Goal: Complete application form

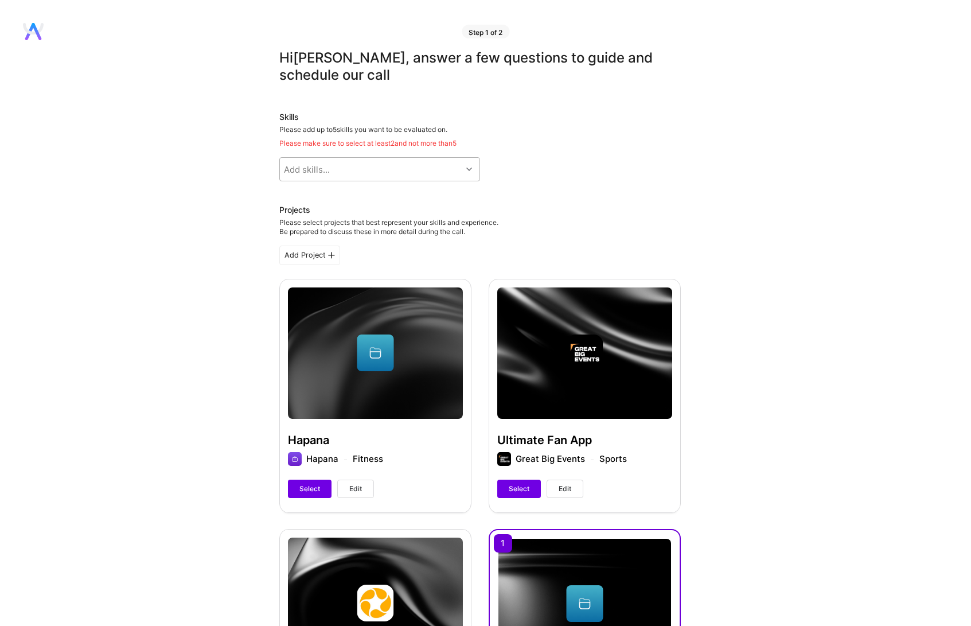
click at [464, 176] on div at bounding box center [471, 169] width 18 height 15
click at [528, 173] on div "Skills Please add up to 5 skills you want to be evaluated on. Please make sure …" at bounding box center [480, 146] width 402 height 70
click at [455, 175] on div "Add skills..." at bounding box center [371, 169] width 182 height 23
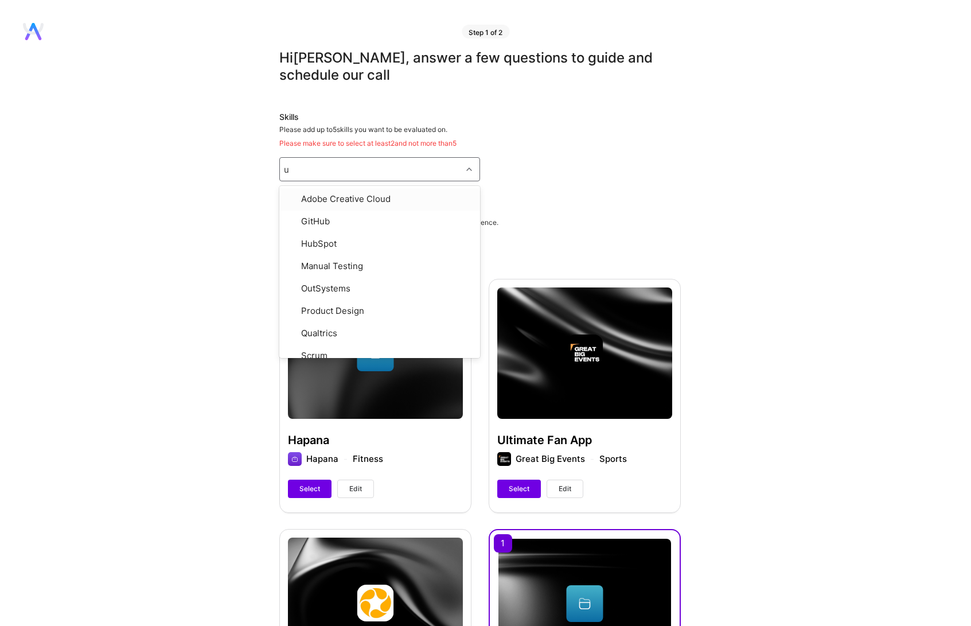
type input "ui"
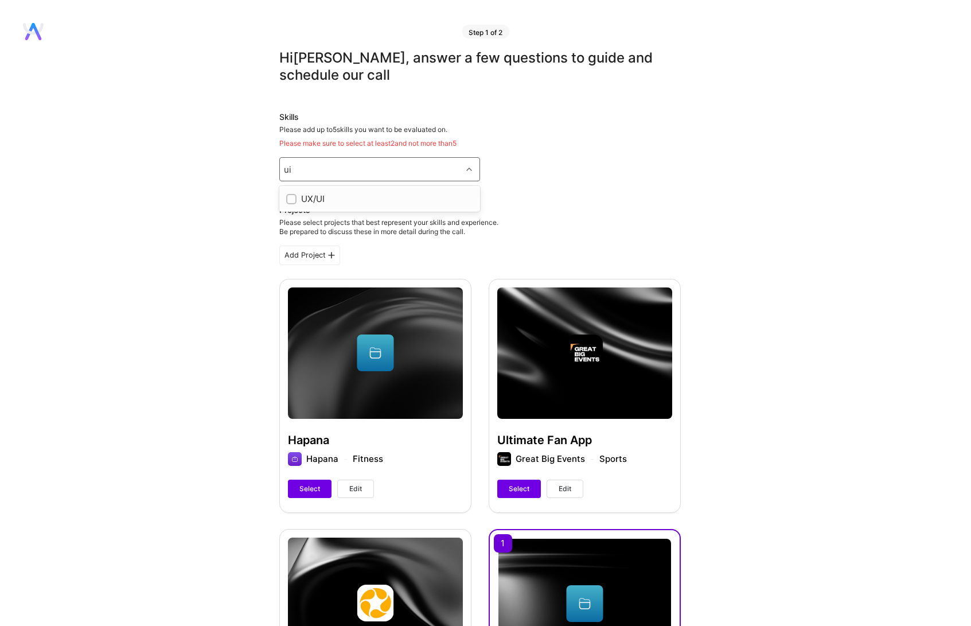
click at [314, 191] on div "UX/UI" at bounding box center [379, 198] width 201 height 21
checkbox input "true"
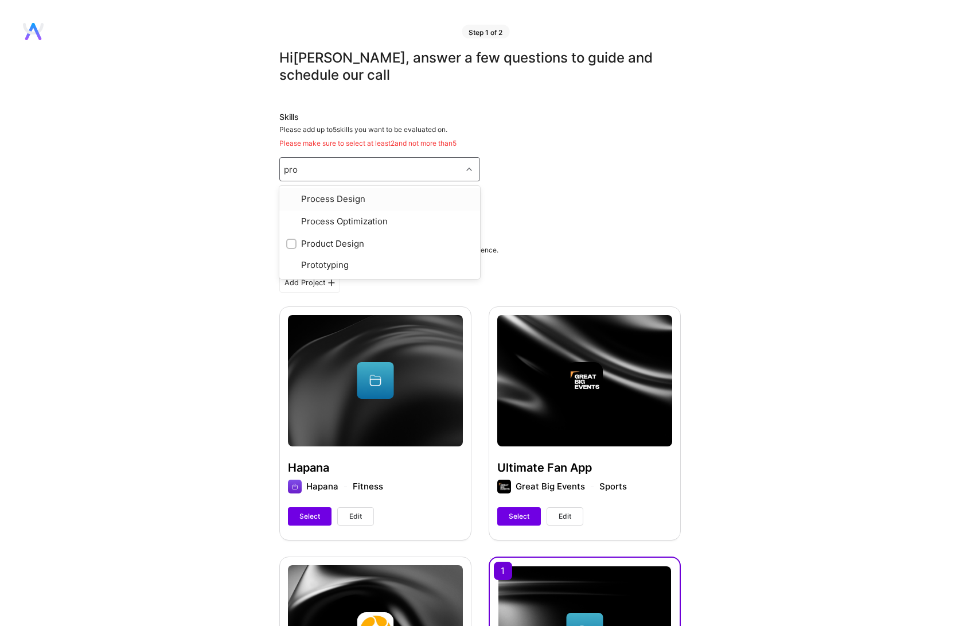
type input "produ"
click at [367, 193] on div "Product Design" at bounding box center [379, 199] width 187 height 12
checkbox input "true"
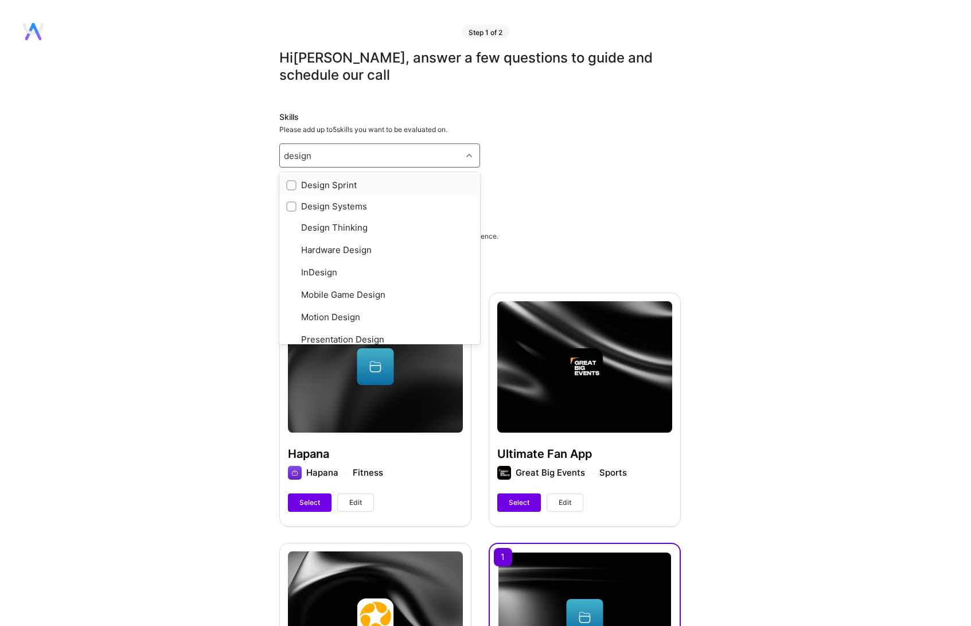
type input "design s"
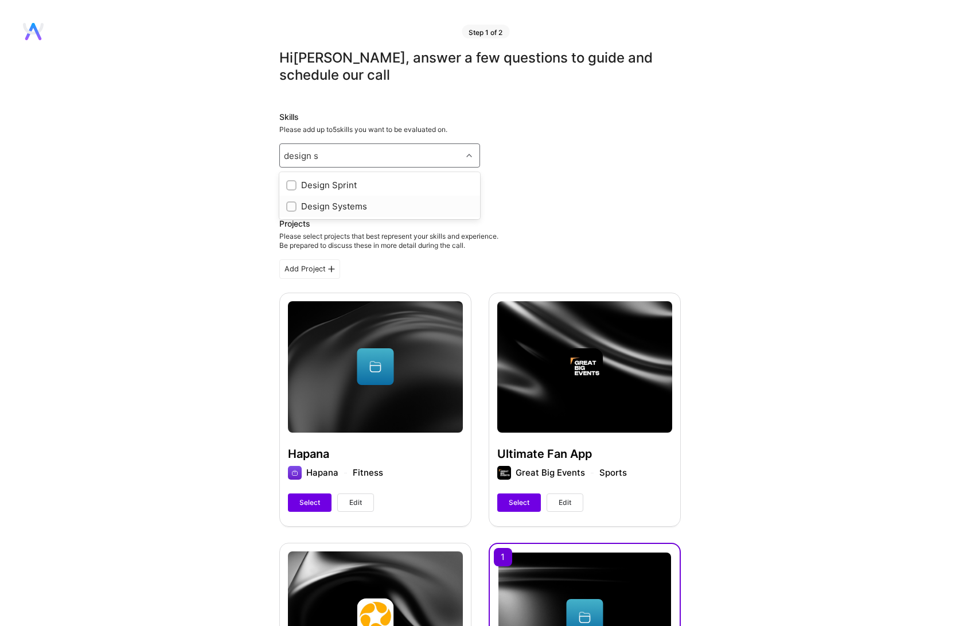
click at [352, 205] on div "Design Systems" at bounding box center [379, 206] width 187 height 12
checkbox input "true"
type input "figm"
click at [365, 182] on div "Figma" at bounding box center [379, 185] width 187 height 12
checkbox input "true"
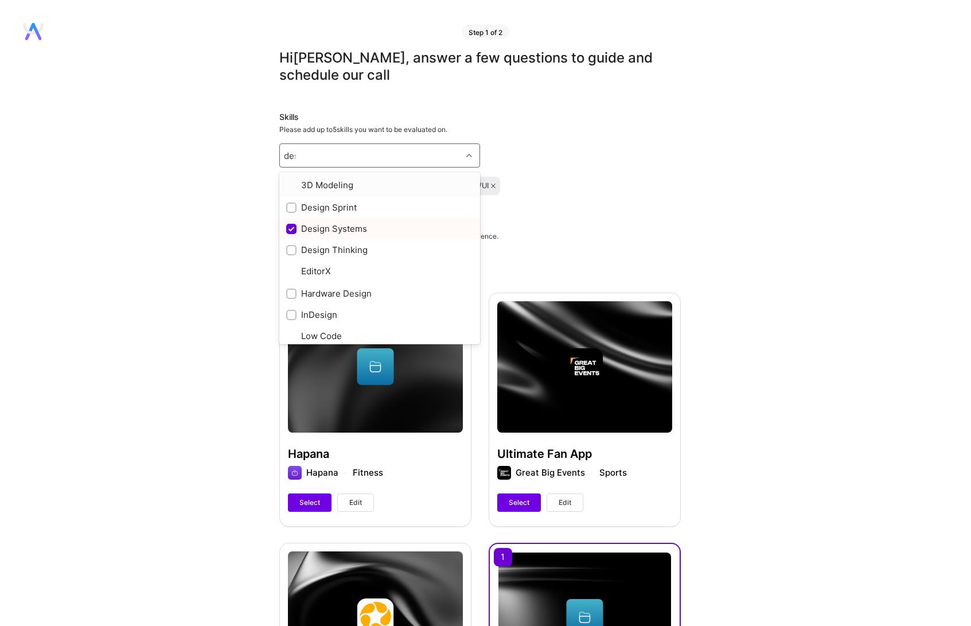
type input "desi"
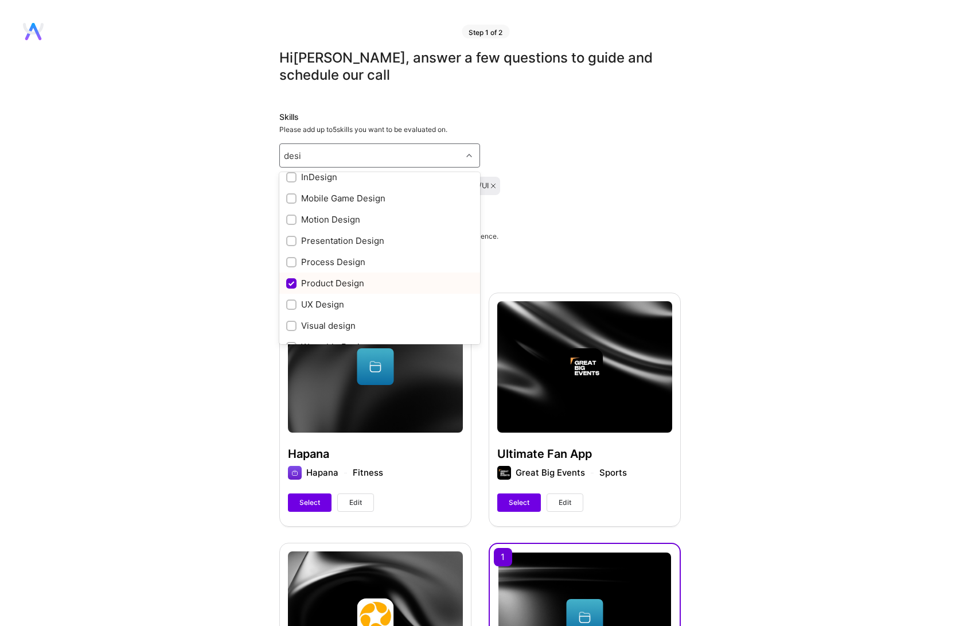
scroll to position [108, 0]
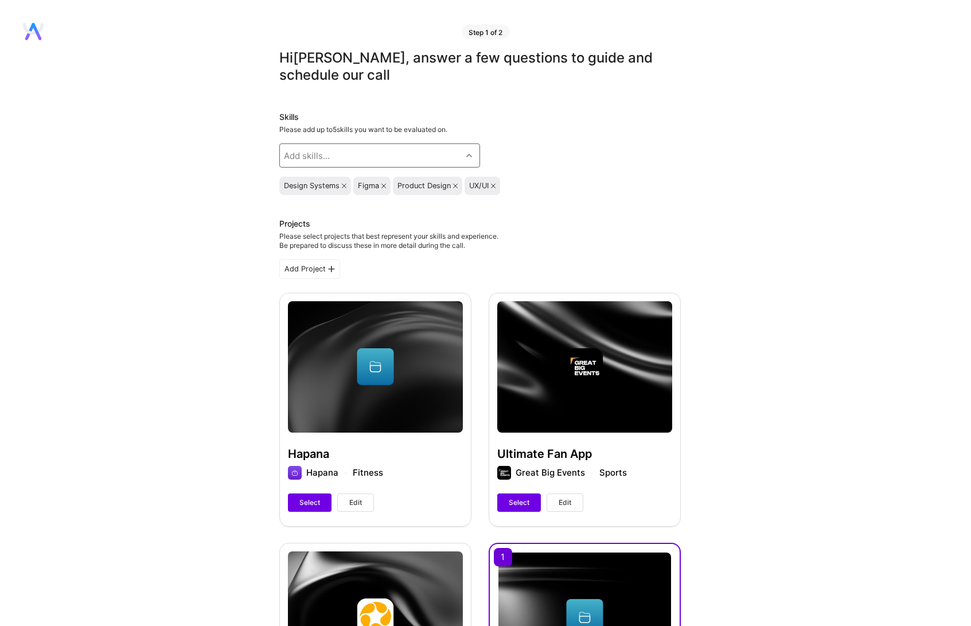
drag, startPoint x: 329, startPoint y: 158, endPoint x: 309, endPoint y: 157, distance: 20.1
click at [309, 157] on div "Add skills..." at bounding box center [371, 155] width 182 height 23
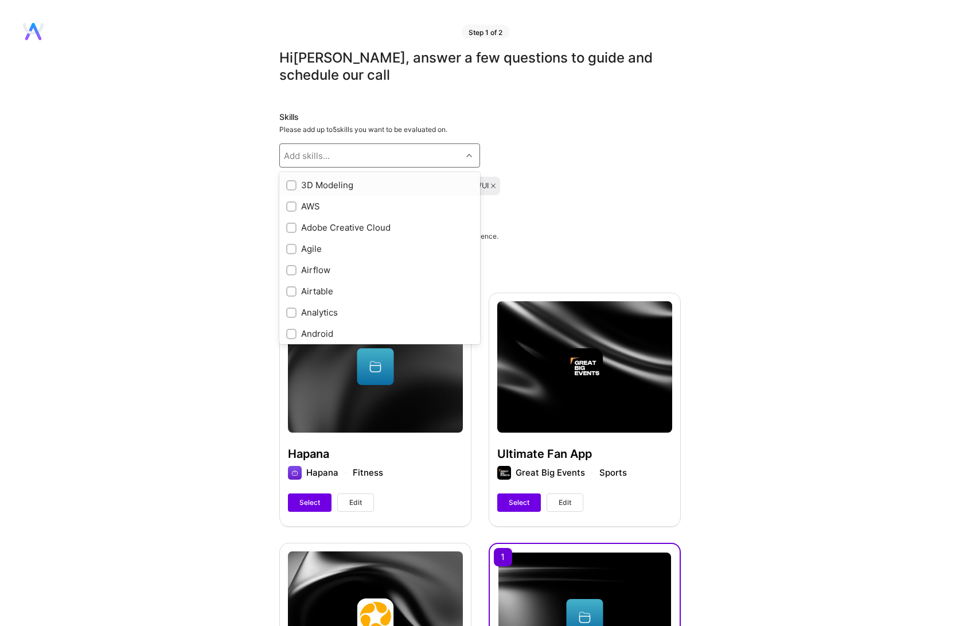
click at [306, 157] on div "Add skills..." at bounding box center [307, 156] width 46 height 12
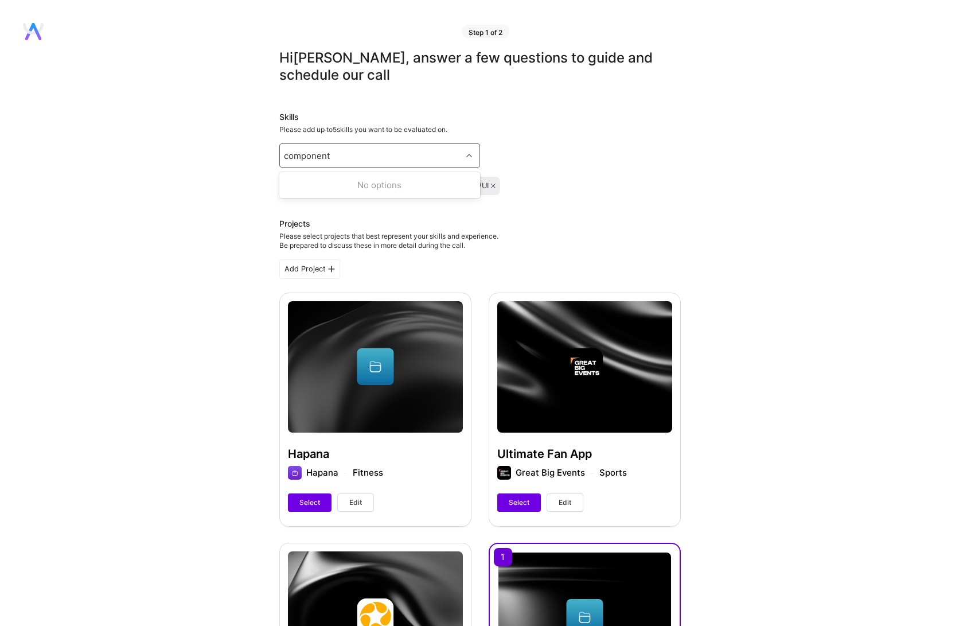
type input "components"
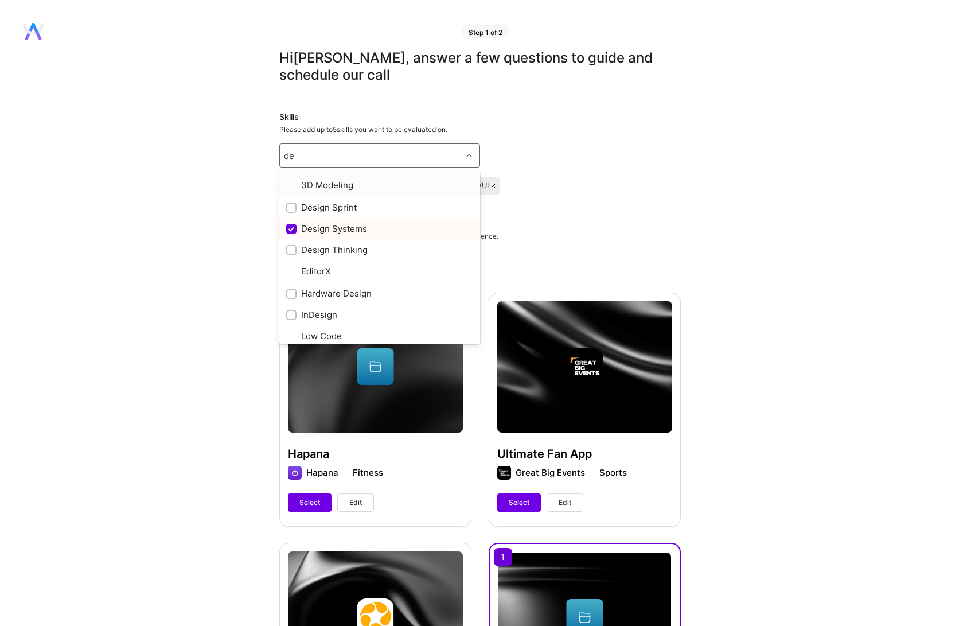
type input "desi"
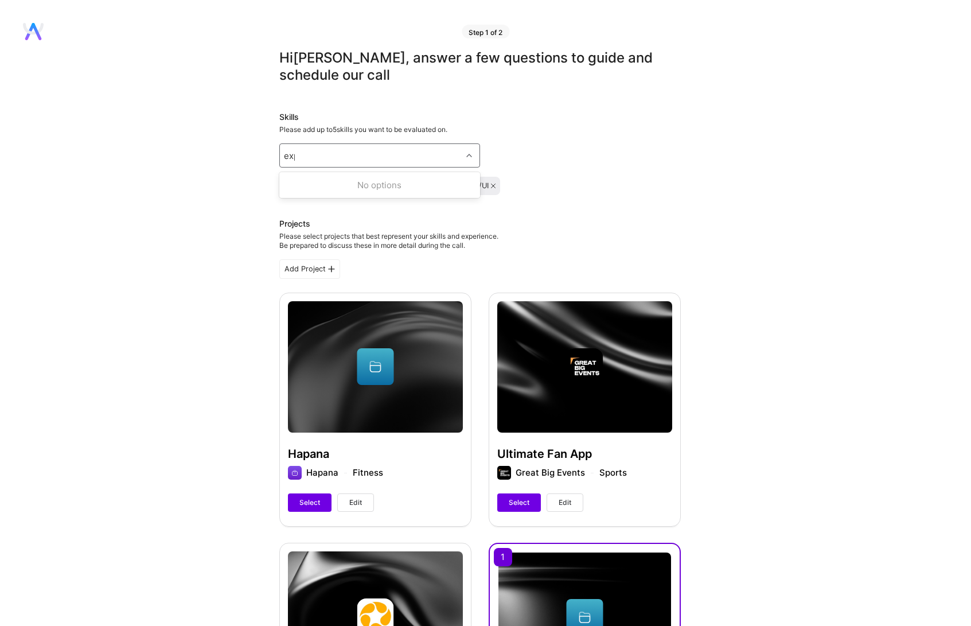
type input "expe"
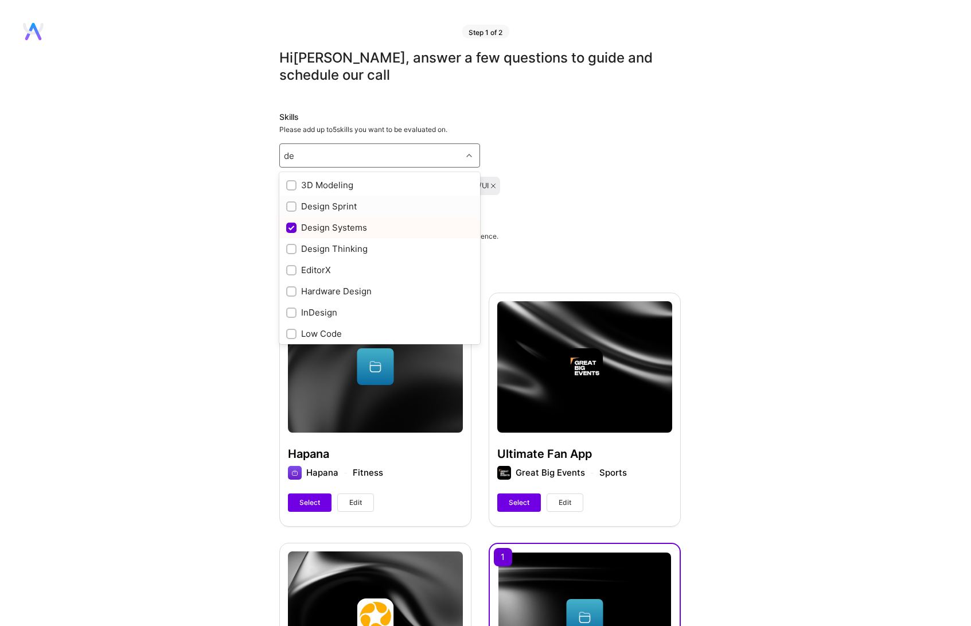
type input "d"
checkbox input "true"
type input "res"
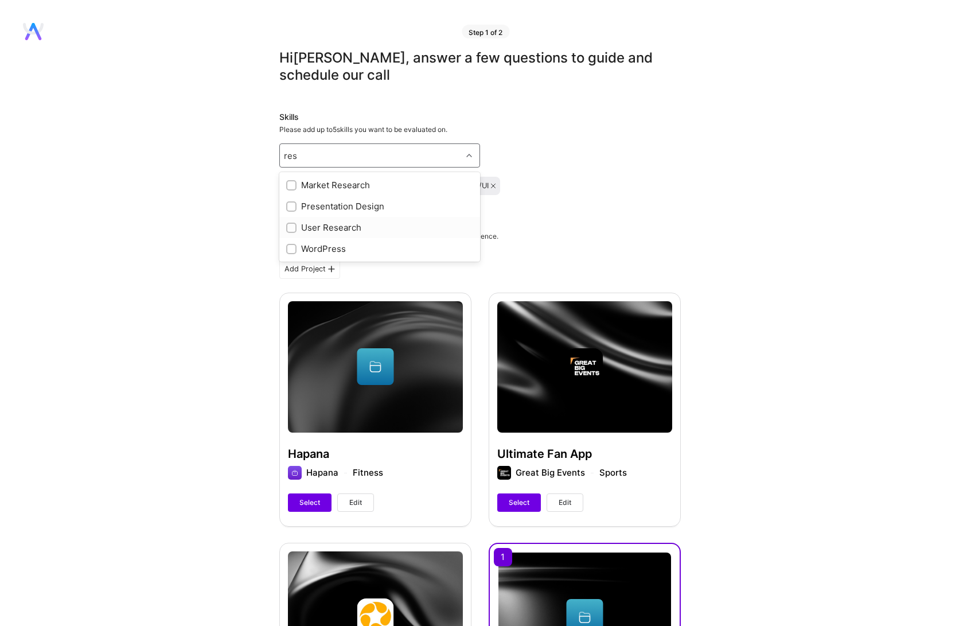
click at [321, 229] on div "User Research" at bounding box center [379, 227] width 187 height 12
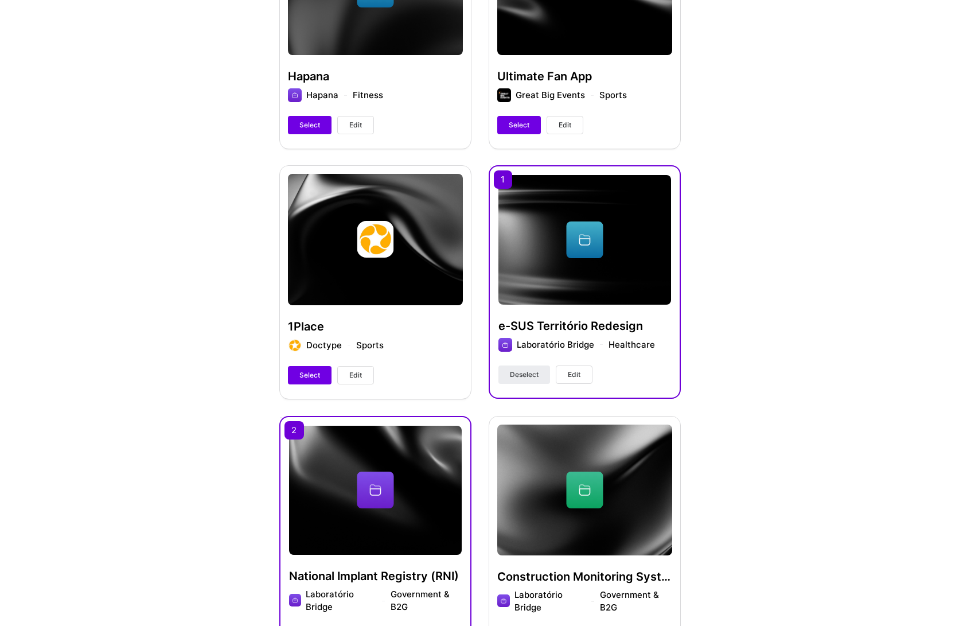
scroll to position [366, 0]
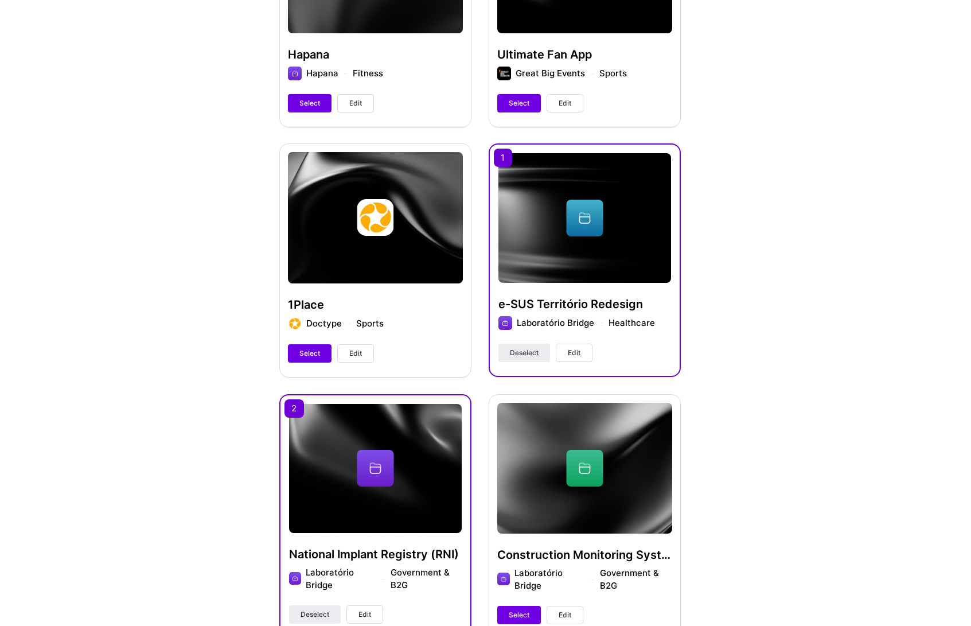
click at [718, 233] on div "Hi [PERSON_NAME] , answer a few questions to guide and schedule our call Skills…" at bounding box center [480, 367] width 960 height 1368
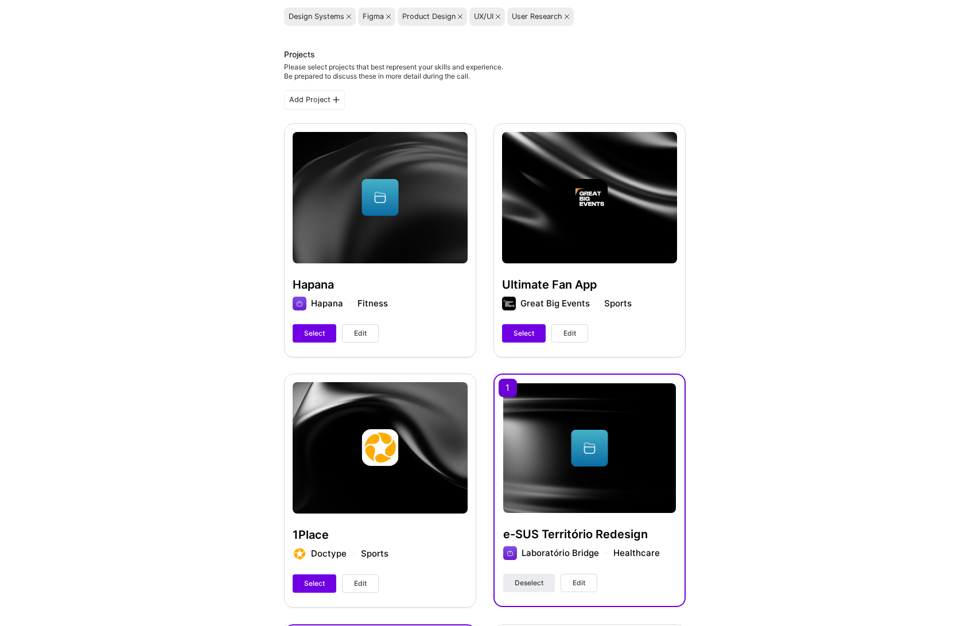
scroll to position [124, 0]
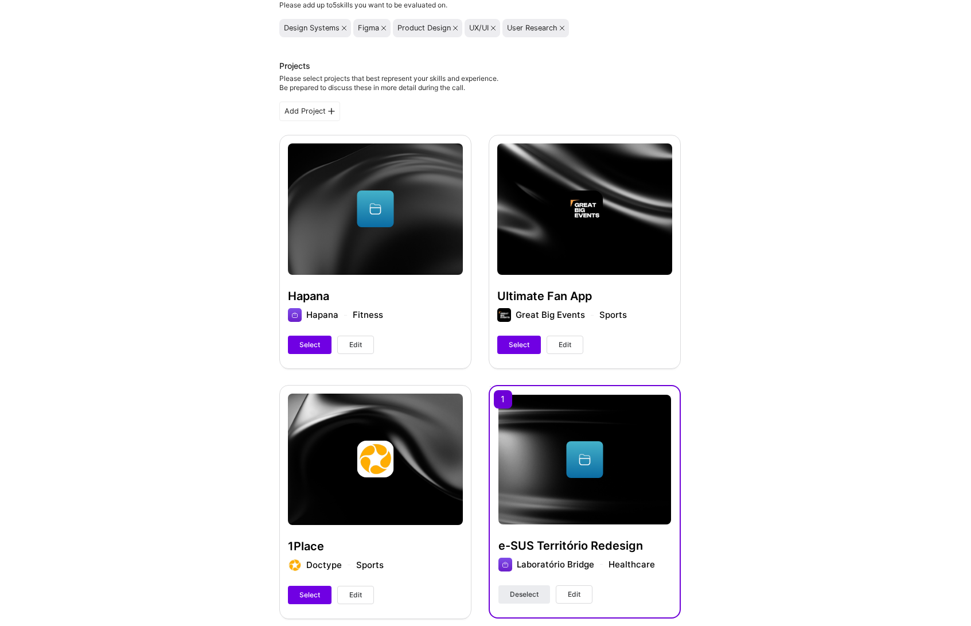
click at [365, 341] on button "Edit" at bounding box center [355, 345] width 37 height 18
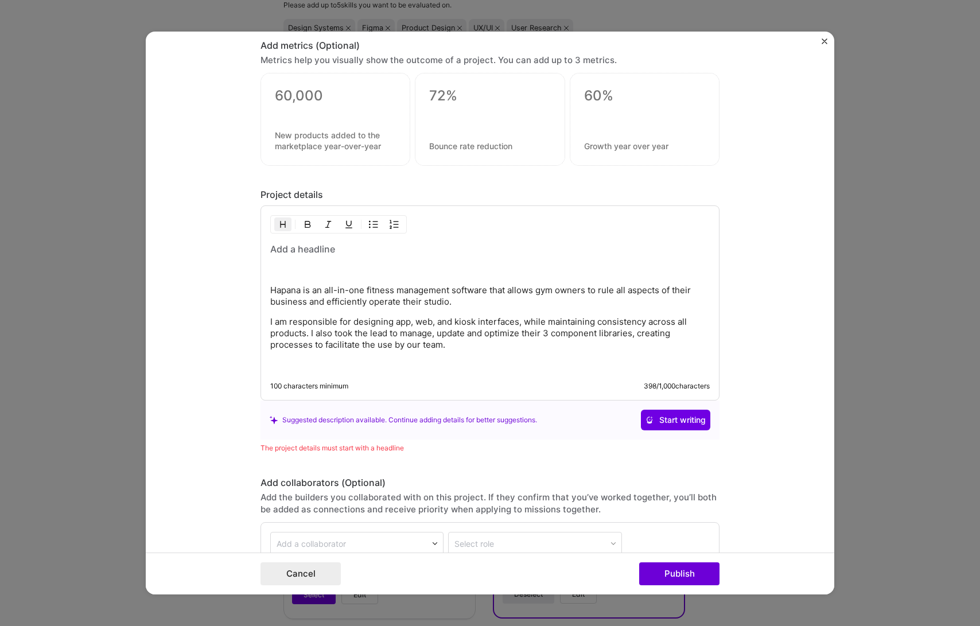
scroll to position [1147, 0]
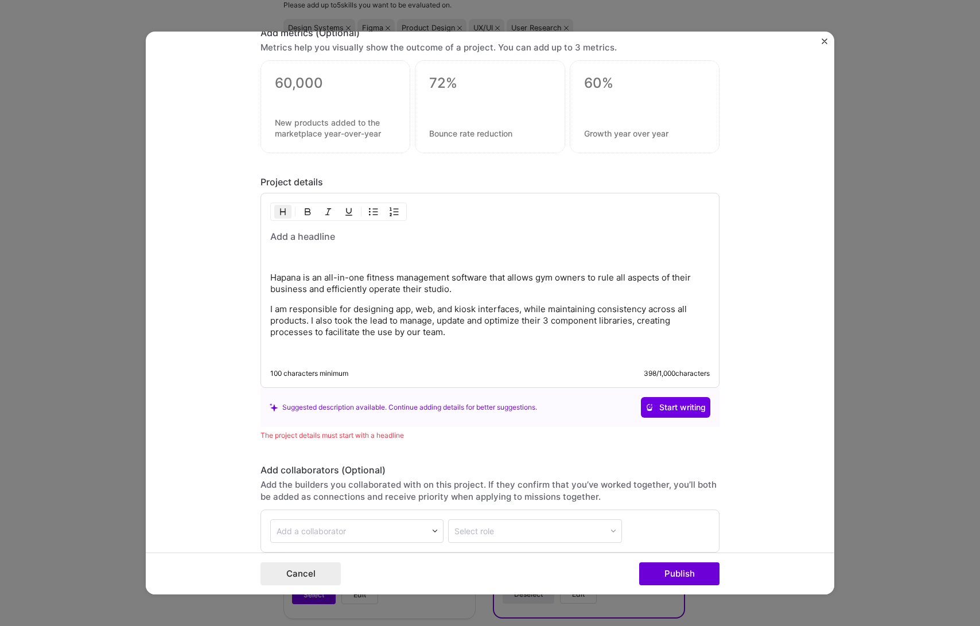
click at [371, 326] on p "I am responsible for designing app, web, and kiosk interfaces, while maintainin…" at bounding box center [489, 320] width 439 height 34
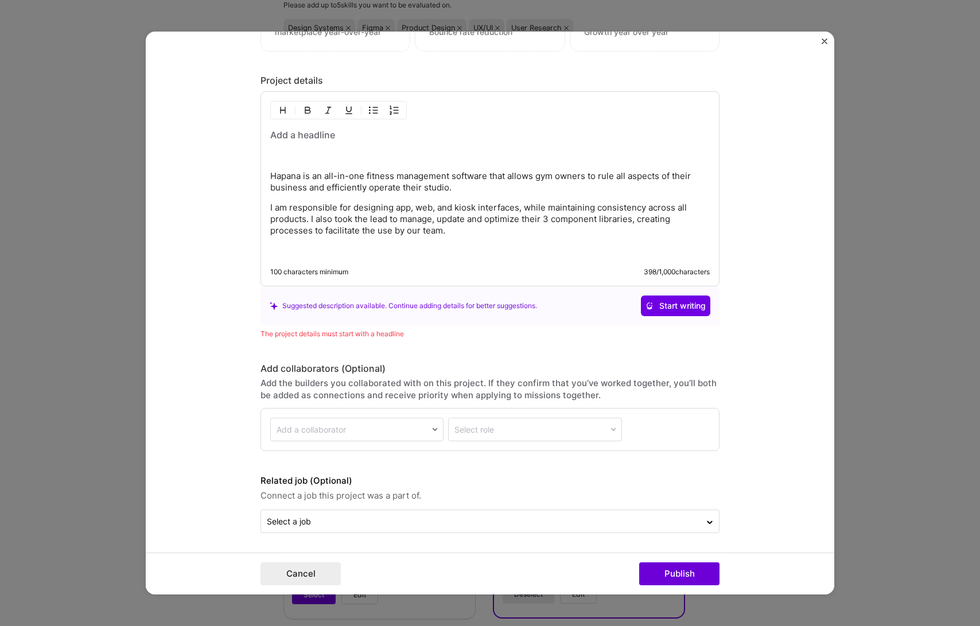
scroll to position [1249, 0]
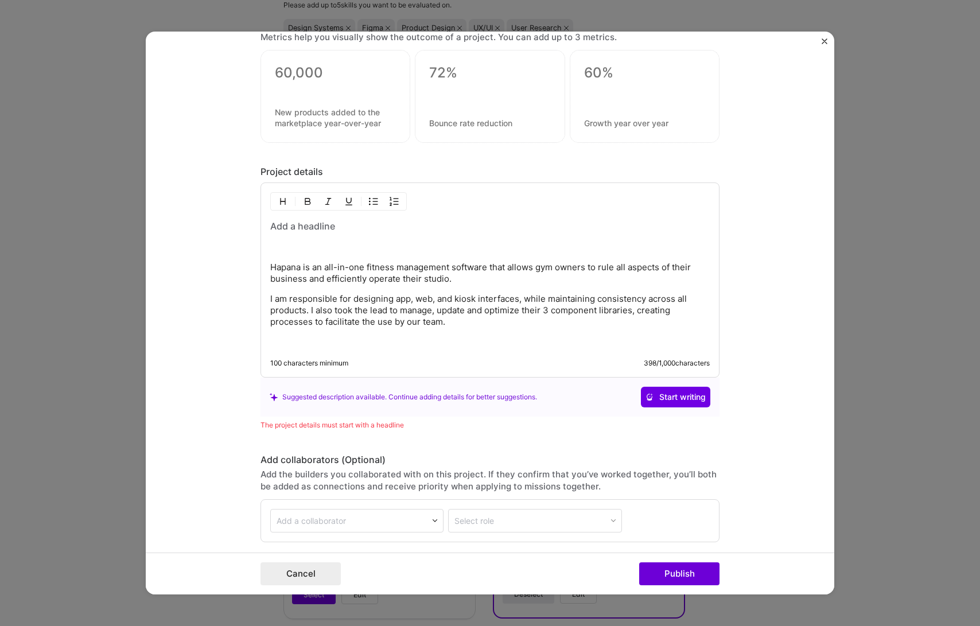
click at [391, 314] on p "I am responsible for designing app, web, and kiosk interfaces, while maintainin…" at bounding box center [489, 310] width 439 height 34
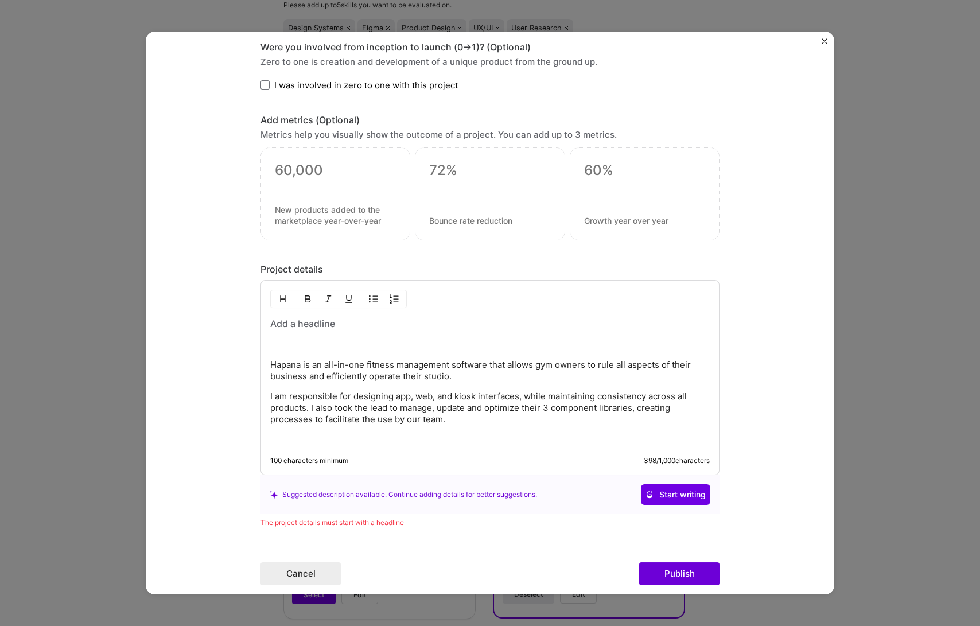
scroll to position [1043, 0]
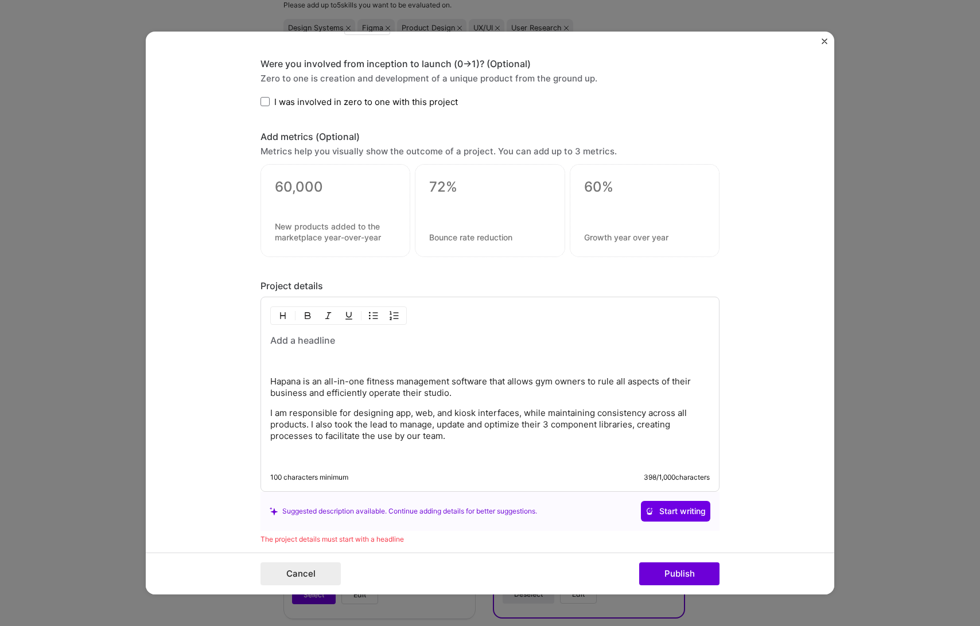
click at [324, 347] on div "Hapana is an all-in-one fitness management software that allows gym owners to r…" at bounding box center [489, 398] width 439 height 128
click at [325, 341] on h3 at bounding box center [489, 340] width 439 height 13
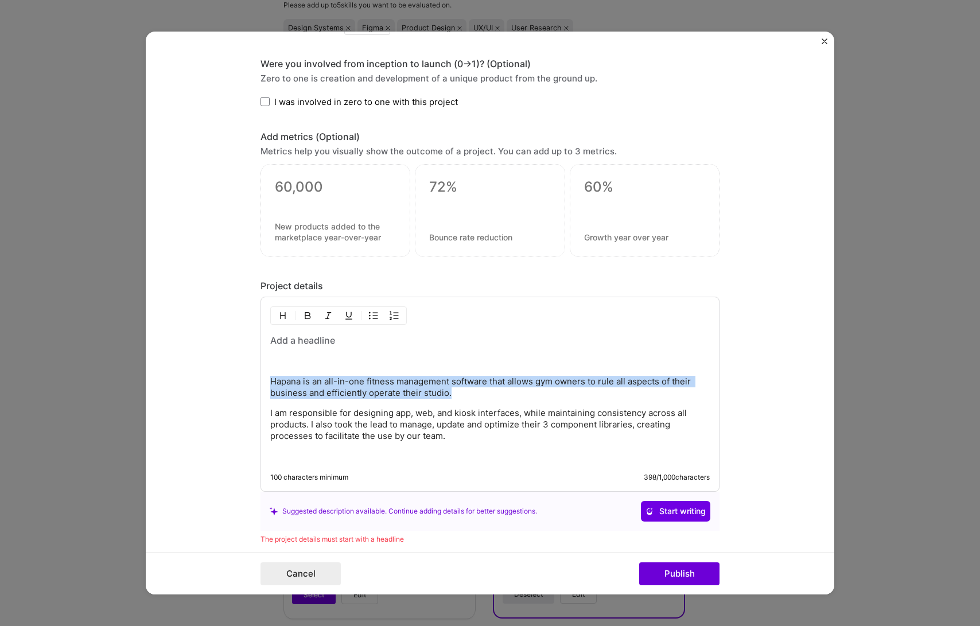
drag, startPoint x: 453, startPoint y: 393, endPoint x: 253, endPoint y: 386, distance: 200.3
click at [253, 386] on form "Project title Hapana Company Hapana Project industry Industry 1 Project Link (O…" at bounding box center [490, 313] width 688 height 563
copy p "Hapana is an all-in-one fitness management software that allows gym owners to r…"
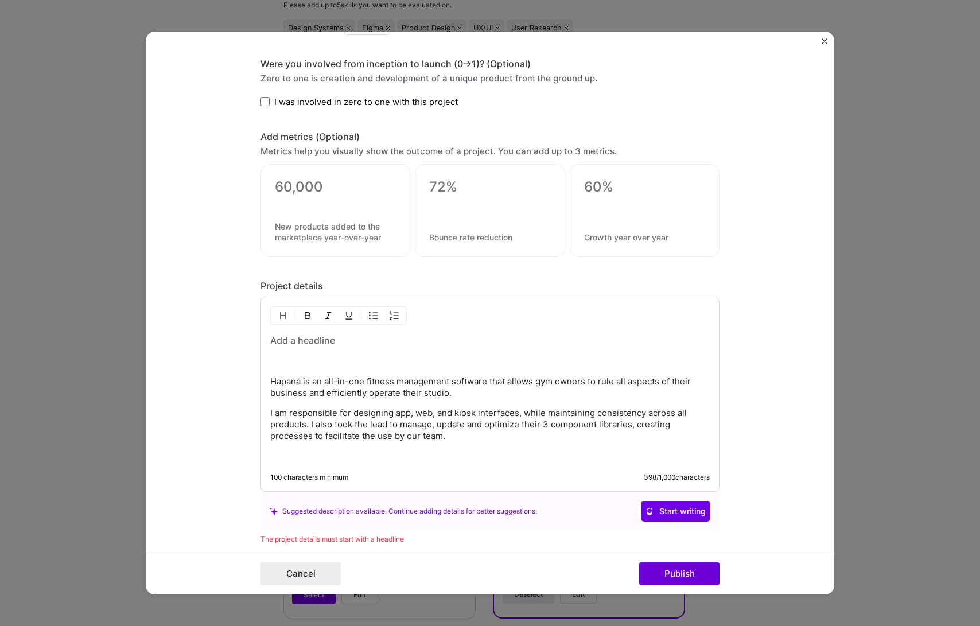
click at [289, 341] on h3 at bounding box center [489, 340] width 439 height 13
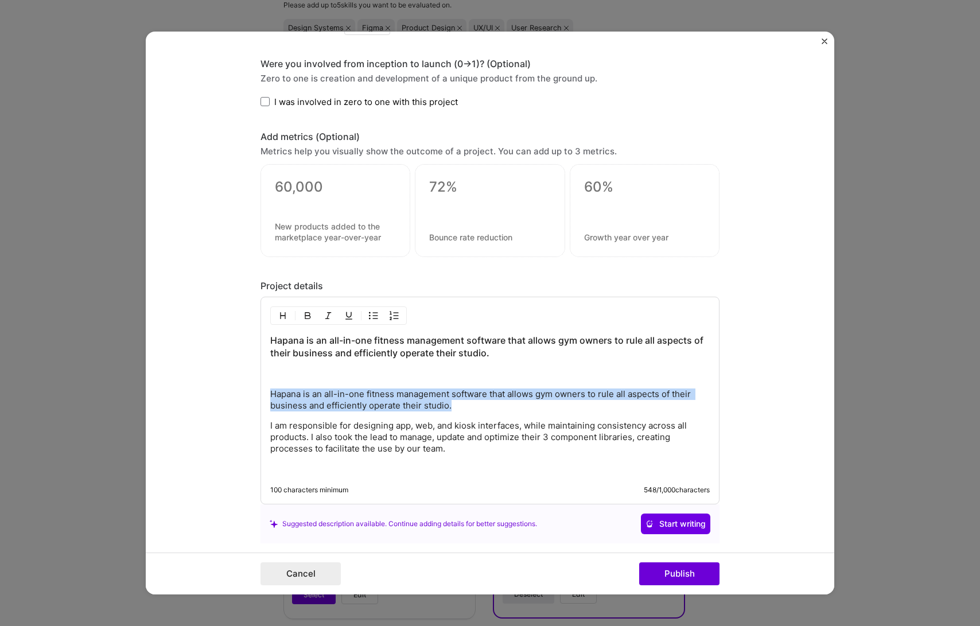
drag, startPoint x: 458, startPoint y: 404, endPoint x: 249, endPoint y: 391, distance: 209.3
click at [249, 391] on form "Project title Hapana Company Hapana Project industry Industry 1 Project Link (O…" at bounding box center [490, 313] width 688 height 563
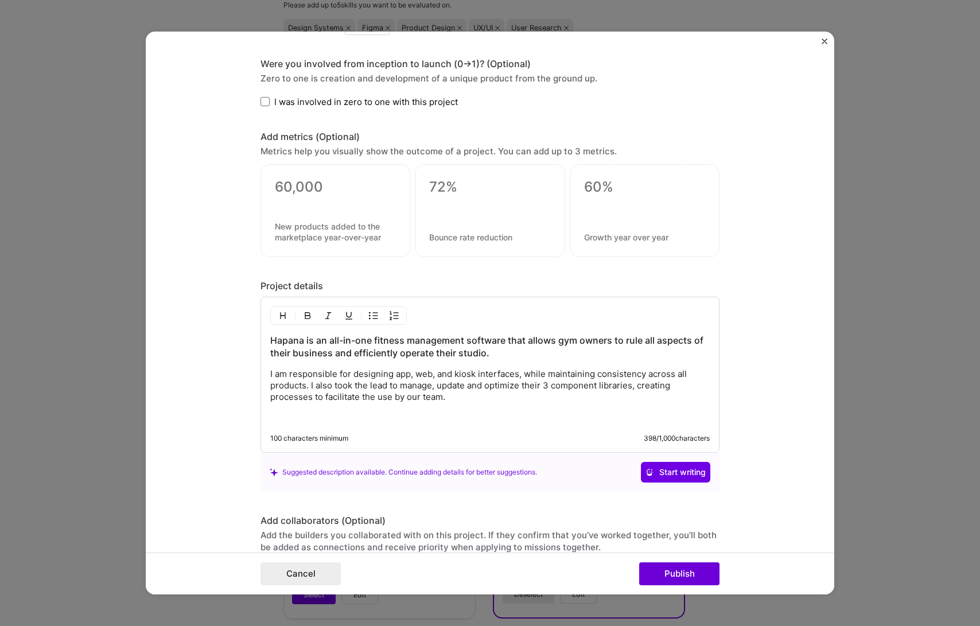
click at [407, 389] on p "I am responsible for designing app, web, and kiosk interfaces, while maintainin…" at bounding box center [489, 385] width 439 height 34
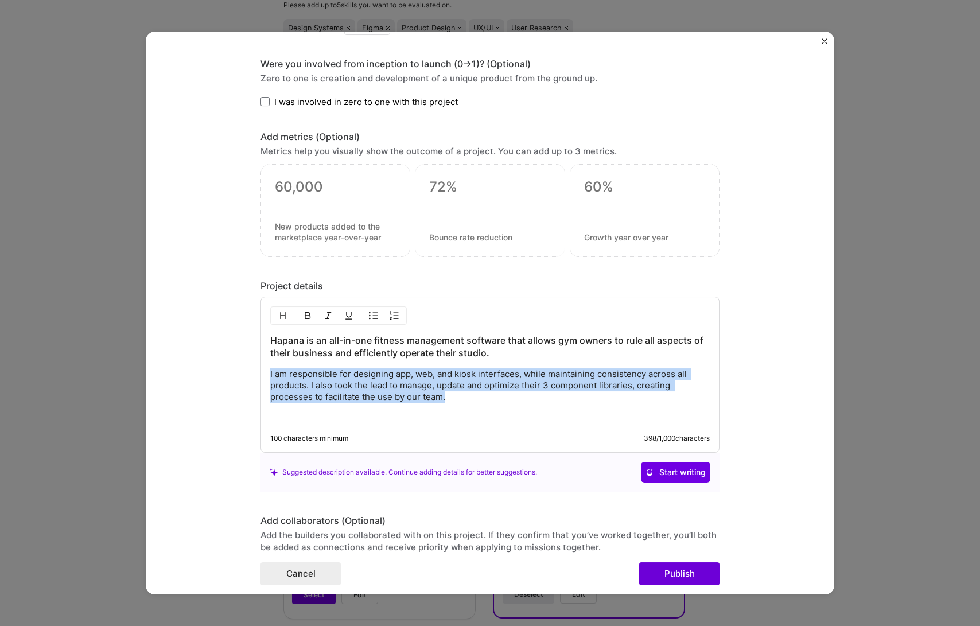
drag, startPoint x: 453, startPoint y: 397, endPoint x: 238, endPoint y: 375, distance: 215.7
click at [238, 375] on form "Project title Hapana Company Hapana Project industry Industry 1 Project Link (O…" at bounding box center [490, 313] width 688 height 563
copy p "I am responsible for designing app, web, and kiosk interfaces, while maintainin…"
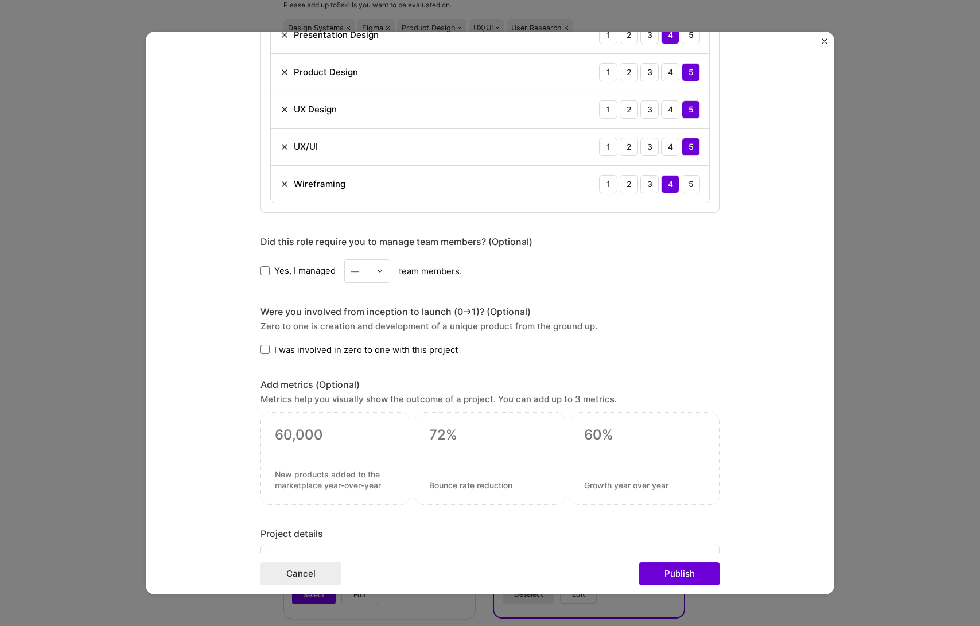
scroll to position [791, 0]
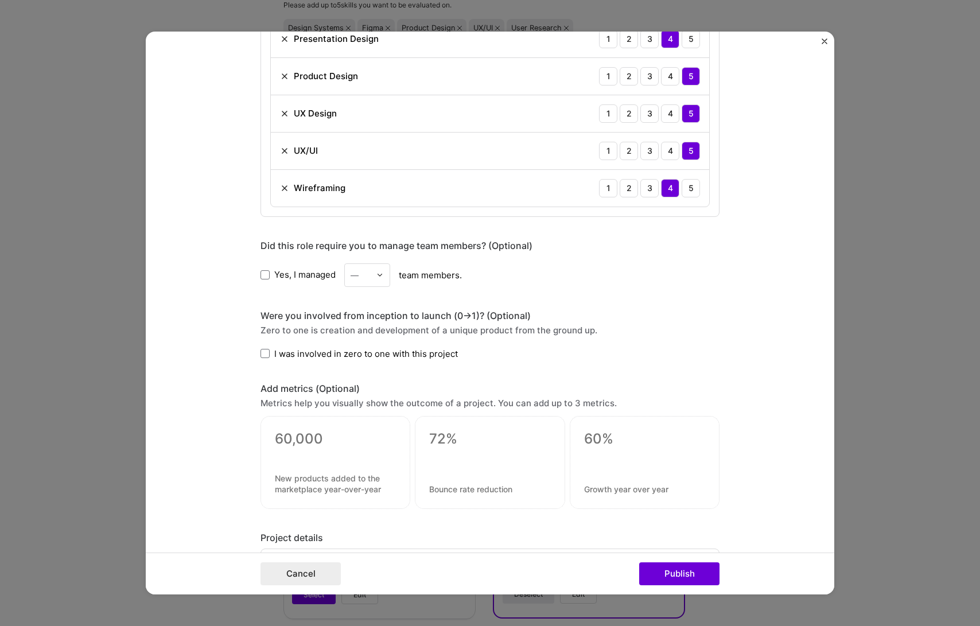
click at [282, 276] on span "Yes, I managed" at bounding box center [304, 274] width 61 height 12
click at [0, 0] on input "Yes, I managed" at bounding box center [0, 0] width 0 height 0
click at [371, 274] on div "—" at bounding box center [361, 275] width 32 height 22
click at [361, 383] on div "5" at bounding box center [367, 390] width 39 height 21
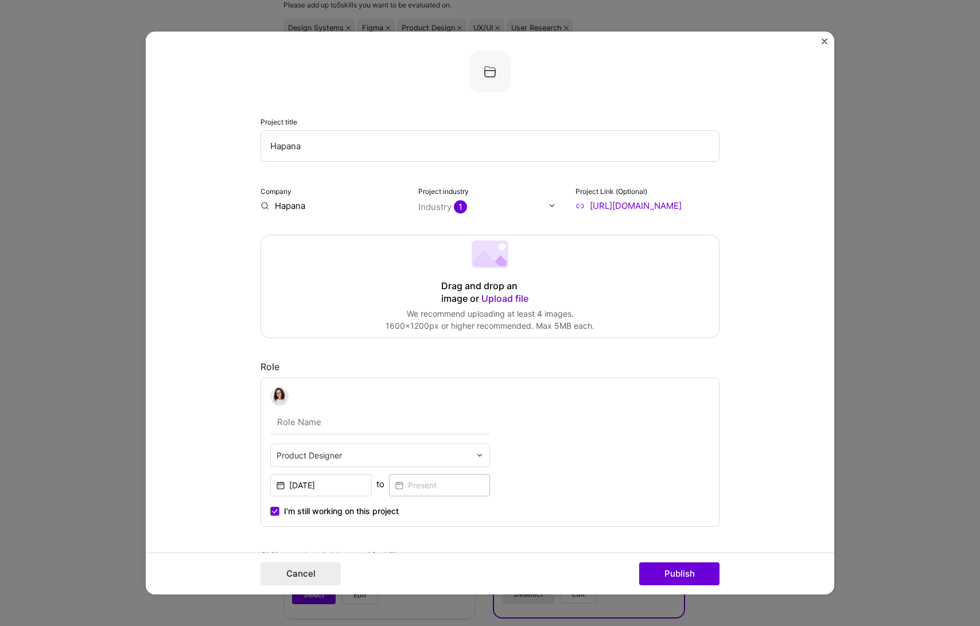
scroll to position [0, 0]
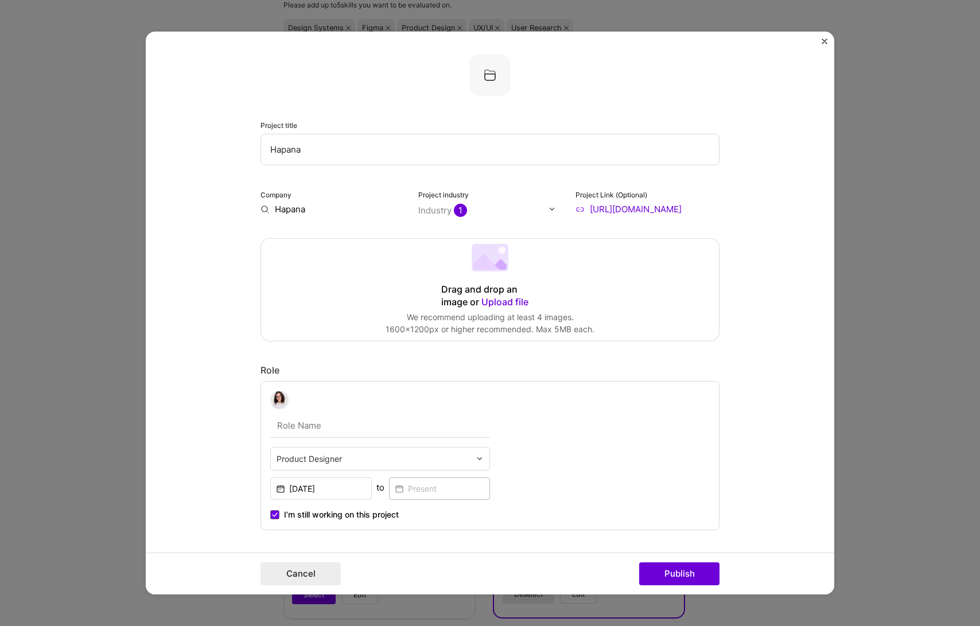
click at [575, 209] on input "[URL][DOMAIN_NAME]" at bounding box center [647, 209] width 144 height 12
drag, startPoint x: 599, startPoint y: 208, endPoint x: 715, endPoint y: 208, distance: 115.3
click at [715, 208] on input "[URL][DOMAIN_NAME]" at bounding box center [647, 209] width 144 height 12
click at [695, 208] on input "[URL][DOMAIN_NAME]" at bounding box center [647, 209] width 144 height 12
drag, startPoint x: 689, startPoint y: 209, endPoint x: 565, endPoint y: 208, distance: 123.9
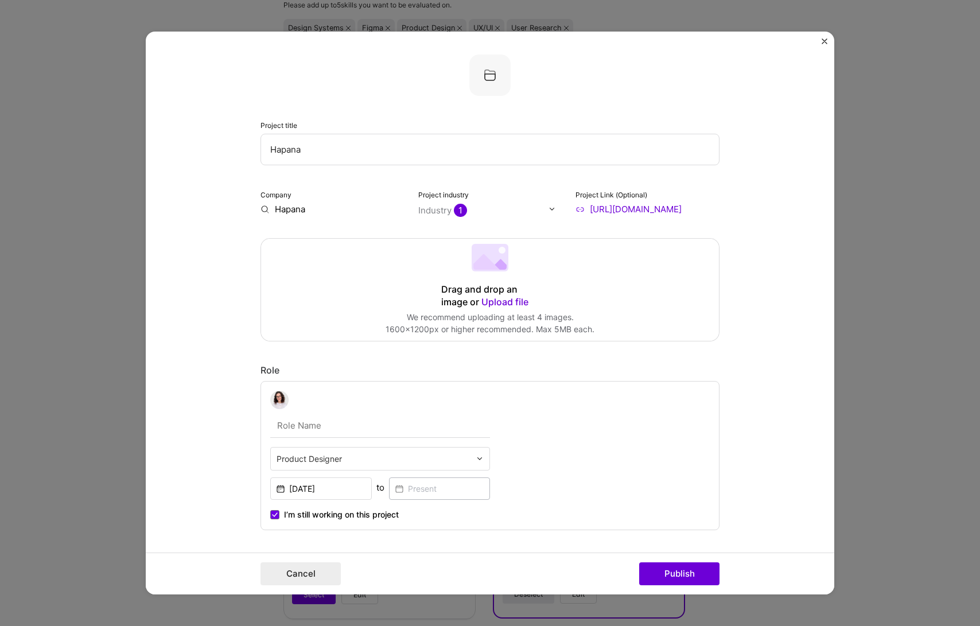
click at [565, 208] on div "Company Hapana Project industry Industry 1 Project Link (Optional) [URL][DOMAIN…" at bounding box center [489, 201] width 459 height 27
type input "[URL][DOMAIN_NAME]"
click at [745, 208] on form "Project title Hapana Company Hapana Project industry Industry 1 Project Link (O…" at bounding box center [490, 313] width 688 height 563
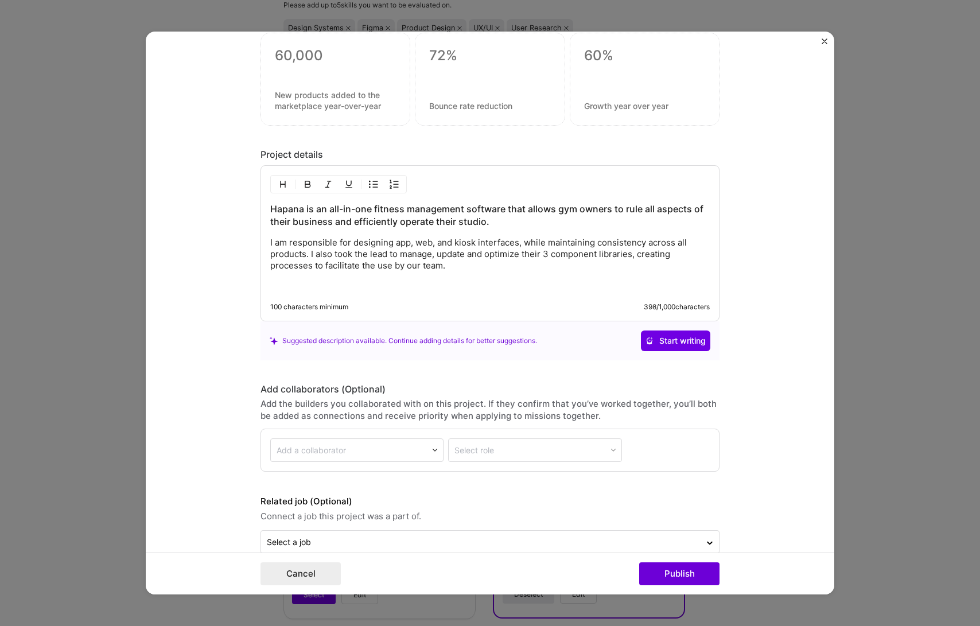
scroll to position [1196, 0]
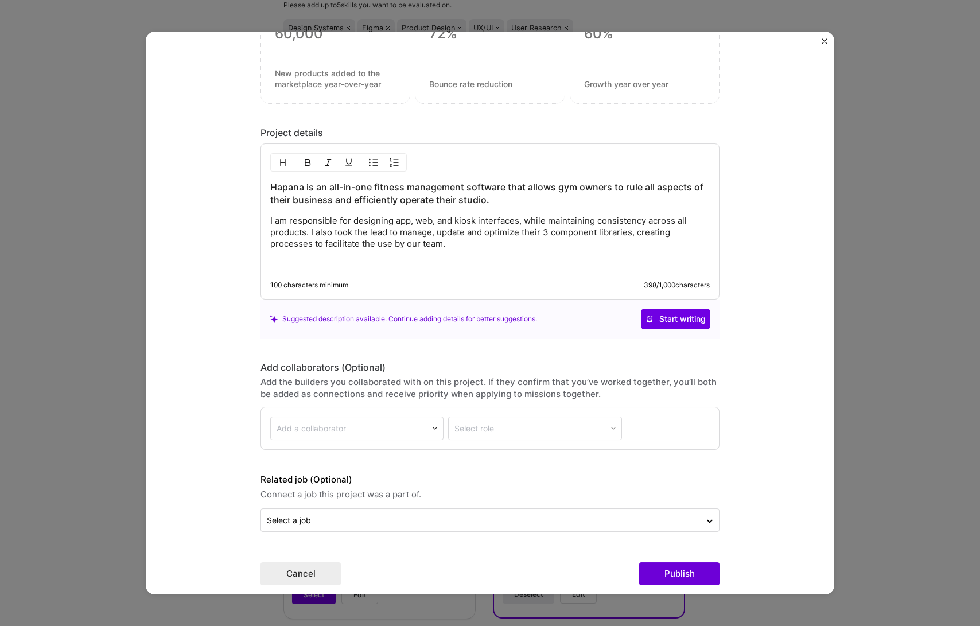
click at [347, 531] on div "Select a job" at bounding box center [489, 520] width 459 height 24
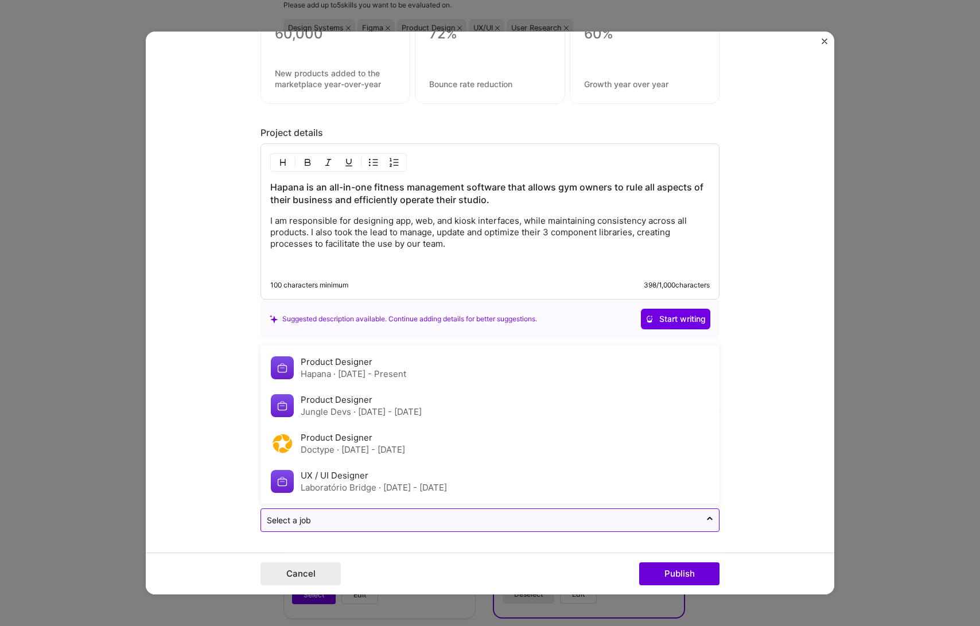
click at [348, 526] on div at bounding box center [481, 520] width 428 height 14
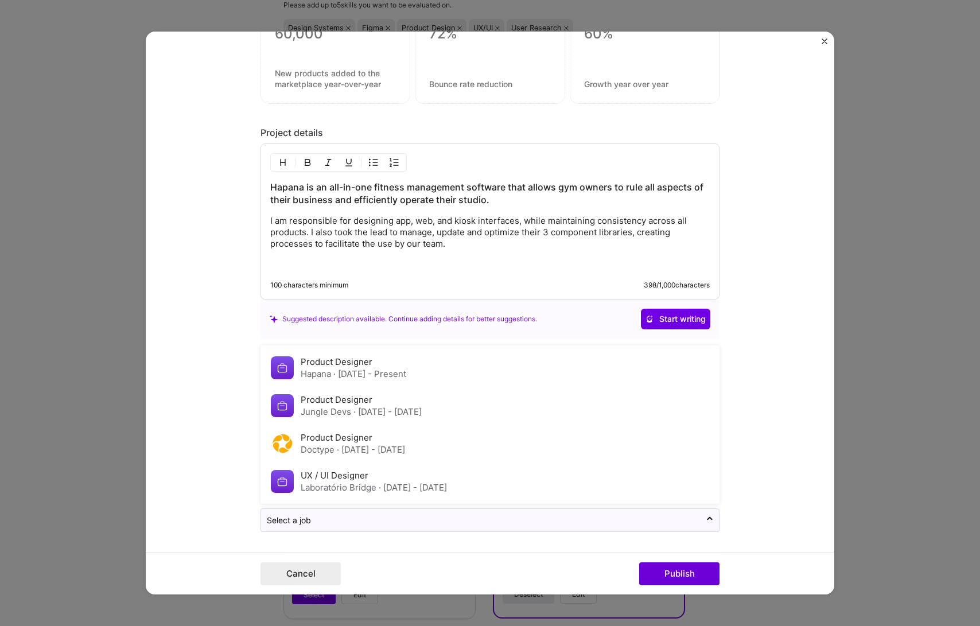
click at [791, 445] on form "Project title Hapana Company Hapana Project industry Industry 1 Project Link (O…" at bounding box center [490, 313] width 688 height 563
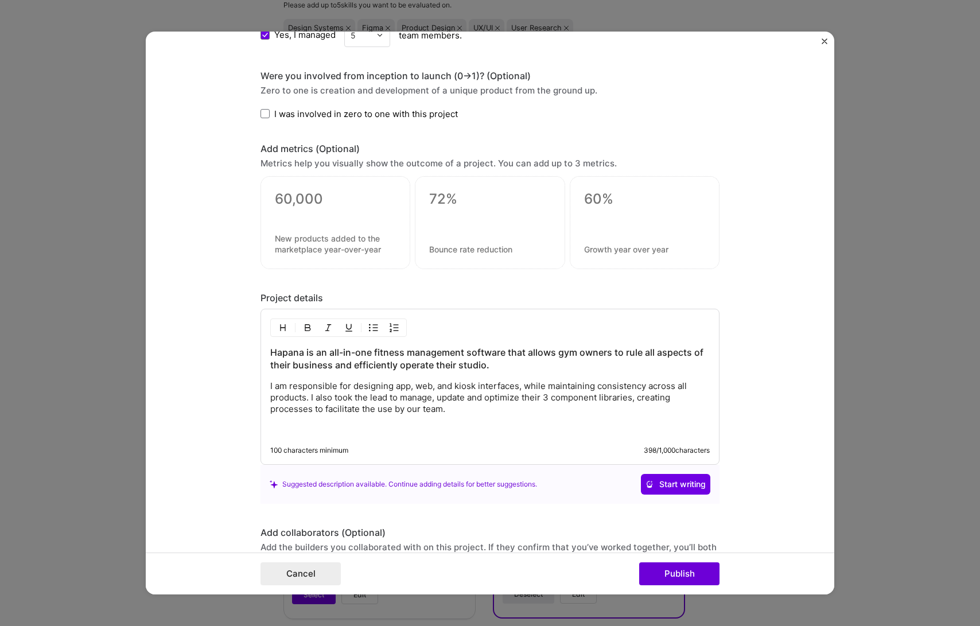
scroll to position [1031, 0]
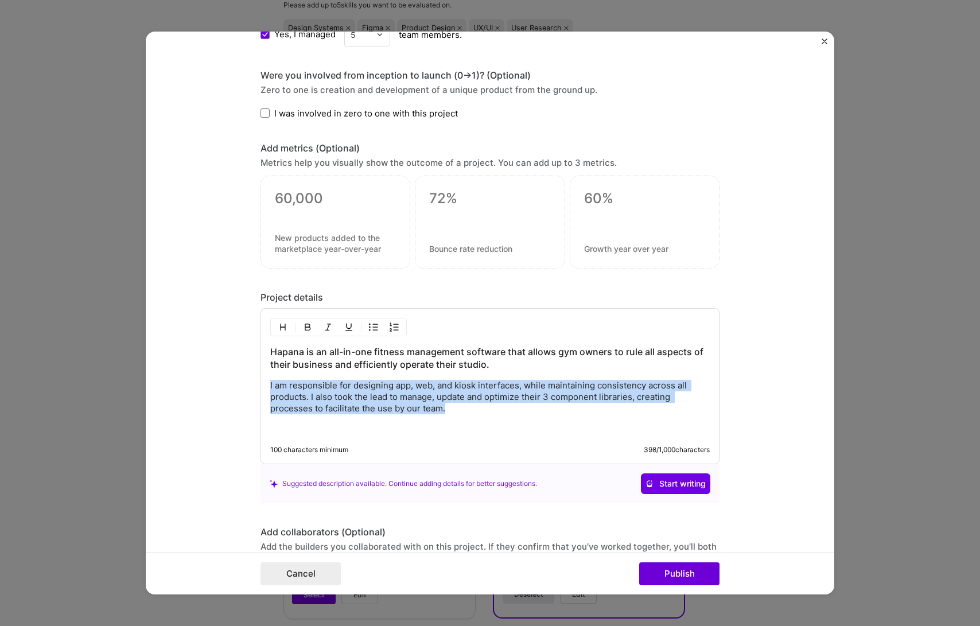
drag, startPoint x: 435, startPoint y: 411, endPoint x: 253, endPoint y: 390, distance: 183.0
click at [253, 390] on form "Project title Hapana Company Hapana Project industry Industry 1 Project Link (O…" at bounding box center [490, 313] width 688 height 563
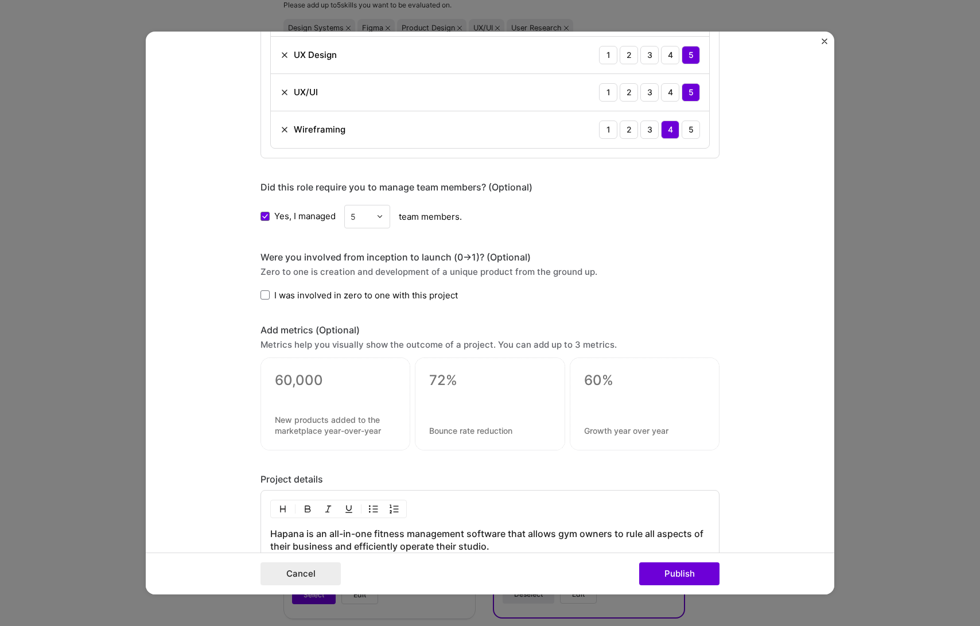
scroll to position [770, 0]
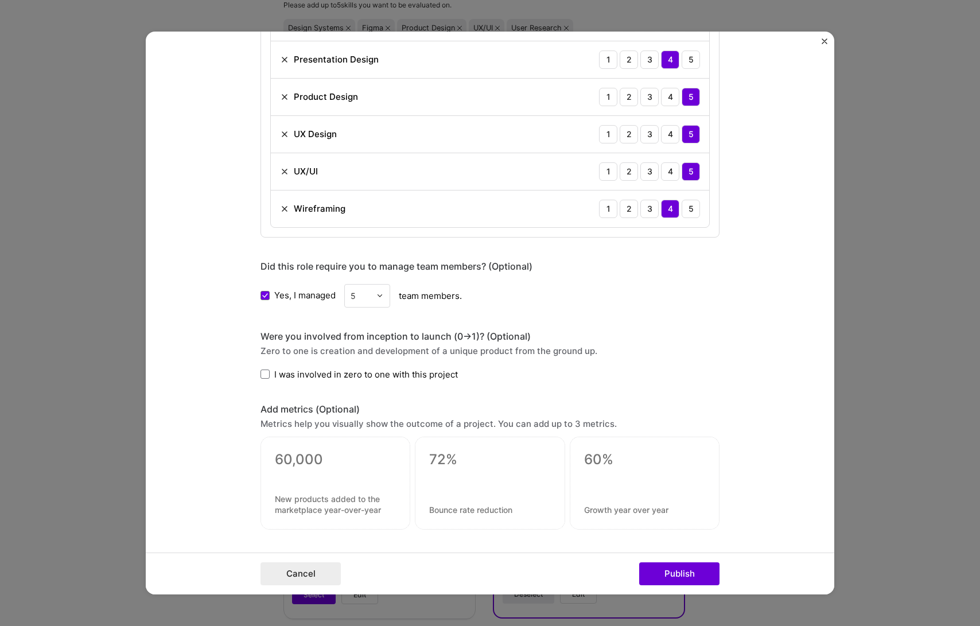
click at [361, 297] on input "text" at bounding box center [361, 296] width 20 height 12
click at [452, 361] on div "Were you involved from inception to launch (0 -> 1)? (Optional) Zero to one is …" at bounding box center [489, 355] width 459 height 50
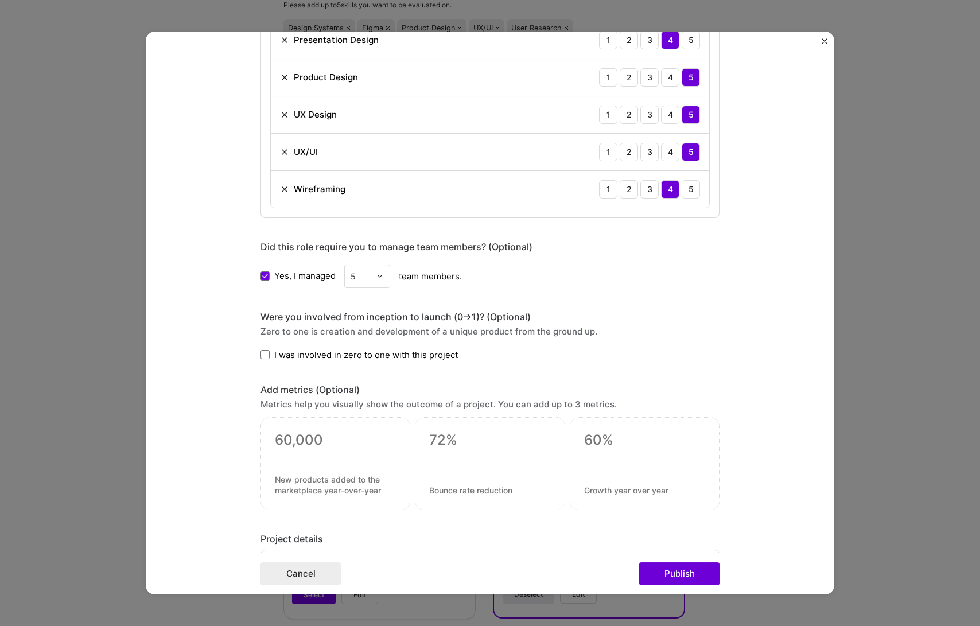
scroll to position [794, 0]
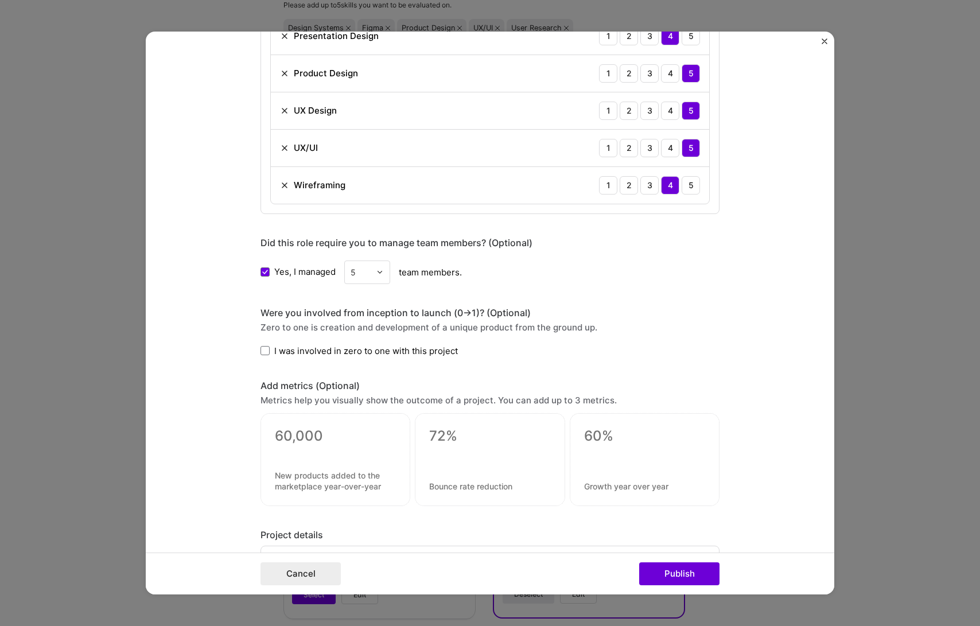
click at [372, 275] on div "5" at bounding box center [367, 272] width 46 height 24
click at [368, 302] on div "1" at bounding box center [367, 302] width 39 height 21
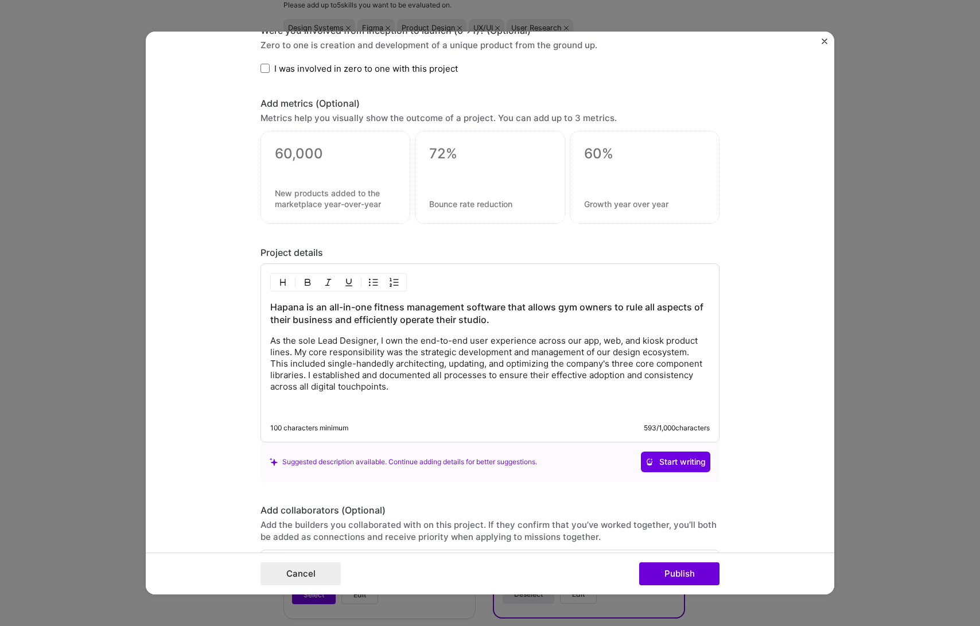
scroll to position [1078, 0]
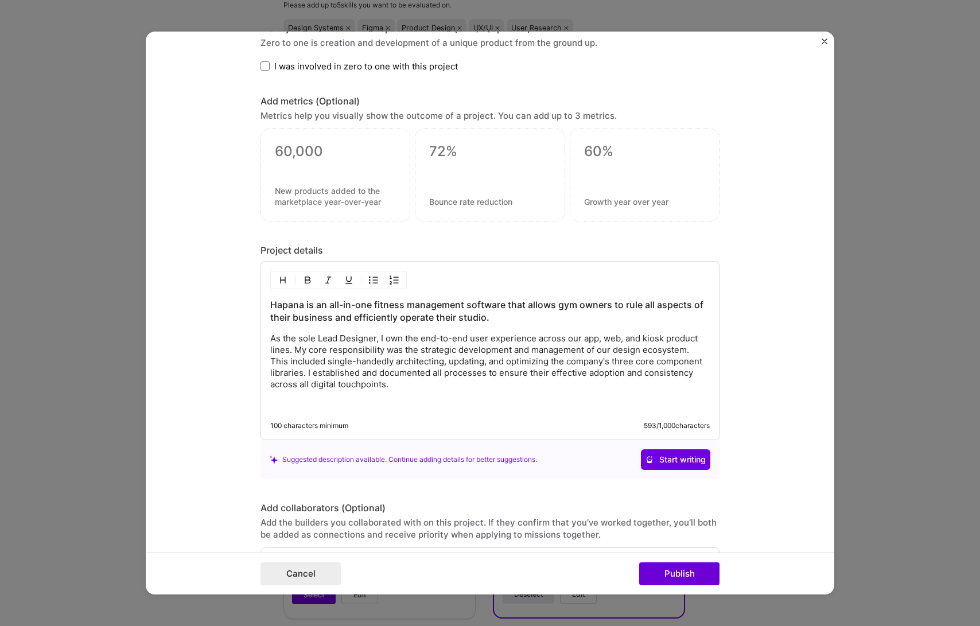
click at [341, 340] on p "As the sole Lead Designer, I own the end-to-end user experience across our app,…" at bounding box center [489, 361] width 439 height 57
drag, startPoint x: 311, startPoint y: 340, endPoint x: 342, endPoint y: 336, distance: 30.7
click at [342, 336] on p "As the sole Lead Designer, I own the end-to-end user experience across our app,…" at bounding box center [489, 361] width 439 height 57
click at [440, 389] on p "As the sole Product Designer, I own the end-to-end user experience across our a…" at bounding box center [489, 361] width 439 height 57
drag, startPoint x: 432, startPoint y: 349, endPoint x: 417, endPoint y: 352, distance: 15.2
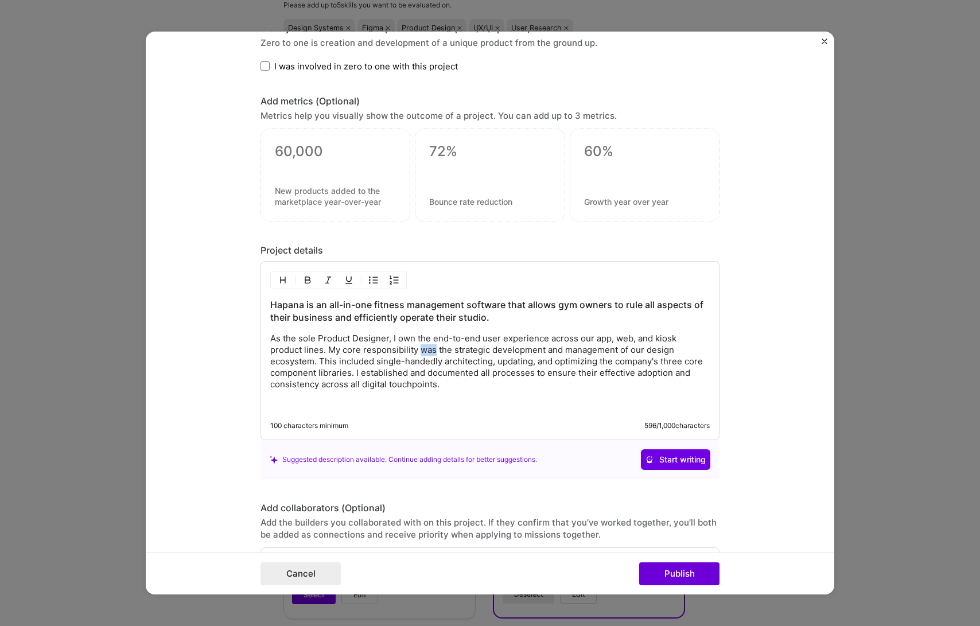
click at [417, 352] on p "As the sole Product Designer, I own the end-to-end user experience across our a…" at bounding box center [489, 361] width 439 height 57
click at [436, 385] on p "As the sole Product Designer, I own the end-to-end user experience across our a…" at bounding box center [489, 361] width 439 height 57
click at [409, 388] on p "As the sole Product Designer, I own the end-to-end user experience across our a…" at bounding box center [489, 361] width 439 height 57
click at [459, 385] on p "As the sole Product Designer, I own the end-to-end user experience across our a…" at bounding box center [489, 361] width 439 height 57
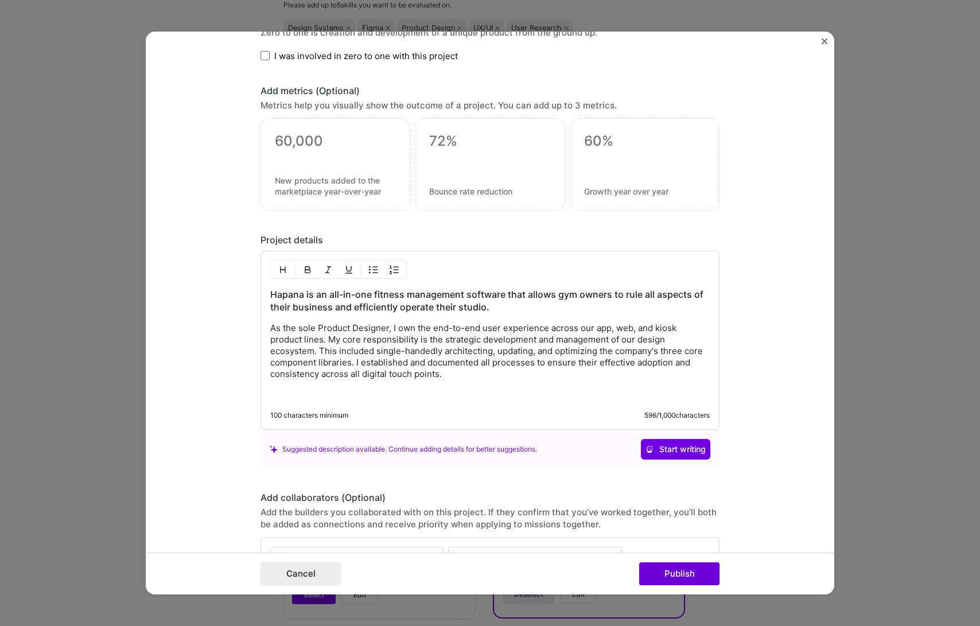
scroll to position [1099, 0]
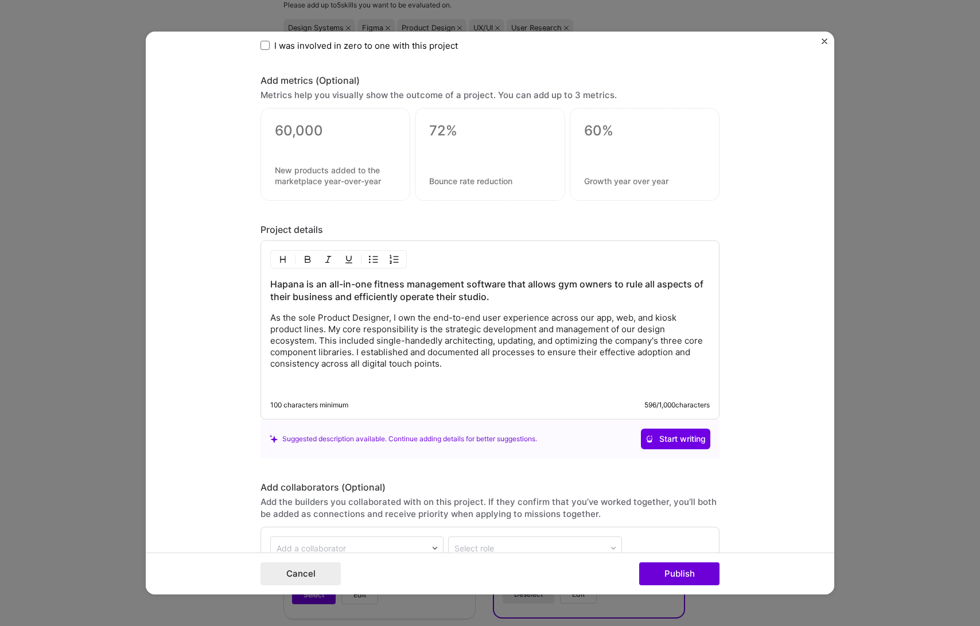
click at [585, 364] on p "As the sole Product Designer, I own the end-to-end user experience across our a…" at bounding box center [489, 340] width 439 height 57
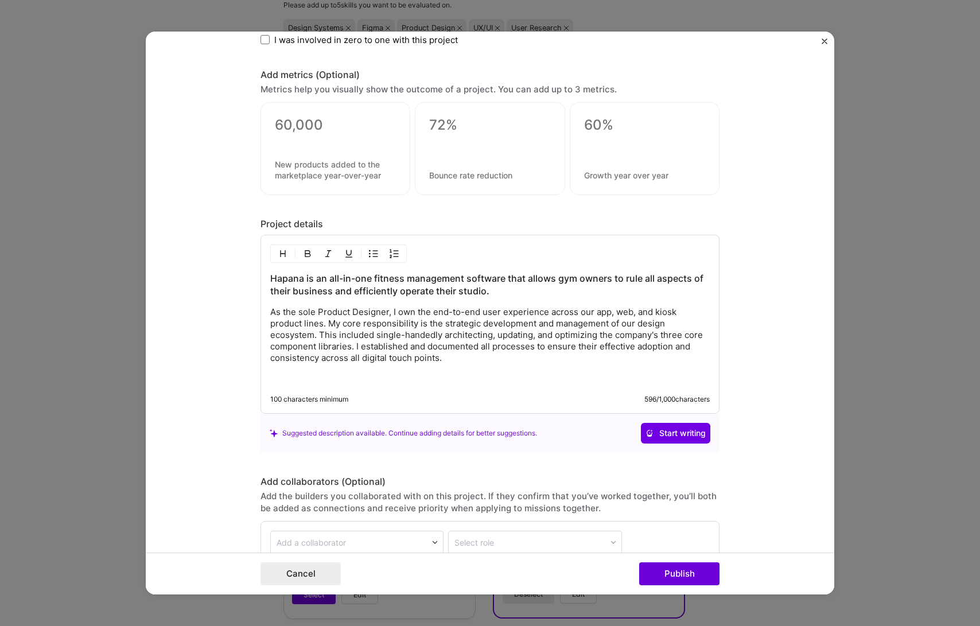
scroll to position [1219, 0]
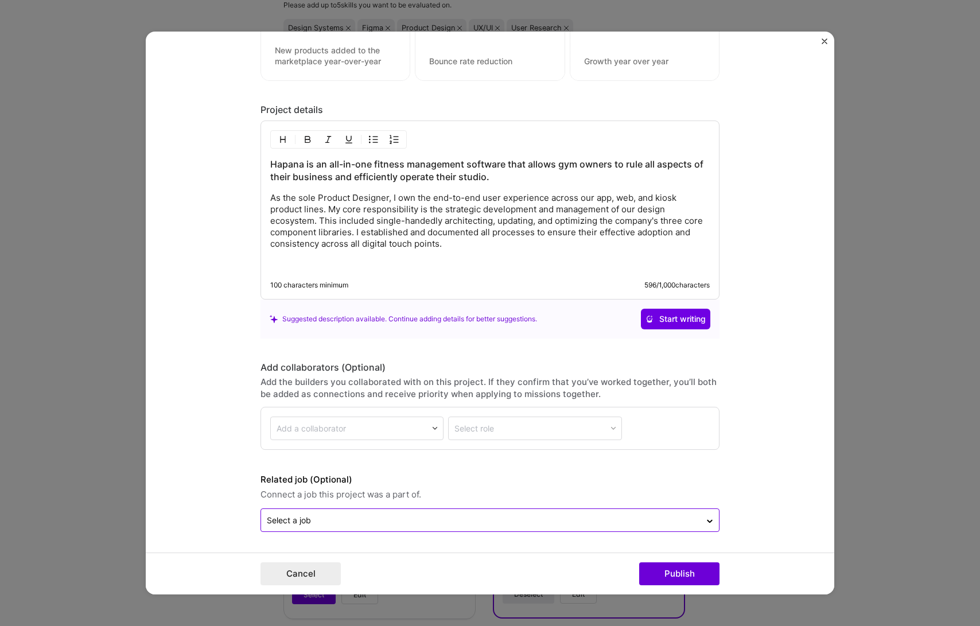
click at [326, 532] on form "Project title Hapana Company Hapana Project industry Industry 1 Project Link (O…" at bounding box center [490, 313] width 688 height 563
click at [332, 517] on input "text" at bounding box center [481, 520] width 428 height 12
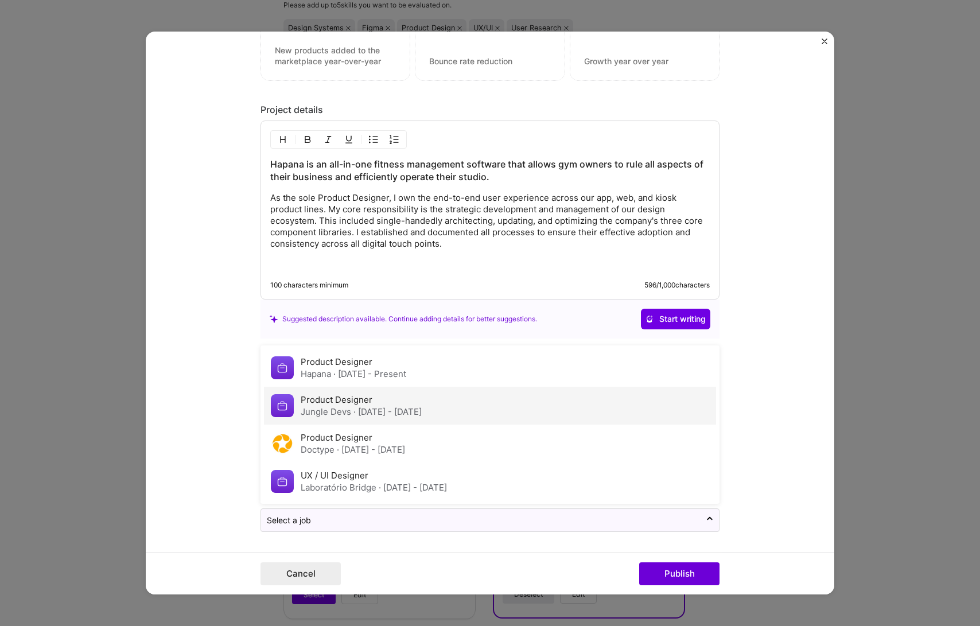
click at [422, 415] on span "· [DATE] - [DATE]" at bounding box center [387, 411] width 68 height 11
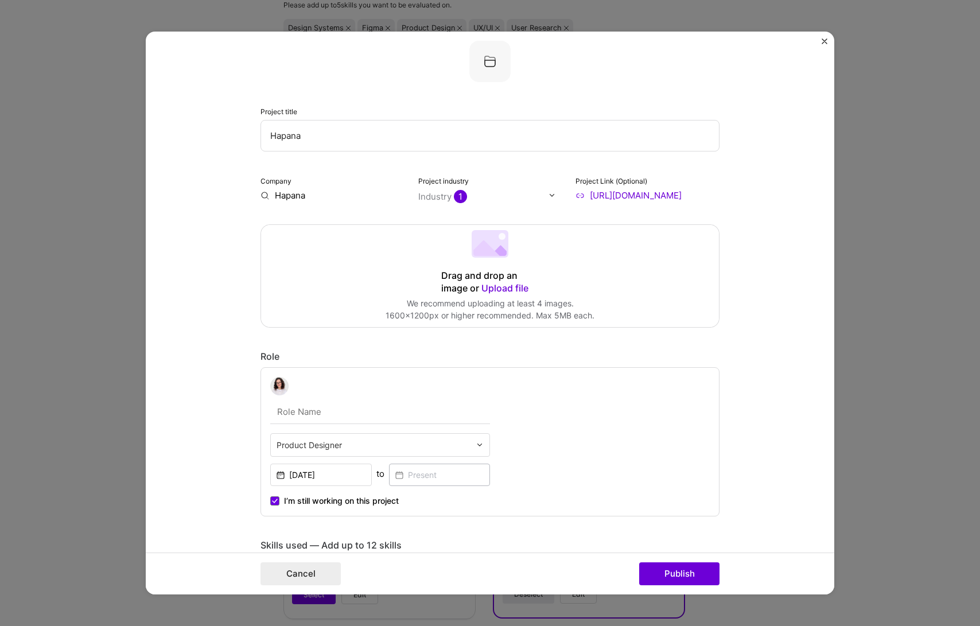
scroll to position [13, 0]
click at [504, 271] on div "Drag and drop an image or Upload file" at bounding box center [490, 282] width 98 height 25
click at [504, 274] on div "Drag and drop an image or Upload file" at bounding box center [490, 275] width 98 height 25
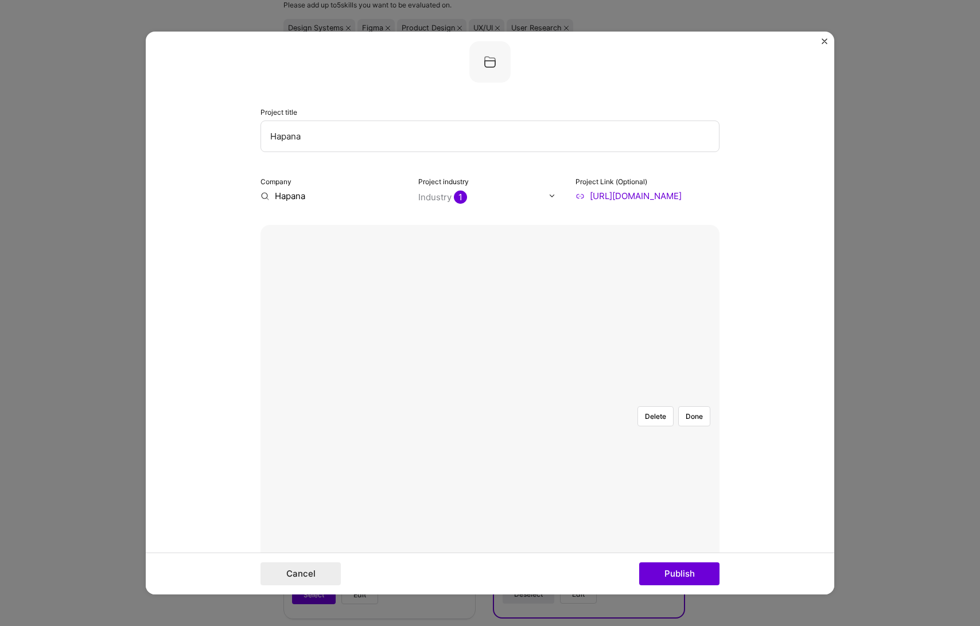
click at [530, 397] on div at bounding box center [695, 551] width 410 height 308
click at [555, 397] on div at bounding box center [720, 551] width 410 height 308
click at [676, 578] on button "Publish" at bounding box center [679, 573] width 80 height 23
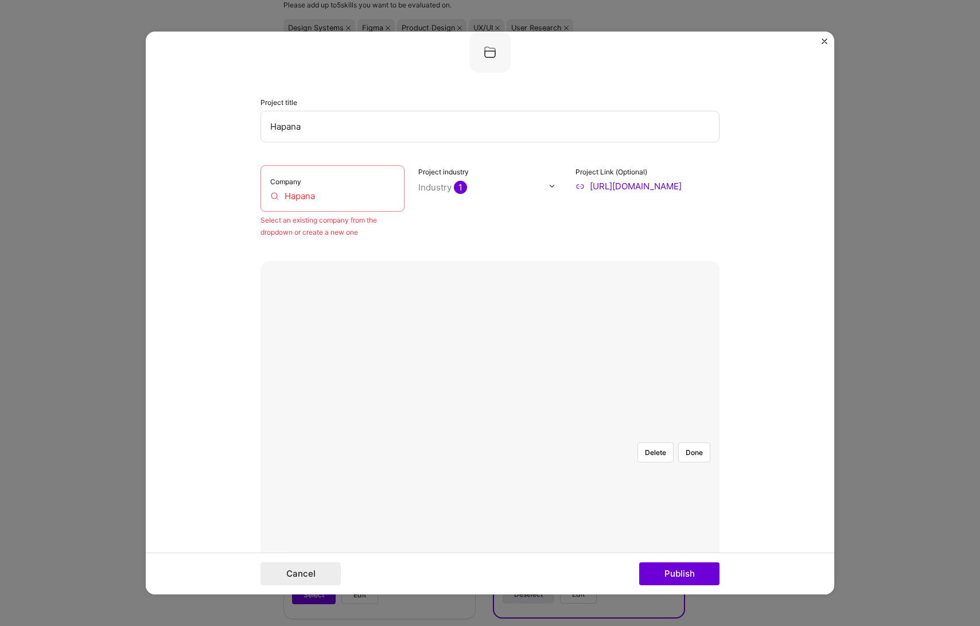
click at [305, 202] on div "Company Hapana" at bounding box center [332, 188] width 144 height 46
click at [306, 199] on input "Hapana" at bounding box center [332, 196] width 124 height 12
click at [313, 196] on input "Hapana" at bounding box center [332, 196] width 124 height 12
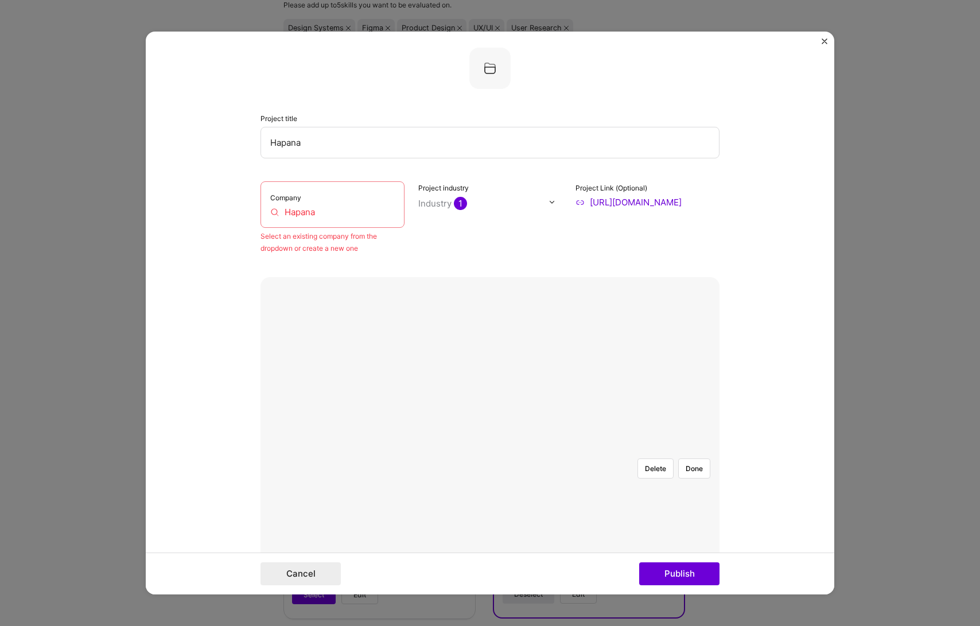
scroll to position [0, 0]
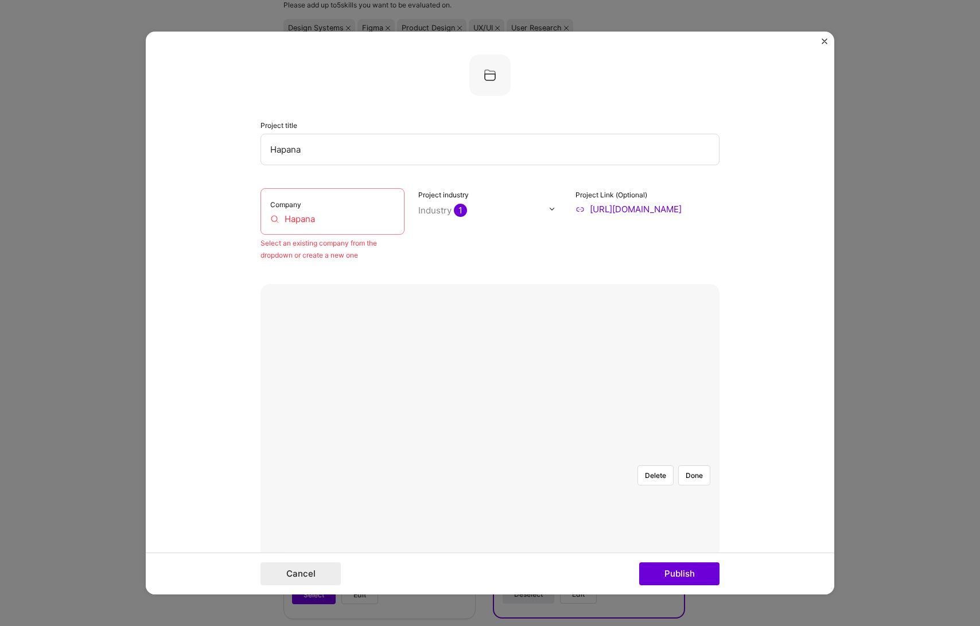
click at [311, 223] on input "Hapana" at bounding box center [332, 219] width 124 height 12
click at [475, 259] on div "Project industry Industry 1" at bounding box center [490, 224] width 144 height 73
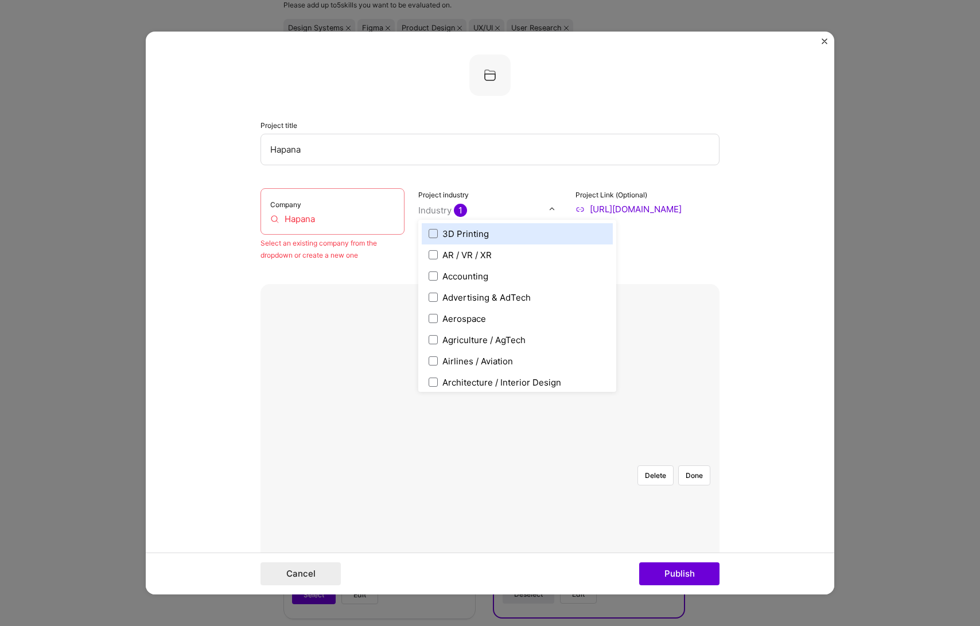
click at [423, 207] on div "Industry 1" at bounding box center [442, 210] width 49 height 12
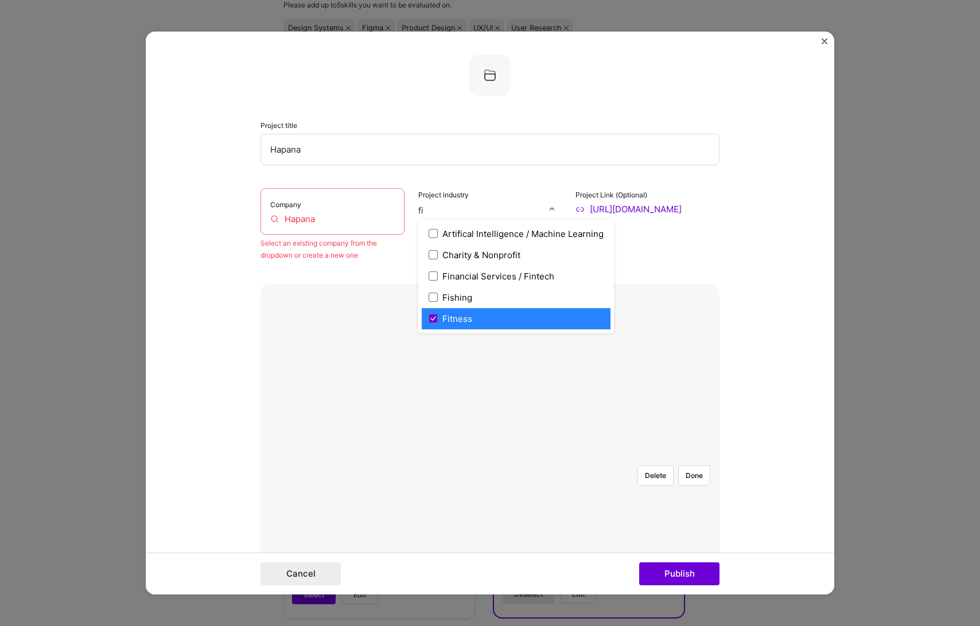
type input "f"
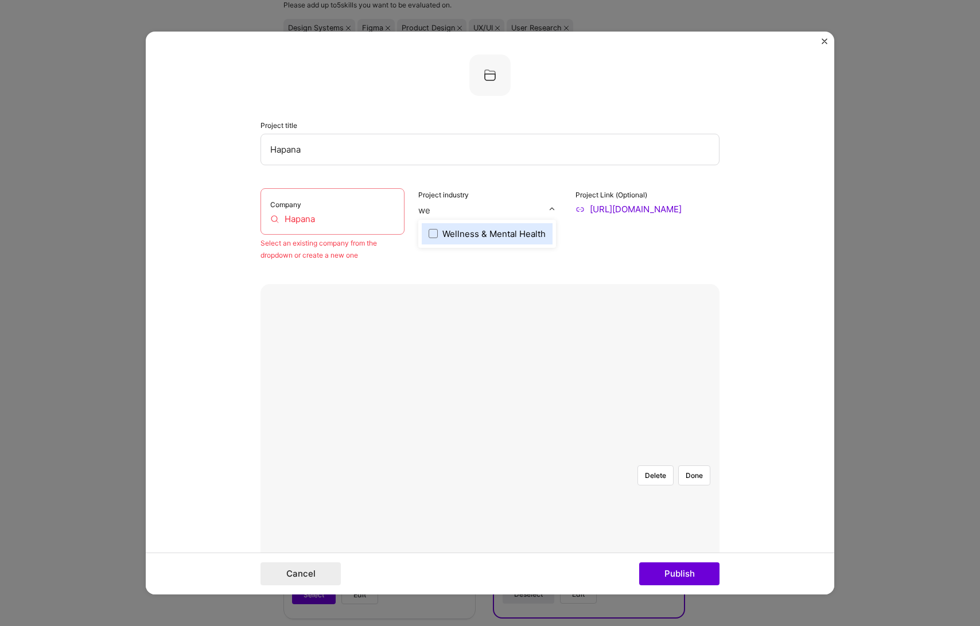
type input "w"
type input "g"
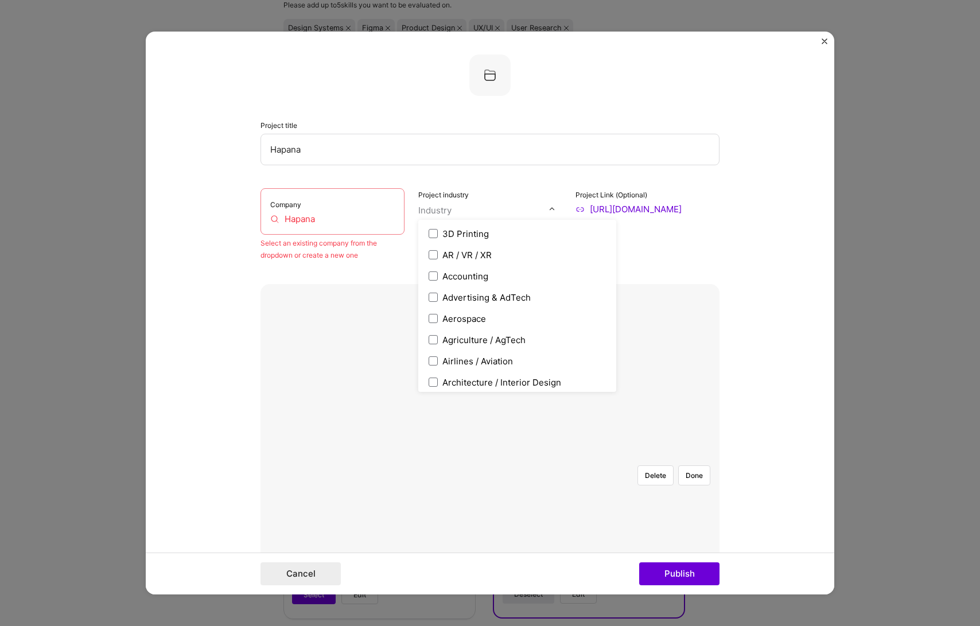
click at [187, 184] on form "Project title Hapana Company Hapana Select an existing company from the dropdow…" at bounding box center [490, 313] width 688 height 563
click at [301, 221] on input "Hapana" at bounding box center [332, 219] width 124 height 12
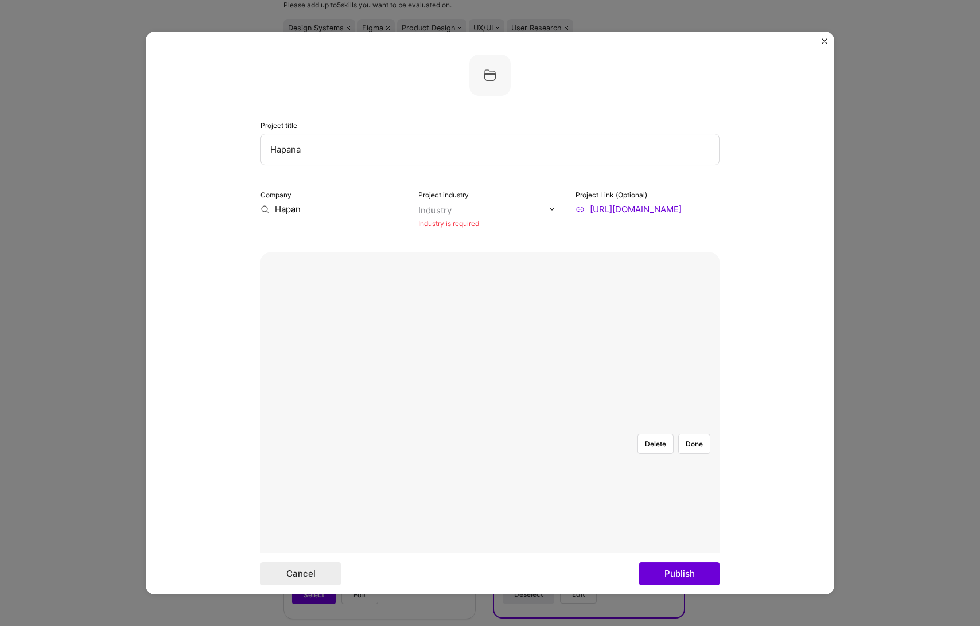
type input "Hapana"
click at [330, 238] on div "Hapana" at bounding box center [345, 235] width 41 height 20
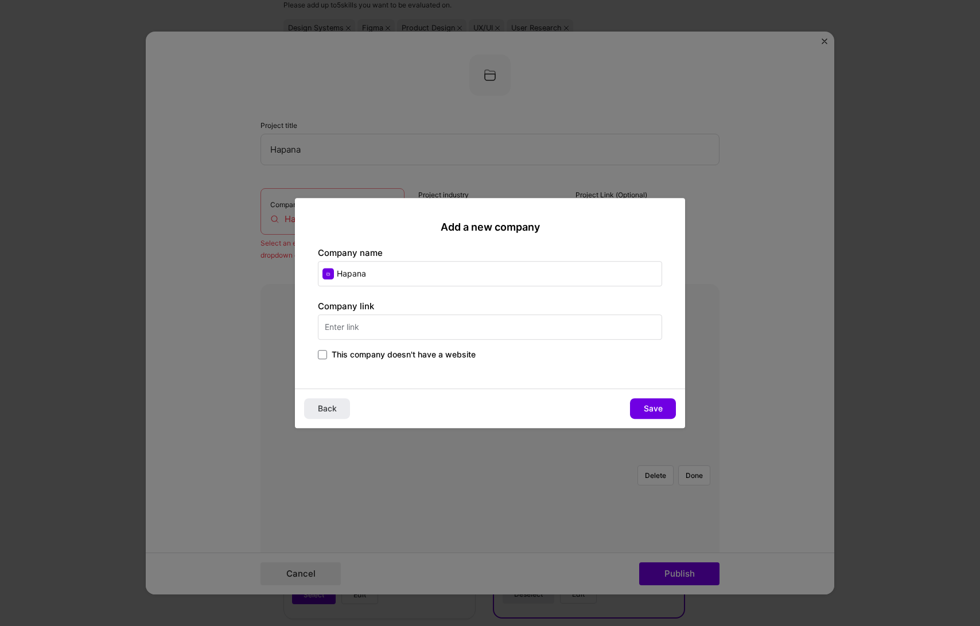
click at [388, 329] on input "text" at bounding box center [490, 326] width 344 height 25
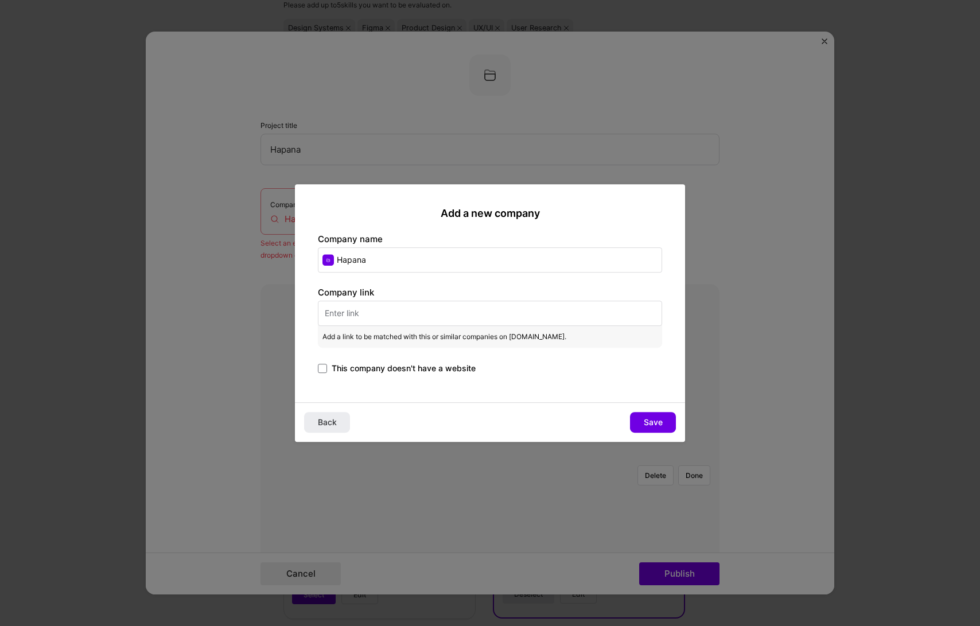
paste input "[URL][DOMAIN_NAME]"
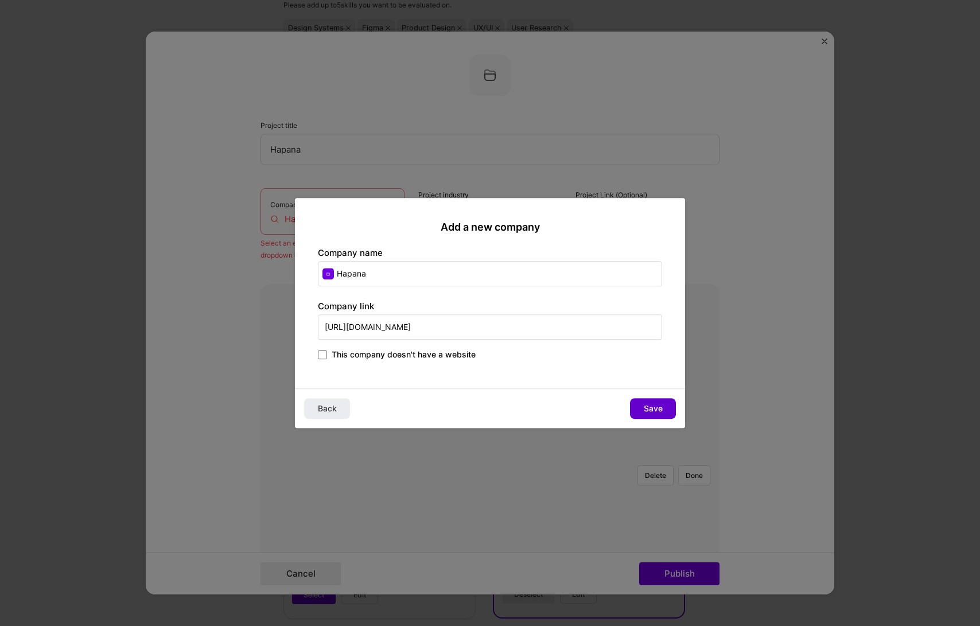
type input "[URL][DOMAIN_NAME]"
click at [645, 407] on span "Save" at bounding box center [653, 408] width 19 height 11
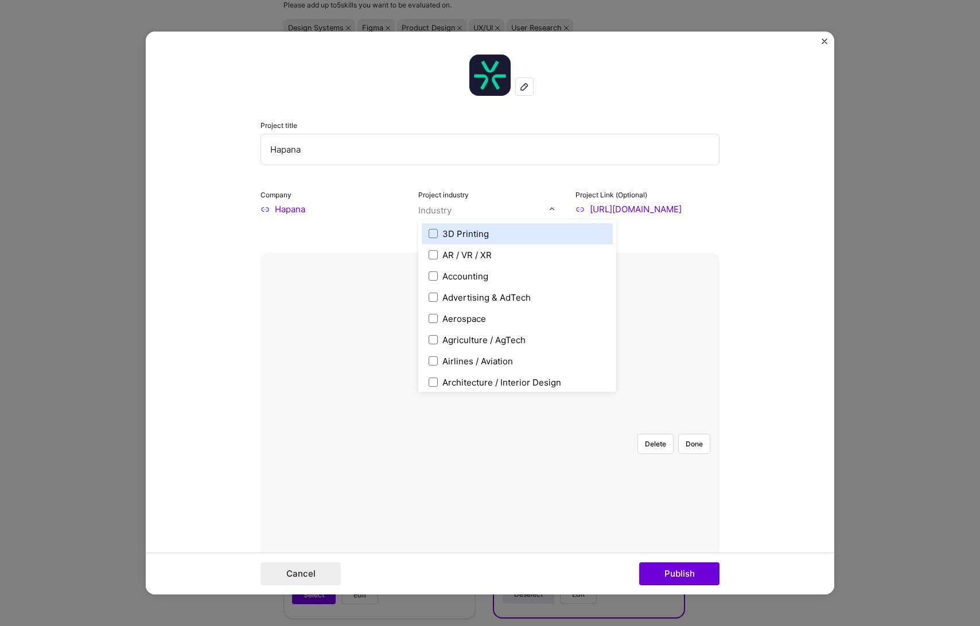
click at [489, 207] on input "text" at bounding box center [483, 210] width 131 height 12
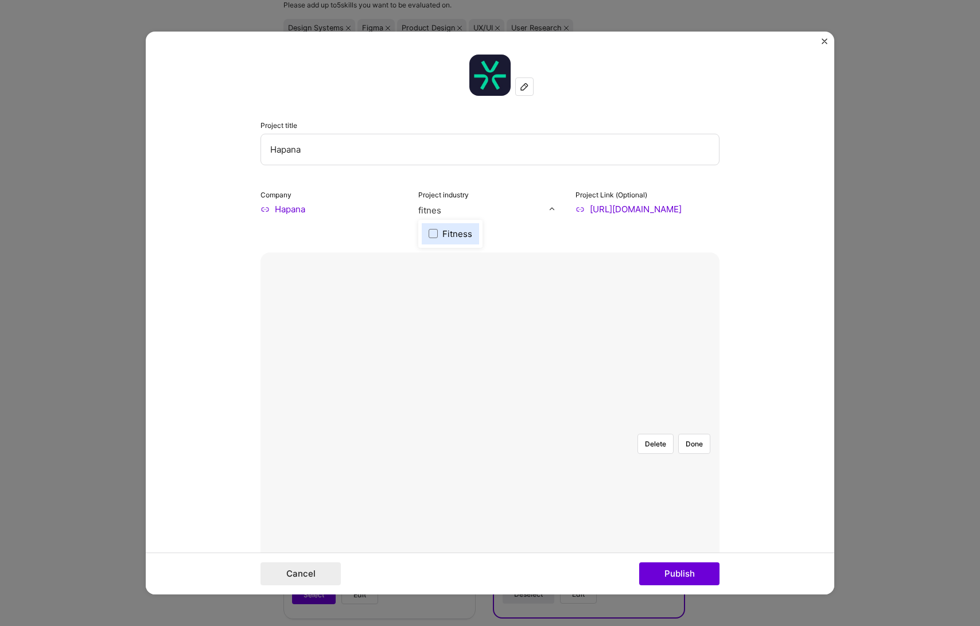
type input "fitness"
click at [454, 235] on div "Fitness" at bounding box center [457, 234] width 30 height 12
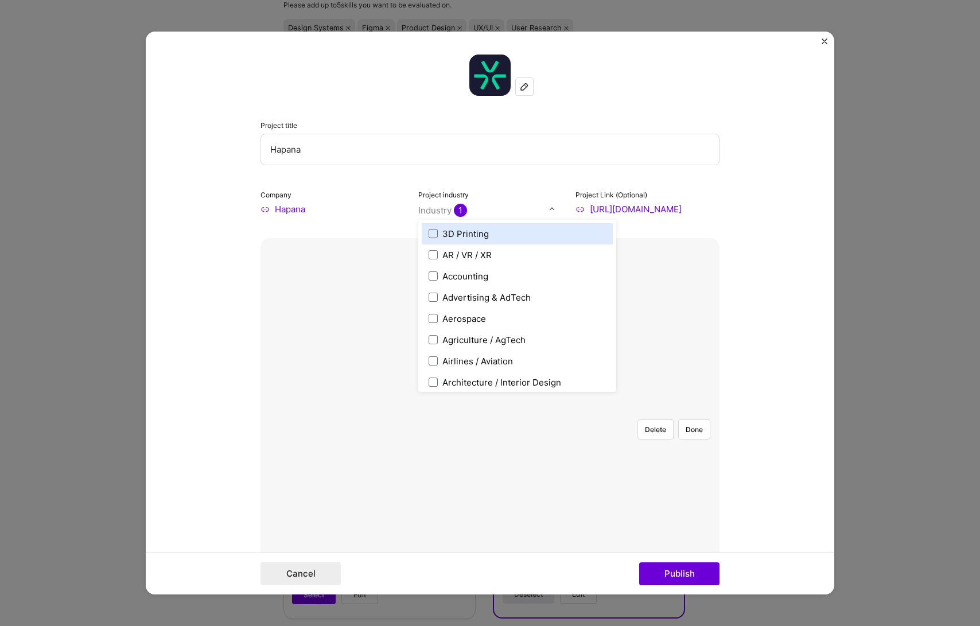
click at [729, 204] on form "Project title Hapana Company Hapana Project industry option Fitness, selected. …" at bounding box center [490, 313] width 688 height 563
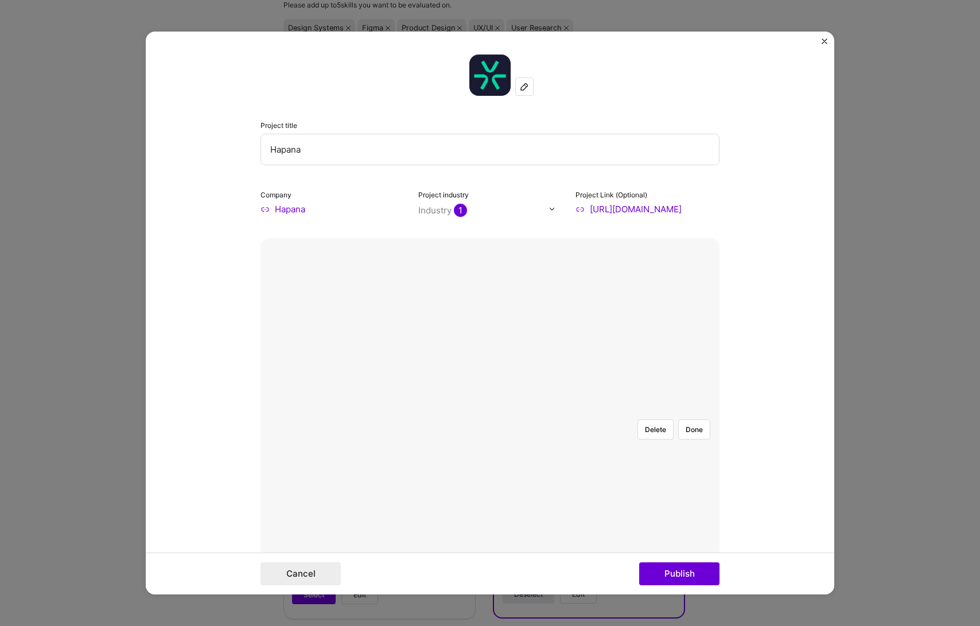
click at [587, 410] on div at bounding box center [720, 564] width 410 height 308
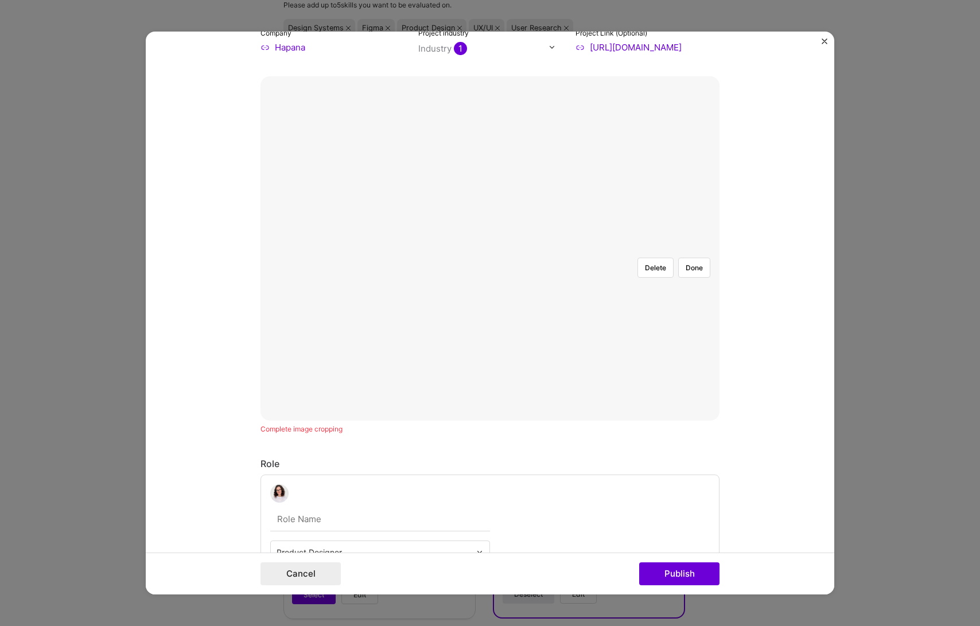
scroll to position [156, 0]
click at [663, 263] on button "Delete" at bounding box center [655, 273] width 36 height 20
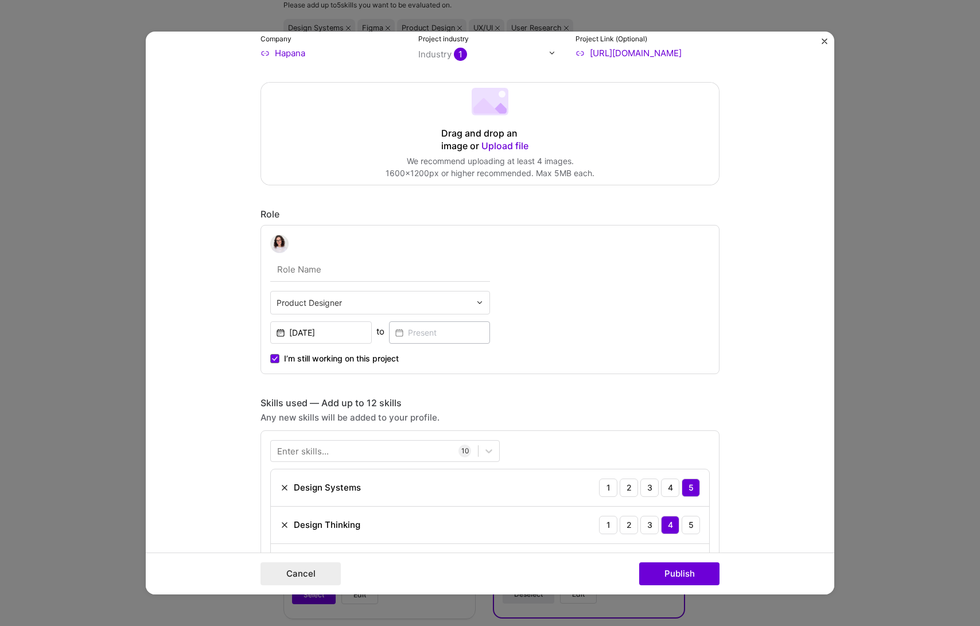
click at [507, 150] on span "Upload file" at bounding box center [504, 145] width 47 height 11
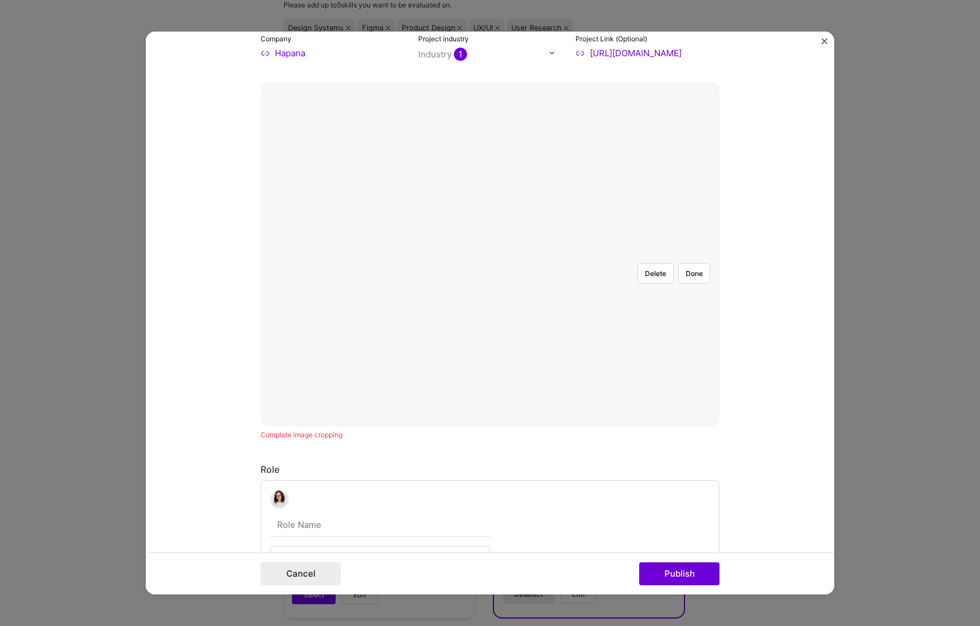
click at [548, 324] on div at bounding box center [696, 409] width 413 height 310
click at [544, 342] on div at bounding box center [696, 427] width 413 height 310
click at [686, 263] on button "Done" at bounding box center [694, 273] width 32 height 20
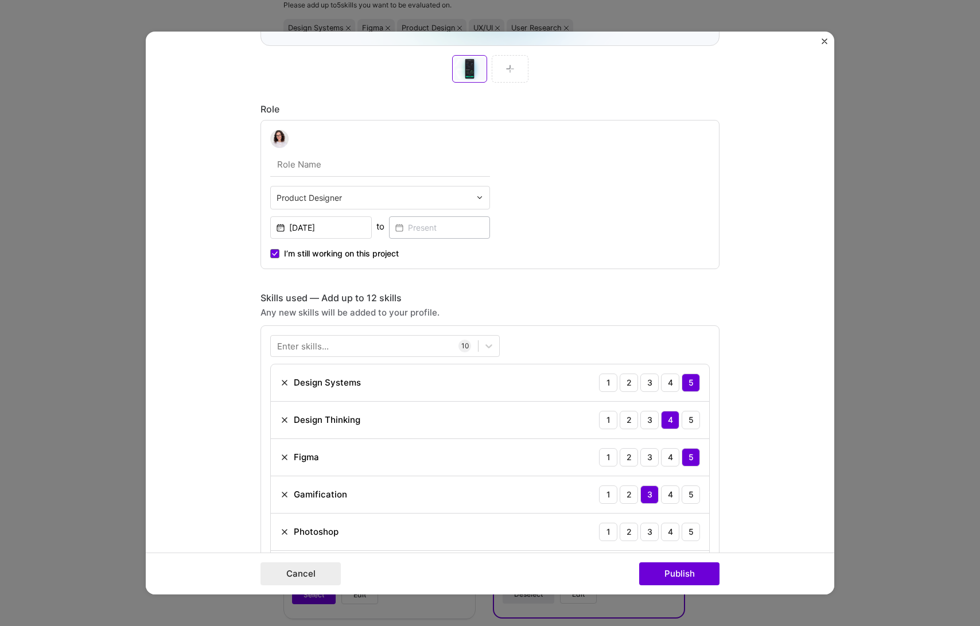
scroll to position [545, 0]
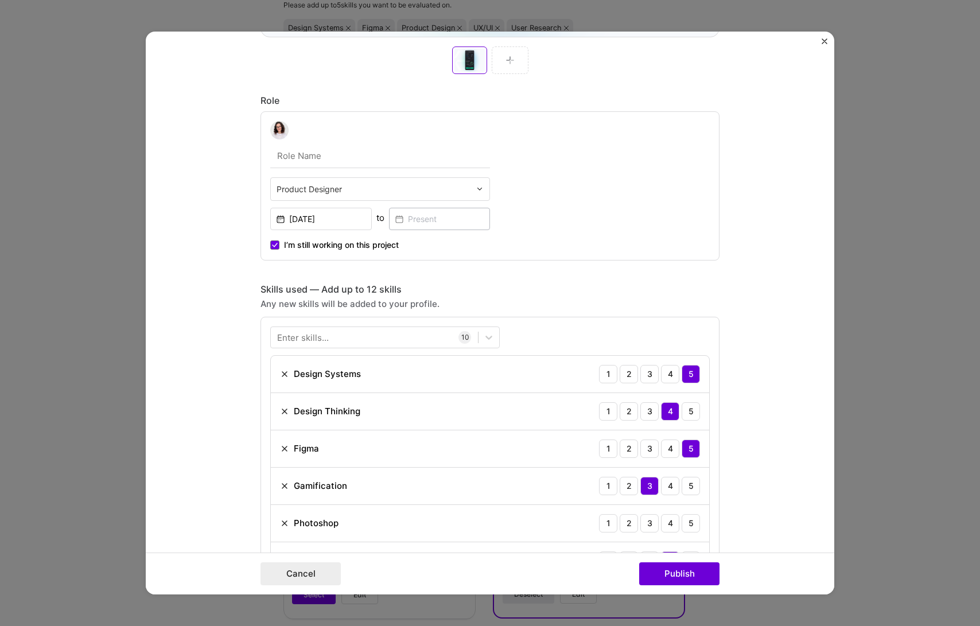
click at [277, 186] on input "text" at bounding box center [374, 189] width 194 height 12
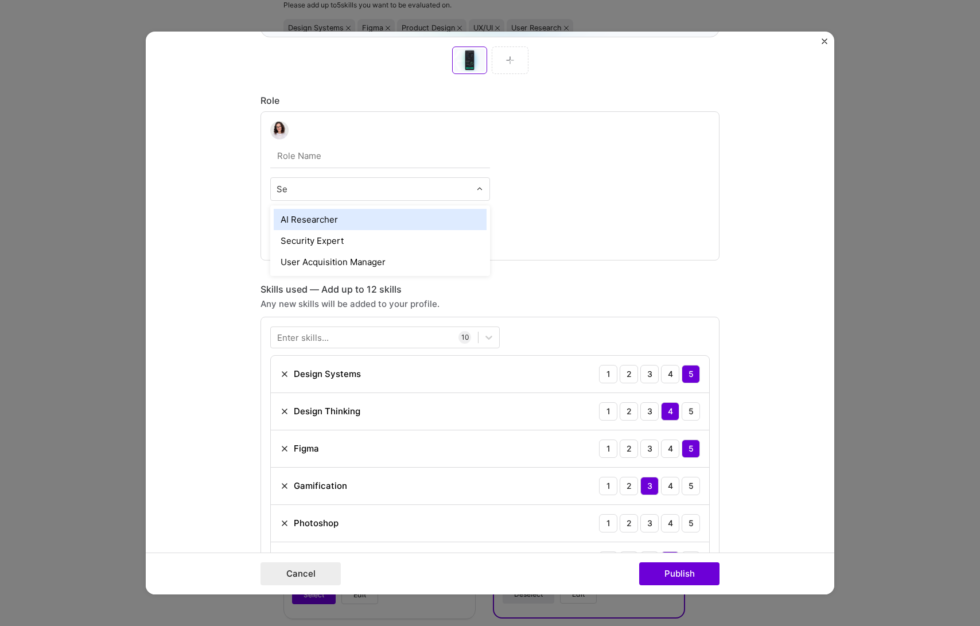
type input "S"
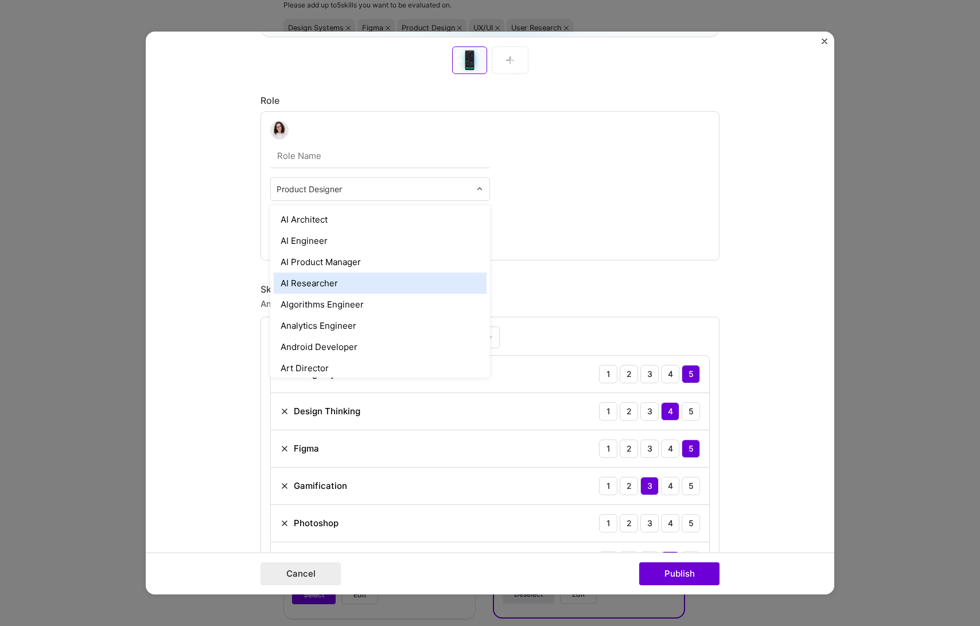
click at [188, 212] on form "Project title Hapana Company Hapana Project industry Industry 1 Project Link (O…" at bounding box center [490, 313] width 688 height 563
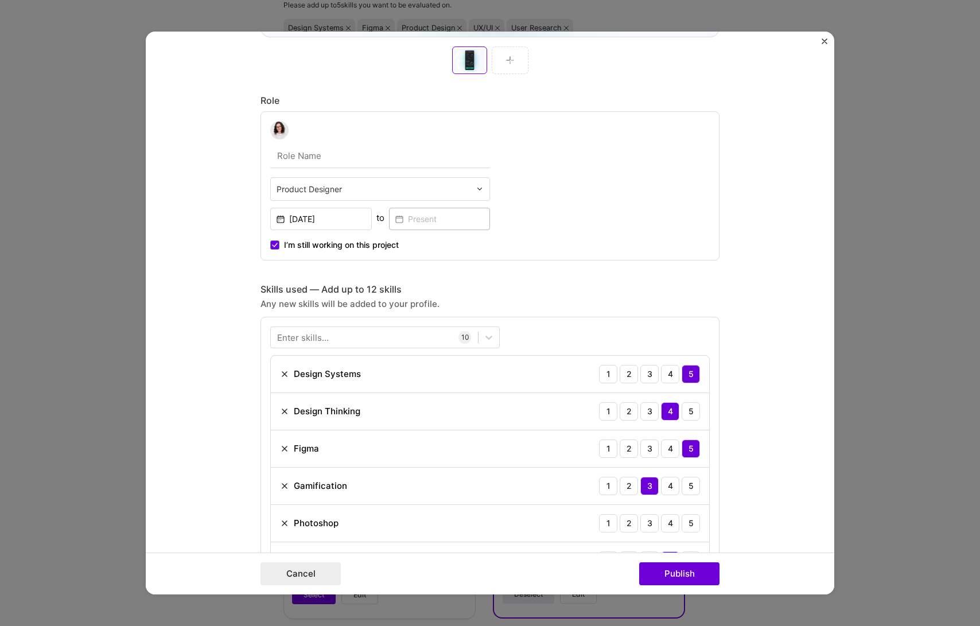
click at [294, 150] on input "text" at bounding box center [380, 156] width 220 height 24
type input "Senior Product Designer"
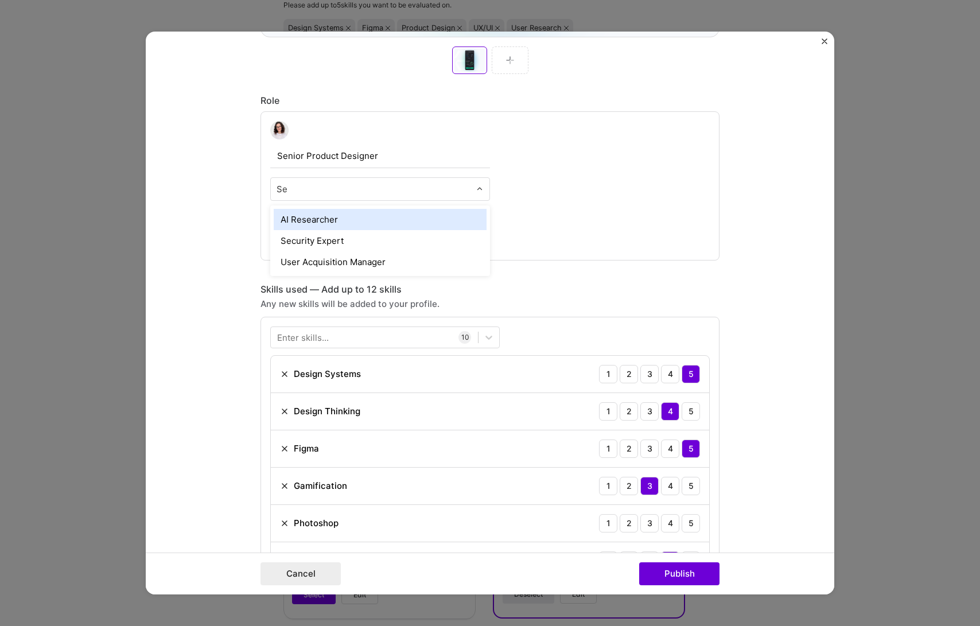
type input "S"
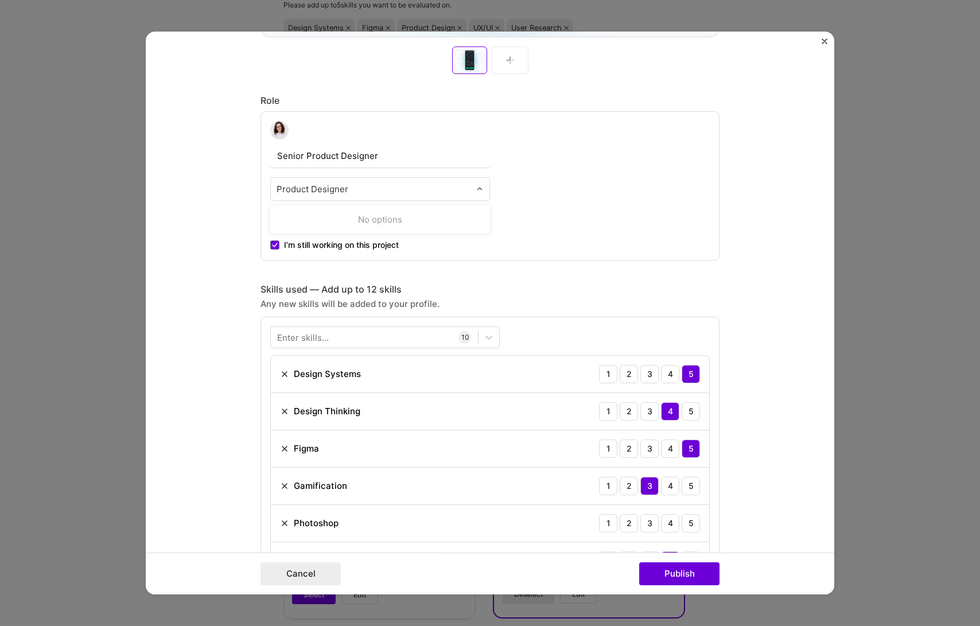
click at [345, 220] on div "No options" at bounding box center [380, 219] width 213 height 21
type input "Product Designer"
click at [173, 209] on form "Project title Hapana Company Hapana Project industry Industry 1 Project Link (O…" at bounding box center [490, 313] width 688 height 563
click at [687, 277] on div "Project title Hapana Company Hapana Project industry Industry 1 Project Link (O…" at bounding box center [489, 503] width 459 height 1986
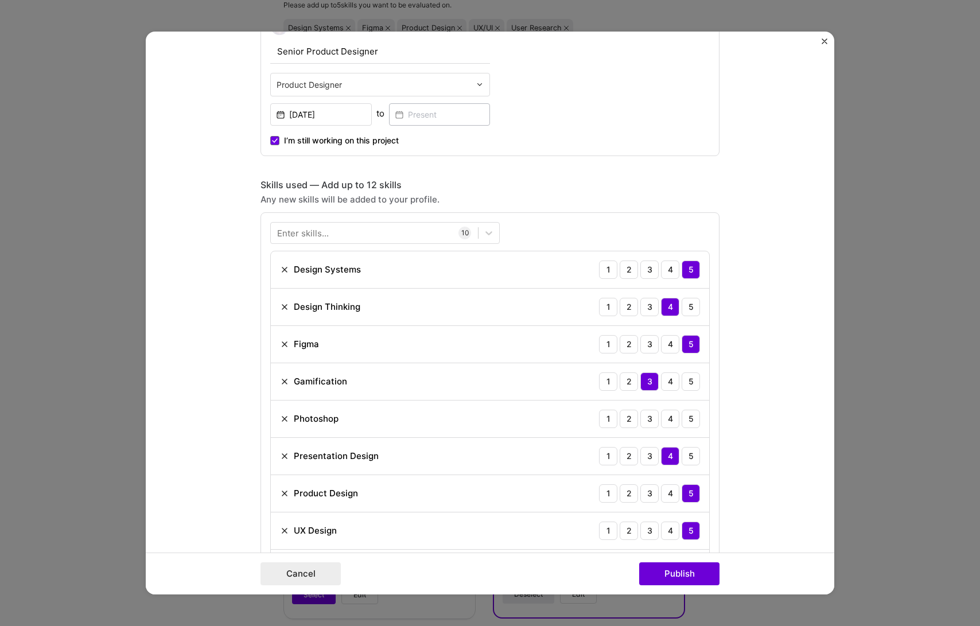
scroll to position [652, 0]
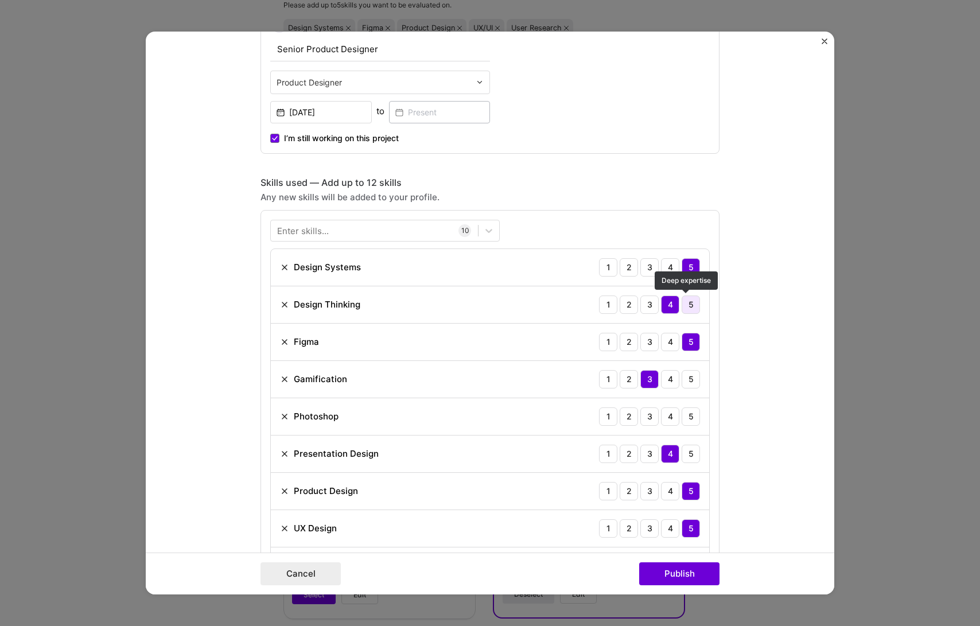
click at [690, 304] on div "5" at bounding box center [691, 304] width 18 height 18
click at [668, 375] on div "4" at bounding box center [670, 379] width 18 height 18
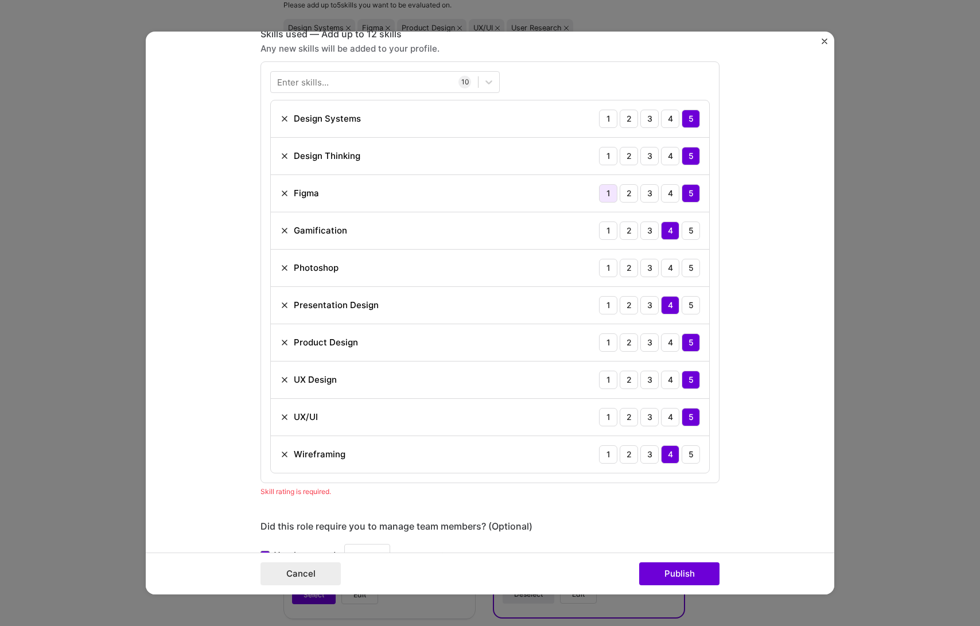
scroll to position [844, 0]
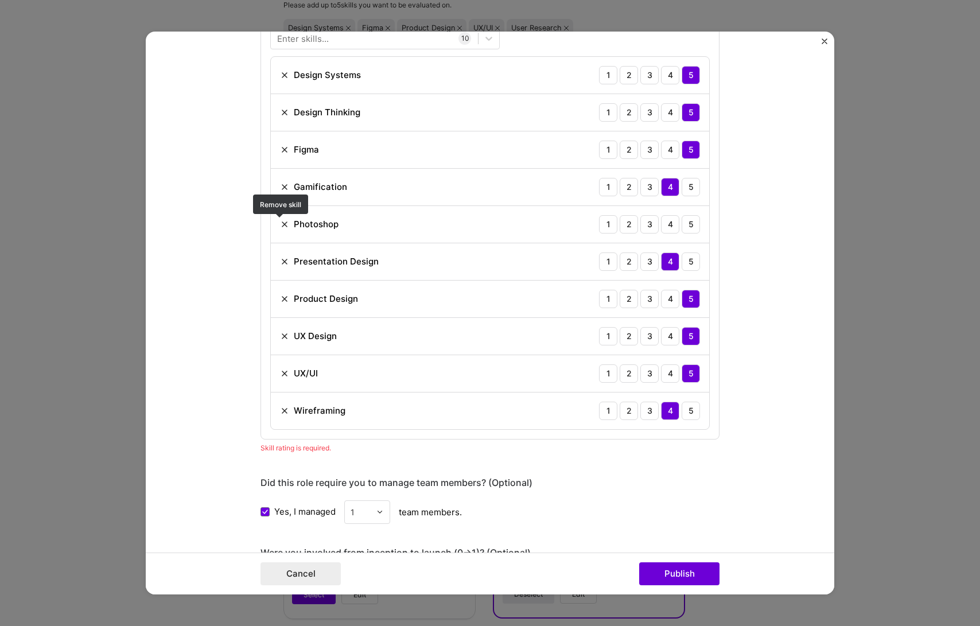
click at [280, 223] on img at bounding box center [284, 224] width 9 height 9
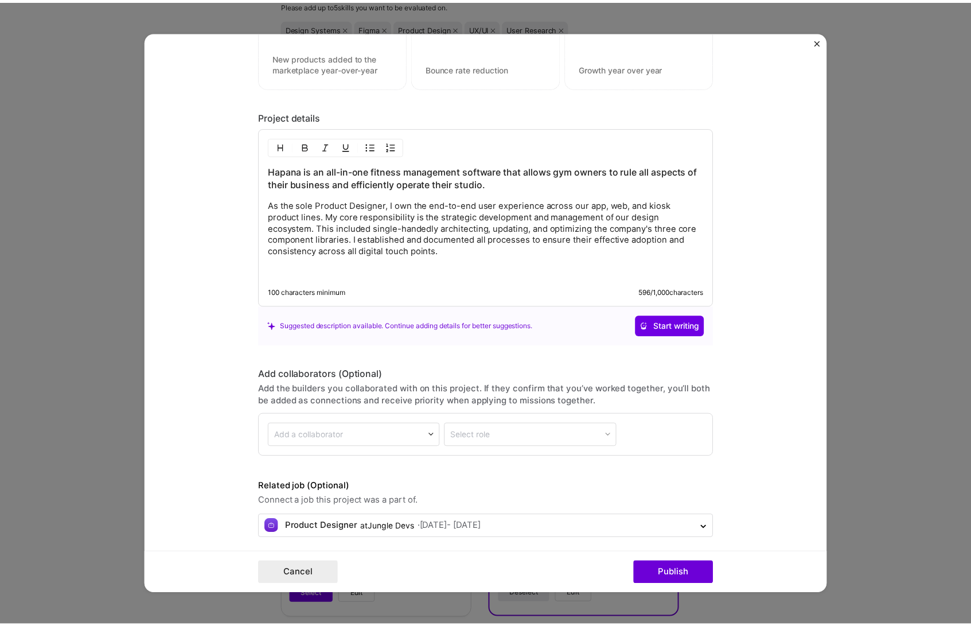
scroll to position [1457, 0]
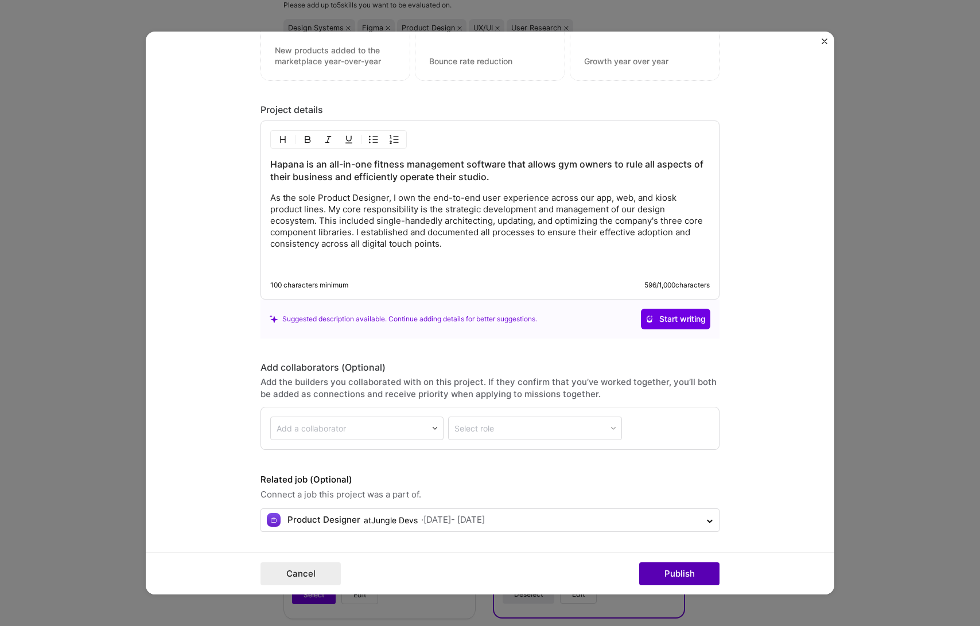
click at [670, 569] on button "Publish" at bounding box center [679, 573] width 80 height 23
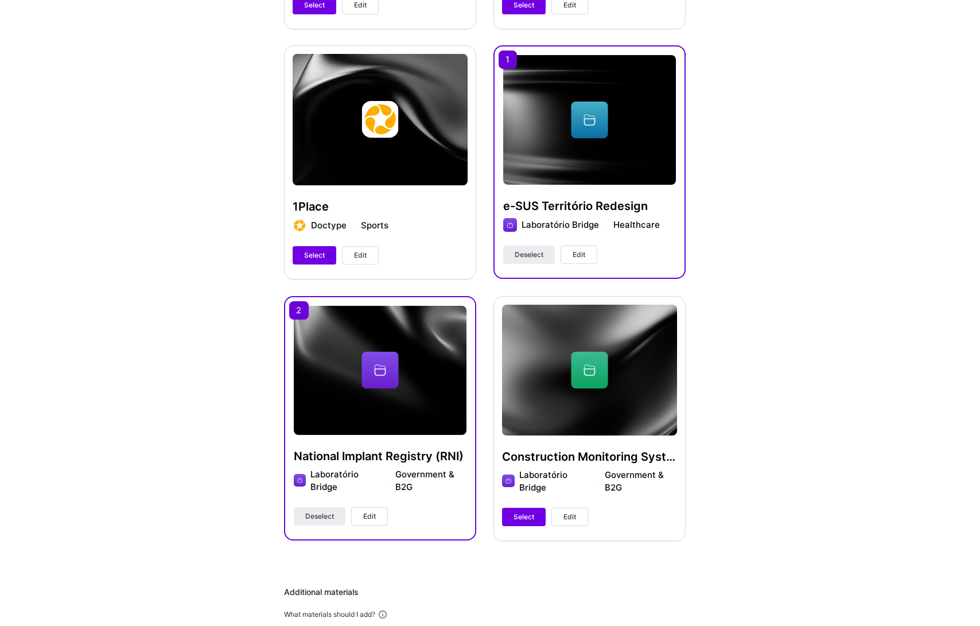
scroll to position [593, 0]
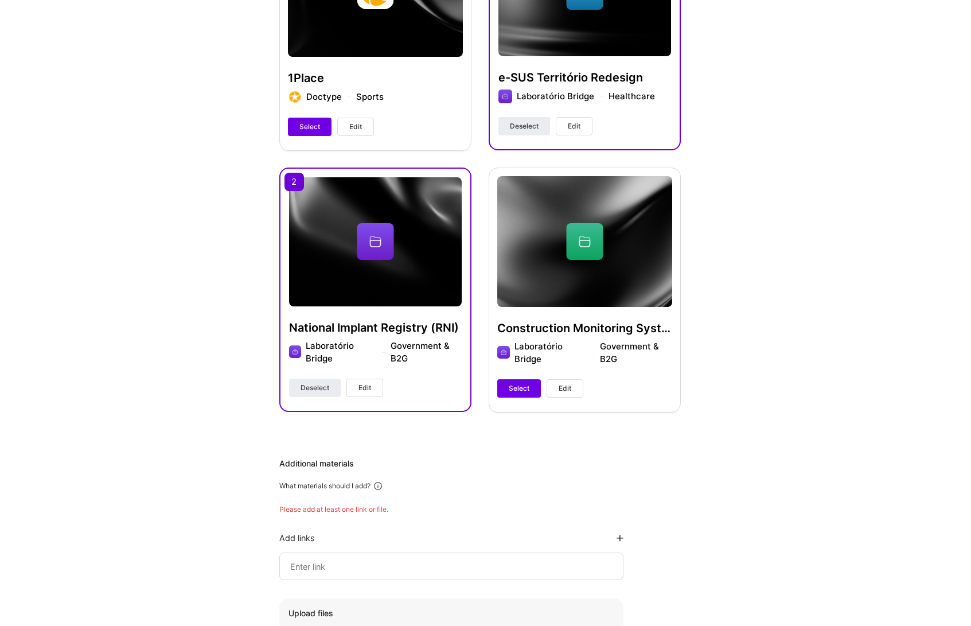
click at [377, 386] on button "Edit" at bounding box center [364, 388] width 37 height 18
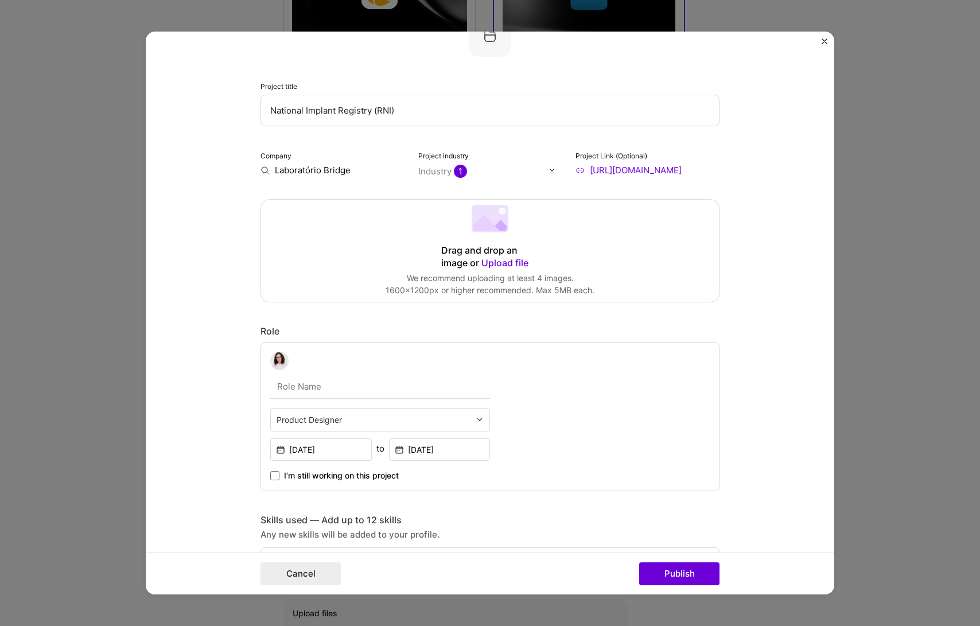
scroll to position [0, 0]
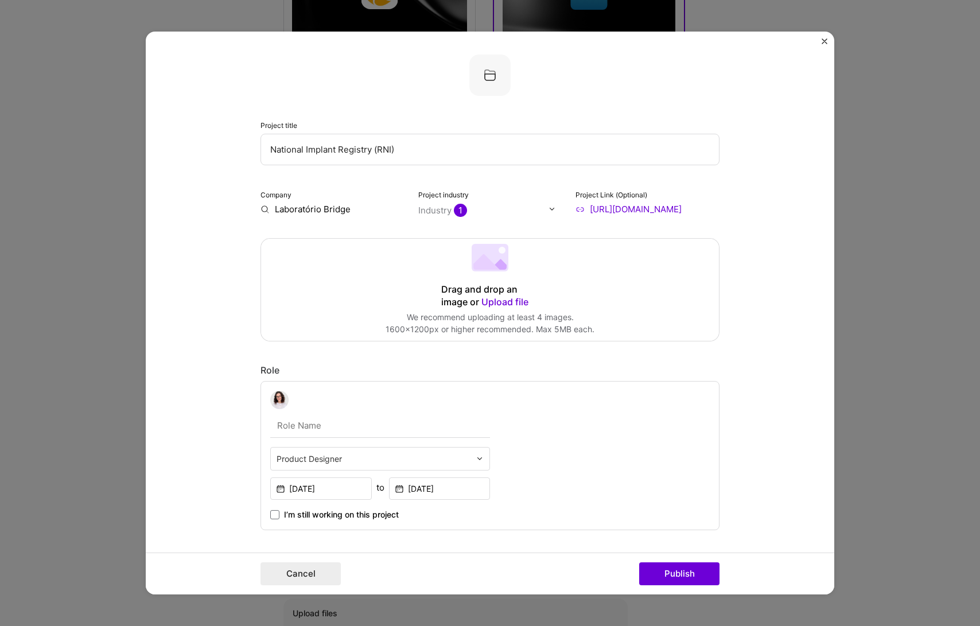
click at [438, 205] on div "Industry 1" at bounding box center [442, 210] width 49 height 12
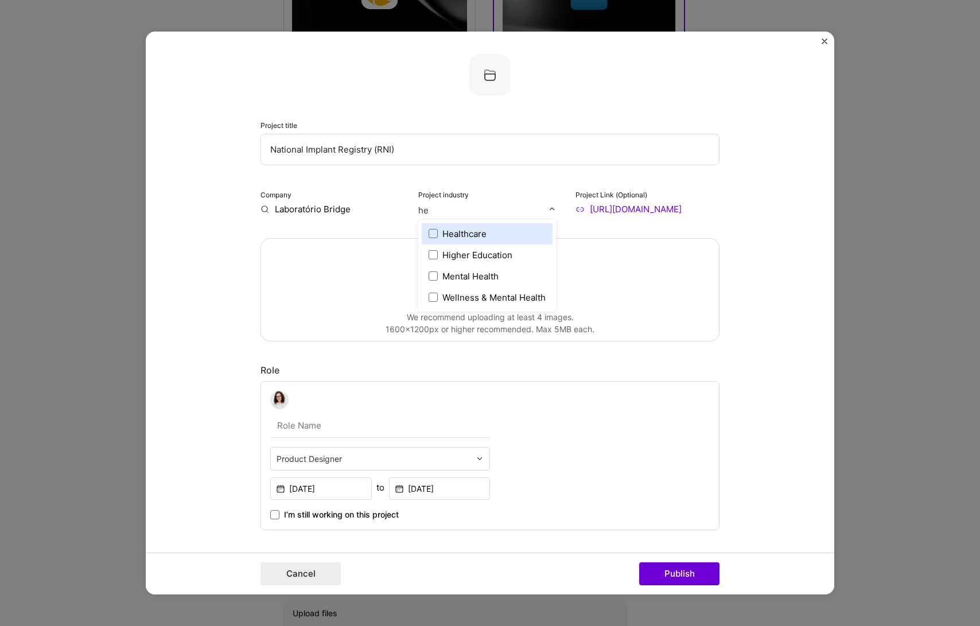
type input "hea"
click at [466, 229] on div "Healthcare" at bounding box center [464, 234] width 44 height 12
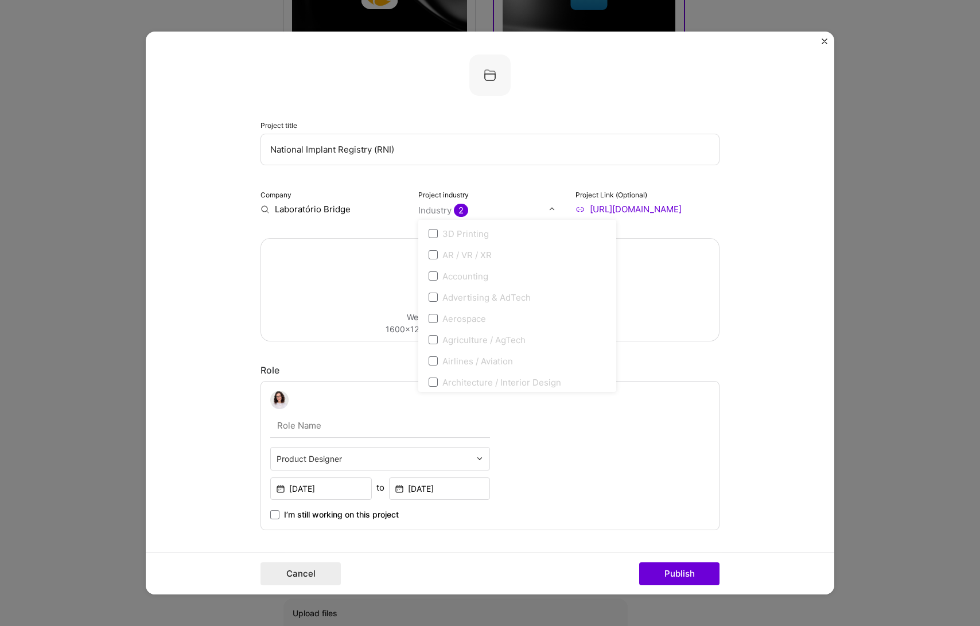
click at [470, 211] on input "text" at bounding box center [483, 210] width 131 height 12
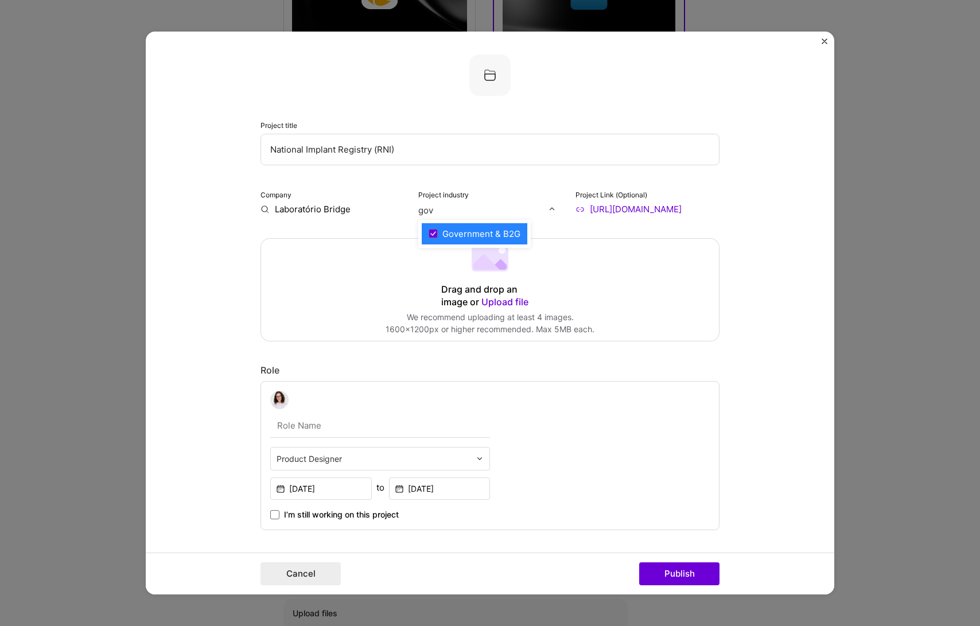
type input "gov"
click at [493, 299] on span "Upload file" at bounding box center [504, 301] width 47 height 11
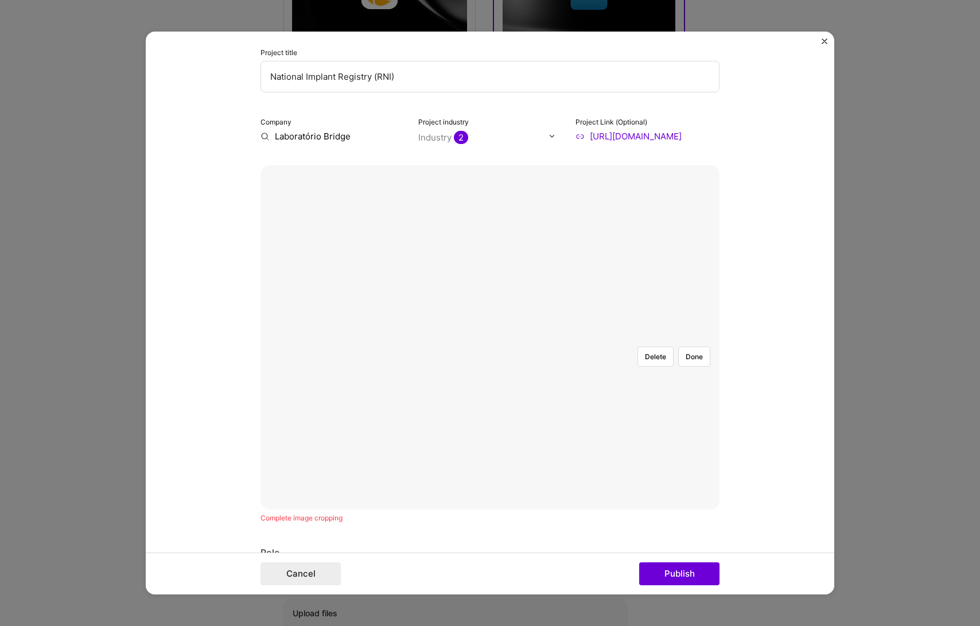
scroll to position [68, 0]
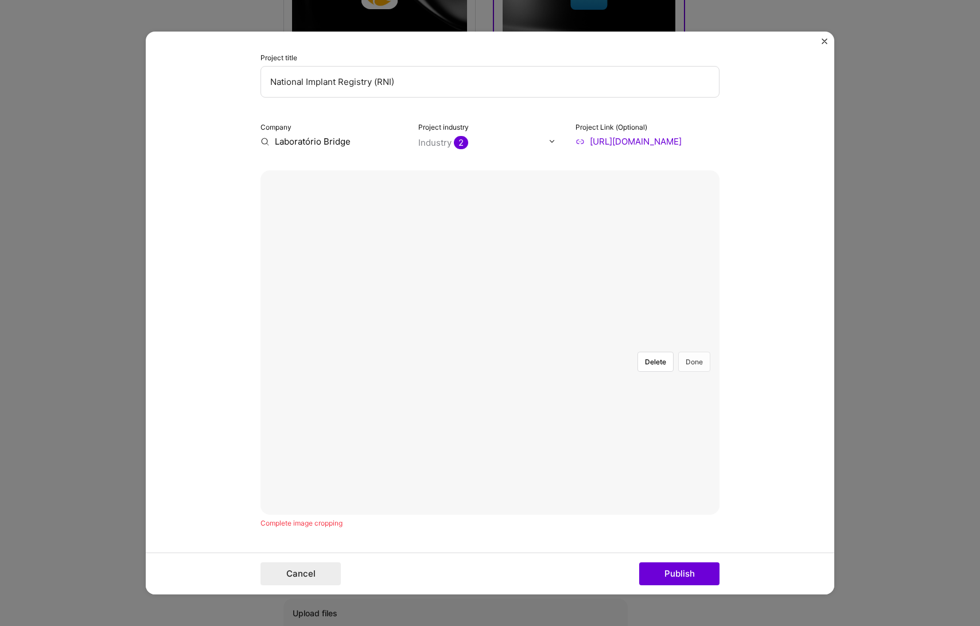
click at [692, 352] on button "Done" at bounding box center [694, 362] width 32 height 20
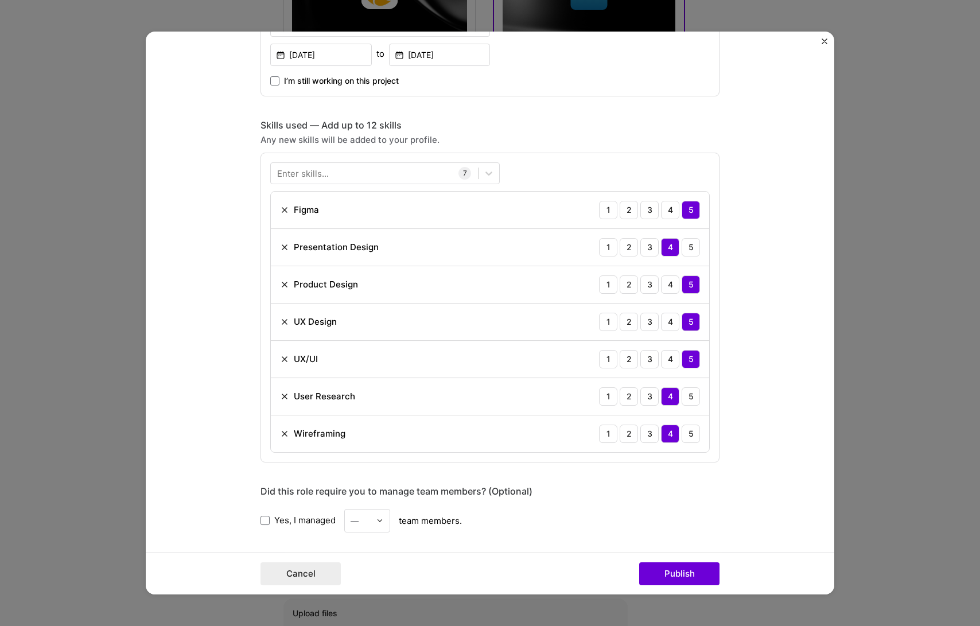
scroll to position [711, 0]
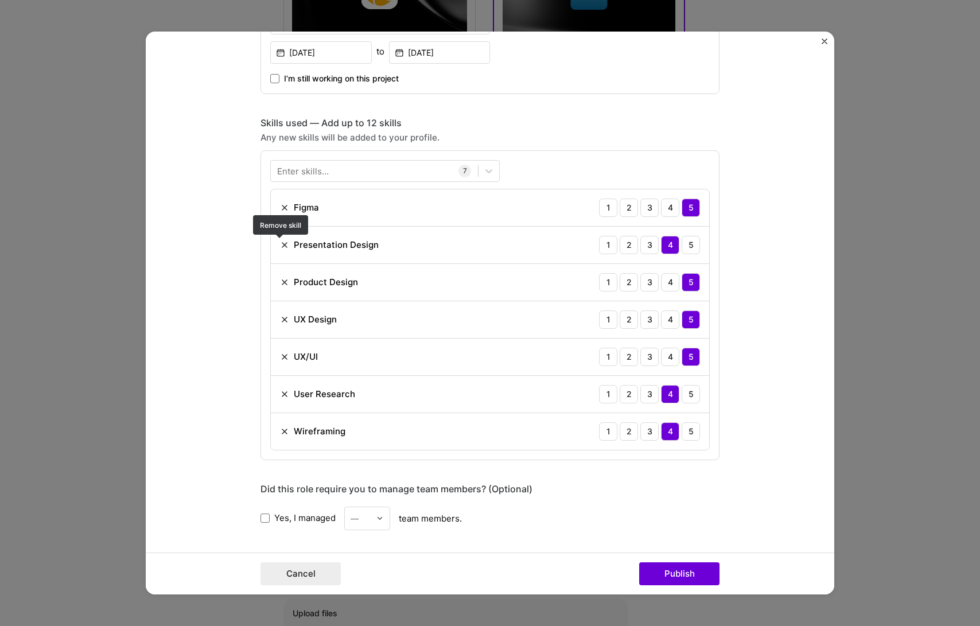
click at [280, 244] on img at bounding box center [284, 244] width 9 height 9
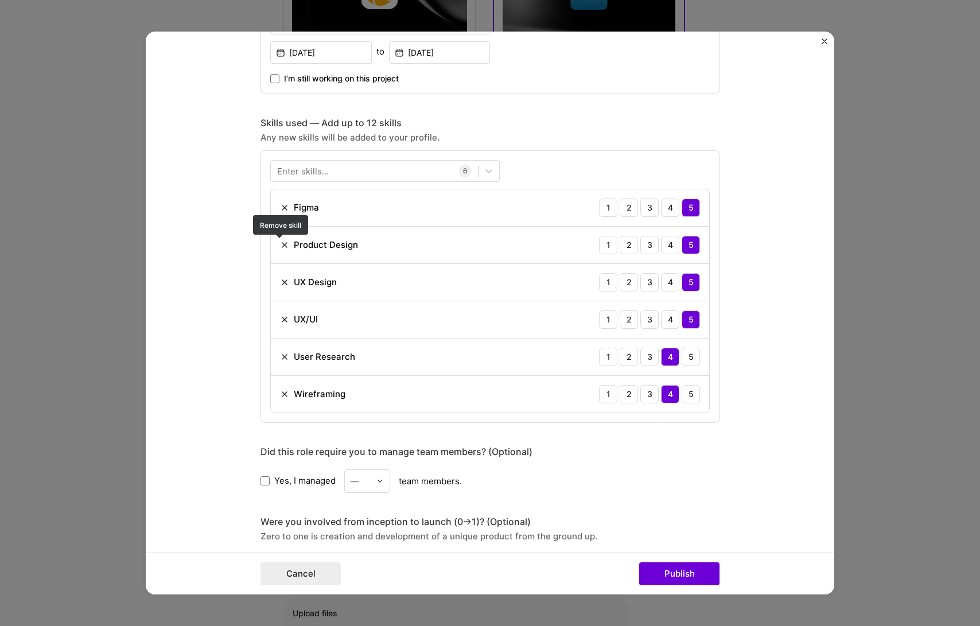
click at [280, 244] on img at bounding box center [284, 244] width 9 height 9
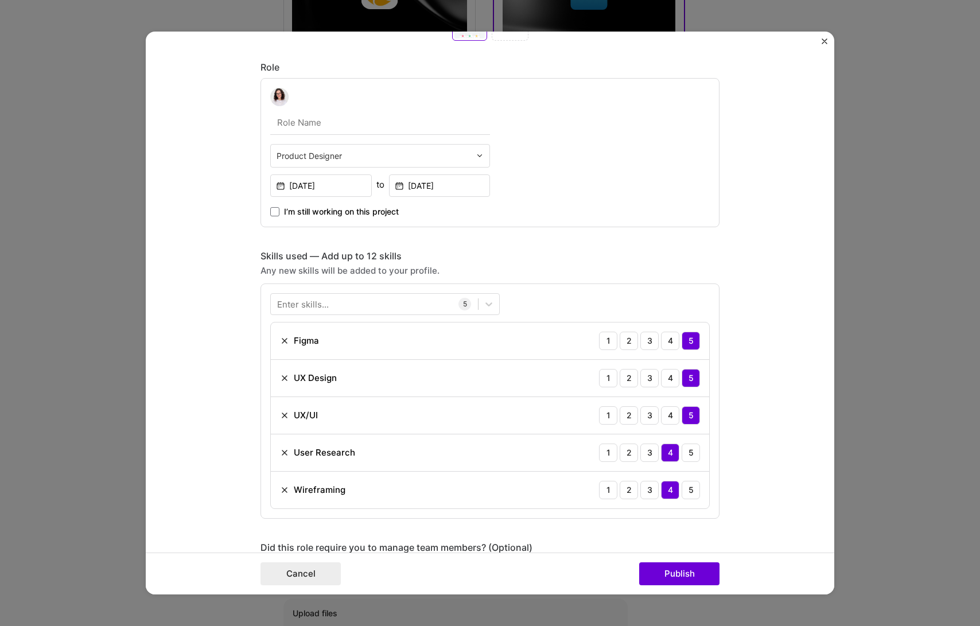
scroll to position [573, 0]
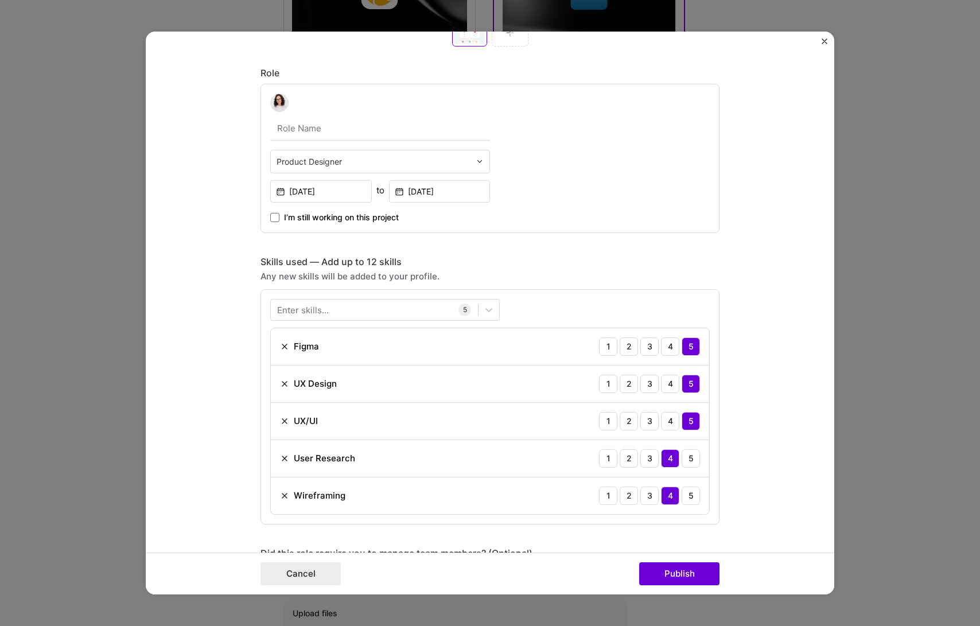
click at [332, 161] on input "text" at bounding box center [374, 161] width 194 height 12
type input "U"
click at [201, 171] on form "Project title National Implant Registry (RNI) Company Laboratório Bridge Projec…" at bounding box center [490, 313] width 688 height 563
click at [284, 133] on input "text" at bounding box center [380, 128] width 220 height 24
type input "UX/UI Designer"
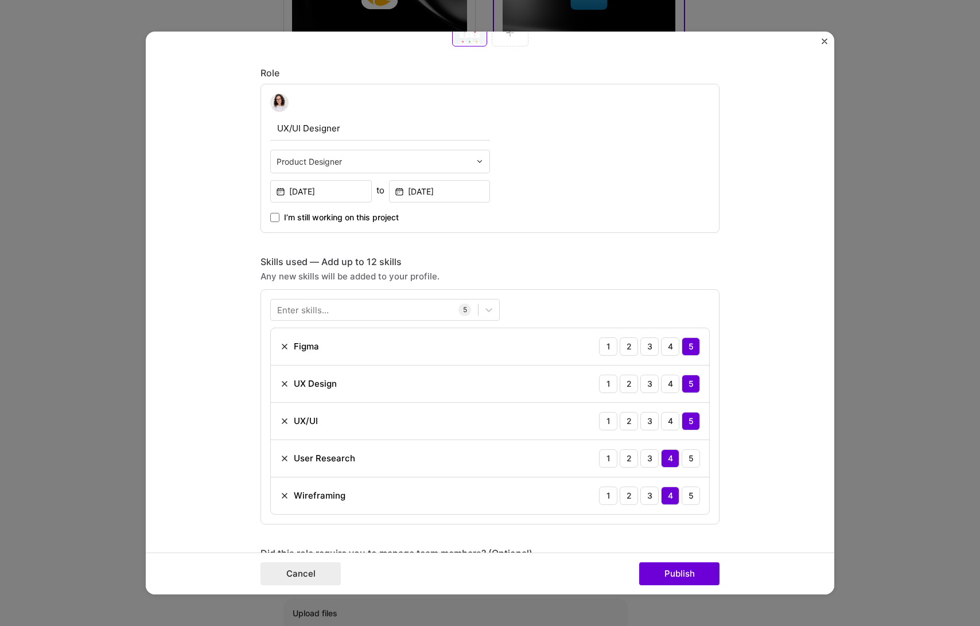
click at [178, 250] on form "Project title National Implant Registry (RNI) Company Laboratório Bridge Projec…" at bounding box center [490, 313] width 688 height 563
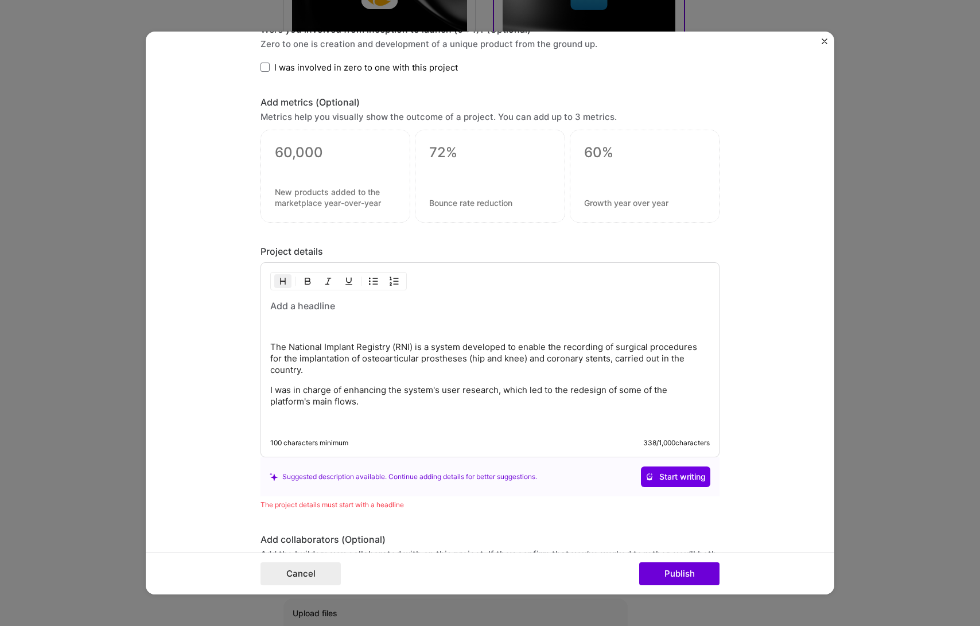
scroll to position [1177, 0]
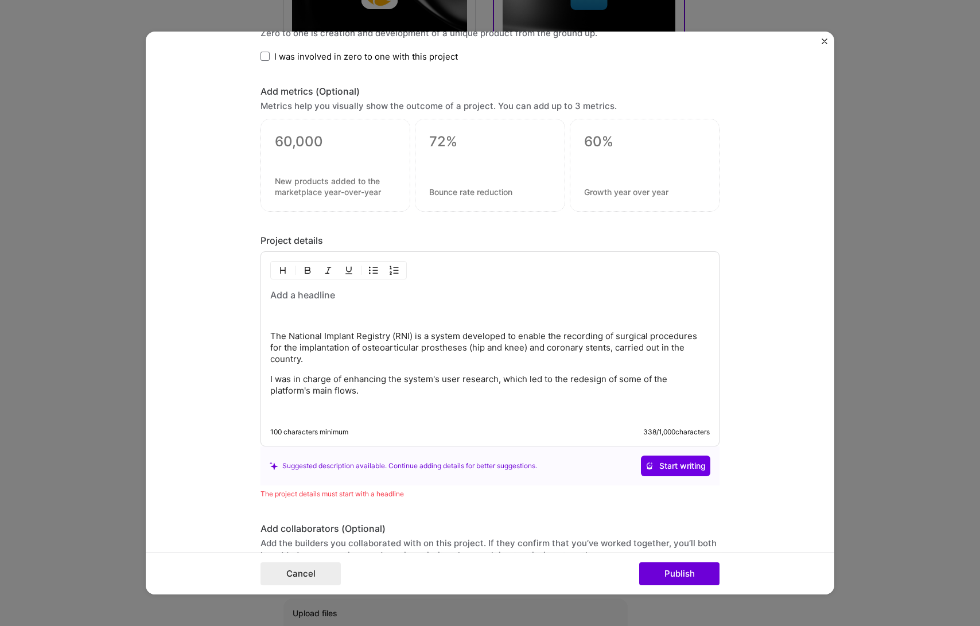
click at [353, 403] on div "The National Implant Registry (RNI) is a system developed to enable the recordi…" at bounding box center [489, 353] width 439 height 128
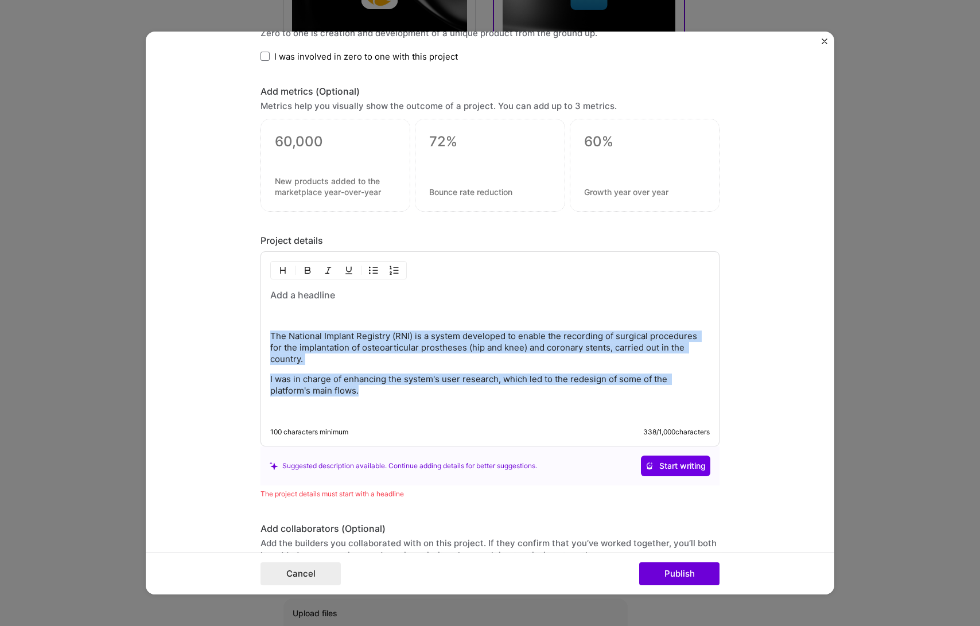
drag, startPoint x: 362, startPoint y: 392, endPoint x: 248, endPoint y: 327, distance: 131.6
click at [248, 327] on form "Project title National Implant Registry (RNI) Company Laboratório Bridge Projec…" at bounding box center [490, 313] width 688 height 563
copy div "The National Implant Registry (RNI) is a system developed to enable the recordi…"
click at [373, 384] on p "I was in charge of enhancing the system's user research, which led to the redes…" at bounding box center [489, 384] width 439 height 23
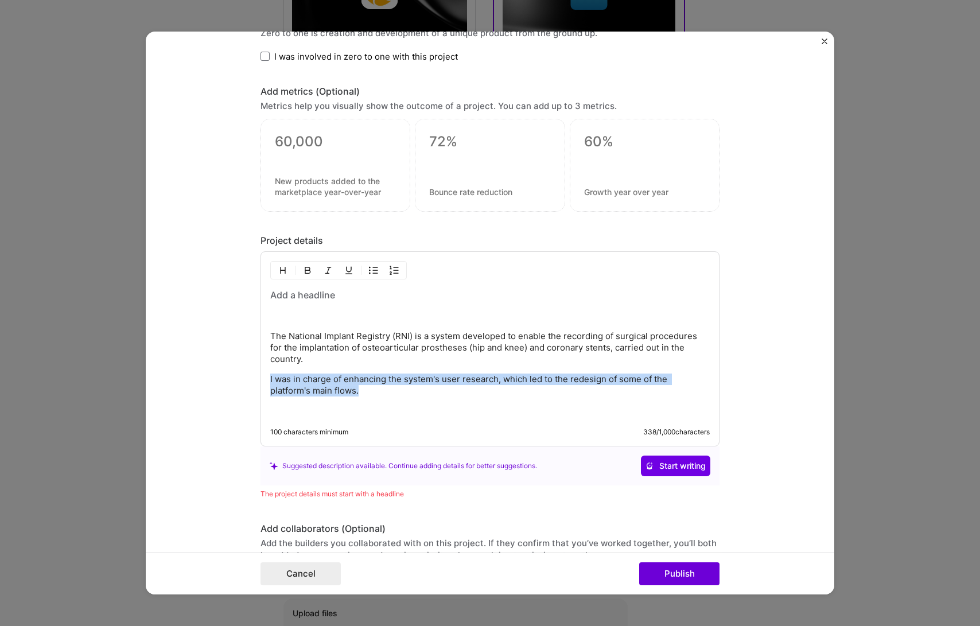
drag, startPoint x: 376, startPoint y: 394, endPoint x: 260, endPoint y: 381, distance: 116.5
click at [260, 381] on div "The National Implant Registry (RNI) is a system developed to enable the recordi…" at bounding box center [489, 348] width 459 height 195
copy p "I was in charge of enhancing the system's user research, which led to the redes…"
click at [344, 390] on p "I was in charge of enhancing the system's user research, which led to the redes…" at bounding box center [489, 384] width 439 height 23
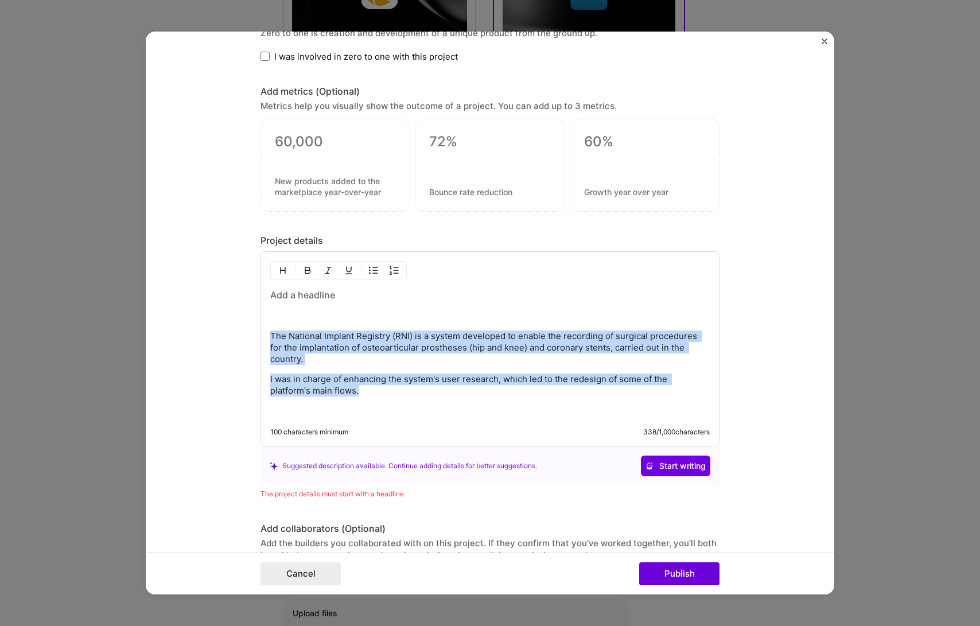
drag, startPoint x: 367, startPoint y: 396, endPoint x: 252, endPoint y: 337, distance: 129.3
click at [252, 337] on form "Project title National Implant Registry (RNI) Company Laboratório Bridge Projec…" at bounding box center [490, 313] width 688 height 563
copy div "The National Implant Registry (RNI) is a system developed to enable the recordi…"
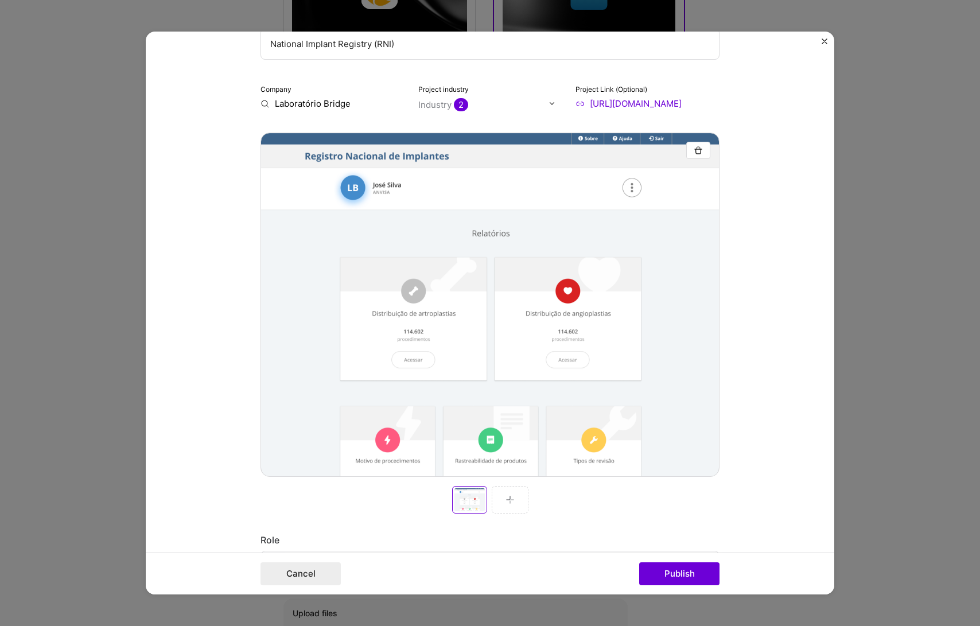
scroll to position [105, 0]
click at [694, 148] on img "button" at bounding box center [698, 150] width 9 height 9
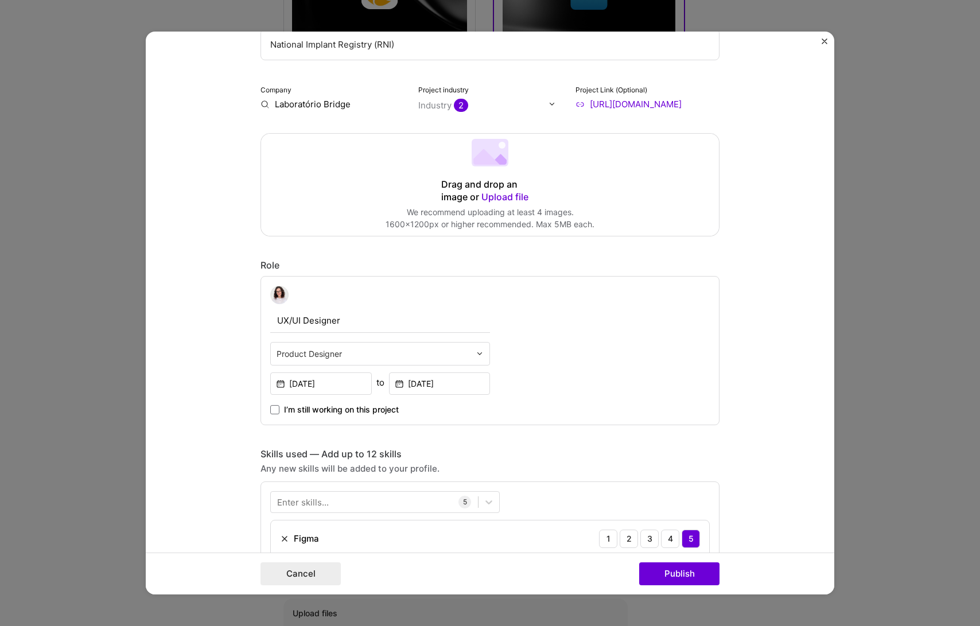
click at [518, 185] on div "Drag and drop an image or Upload file" at bounding box center [490, 190] width 98 height 25
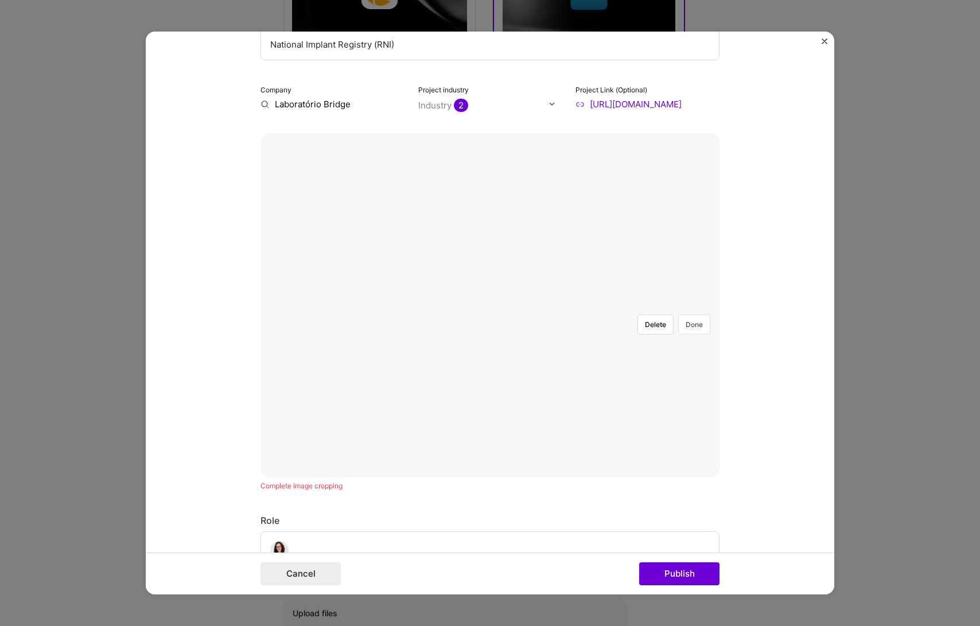
click at [690, 314] on button "Done" at bounding box center [694, 324] width 32 height 20
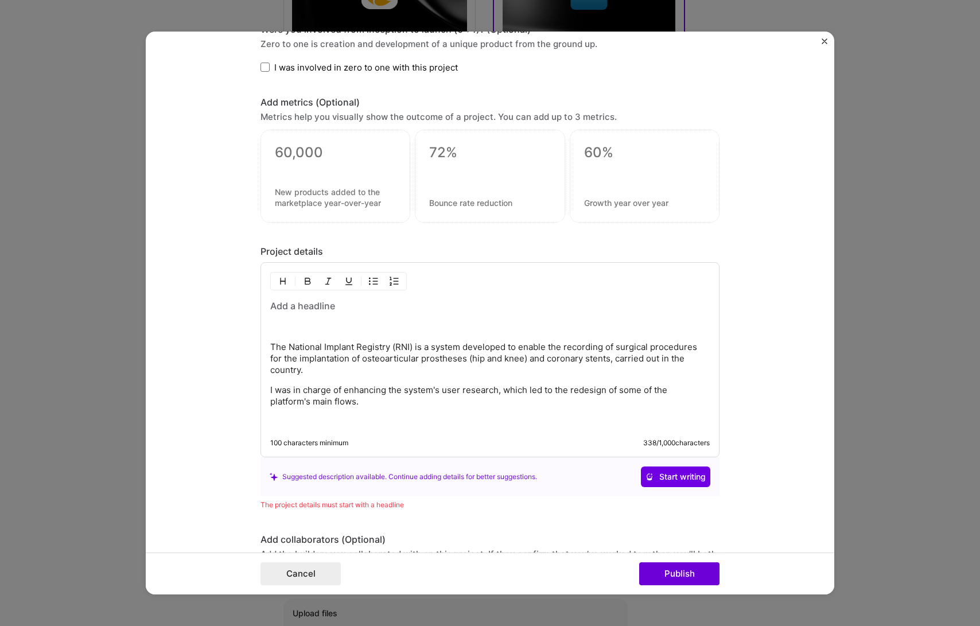
scroll to position [1169, 0]
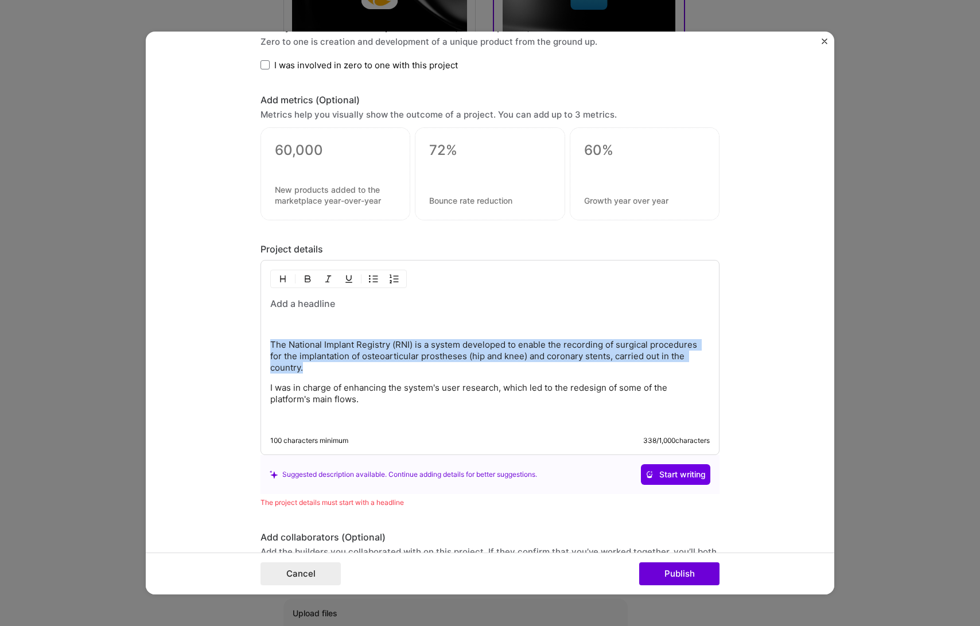
drag, startPoint x: 309, startPoint y: 368, endPoint x: 243, endPoint y: 349, distance: 68.6
click at [243, 349] on form "Project title National Implant Registry (RNI) Company Laboratório Bridge Projec…" at bounding box center [490, 313] width 688 height 563
copy p "The National Implant Registry (RNI) is a system developed to enable the recordi…"
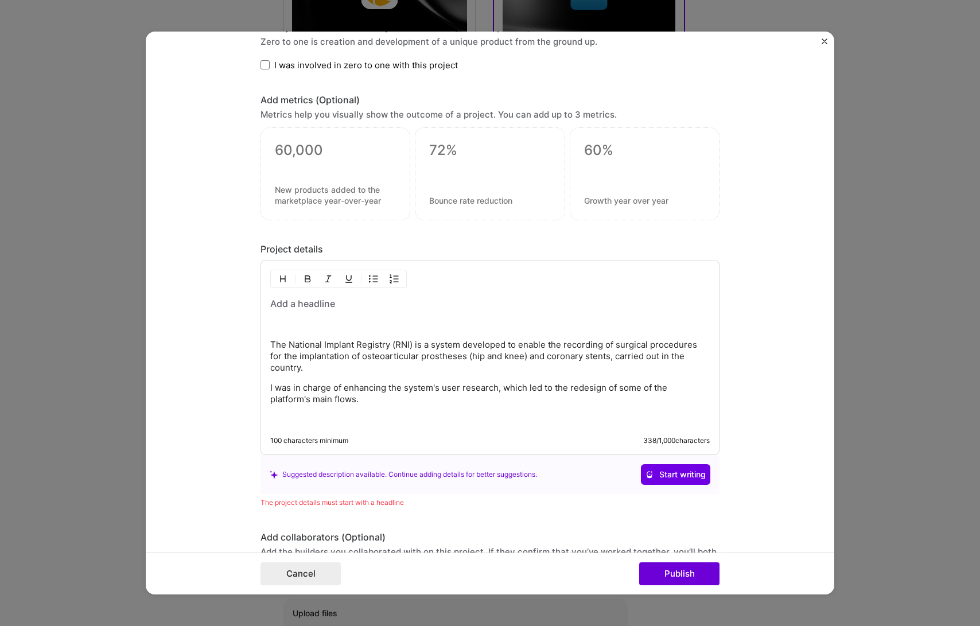
click at [291, 307] on h3 at bounding box center [489, 303] width 439 height 13
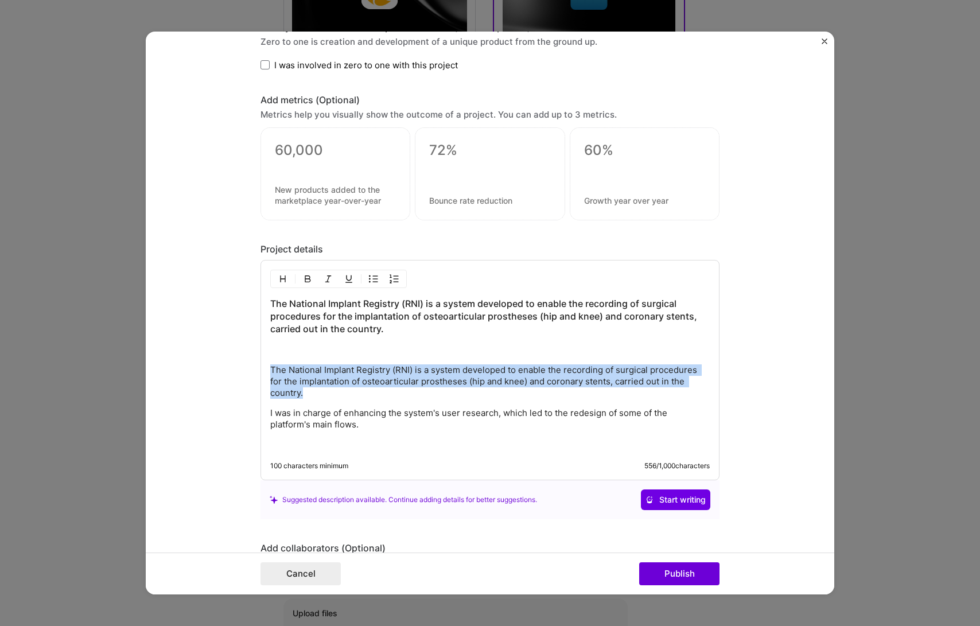
drag, startPoint x: 302, startPoint y: 391, endPoint x: 248, endPoint y: 367, distance: 59.1
click at [248, 367] on form "Project title National Implant Registry (RNI) Company Laboratório Bridge Projec…" at bounding box center [490, 313] width 688 height 563
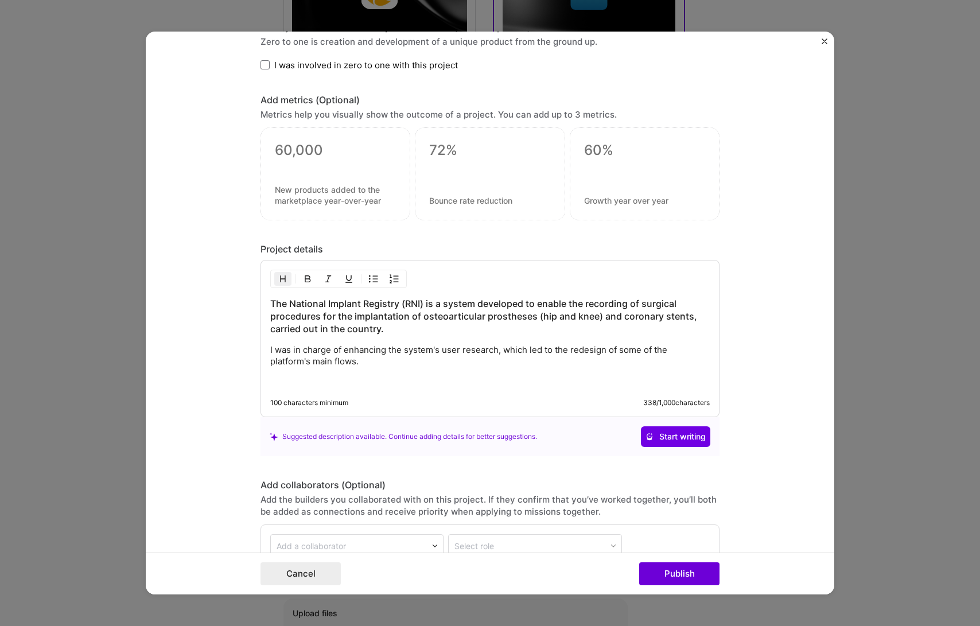
click at [414, 364] on p "I was in charge of enhancing the system's user research, which led to the redes…" at bounding box center [489, 355] width 439 height 23
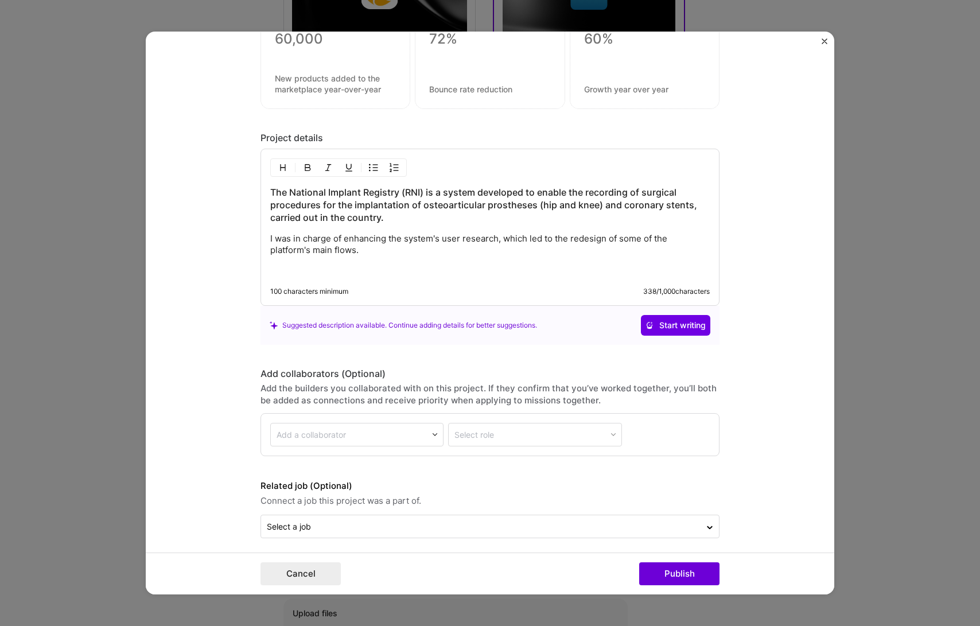
scroll to position [1286, 0]
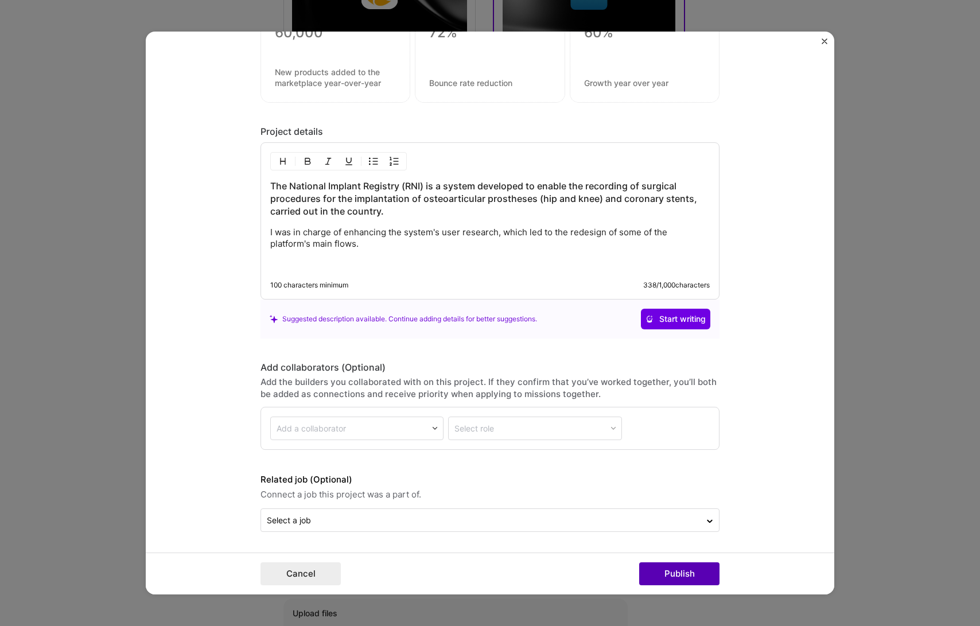
click at [660, 568] on button "Publish" at bounding box center [679, 573] width 80 height 23
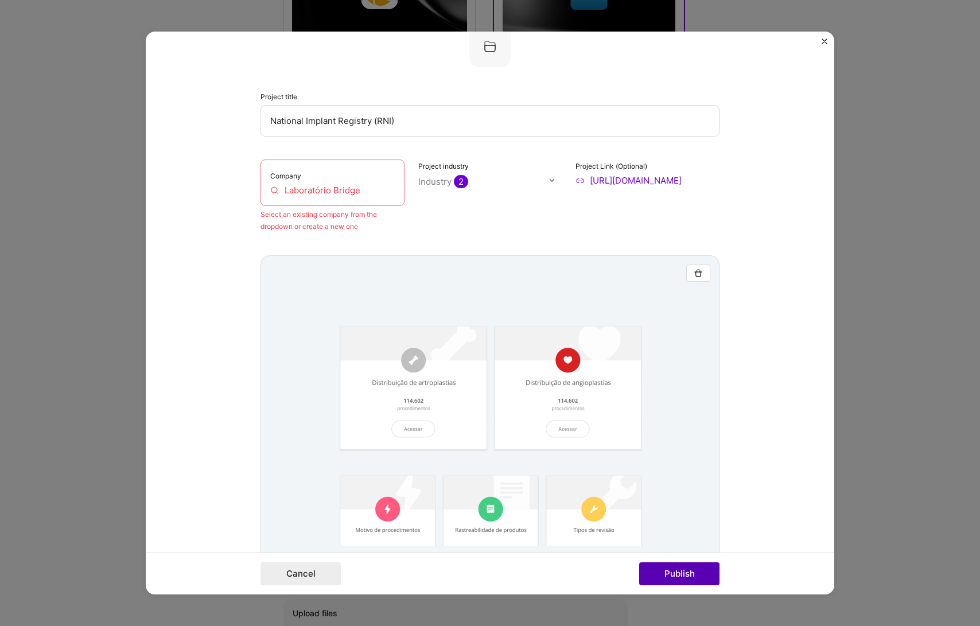
scroll to position [23, 0]
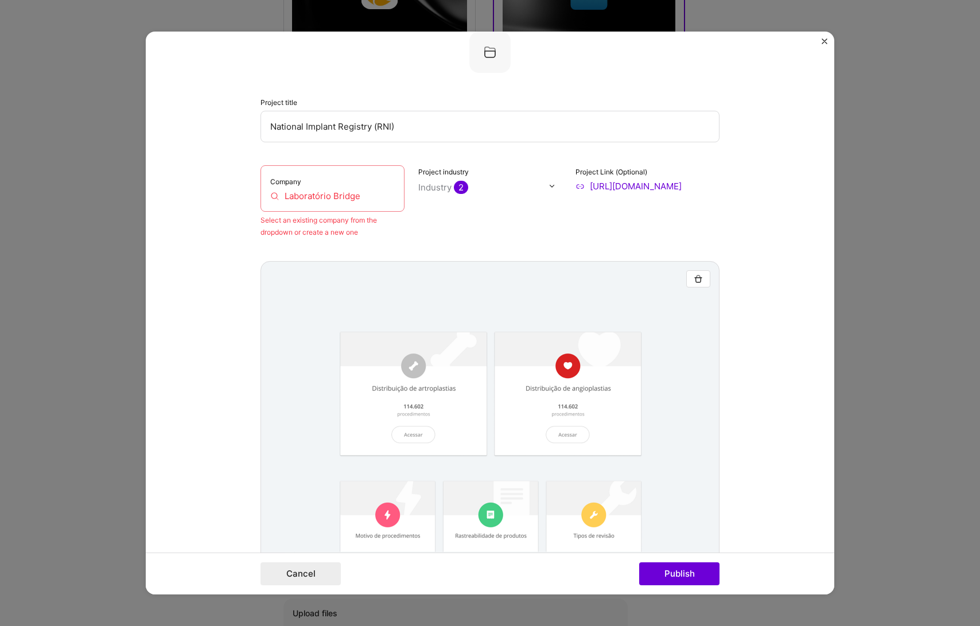
click at [305, 186] on div "Company Laboratório Bridge" at bounding box center [332, 188] width 144 height 46
click at [310, 194] on input "Laboratório Bridge" at bounding box center [332, 196] width 124 height 12
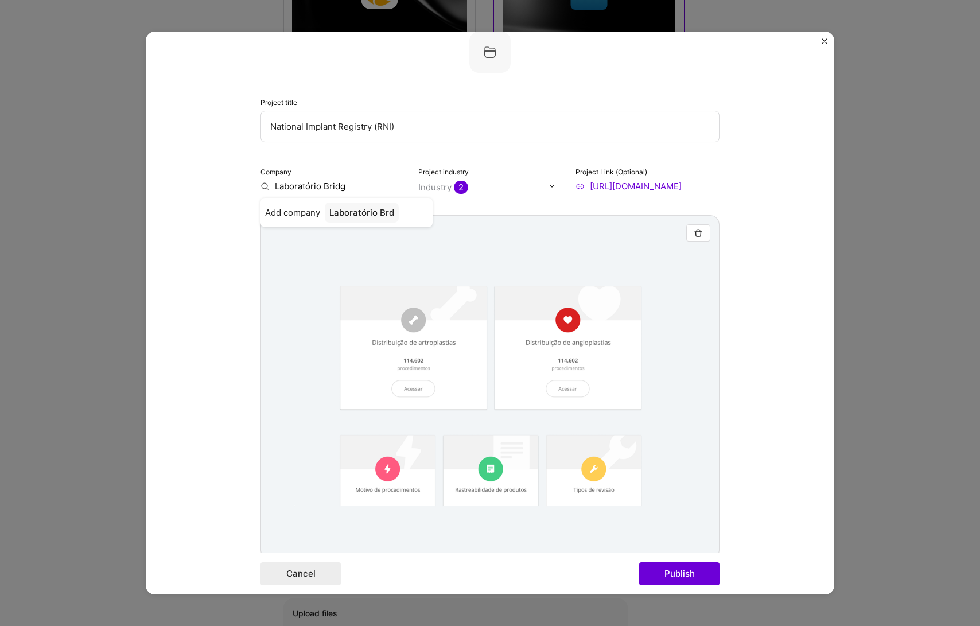
type input "Laboratório Bridge"
click at [363, 206] on div "Laboratório Bridge" at bounding box center [368, 213] width 87 height 20
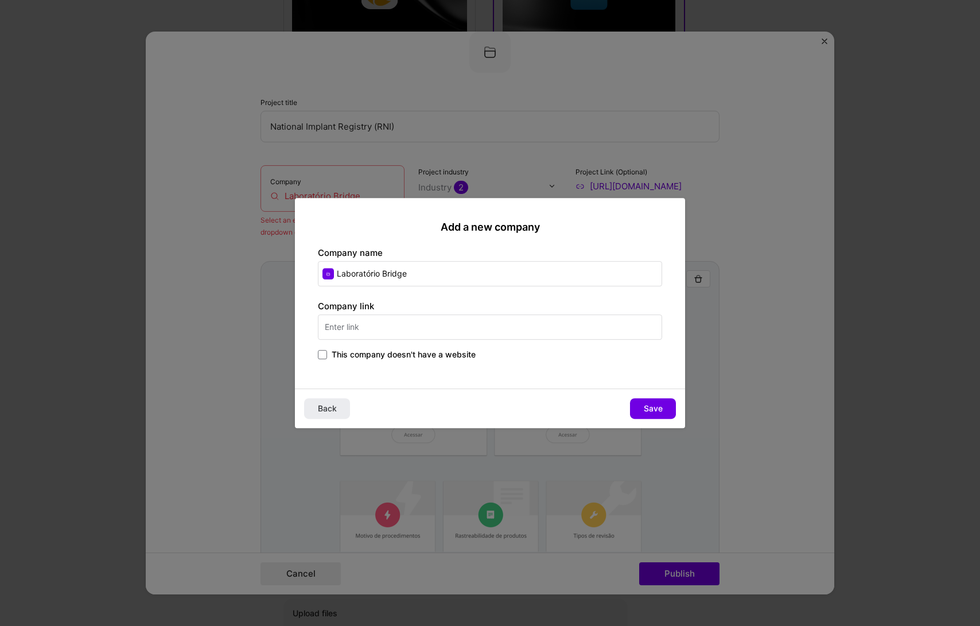
click at [362, 324] on input "text" at bounding box center [490, 326] width 344 height 25
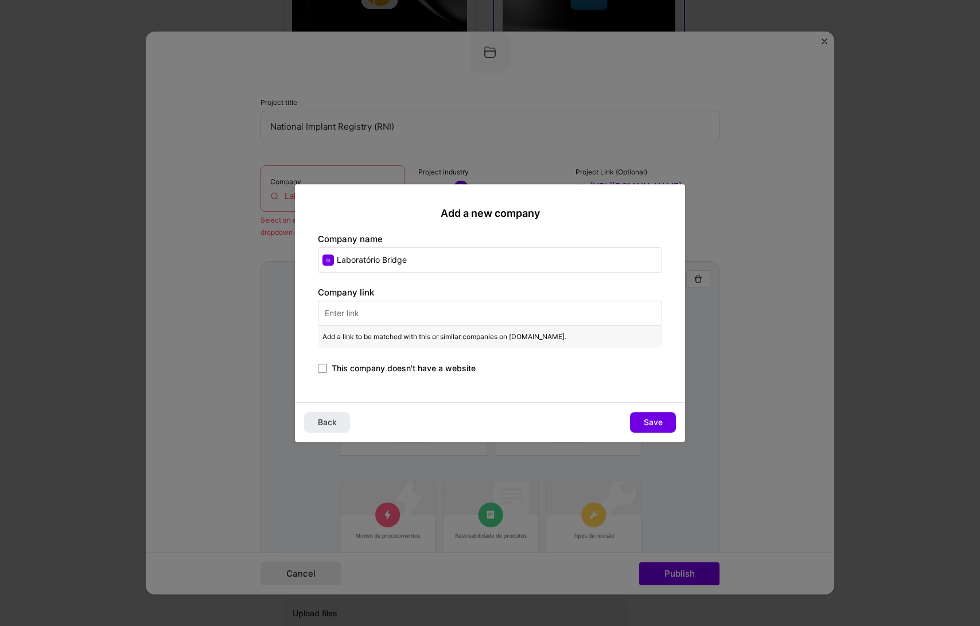
click at [371, 306] on input "text" at bounding box center [490, 313] width 344 height 25
paste input "[URL][DOMAIN_NAME]"
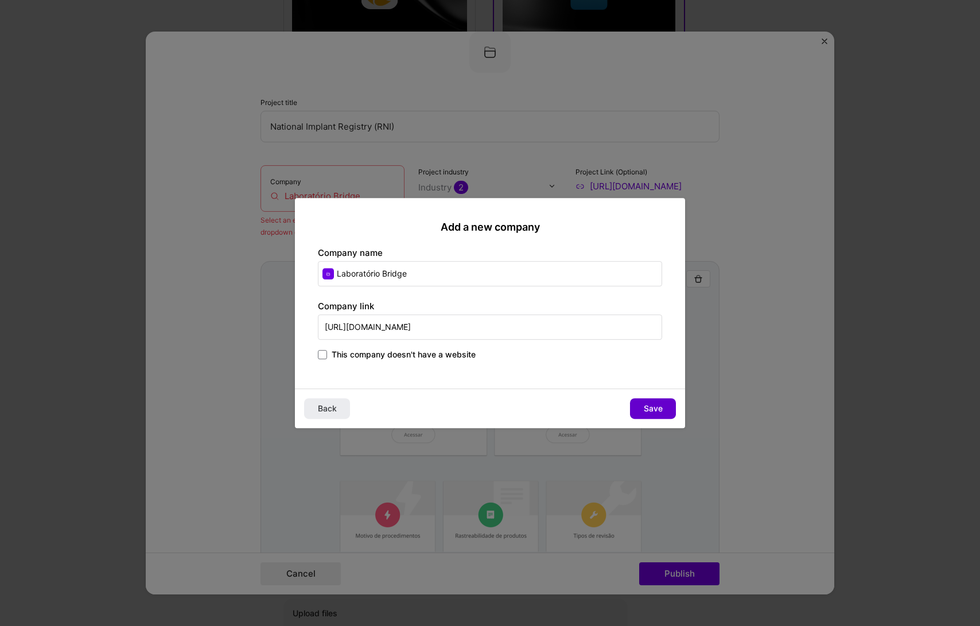
type input "[URL][DOMAIN_NAME]"
click at [637, 406] on button "Save" at bounding box center [653, 408] width 46 height 21
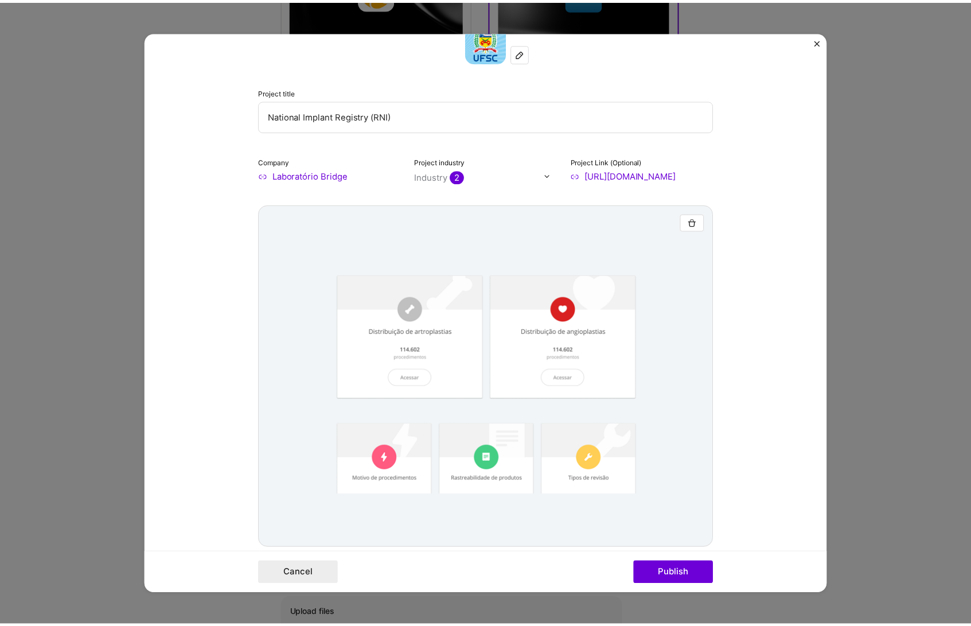
scroll to position [45, 0]
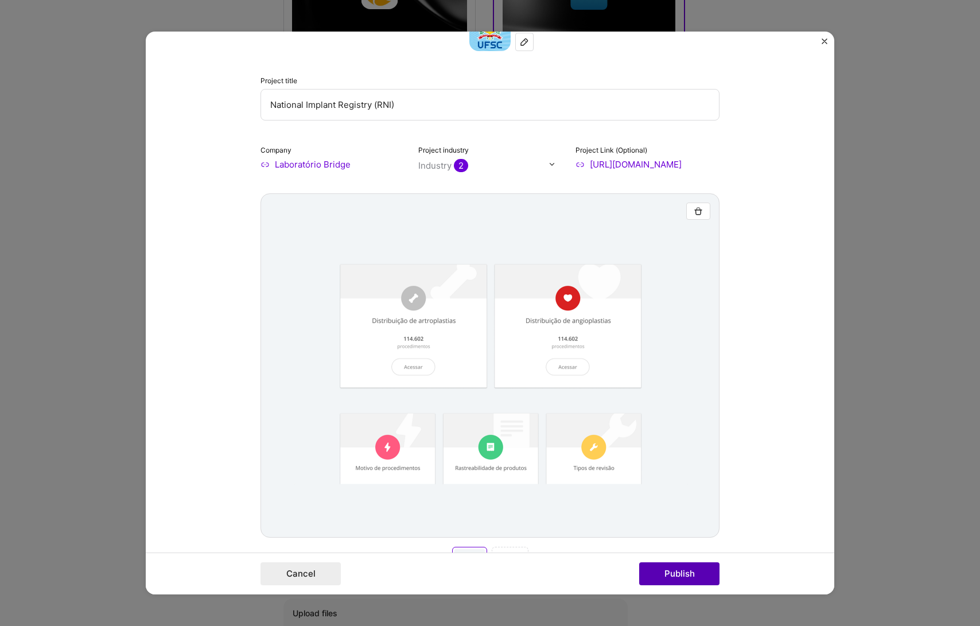
click at [668, 573] on button "Publish" at bounding box center [679, 573] width 80 height 23
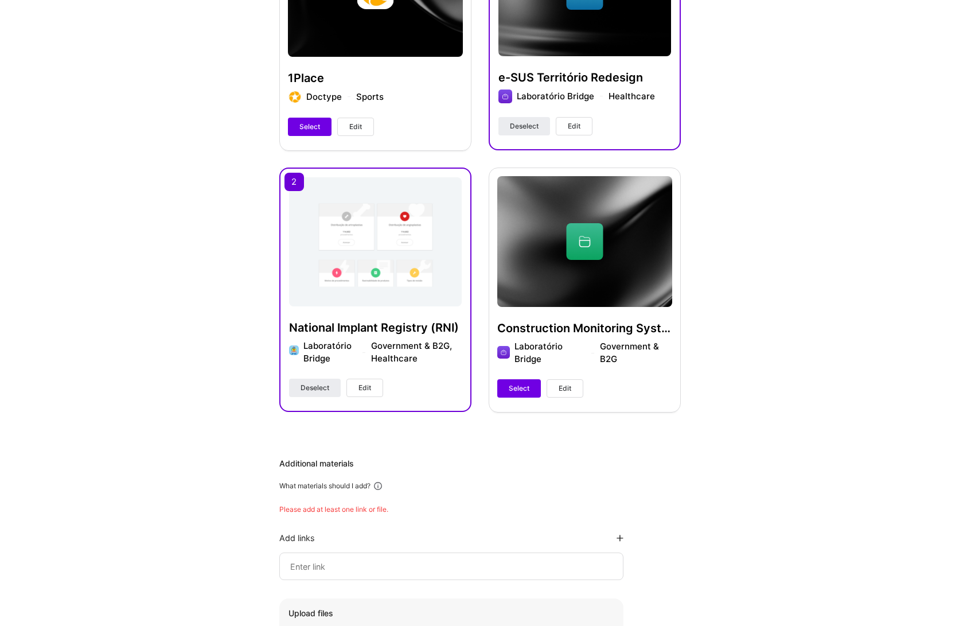
click at [767, 533] on div "Hi [PERSON_NAME] , answer a few questions to guide and schedule our call Skills…" at bounding box center [480, 141] width 960 height 1368
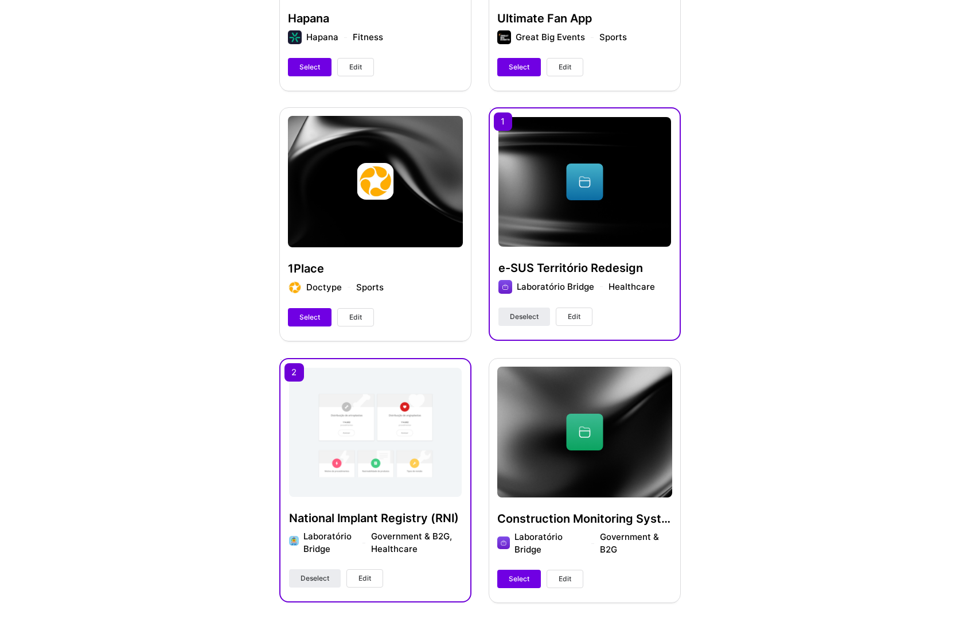
scroll to position [400, 0]
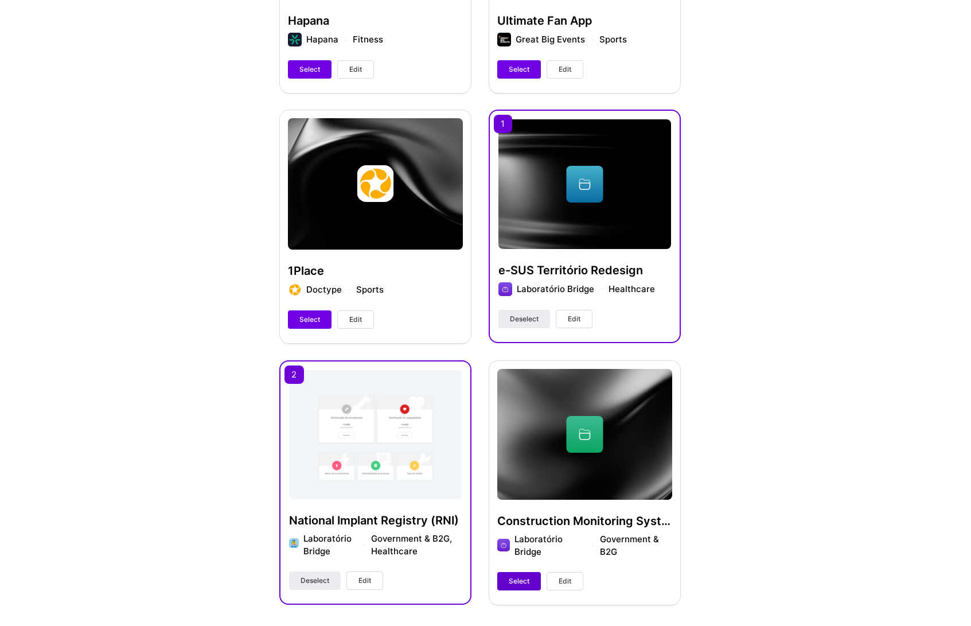
click at [515, 580] on span "Select" at bounding box center [519, 581] width 21 height 10
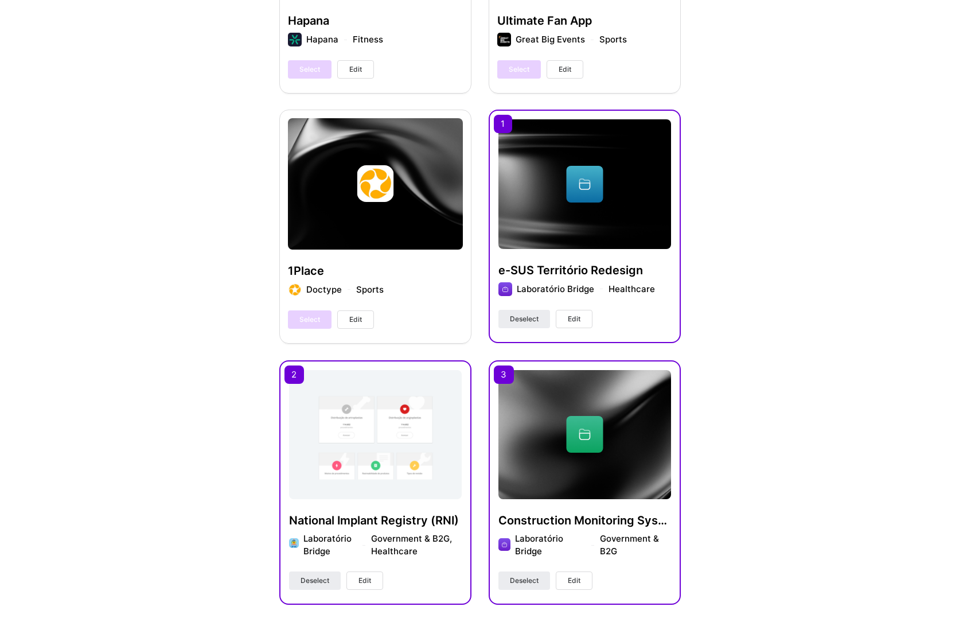
click at [762, 397] on div "Hi [PERSON_NAME] , answer a few questions to guide and schedule our call Skills…" at bounding box center [480, 333] width 960 height 1368
click at [529, 581] on span "Deselect" at bounding box center [524, 580] width 29 height 10
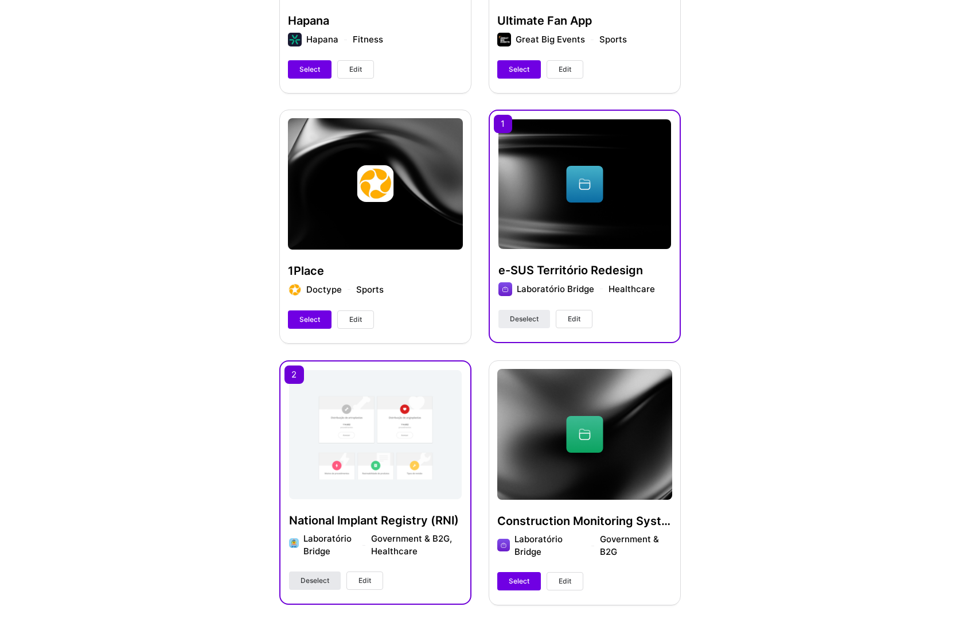
click at [320, 585] on span "Deselect" at bounding box center [315, 580] width 29 height 10
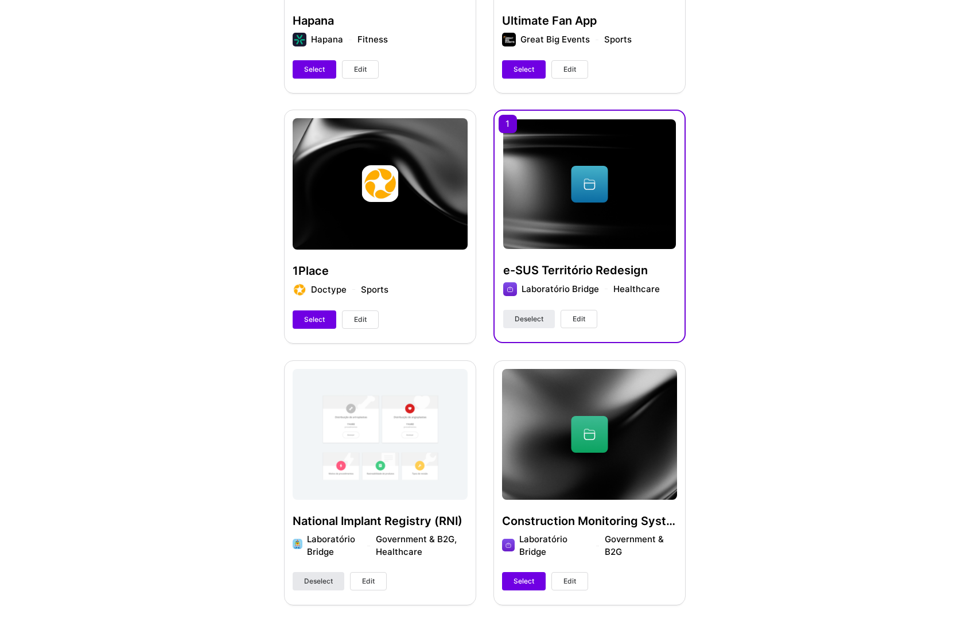
scroll to position [414, 0]
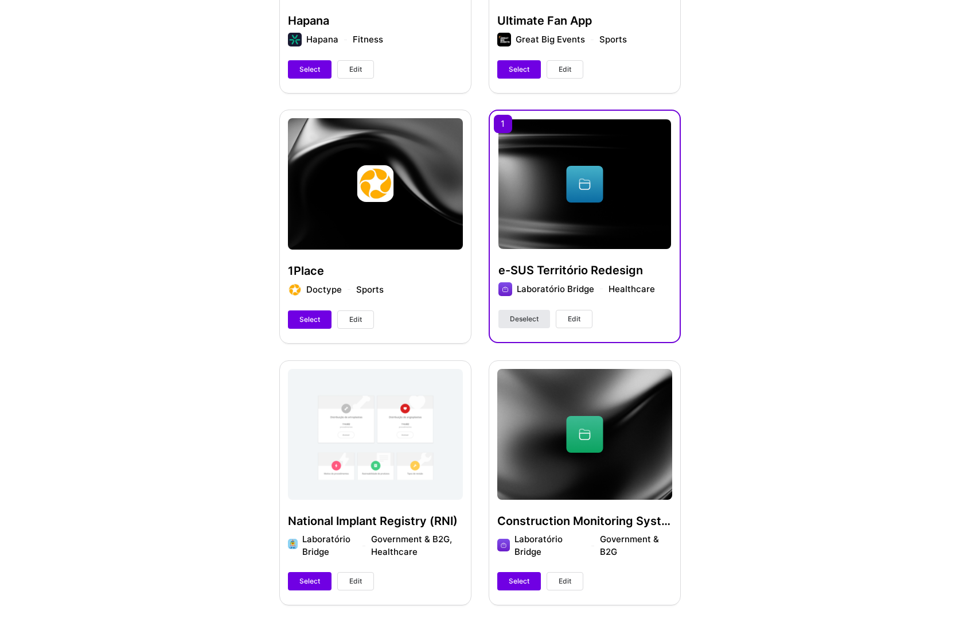
click at [522, 324] on button "Deselect" at bounding box center [525, 319] width 52 height 18
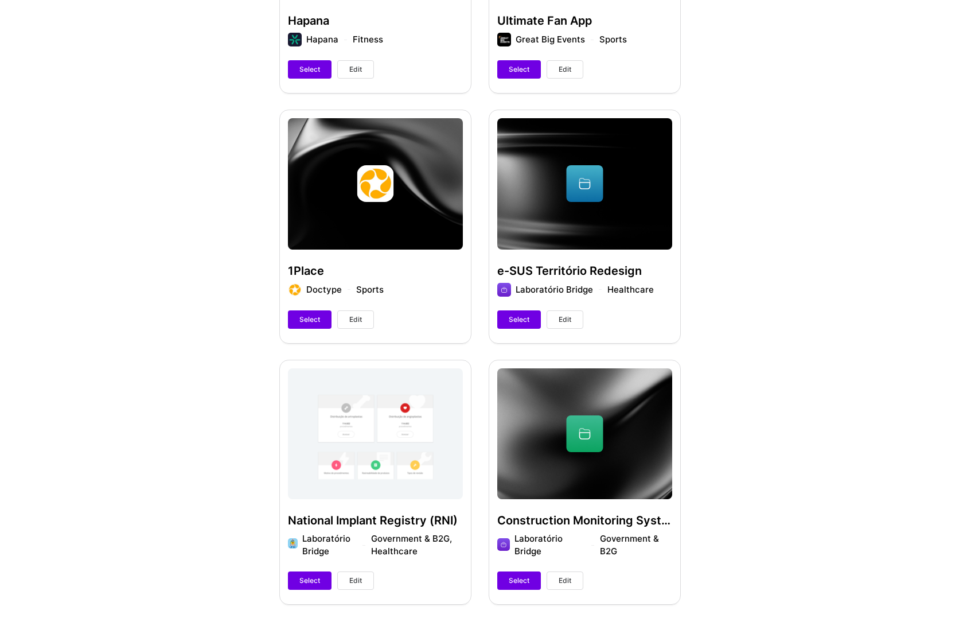
click at [749, 404] on div "Hi [PERSON_NAME] , answer a few questions to guide and schedule our call Skills…" at bounding box center [480, 326] width 960 height 1381
click at [566, 437] on div "Construction Monitoring System (SISMOB) Laboratório Bridge Government & B2G Sel…" at bounding box center [585, 482] width 192 height 244
click at [563, 579] on span "Edit" at bounding box center [565, 580] width 13 height 10
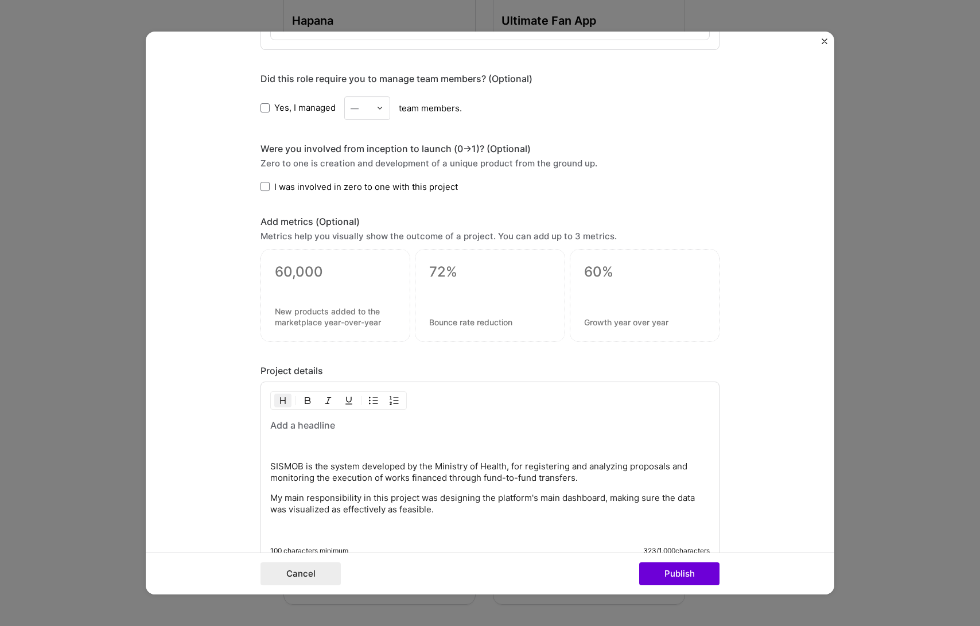
scroll to position [860, 0]
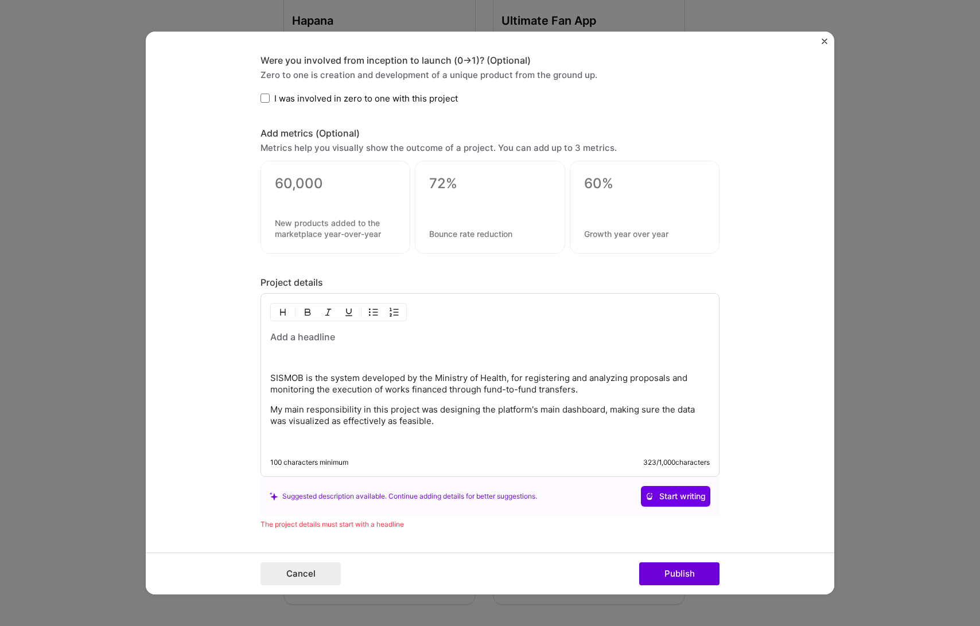
click at [558, 384] on p "SISMOB is the system developed by the Ministry of Health, for registering and a…" at bounding box center [489, 383] width 439 height 23
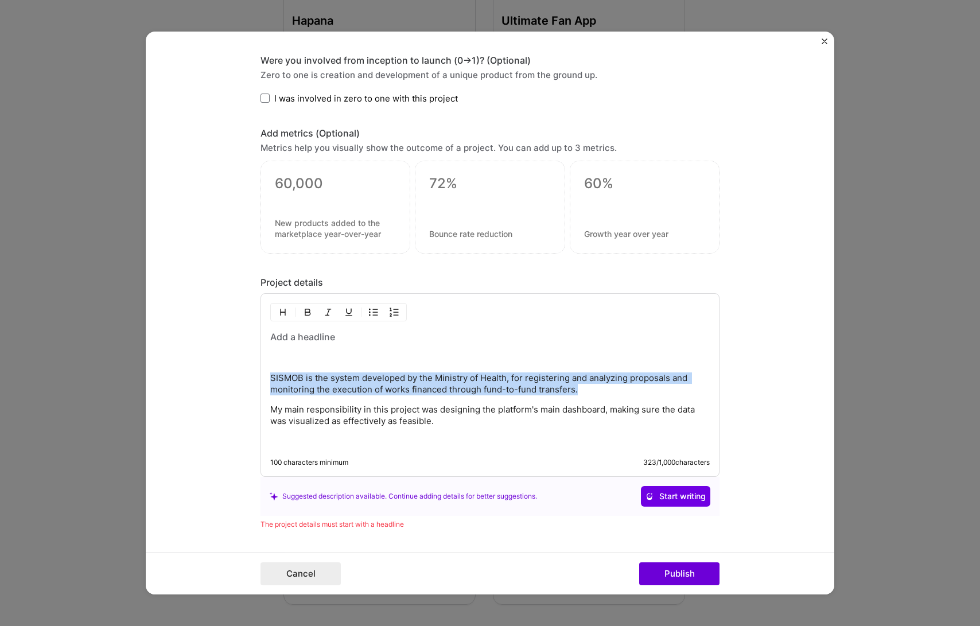
drag, startPoint x: 597, startPoint y: 390, endPoint x: 244, endPoint y: 370, distance: 353.4
click at [244, 370] on form "Project title Construction Monitoring System (SISMOB) Company Laboratório Bridg…" at bounding box center [490, 313] width 688 height 563
copy p "SISMOB is the system developed by the Ministry of Health, for registering and a…"
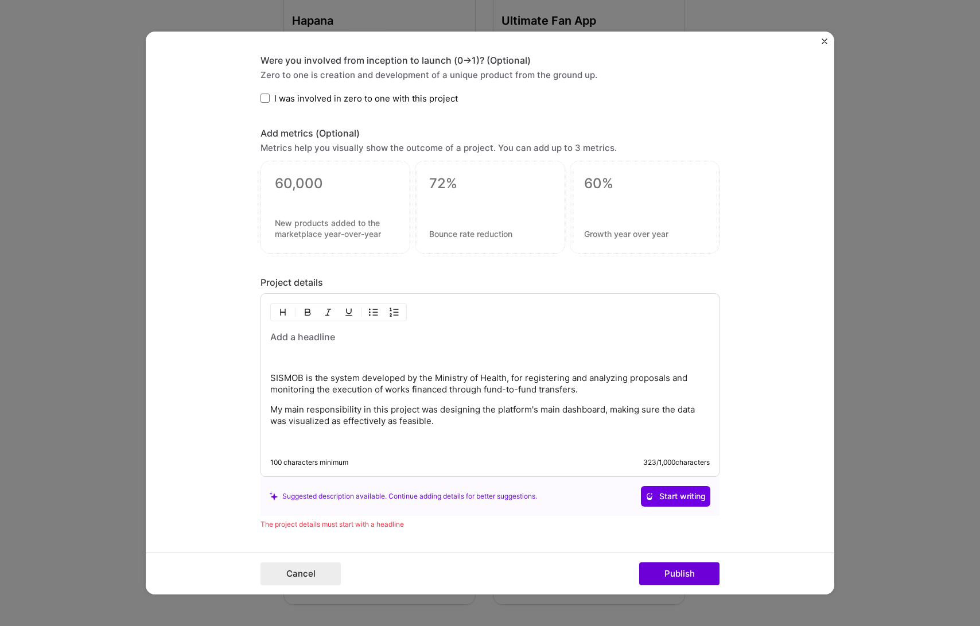
click at [284, 339] on h3 at bounding box center [489, 336] width 439 height 13
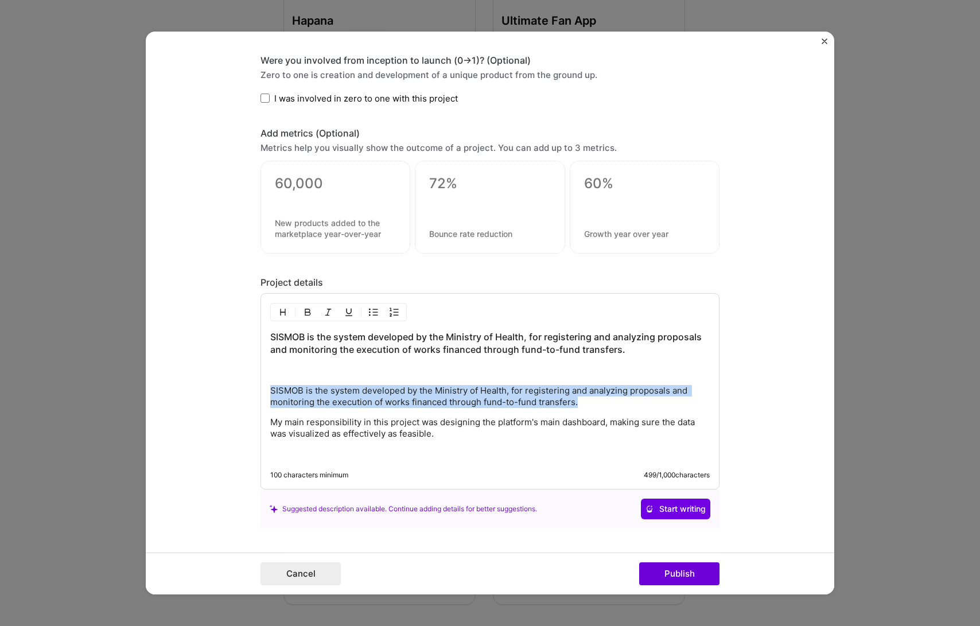
drag, startPoint x: 562, startPoint y: 405, endPoint x: 207, endPoint y: 390, distance: 356.0
click at [207, 390] on form "Project title Construction Monitoring System (SISMOB) Company Laboratório Bridg…" at bounding box center [490, 313] width 688 height 563
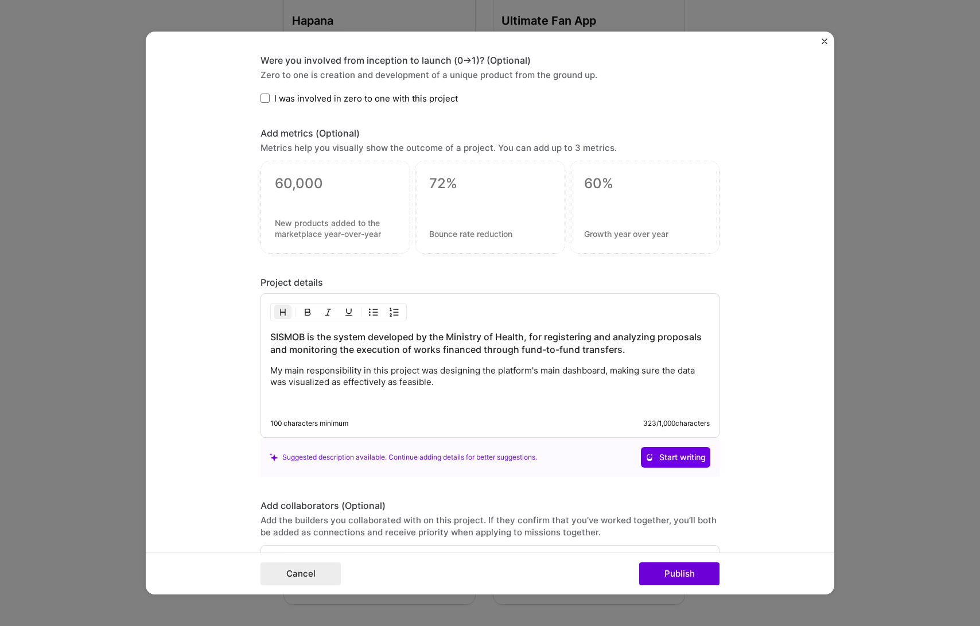
click at [459, 385] on p "My main responsibility in this project was designing the platform's main dashbo…" at bounding box center [489, 376] width 439 height 23
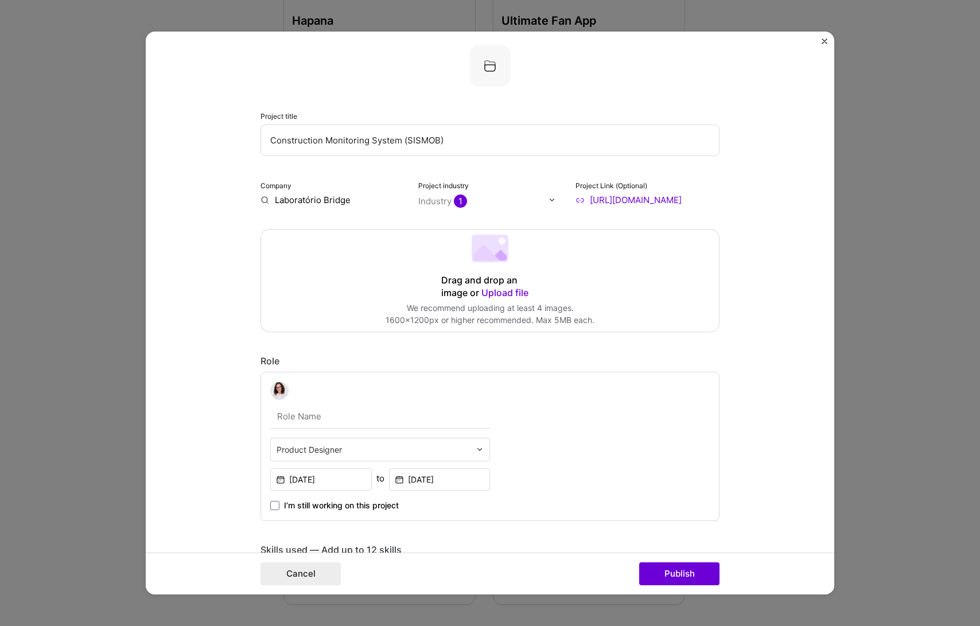
scroll to position [0, 0]
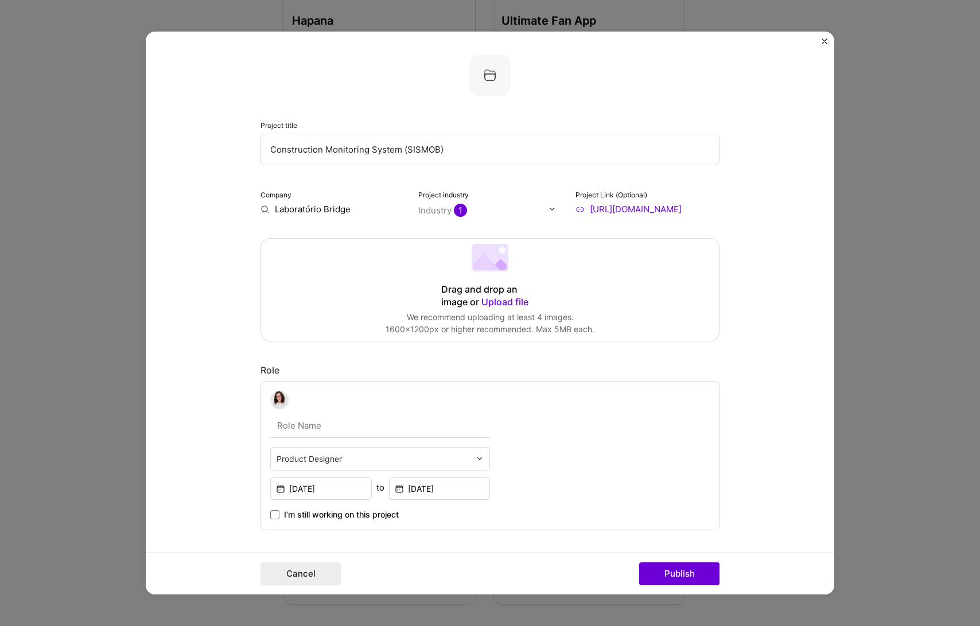
click at [494, 301] on span "Upload file" at bounding box center [504, 301] width 47 height 11
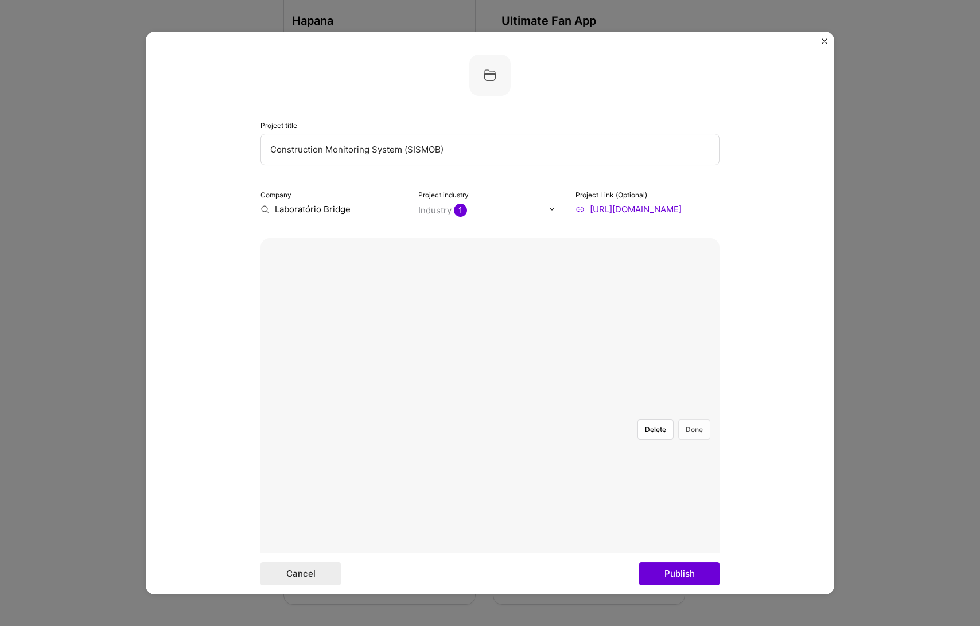
click at [688, 419] on button "Done" at bounding box center [694, 429] width 32 height 20
click at [738, 263] on form "Project title Construction Monitoring System (SISMOB) Company Laboratório Bridg…" at bounding box center [490, 313] width 688 height 563
click at [267, 206] on input "Laboratório Bridge" at bounding box center [332, 209] width 144 height 12
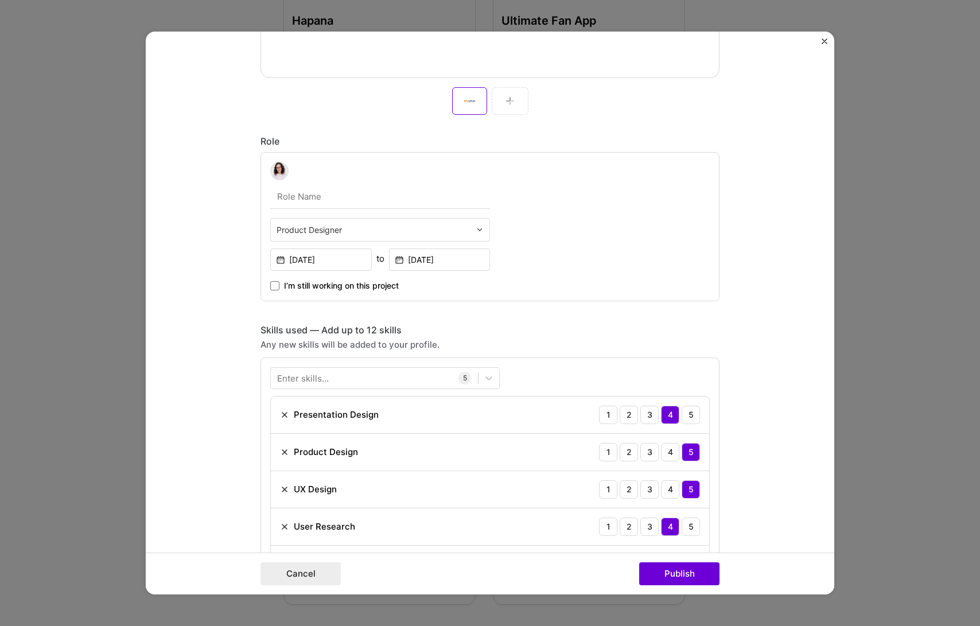
scroll to position [507, 0]
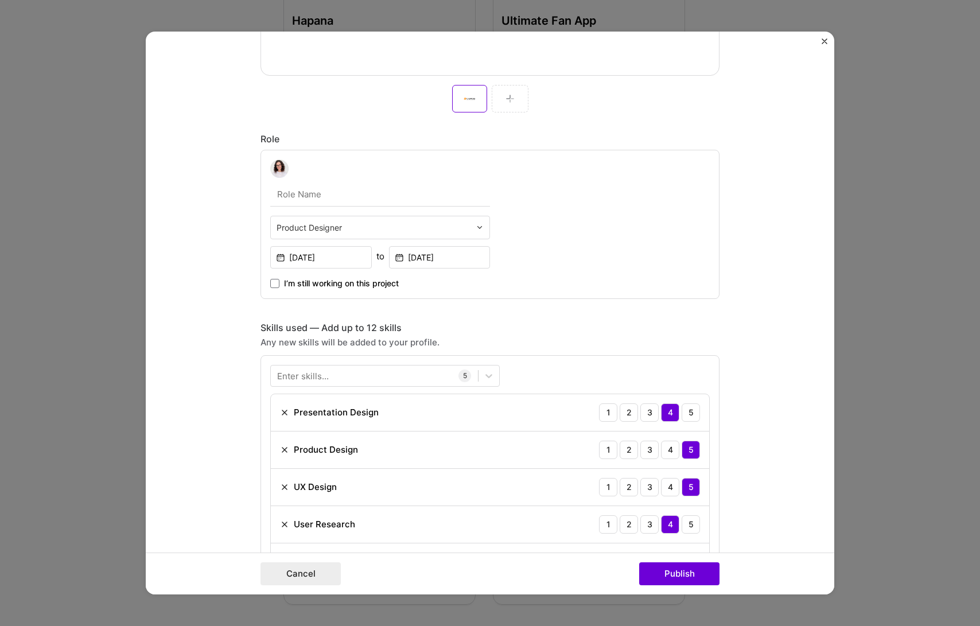
click at [301, 186] on input "text" at bounding box center [380, 194] width 220 height 24
type input "UX/UI Designer"
click at [185, 302] on form "Project title Construction Monitoring System (SISMOB) Company Laboratório Bridg…" at bounding box center [490, 313] width 688 height 563
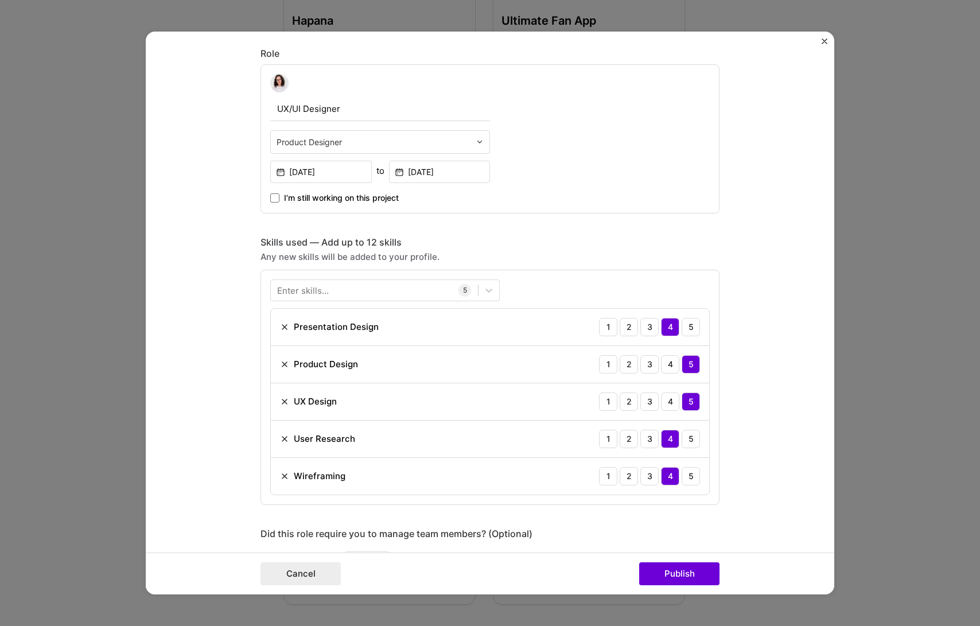
scroll to position [593, 0]
click at [282, 328] on img at bounding box center [284, 326] width 9 height 9
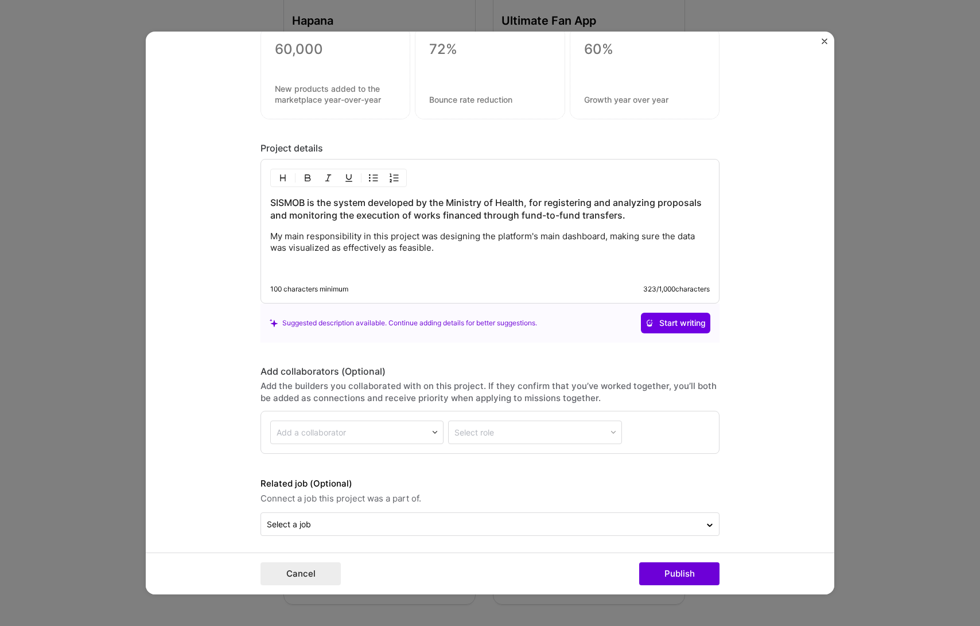
scroll to position [1236, 0]
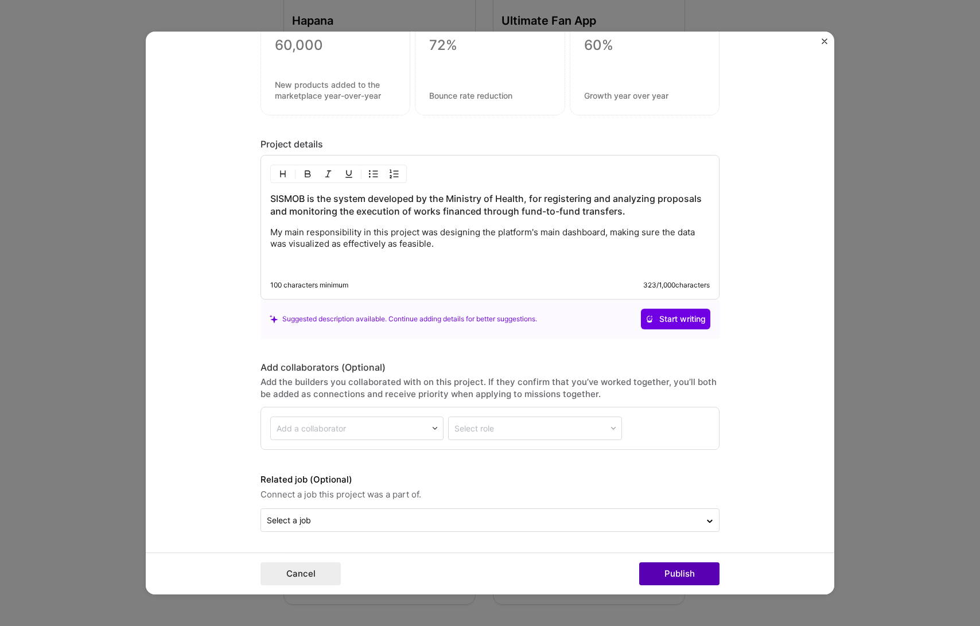
click at [677, 578] on button "Publish" at bounding box center [679, 573] width 80 height 23
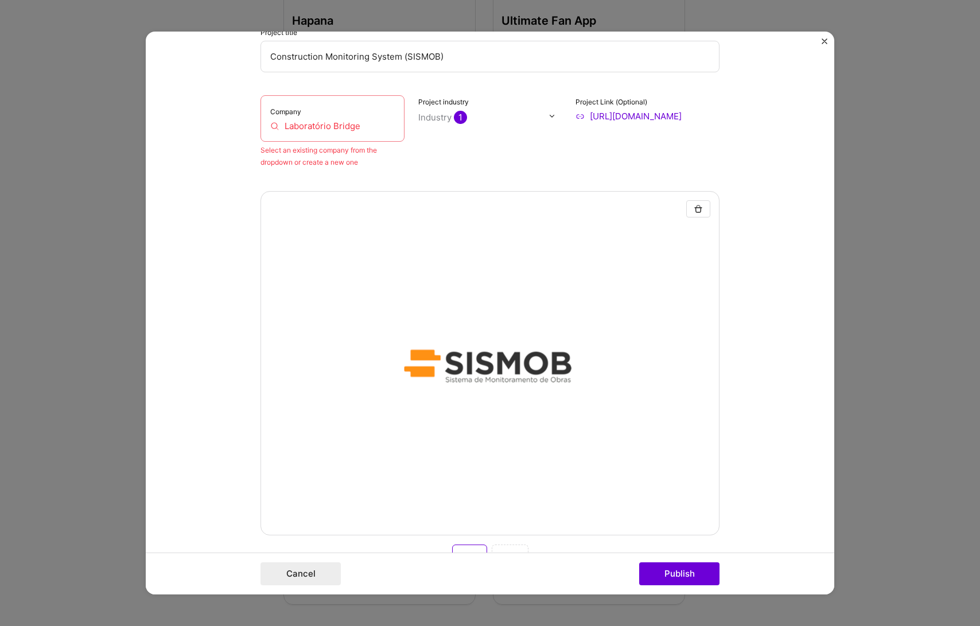
scroll to position [23, 0]
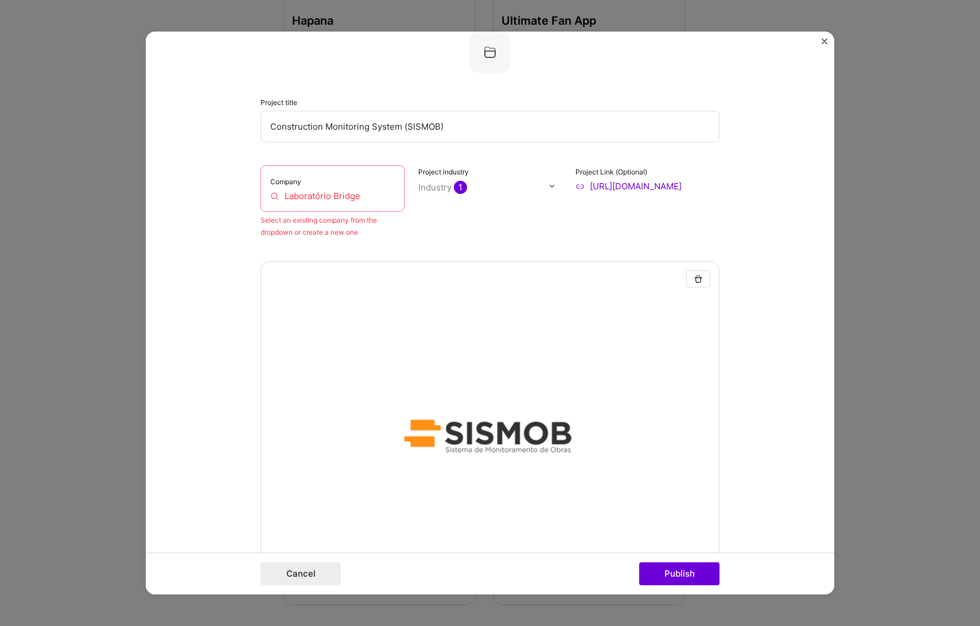
click at [303, 194] on input "Laboratório Bridge" at bounding box center [332, 196] width 124 height 12
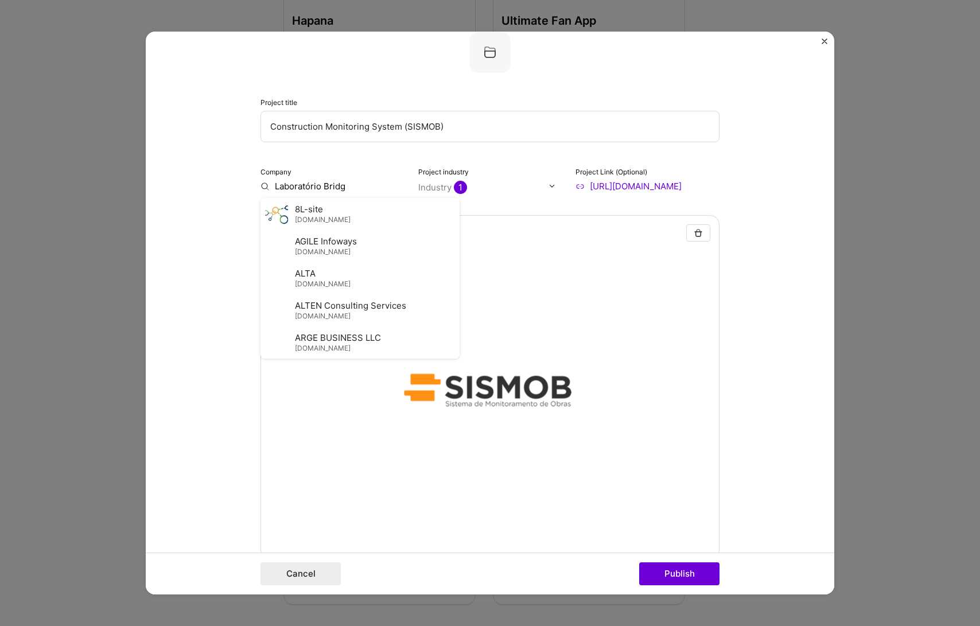
type input "Laboratório Bridge"
click at [310, 203] on div "Add company Laboratório Bridge" at bounding box center [346, 212] width 172 height 29
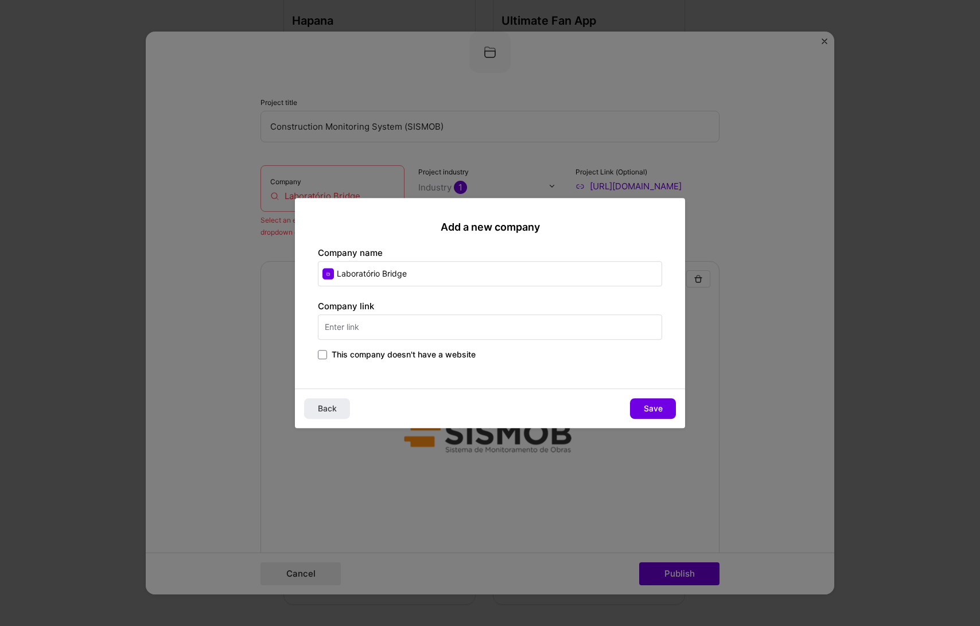
click at [394, 320] on input "text" at bounding box center [490, 326] width 344 height 25
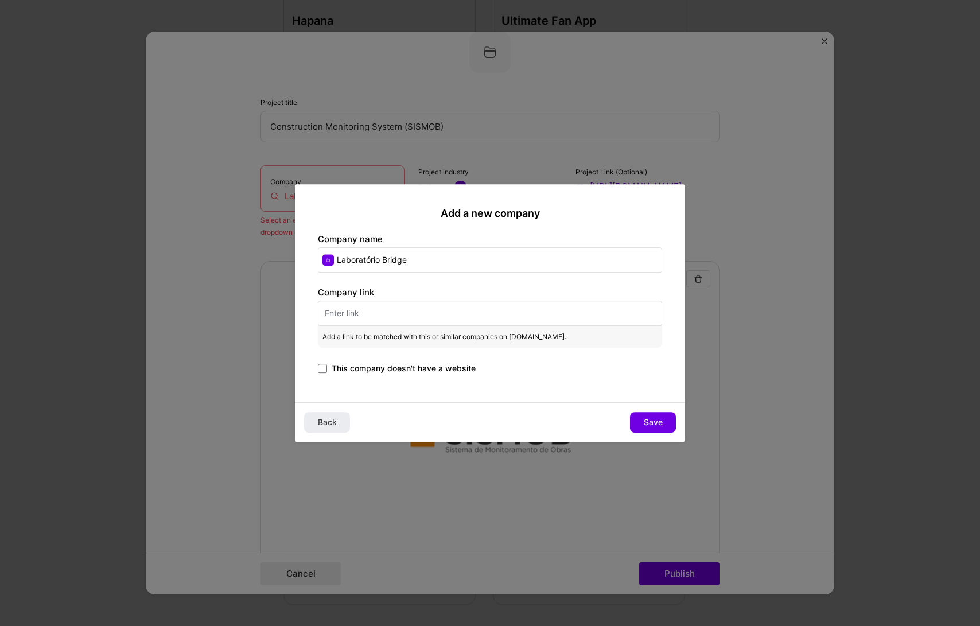
paste input "SISMOB is the system developed by the Ministry of Health, for registering and a…"
type input "SISMOB is the system developed by the Ministry of Health, for registering and a…"
paste input "[URL][DOMAIN_NAME]"
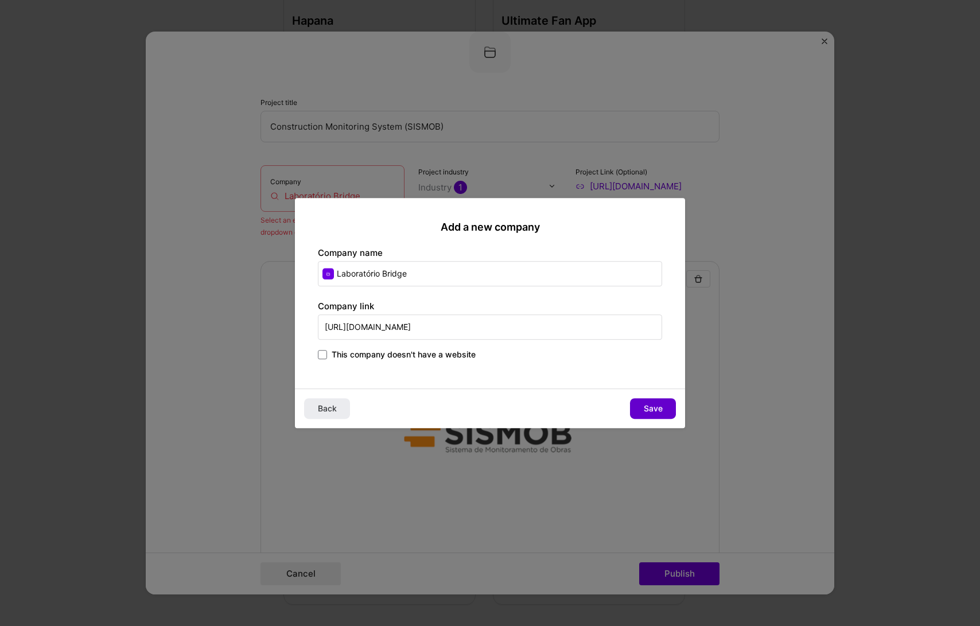
type input "[URL][DOMAIN_NAME]"
click at [642, 405] on button "Save" at bounding box center [653, 408] width 46 height 21
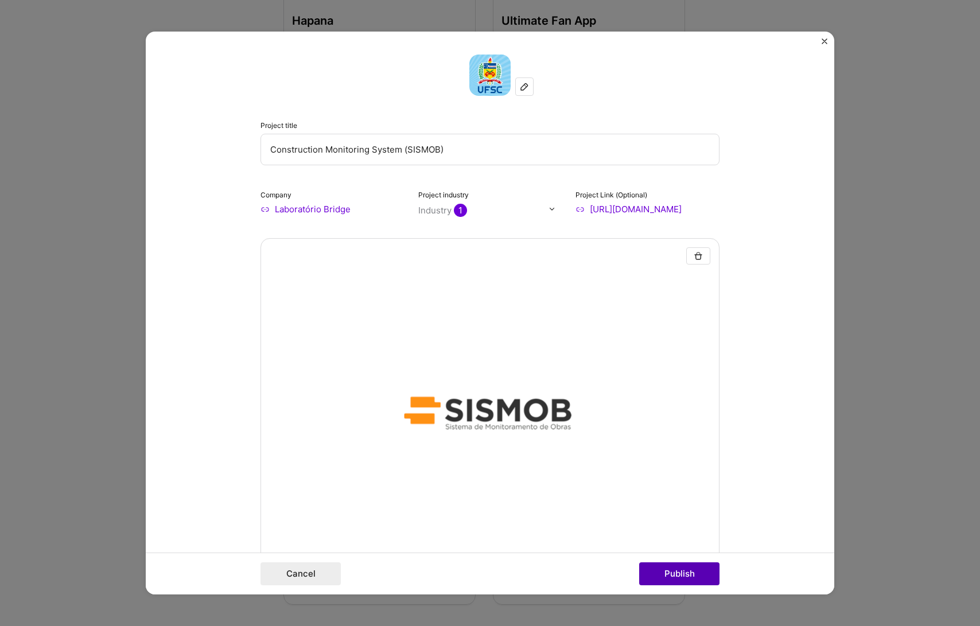
click at [676, 570] on button "Publish" at bounding box center [679, 573] width 80 height 23
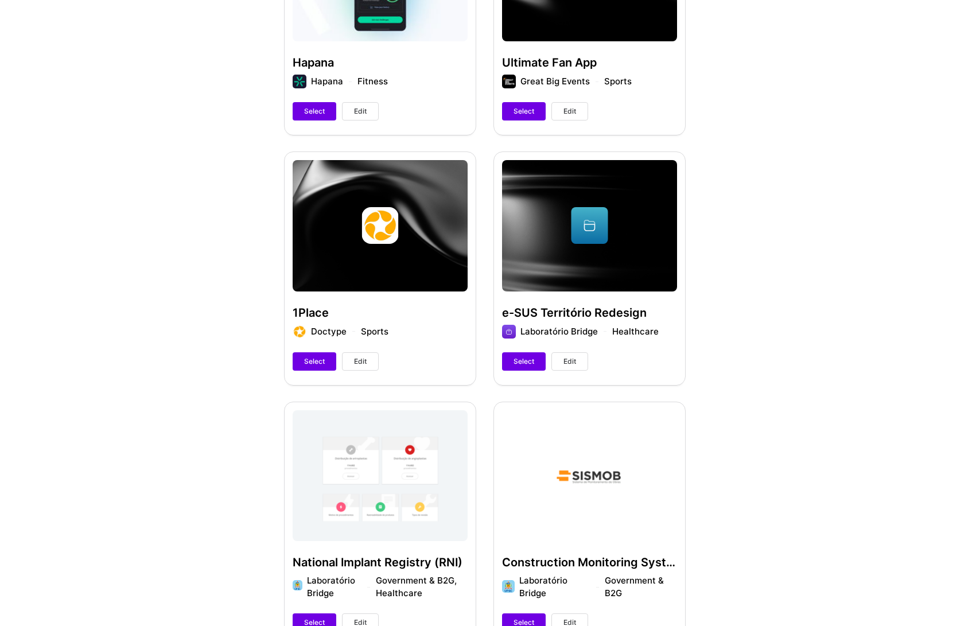
scroll to position [385, 0]
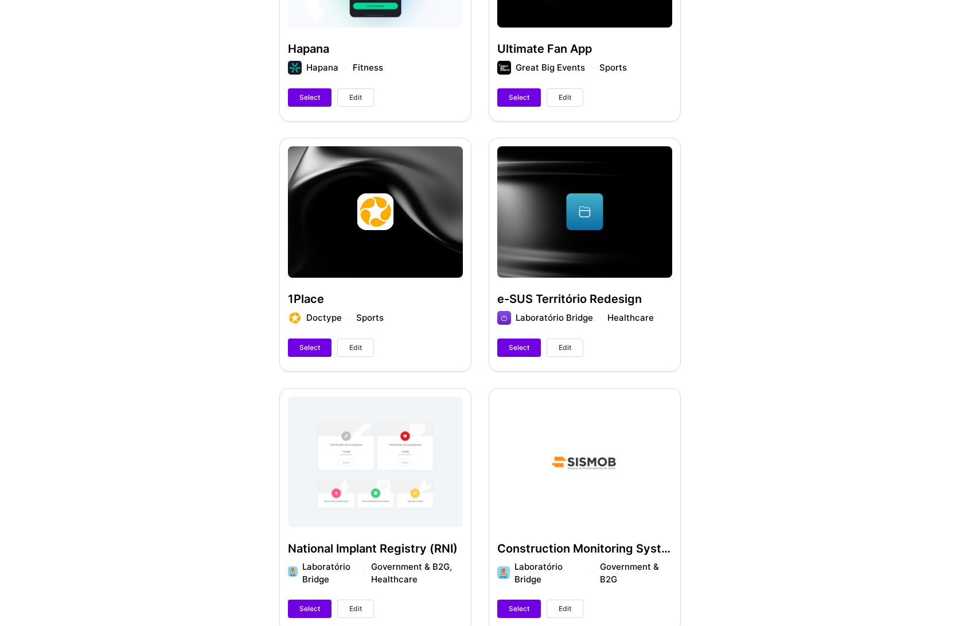
click at [568, 346] on span "Edit" at bounding box center [565, 347] width 13 height 10
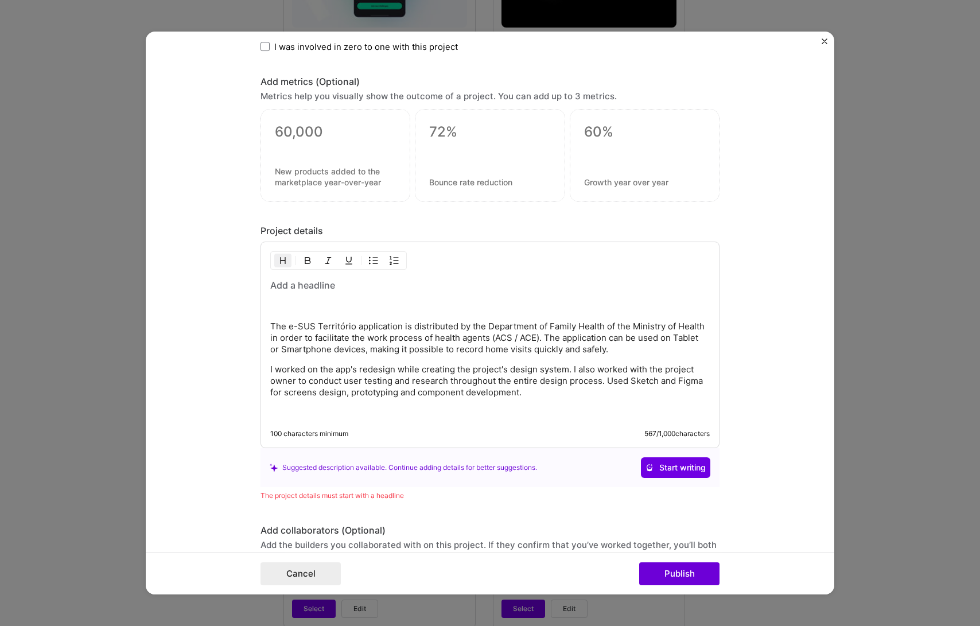
scroll to position [993, 0]
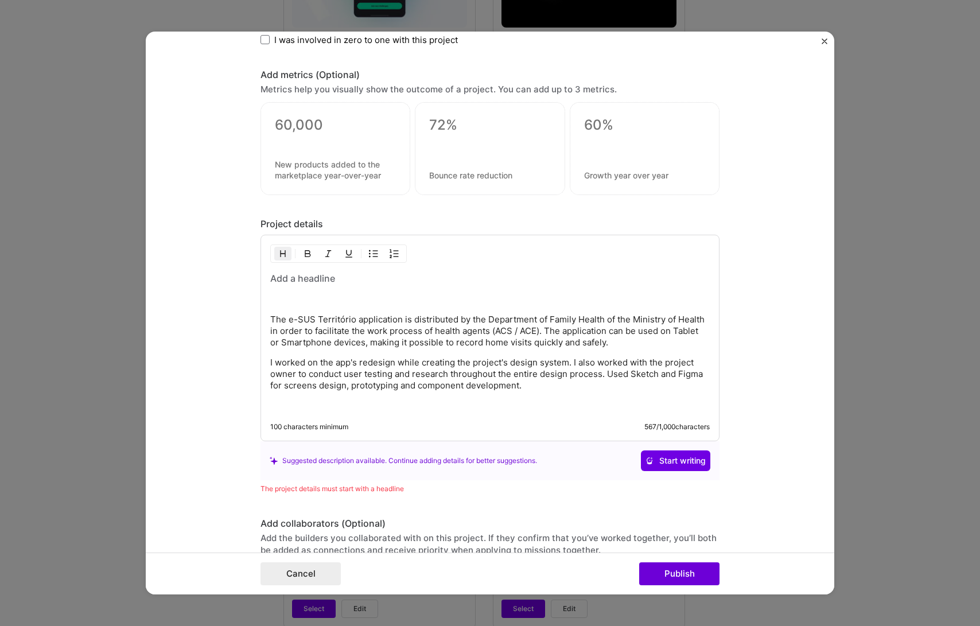
click at [480, 365] on p "I worked on the app's redesign while creating the project's design system. I al…" at bounding box center [489, 374] width 439 height 34
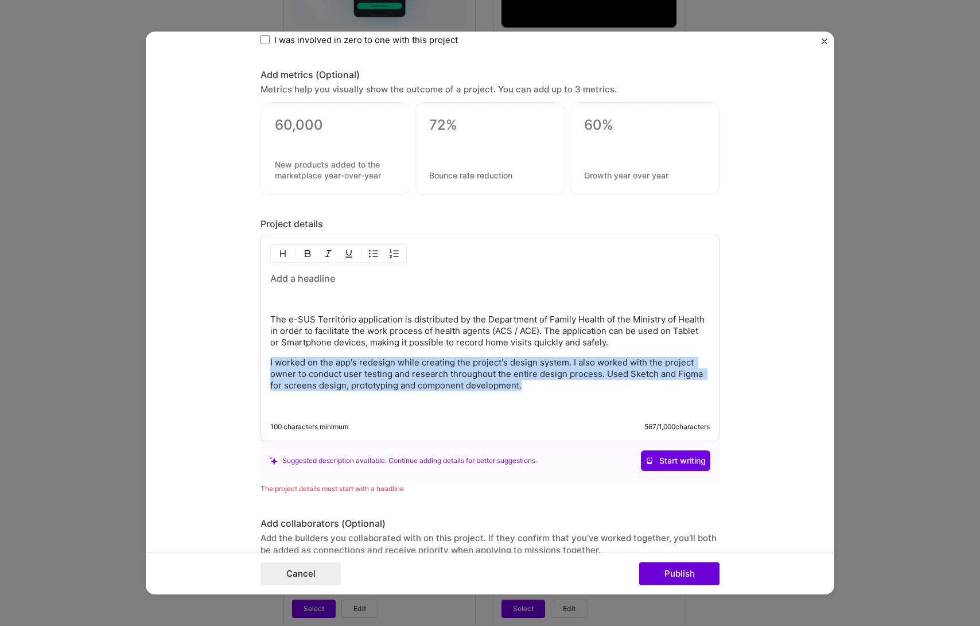
drag, startPoint x: 545, startPoint y: 388, endPoint x: 255, endPoint y: 354, distance: 291.7
click at [255, 354] on form "Project title e-SUS Território Redesign Company Laboratório Bridge Project indu…" at bounding box center [490, 313] width 688 height 563
copy p "I worked on the app's redesign while creating the project's design system. I al…"
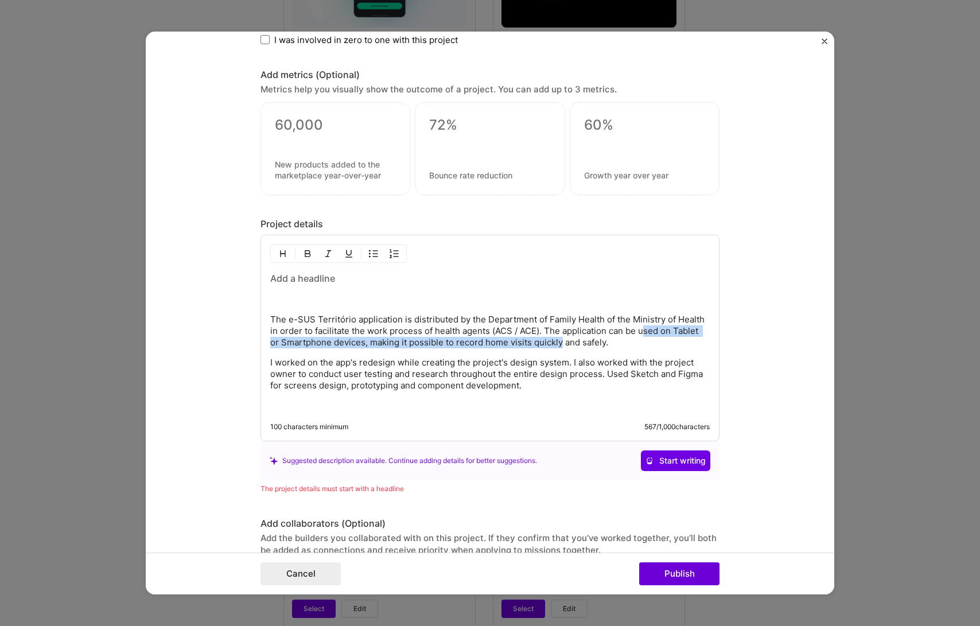
drag, startPoint x: 631, startPoint y: 341, endPoint x: 555, endPoint y: 342, distance: 75.7
click at [555, 342] on p "The e-SUS Território application is distributed by the Department of Family Hea…" at bounding box center [489, 331] width 439 height 34
click at [588, 342] on p "The e-SUS Território application is distributed by the Department of Family Hea…" at bounding box center [489, 331] width 439 height 34
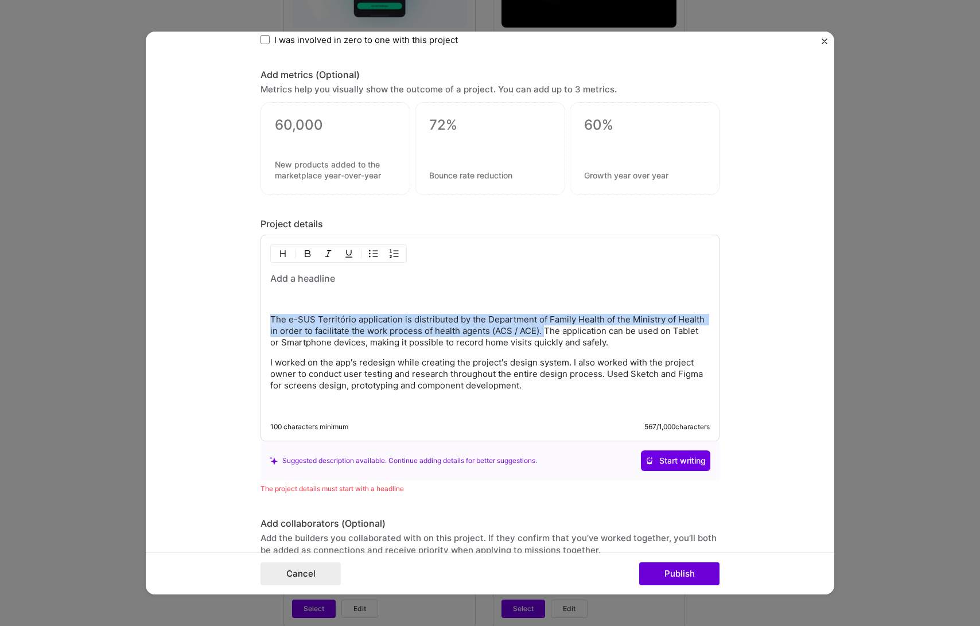
drag, startPoint x: 542, startPoint y: 332, endPoint x: 228, endPoint y: 315, distance: 314.2
click at [228, 315] on form "Project title e-SUS Território Redesign Company Laboratório Bridge Project indu…" at bounding box center [490, 313] width 688 height 563
copy p "The e-SUS Território application is distributed by the Department of Family Hea…"
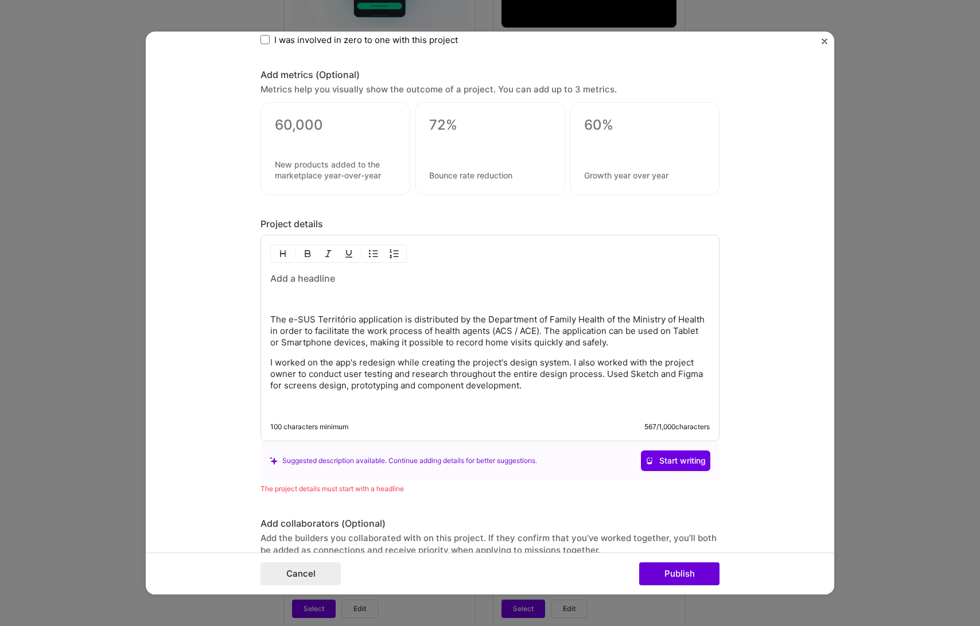
click at [298, 274] on h3 at bounding box center [489, 278] width 439 height 13
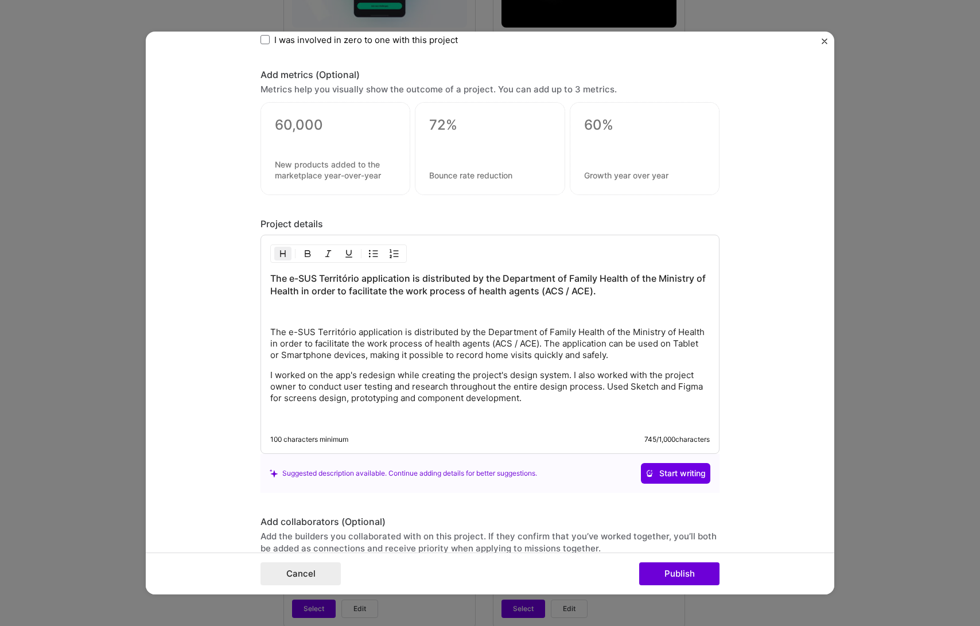
click at [342, 325] on div "The e-SUS Território application is distributed by the Department of Family Hea…" at bounding box center [489, 348] width 439 height 152
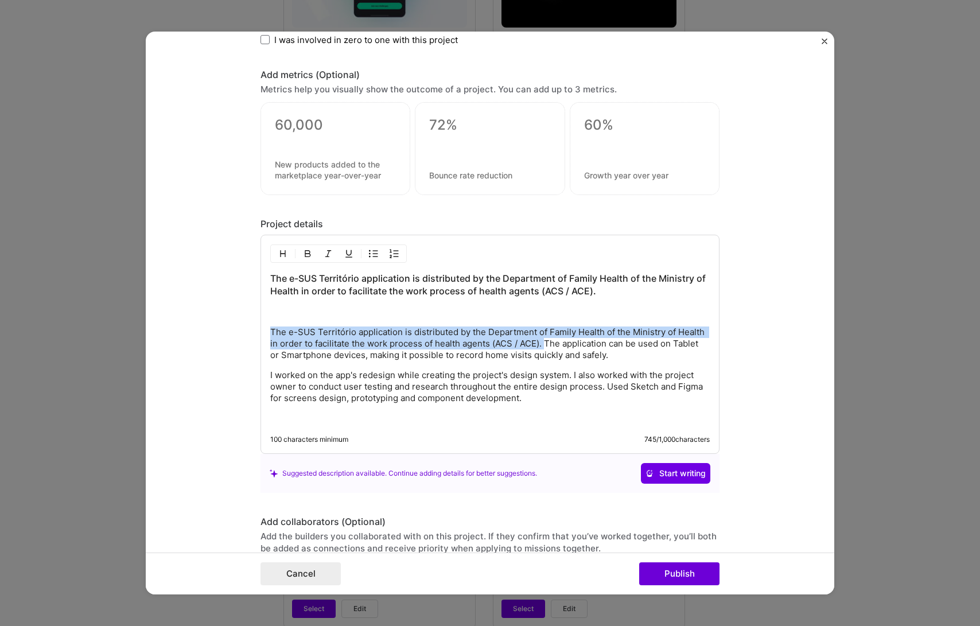
drag, startPoint x: 543, startPoint y: 342, endPoint x: 224, endPoint y: 326, distance: 319.4
click at [224, 326] on form "Project title e-SUS Território Redesign Company Laboratório Bridge Project indu…" at bounding box center [490, 313] width 688 height 563
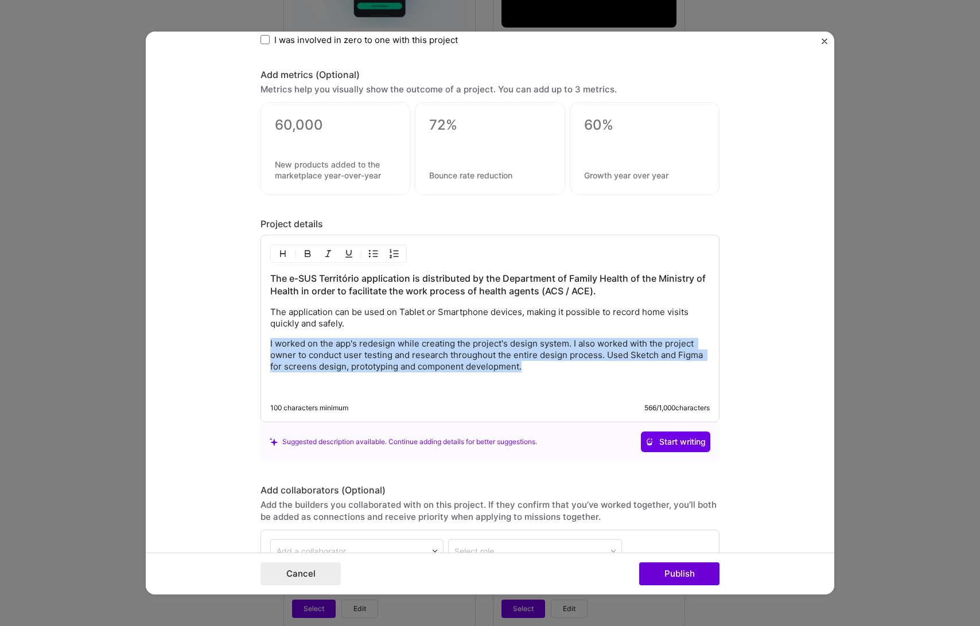
drag, startPoint x: 524, startPoint y: 365, endPoint x: 279, endPoint y: 341, distance: 246.1
click at [247, 348] on form "Project title e-SUS Território Redesign Company Laboratório Bridge Project indu…" at bounding box center [490, 313] width 688 height 563
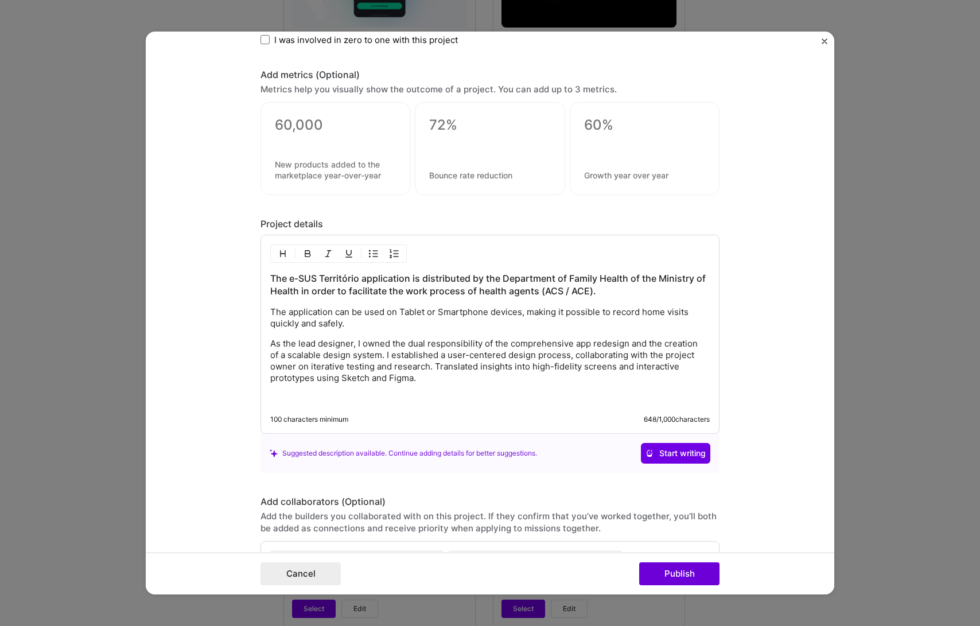
click at [311, 341] on p "As the lead designer, I owned the dual responsibility of the comprehensive app …" at bounding box center [489, 361] width 439 height 46
drag, startPoint x: 311, startPoint y: 344, endPoint x: 295, endPoint y: 346, distance: 16.7
click at [295, 346] on p "As the lead designer, I owned the dual responsibility of the comprehensive app …" at bounding box center [489, 361] width 439 height 46
drag, startPoint x: 442, startPoint y: 343, endPoint x: 405, endPoint y: 344, distance: 37.3
click at [405, 344] on p "As the only designer in the project designer, I owned the dual responsibility o…" at bounding box center [489, 361] width 439 height 46
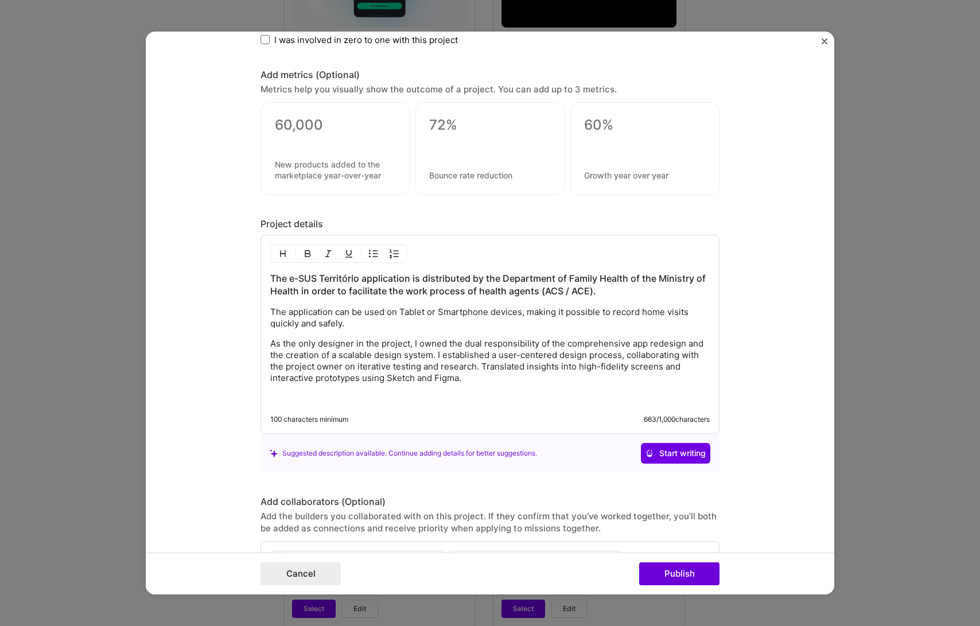
click at [442, 360] on p "As the only designer in the project, I owned the dual responsibility of the com…" at bounding box center [489, 361] width 439 height 46
click at [477, 387] on div "The e-SUS Território application is distributed by the Department of Family Hea…" at bounding box center [489, 338] width 439 height 132
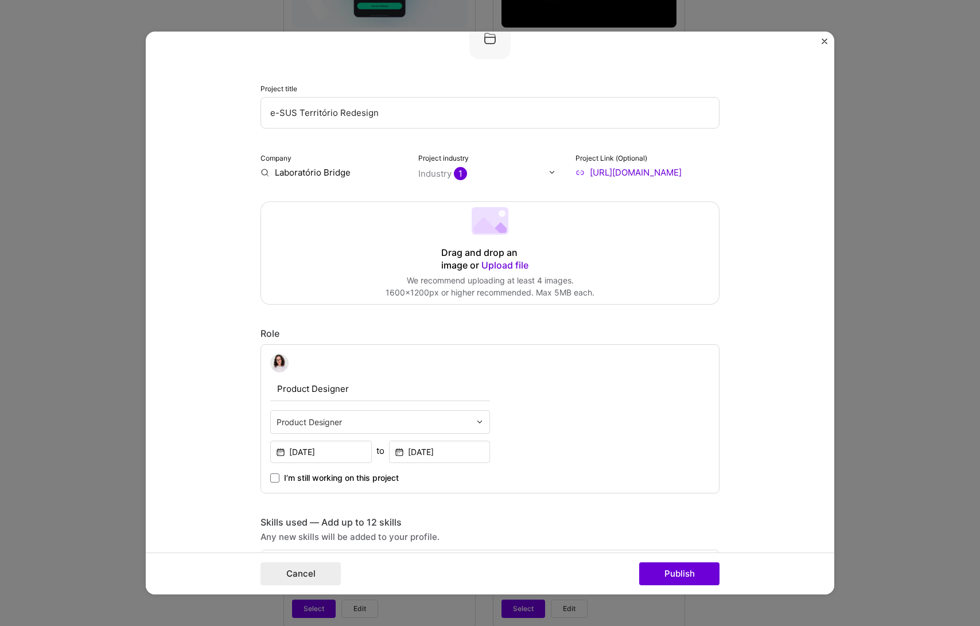
scroll to position [0, 0]
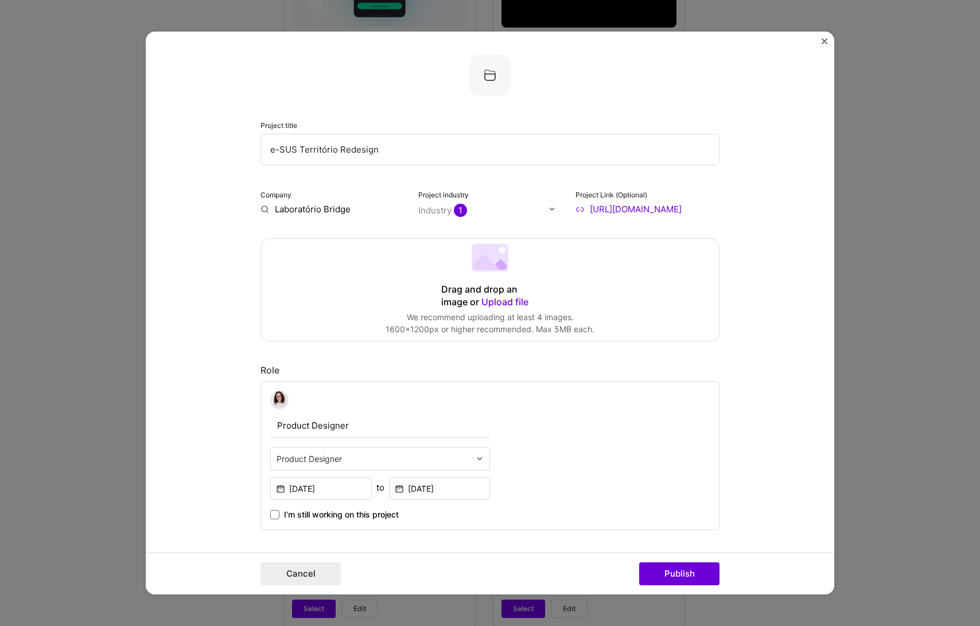
click at [303, 211] on input "Laboratório Bridge" at bounding box center [332, 209] width 144 height 12
drag, startPoint x: 462, startPoint y: 168, endPoint x: 462, endPoint y: 174, distance: 6.9
click at [462, 168] on div "Project title e-SUS Território Redesign Company Laboratório Bridge Project indu…" at bounding box center [489, 134] width 459 height 161
click at [492, 314] on div "We recommend uploading at least 4 images." at bounding box center [489, 317] width 209 height 12
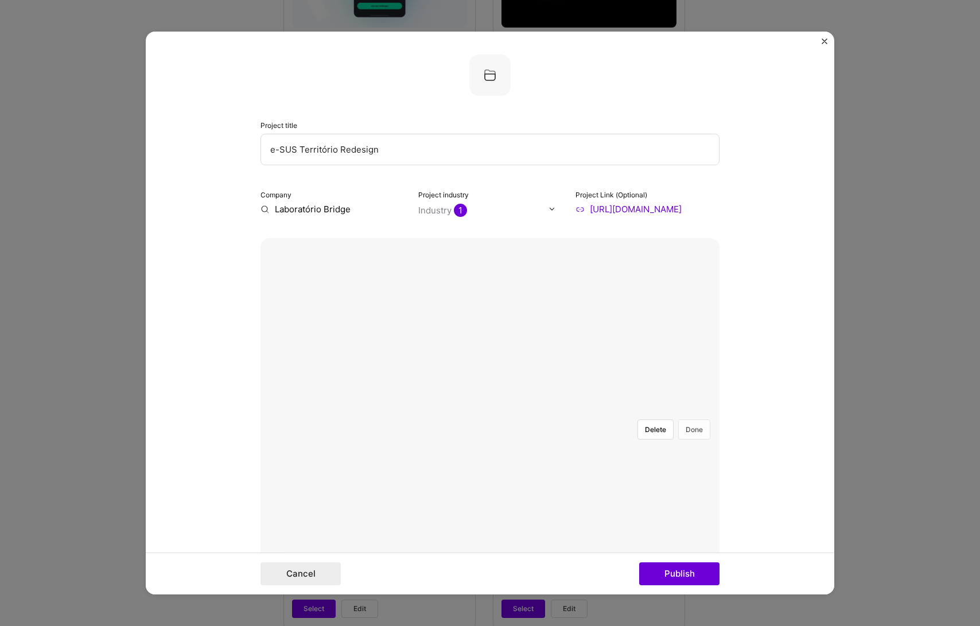
click at [688, 419] on button "Done" at bounding box center [694, 429] width 32 height 20
click at [320, 205] on input "Laboratório Bridge" at bounding box center [332, 209] width 144 height 12
click at [325, 206] on input "Laboratório Bridge" at bounding box center [332, 209] width 144 height 12
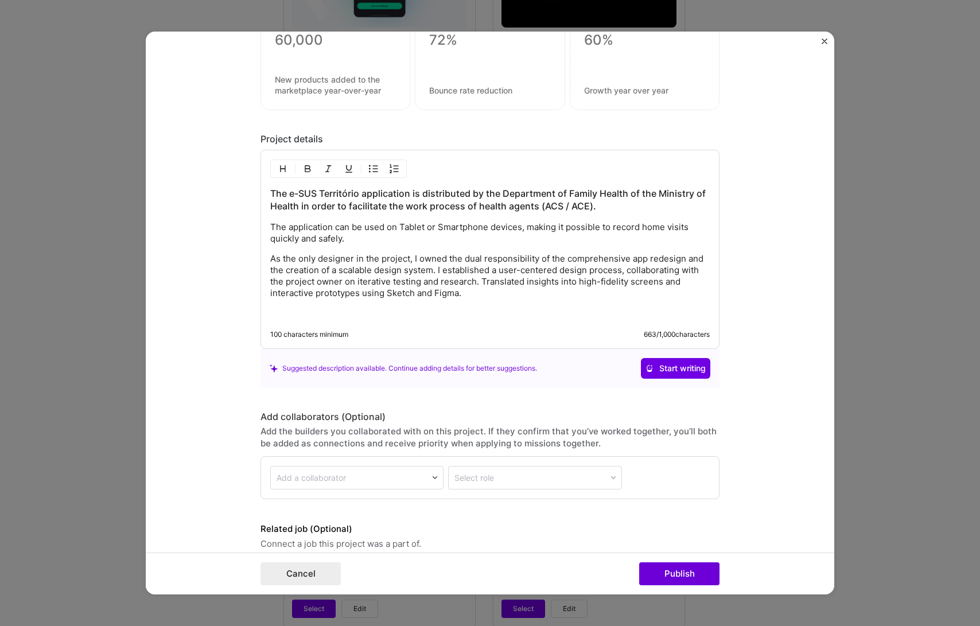
scroll to position [1356, 0]
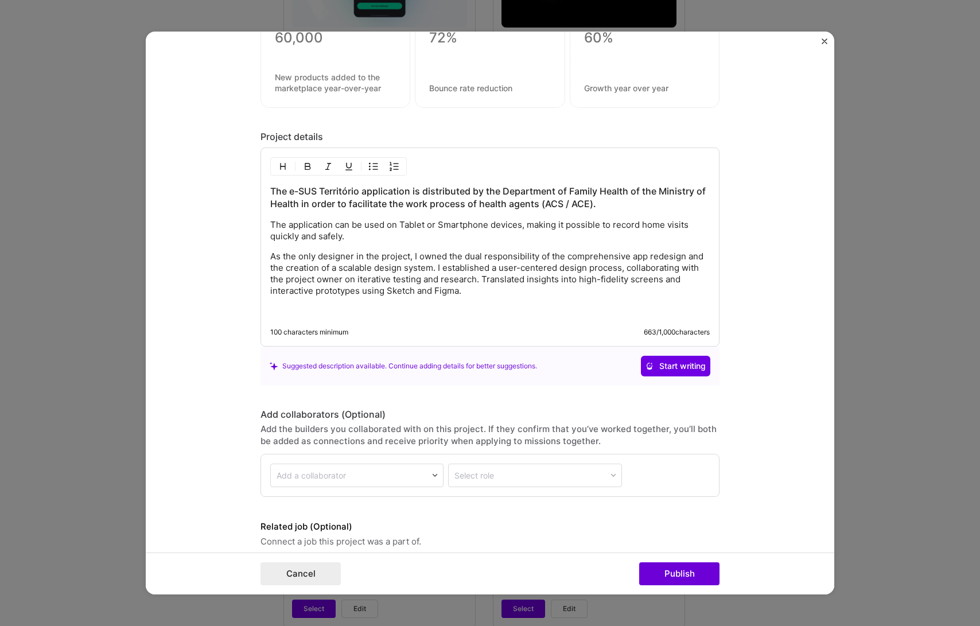
click at [563, 200] on h3 "The e-SUS Território application is distributed by the Department of Family Hea…" at bounding box center [489, 197] width 439 height 25
drag, startPoint x: 585, startPoint y: 202, endPoint x: 533, endPoint y: 199, distance: 51.7
click at [533, 199] on h3 "The e-SUS Território application is distributed by the Department of Family Hea…" at bounding box center [489, 197] width 439 height 25
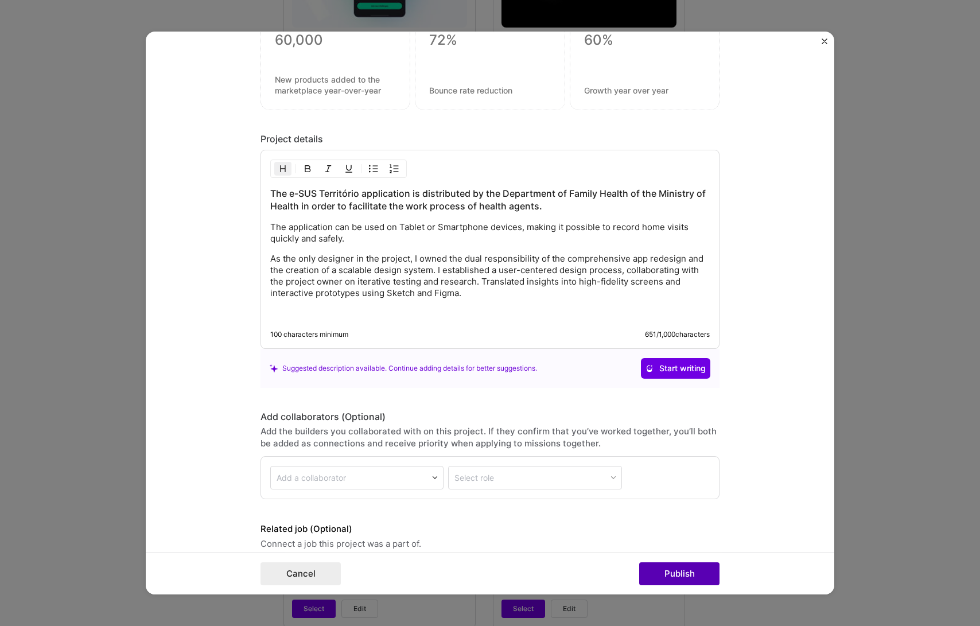
click at [664, 565] on button "Publish" at bounding box center [679, 573] width 80 height 23
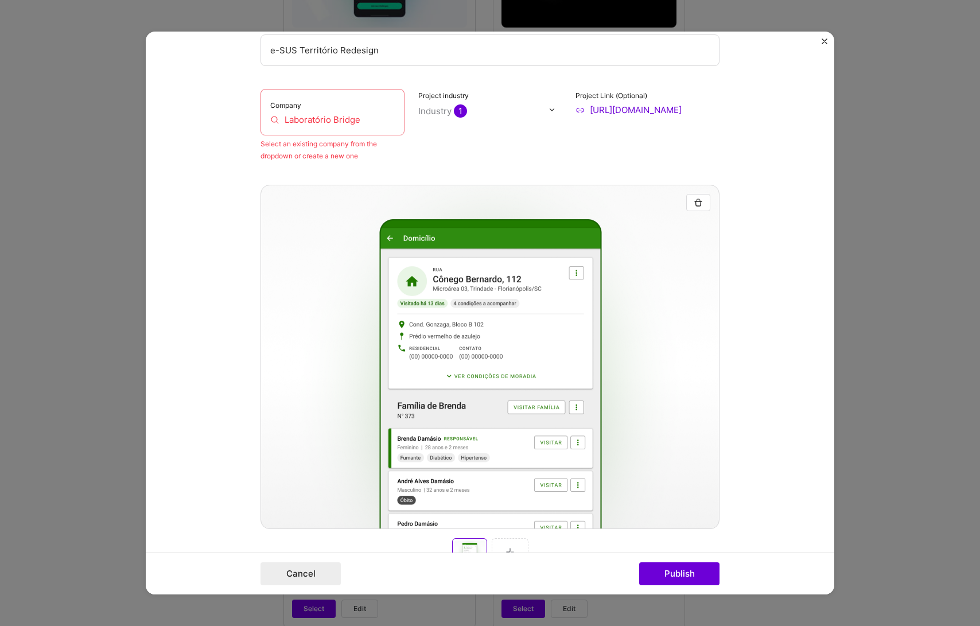
scroll to position [23, 0]
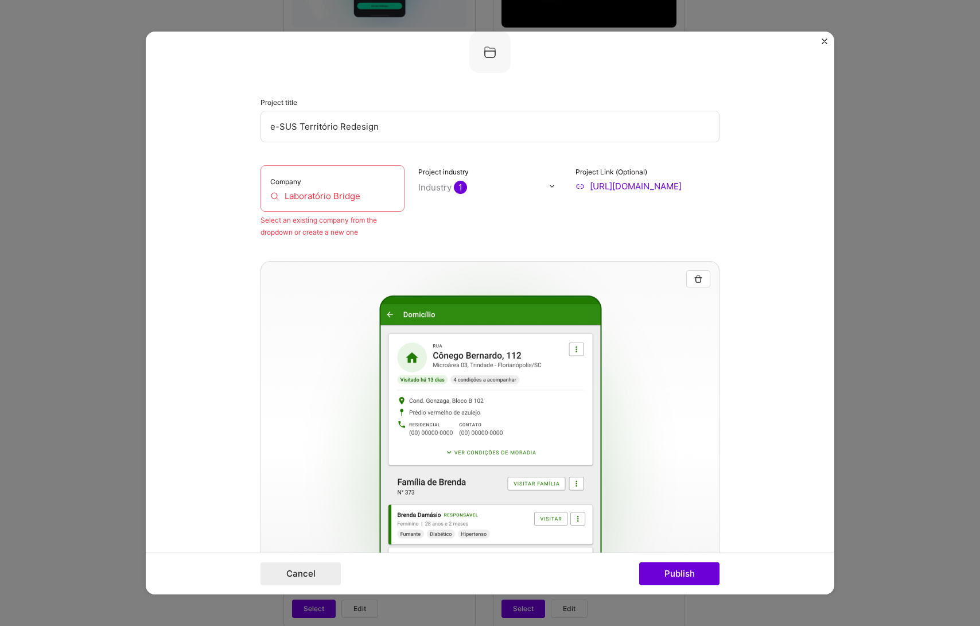
click at [341, 193] on input "Laboratório Bridge" at bounding box center [332, 196] width 124 height 12
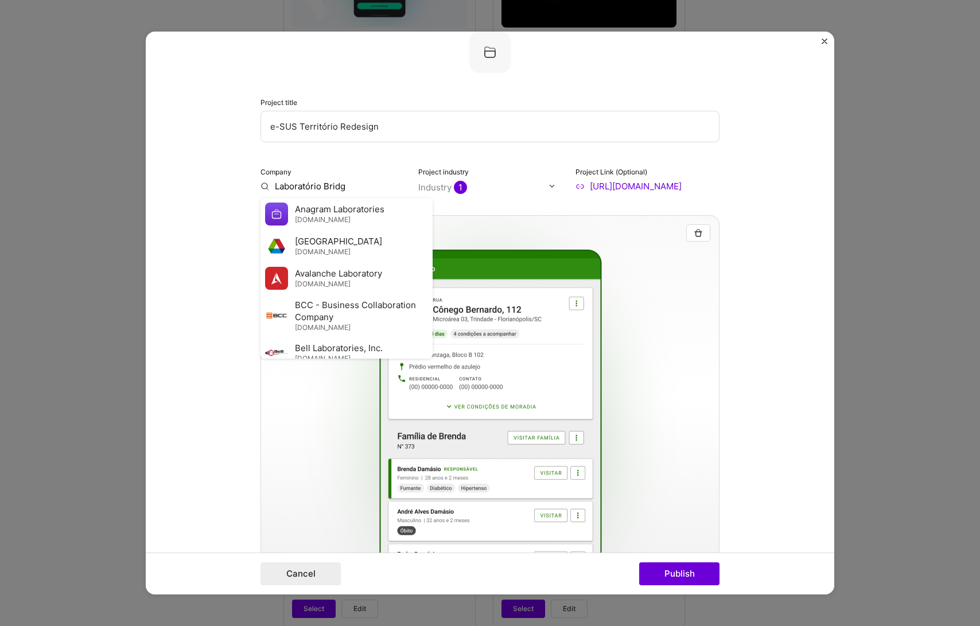
type input "Laboratório Bridge"
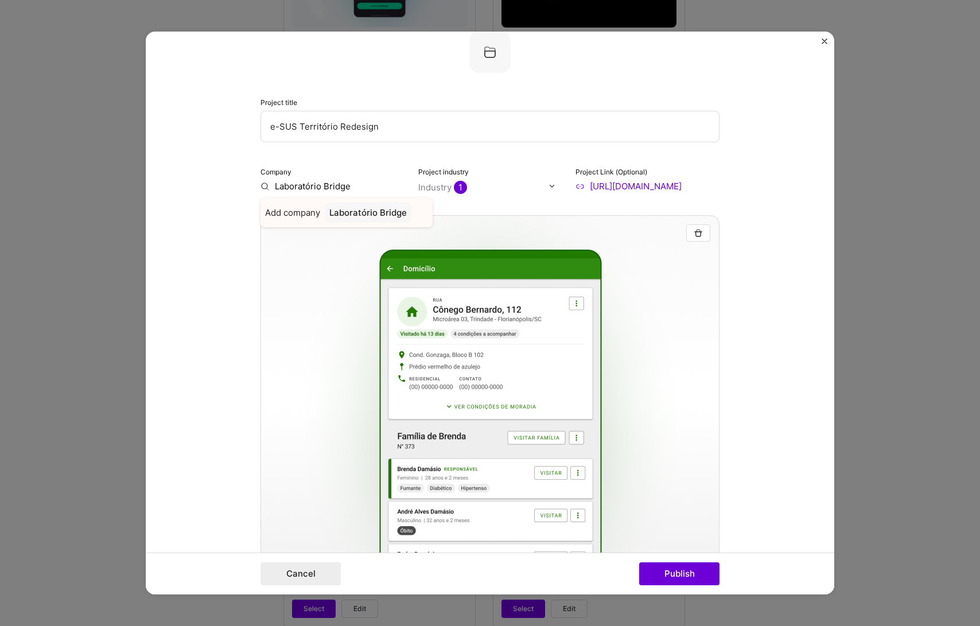
click at [352, 219] on div "Laboratório Bridge" at bounding box center [368, 213] width 87 height 20
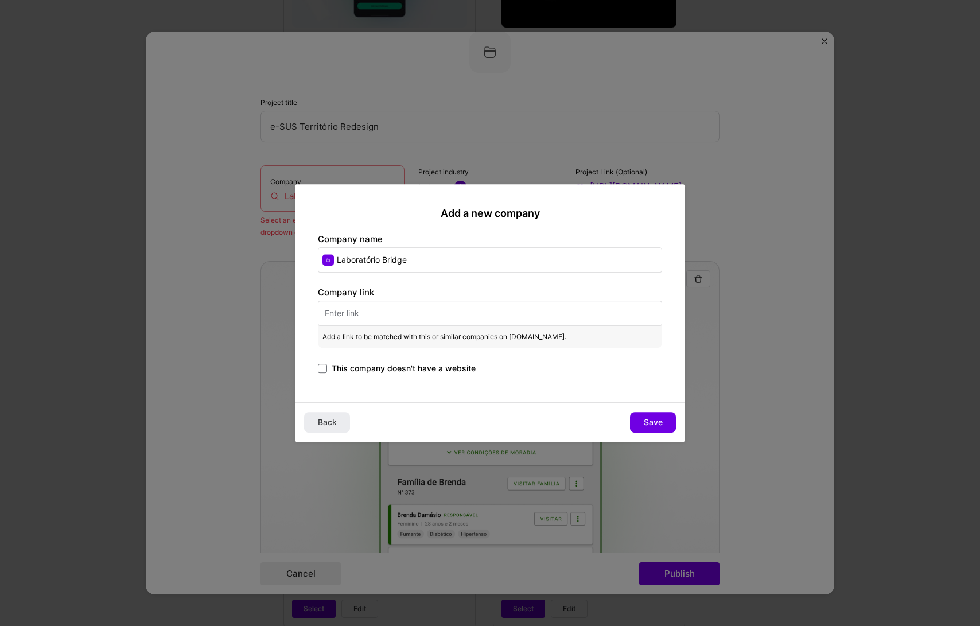
click at [359, 307] on input "text" at bounding box center [490, 313] width 344 height 25
paste input "[URL][DOMAIN_NAME]"
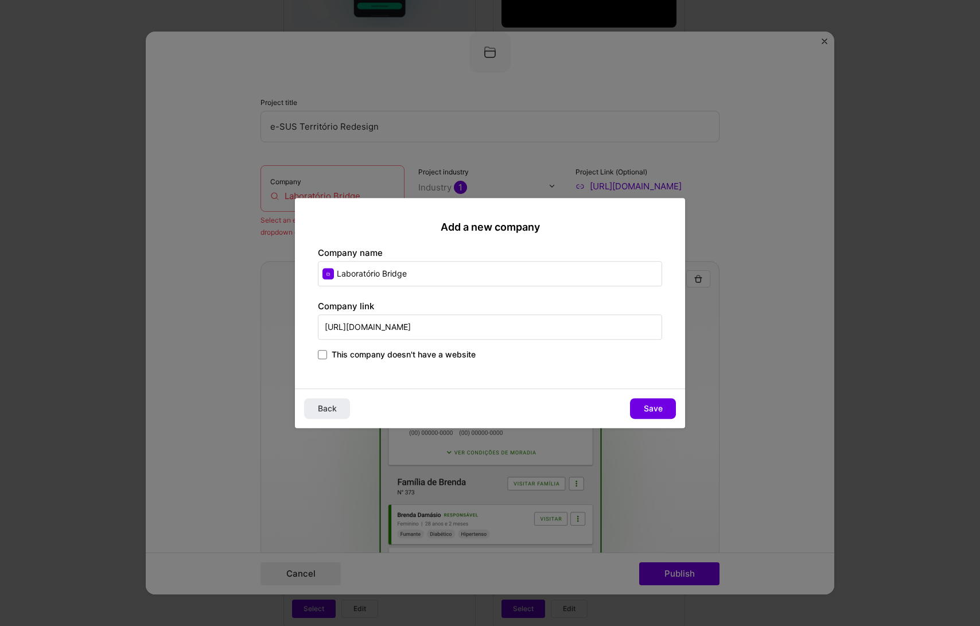
paste input "text"
type input "[URL][DOMAIN_NAME]"
click at [651, 404] on span "Save" at bounding box center [653, 408] width 19 height 11
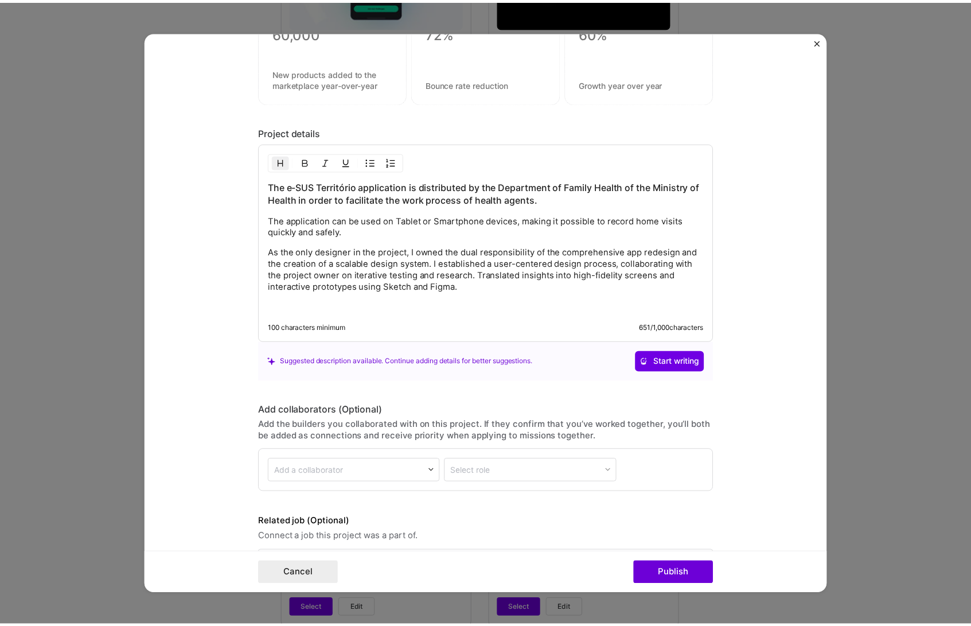
scroll to position [1403, 0]
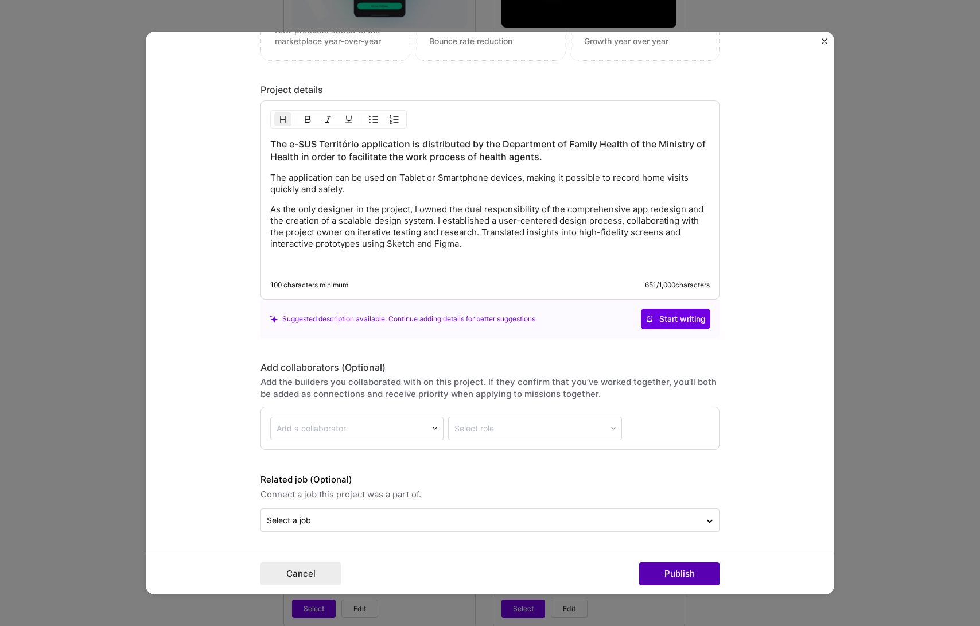
click at [684, 572] on button "Publish" at bounding box center [679, 573] width 80 height 23
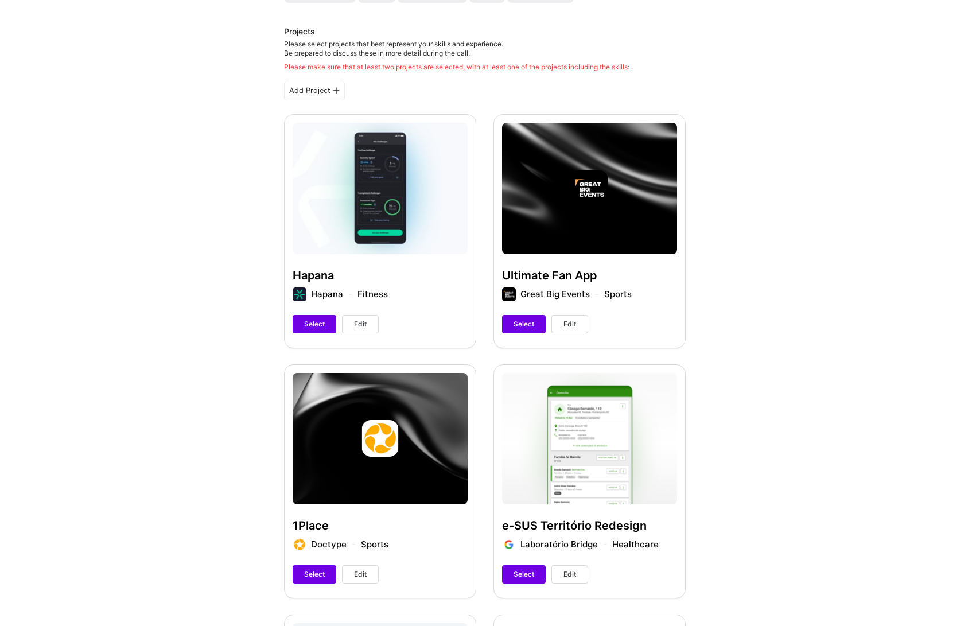
scroll to position [176, 0]
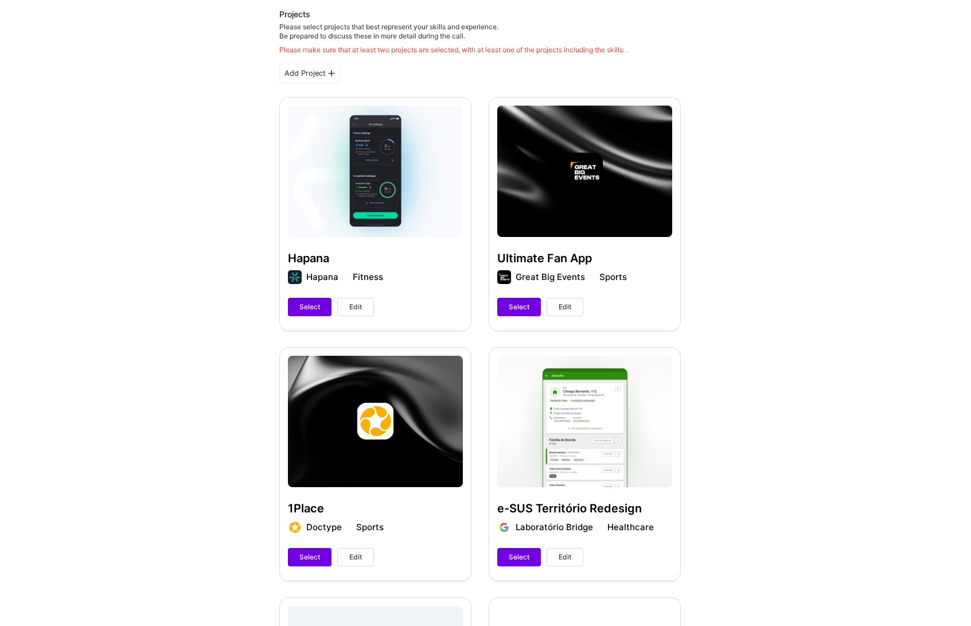
click at [369, 564] on button "Edit" at bounding box center [355, 557] width 37 height 18
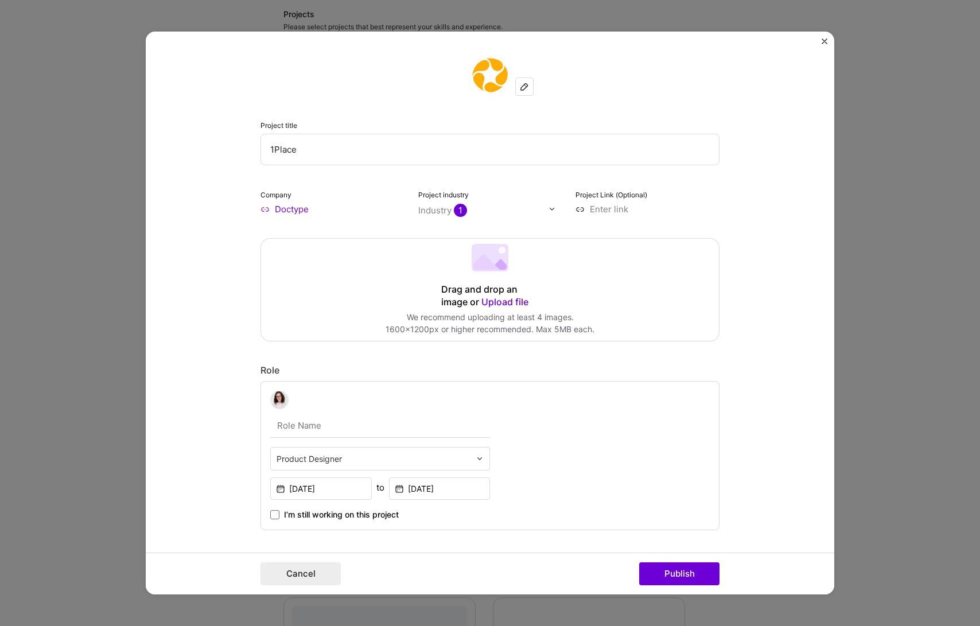
click at [823, 40] on img "Close" at bounding box center [824, 41] width 6 height 6
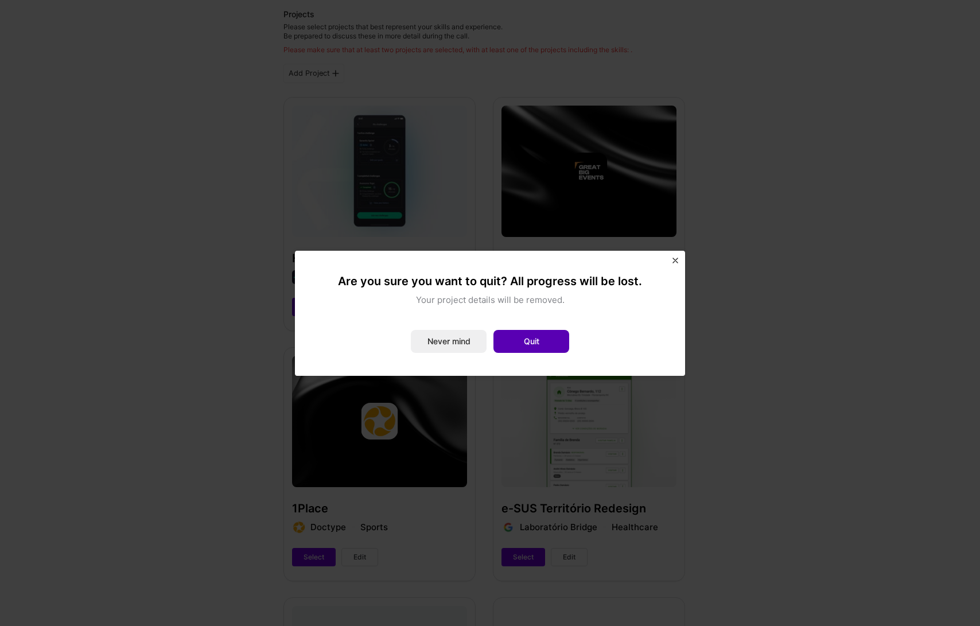
click at [535, 336] on button "Quit" at bounding box center [531, 341] width 76 height 23
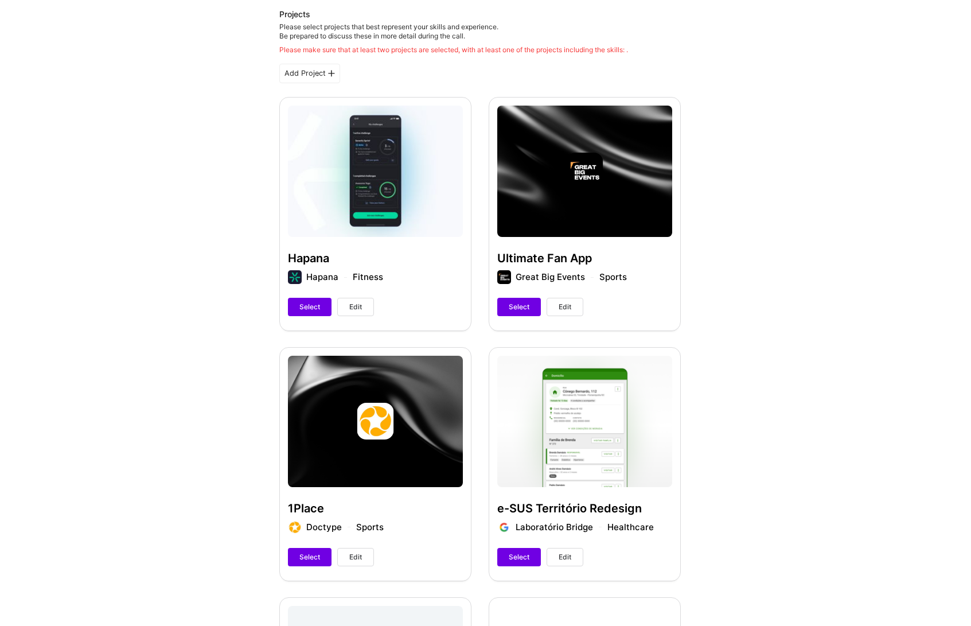
click at [564, 555] on span "Edit" at bounding box center [565, 557] width 13 height 10
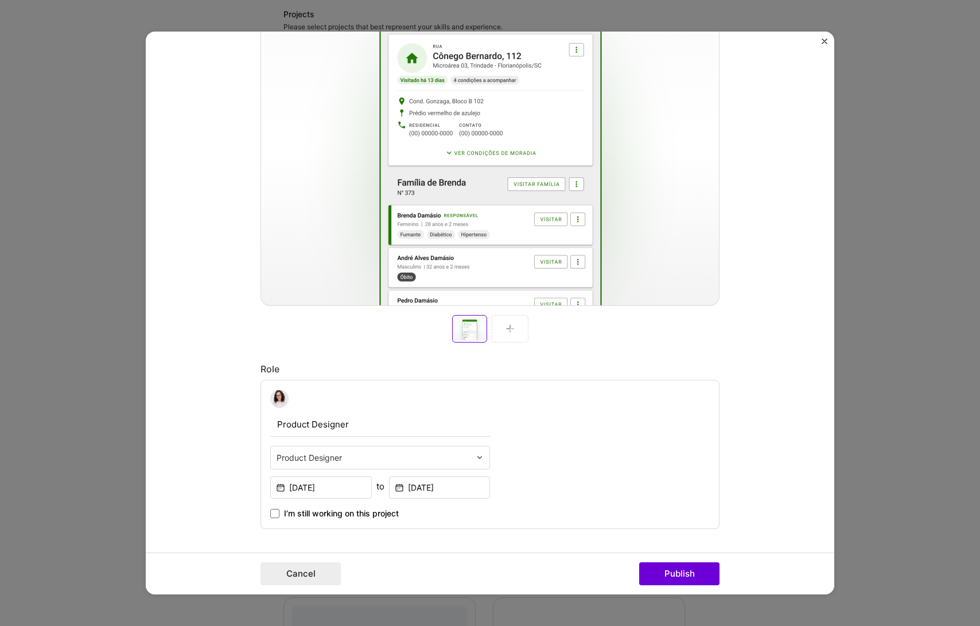
scroll to position [227, 0]
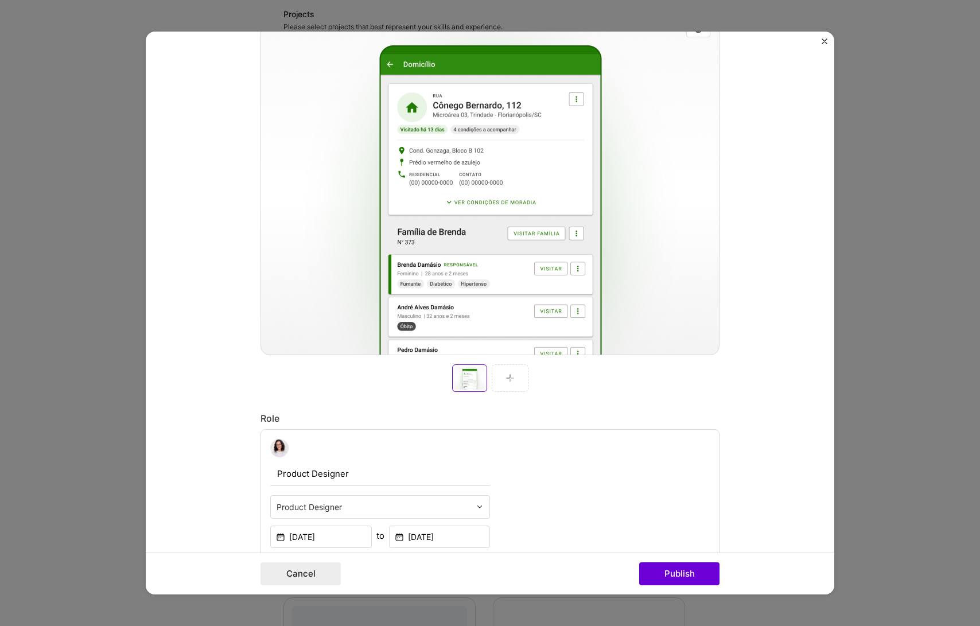
click at [314, 467] on input "Product Designer" at bounding box center [380, 474] width 220 height 24
click at [326, 474] on input "text" at bounding box center [380, 474] width 220 height 24
type input "UX/UI Designer"
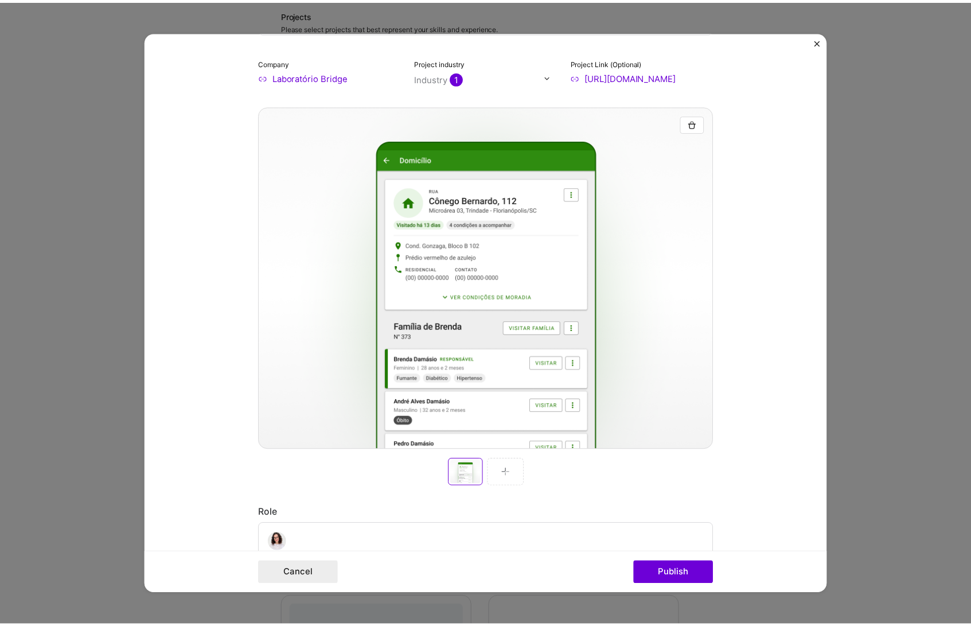
scroll to position [70, 0]
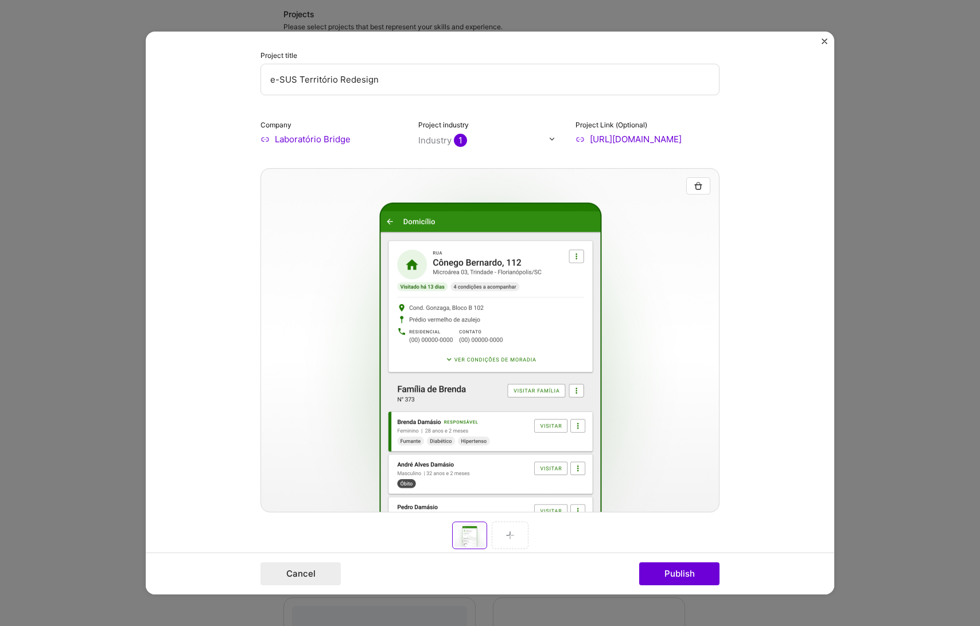
click at [485, 133] on div at bounding box center [483, 140] width 131 height 14
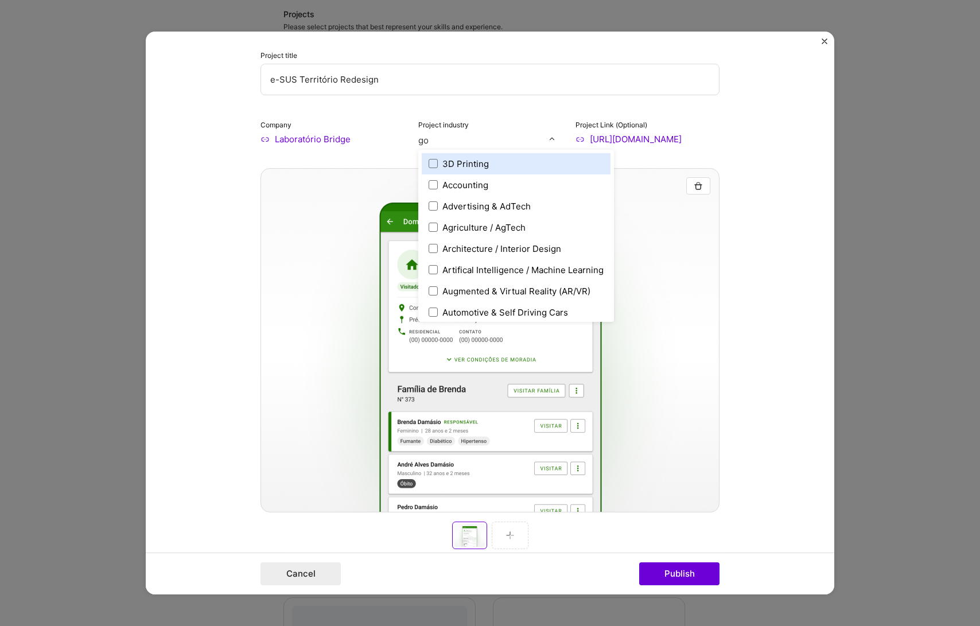
type input "gov"
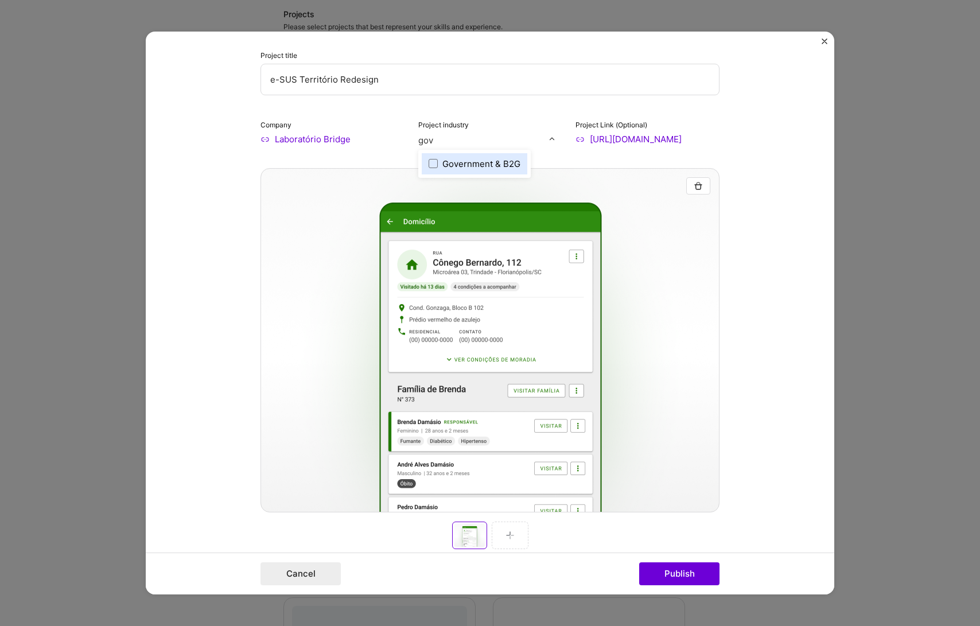
click at [453, 154] on div "Government & B2G" at bounding box center [475, 163] width 106 height 21
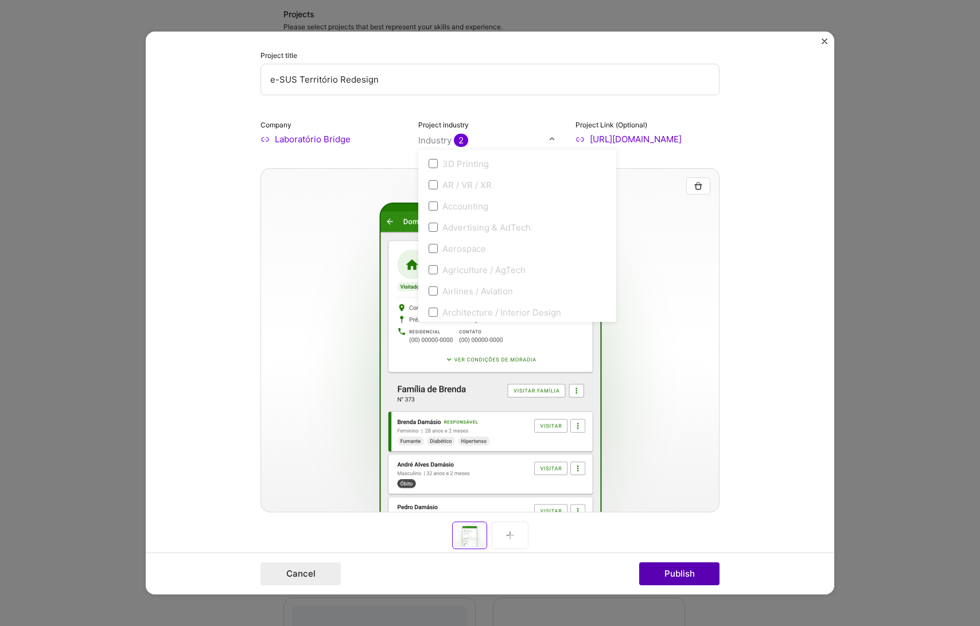
click at [677, 579] on button "Publish" at bounding box center [679, 573] width 80 height 23
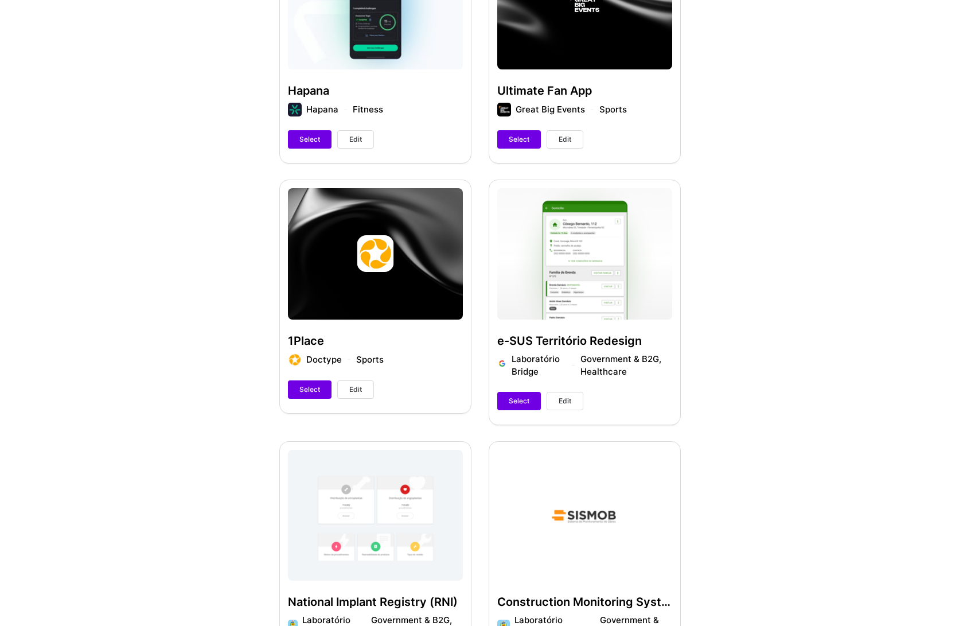
scroll to position [543, 0]
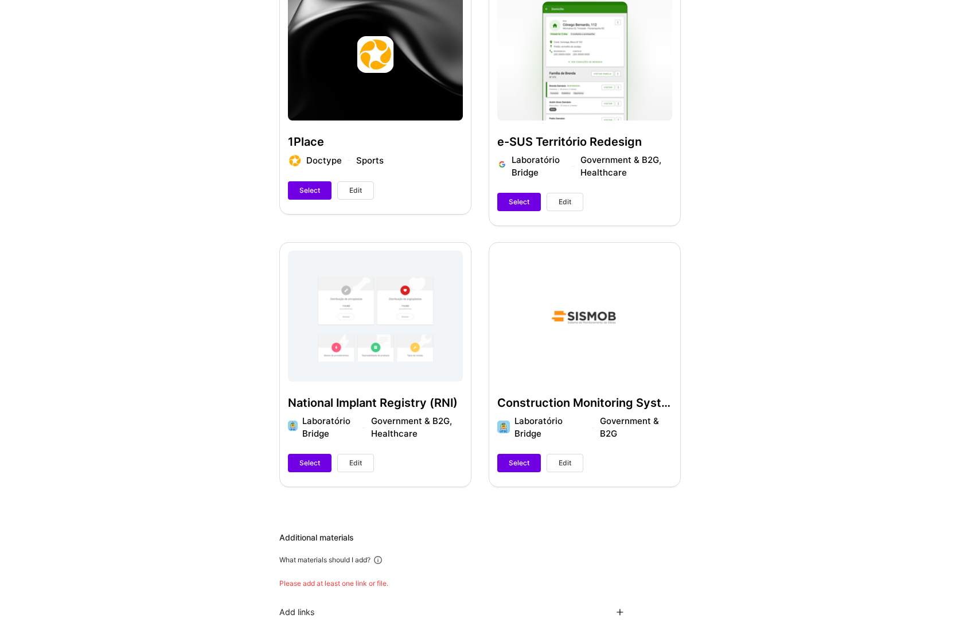
click at [581, 468] on button "Edit" at bounding box center [565, 463] width 37 height 18
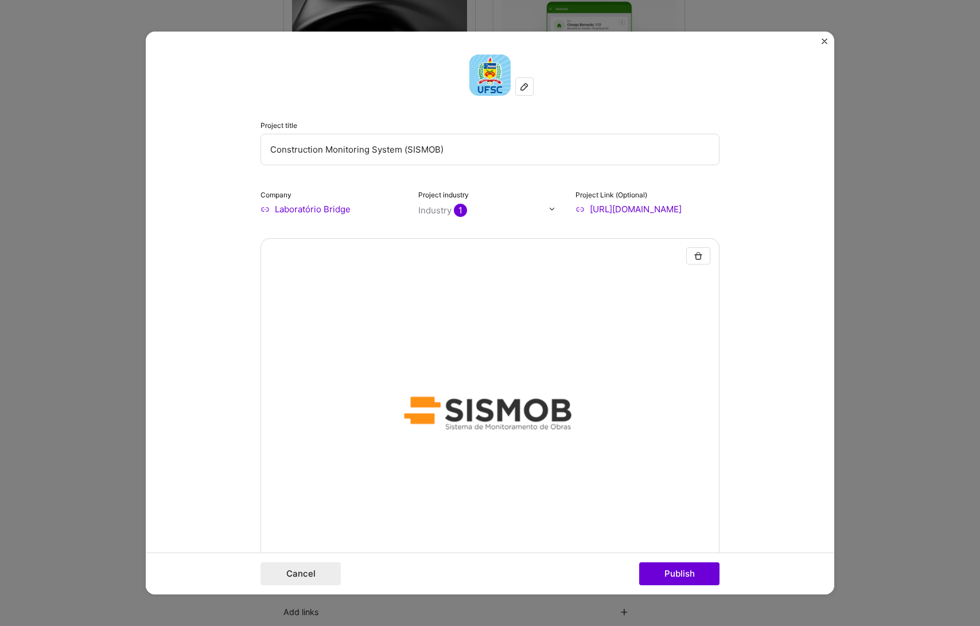
click at [497, 208] on input "text" at bounding box center [483, 210] width 131 height 12
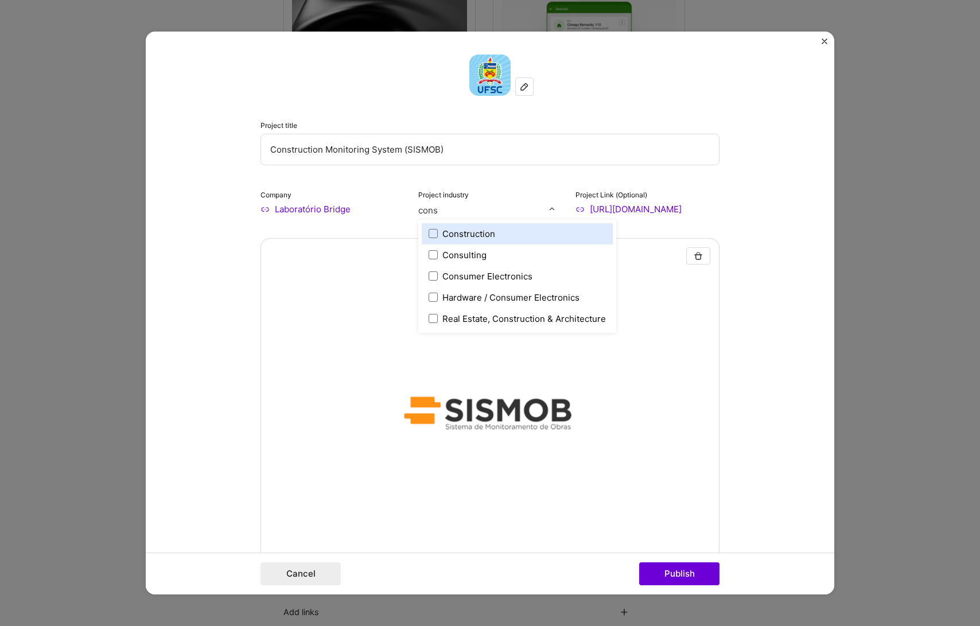
type input "const"
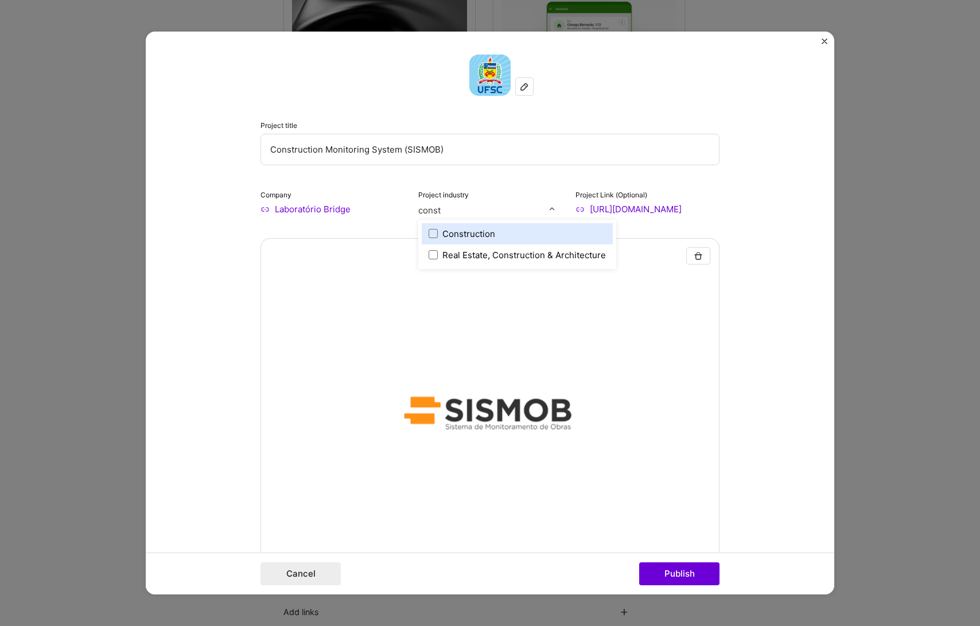
click at [481, 237] on div "Construction" at bounding box center [468, 234] width 53 height 12
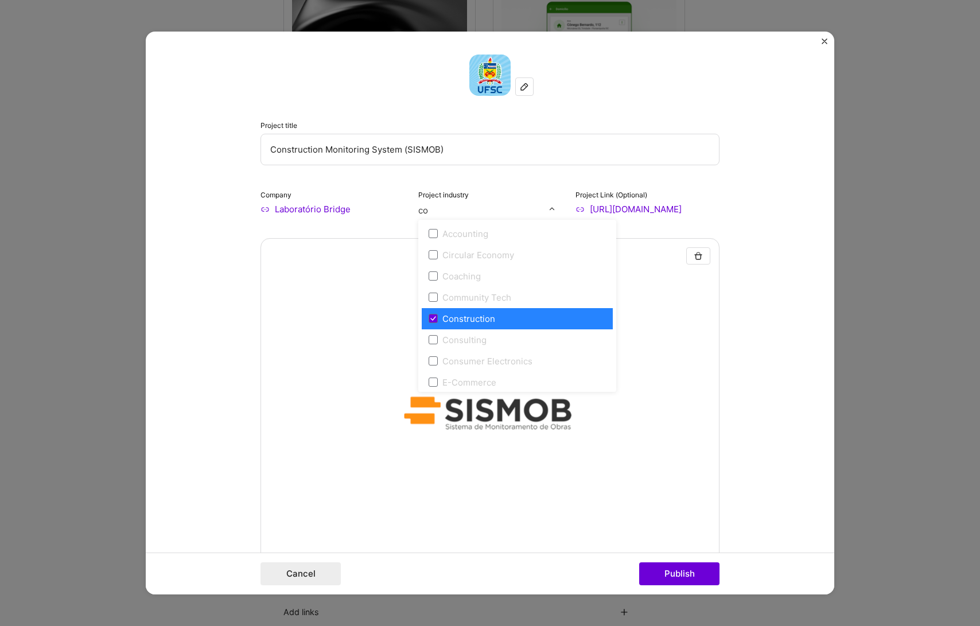
type input "c"
click at [756, 328] on form "Project title Construction Monitoring System (SISMOB) Company Laboratório Bridg…" at bounding box center [490, 313] width 688 height 563
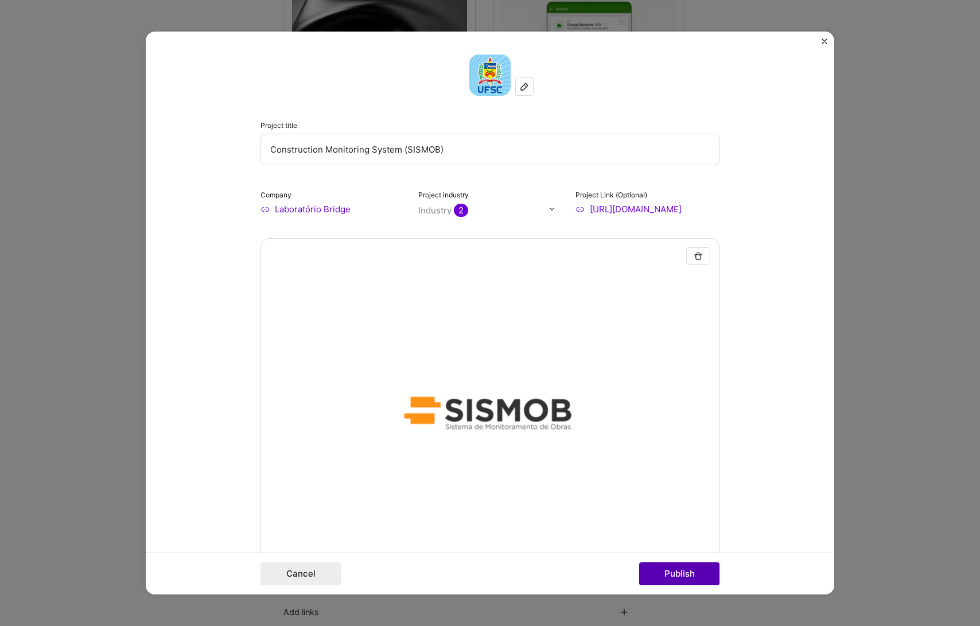
click at [675, 581] on button "Publish" at bounding box center [679, 573] width 80 height 23
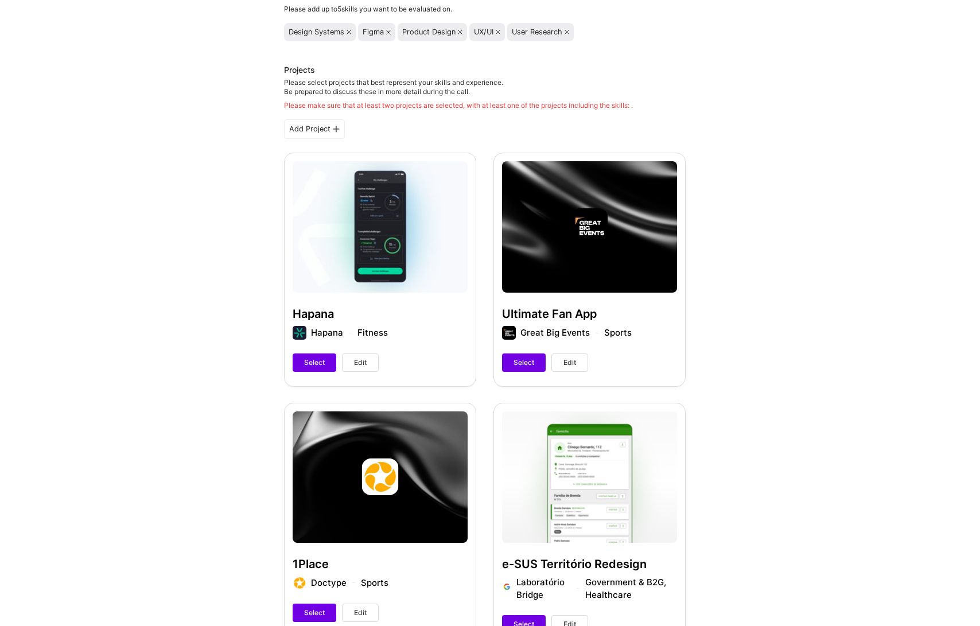
scroll to position [112, 0]
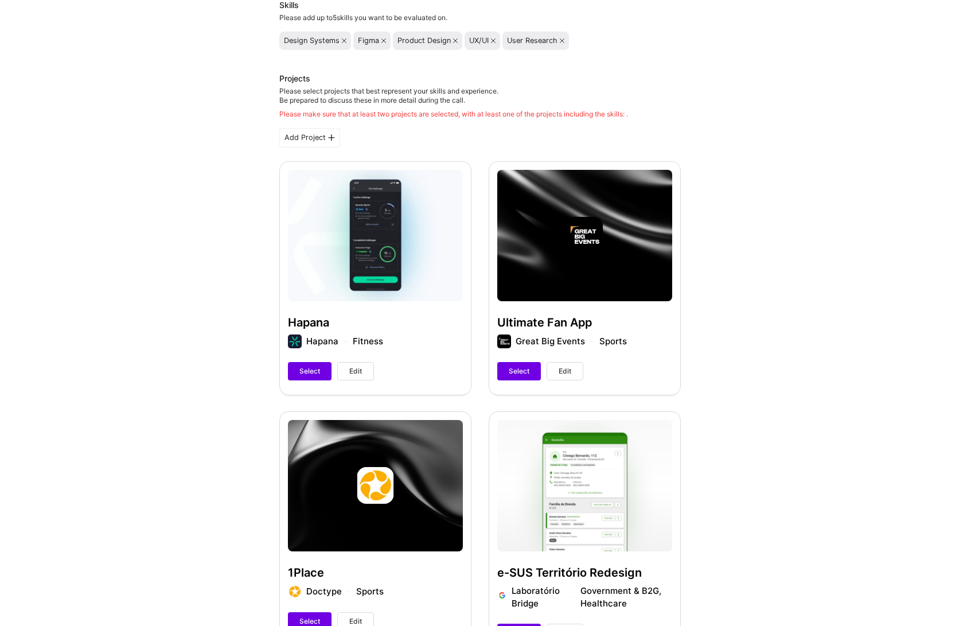
click at [562, 375] on span "Edit" at bounding box center [565, 371] width 13 height 10
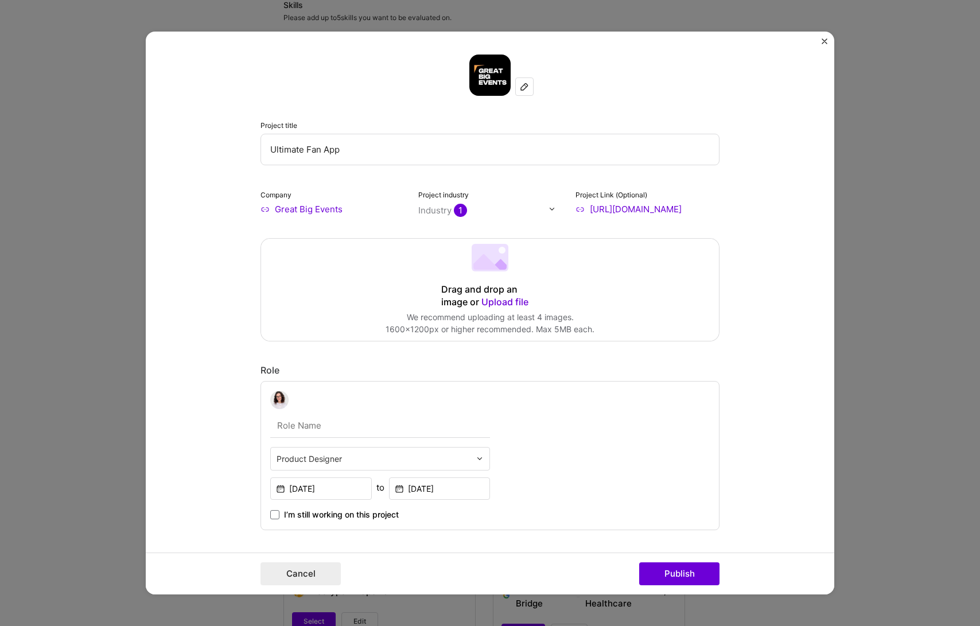
click at [677, 209] on input "[URL][DOMAIN_NAME]" at bounding box center [647, 209] width 144 height 12
drag, startPoint x: 705, startPoint y: 210, endPoint x: 577, endPoint y: 210, distance: 128.5
click at [577, 210] on input "[URL][DOMAIN_NAME]" at bounding box center [647, 209] width 144 height 12
click at [469, 298] on div "Drag and drop an image or Upload file" at bounding box center [490, 295] width 98 height 25
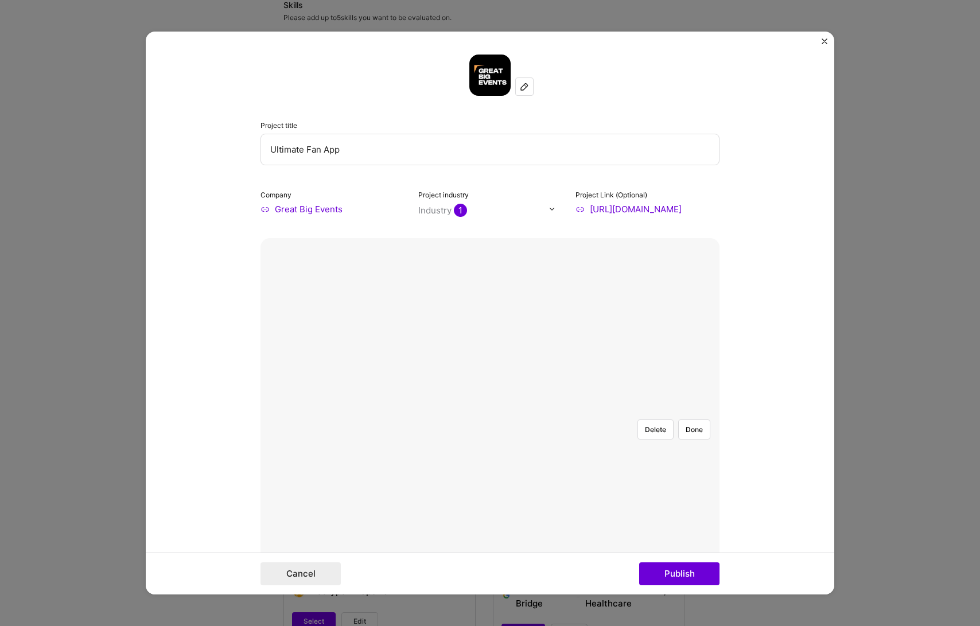
scroll to position [17, 0]
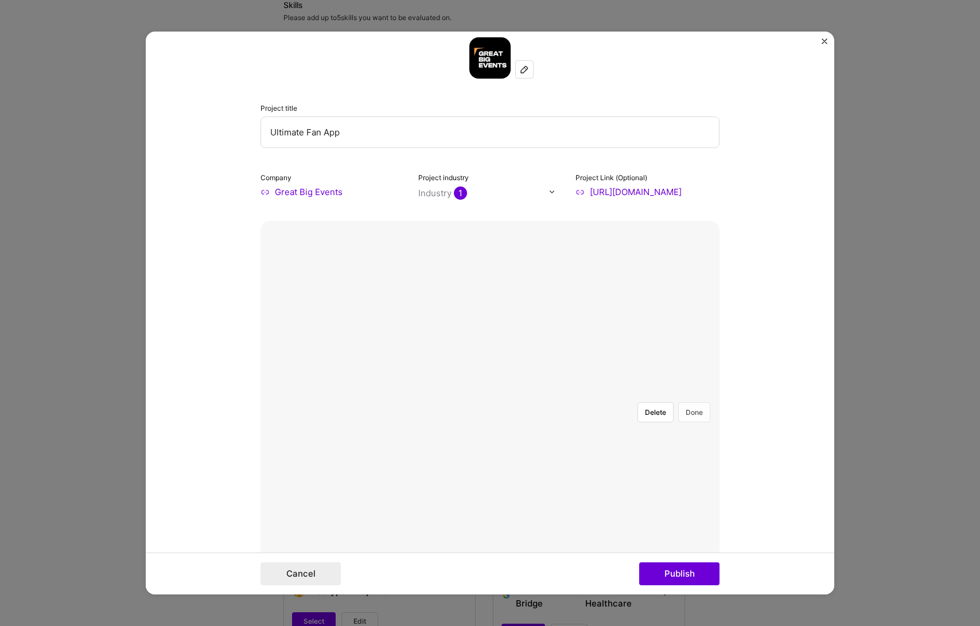
click at [679, 402] on button "Done" at bounding box center [694, 412] width 32 height 20
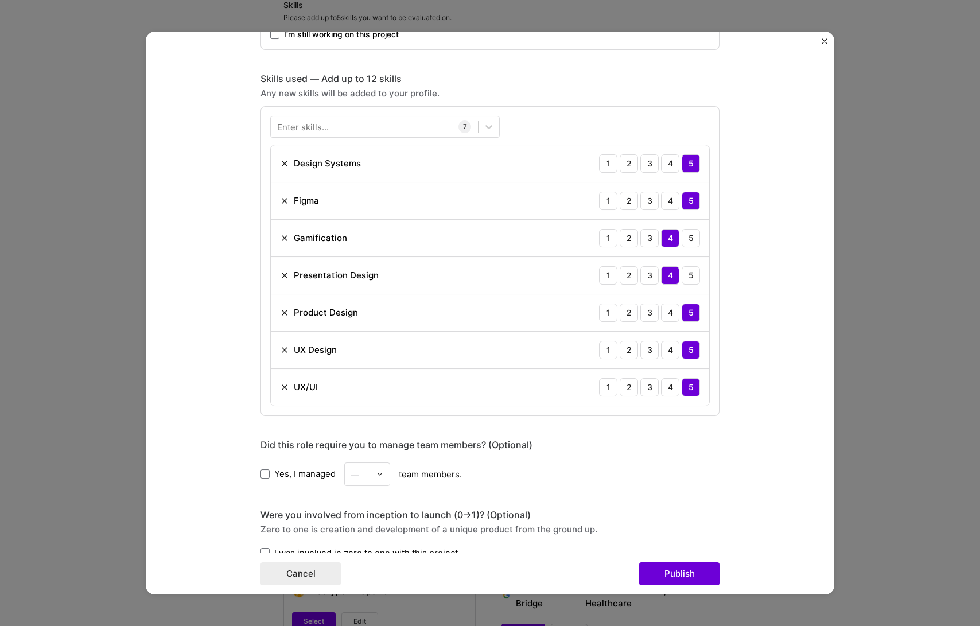
scroll to position [736, 0]
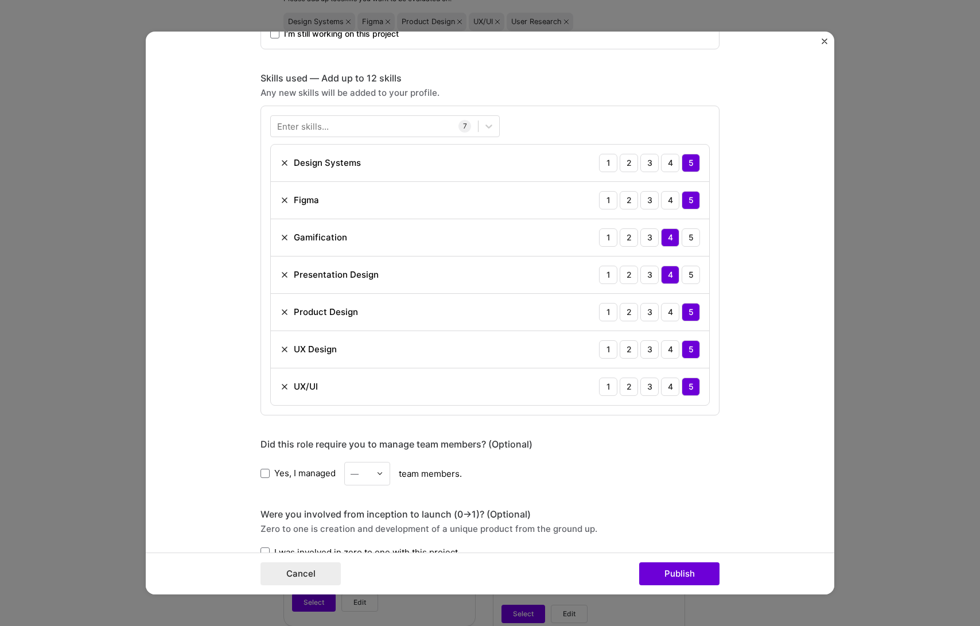
click at [361, 474] on input "text" at bounding box center [361, 474] width 20 height 12
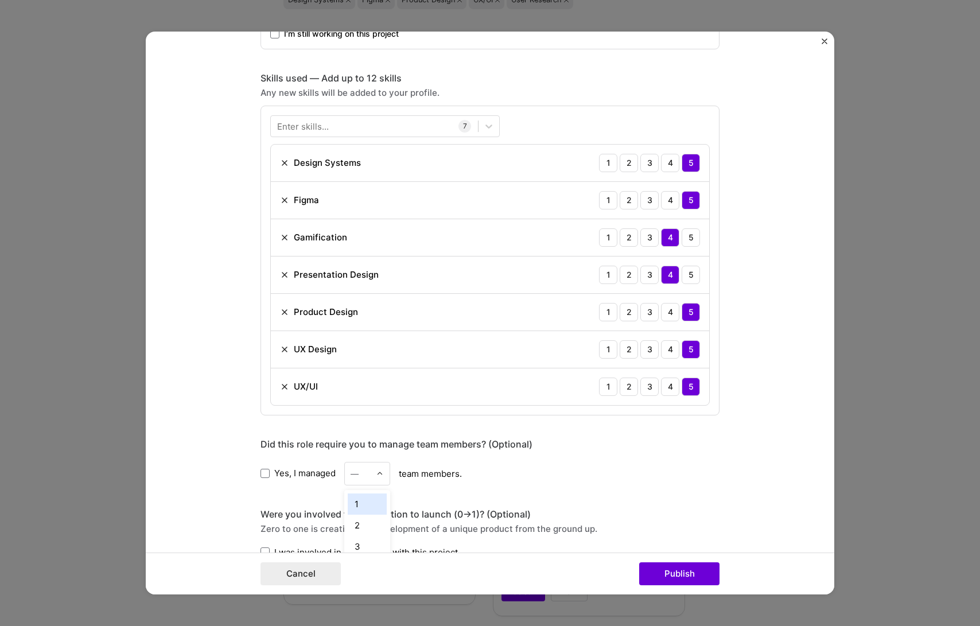
click at [358, 506] on div "1" at bounding box center [367, 503] width 39 height 21
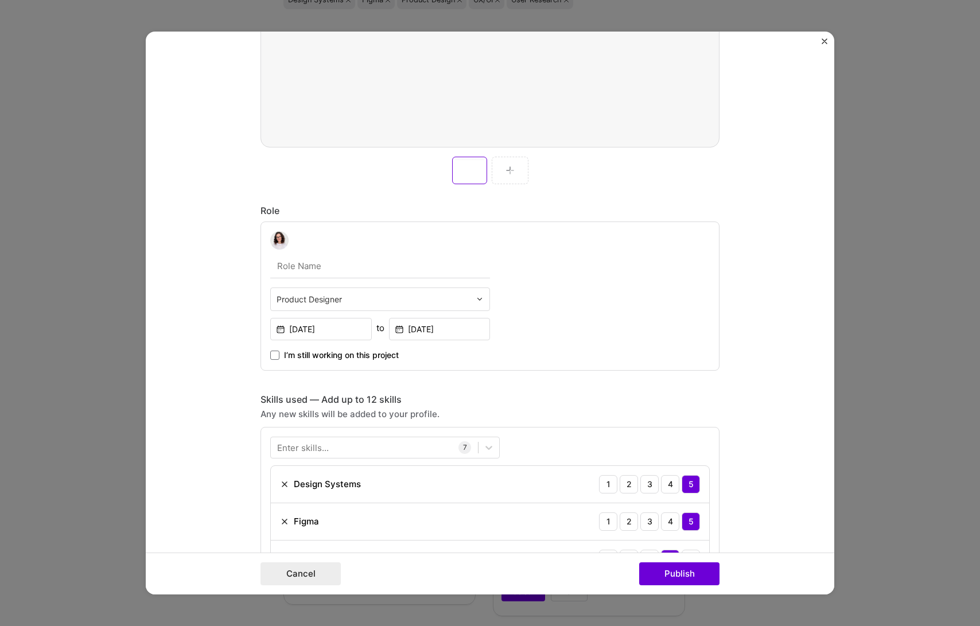
scroll to position [433, 0]
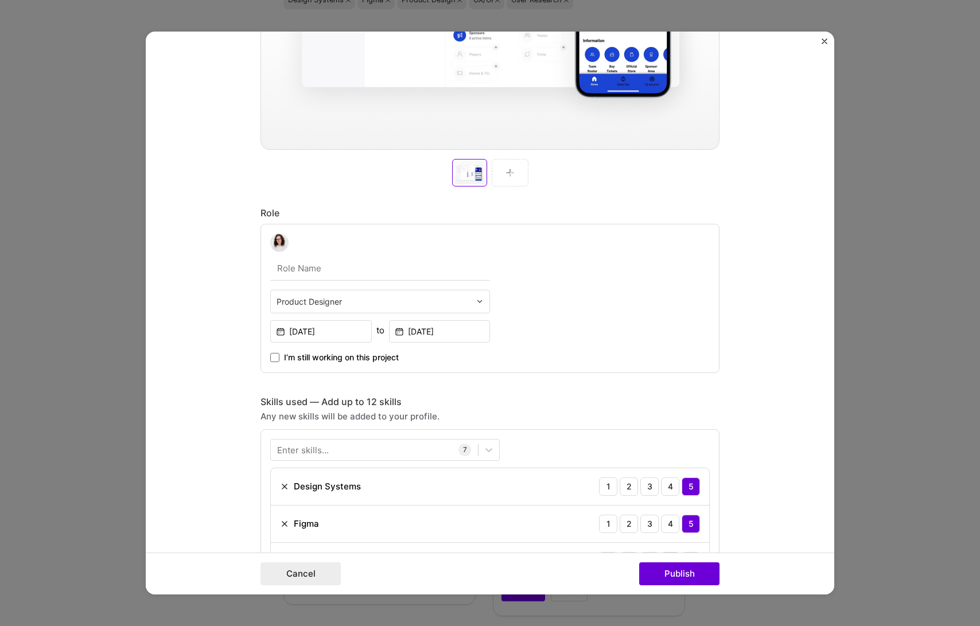
click at [340, 264] on input "text" at bounding box center [380, 268] width 220 height 24
type input "Product Designer"
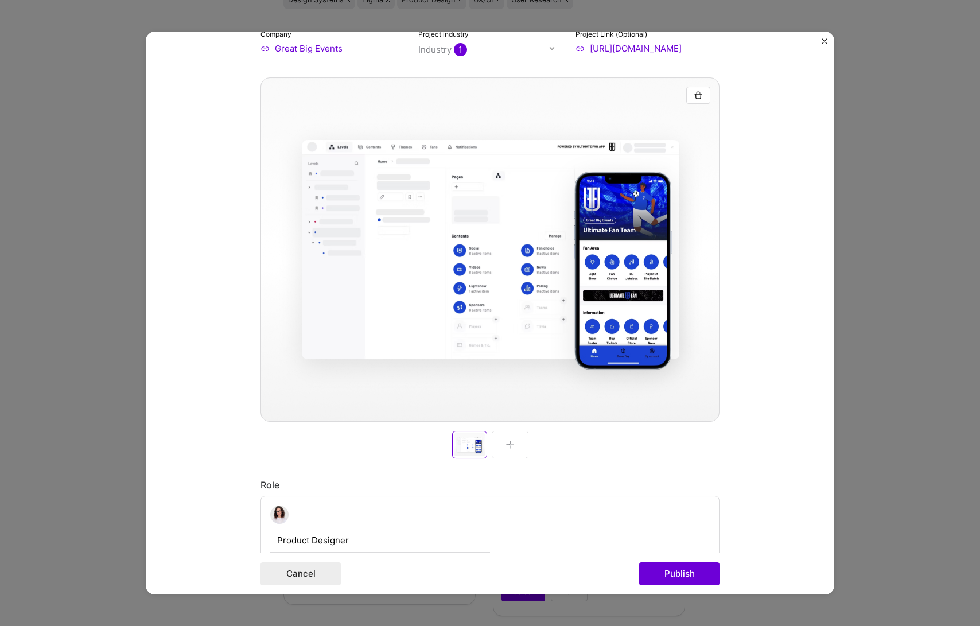
scroll to position [0, 0]
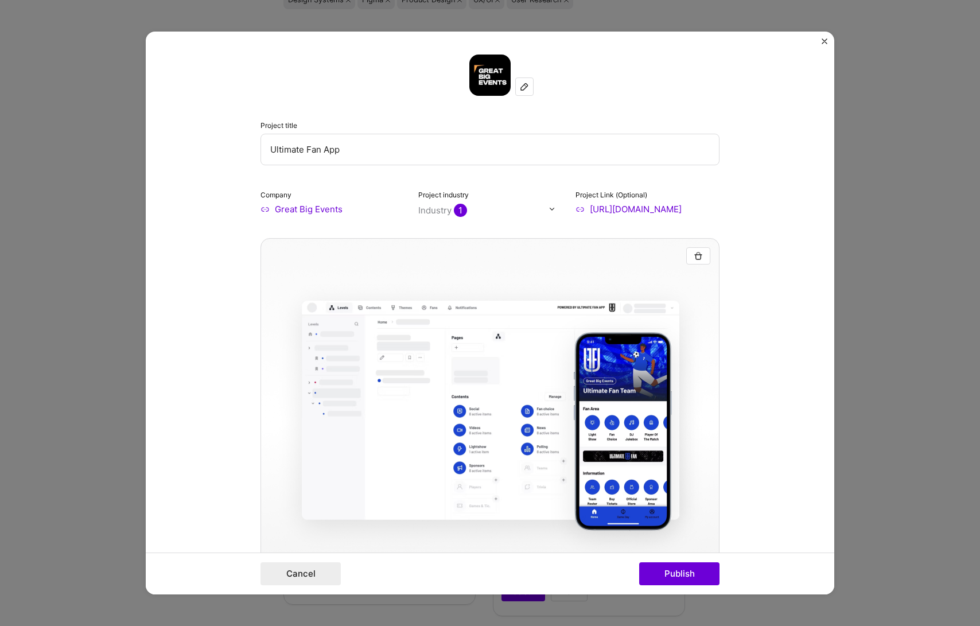
click at [313, 208] on input "Great Big Events" at bounding box center [332, 209] width 144 height 12
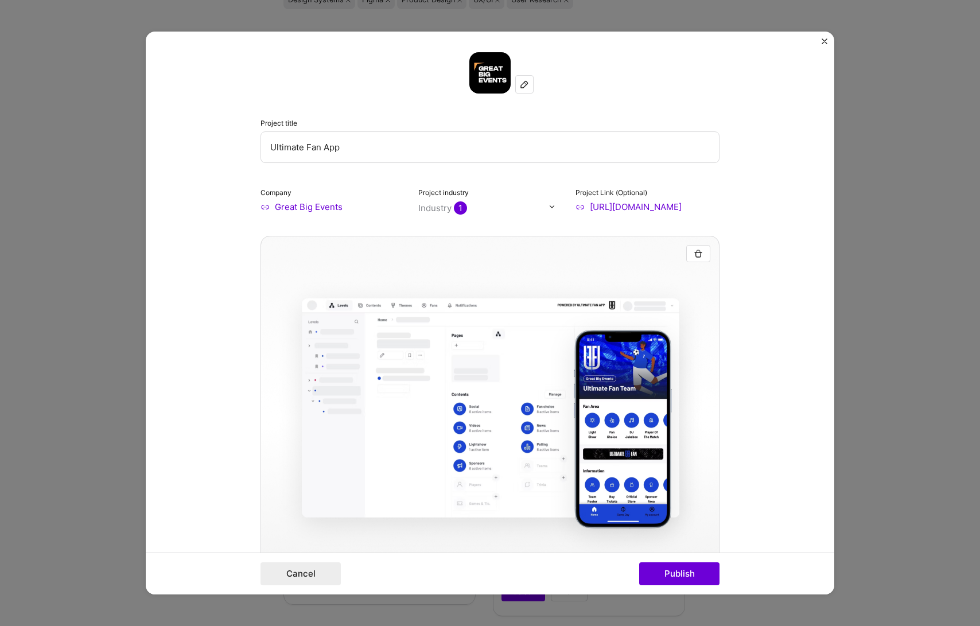
click at [508, 201] on div at bounding box center [483, 208] width 131 height 14
type input "even"
click at [442, 230] on div "Events" at bounding box center [456, 231] width 28 height 12
click at [729, 311] on form "Project title Ultimate Fan App Company Great Big Events Project industry Indust…" at bounding box center [490, 313] width 688 height 563
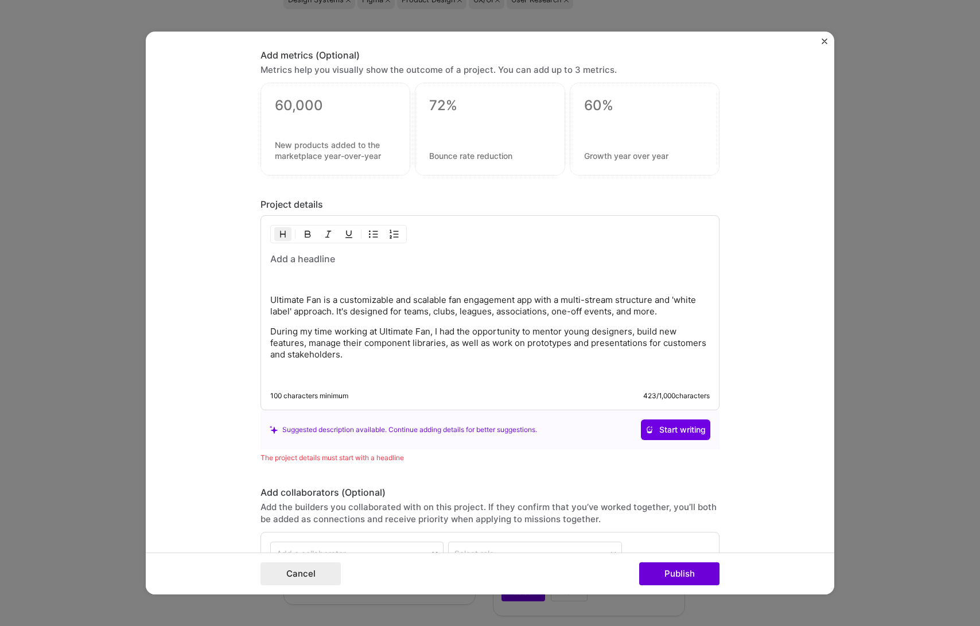
scroll to position [1288, 0]
click at [402, 298] on p "Ultimate Fan is a customizable and scalable fan engagement app with a multi-str…" at bounding box center [489, 305] width 439 height 23
drag, startPoint x: 674, startPoint y: 309, endPoint x: 261, endPoint y: 310, distance: 413.0
click at [261, 310] on div "Ultimate Fan is a customizable and scalable fan engagement app with a multi-str…" at bounding box center [489, 312] width 459 height 195
click at [377, 356] on p "During my time working at Ultimate Fan, I had the opportunity to mentor young d…" at bounding box center [489, 342] width 439 height 34
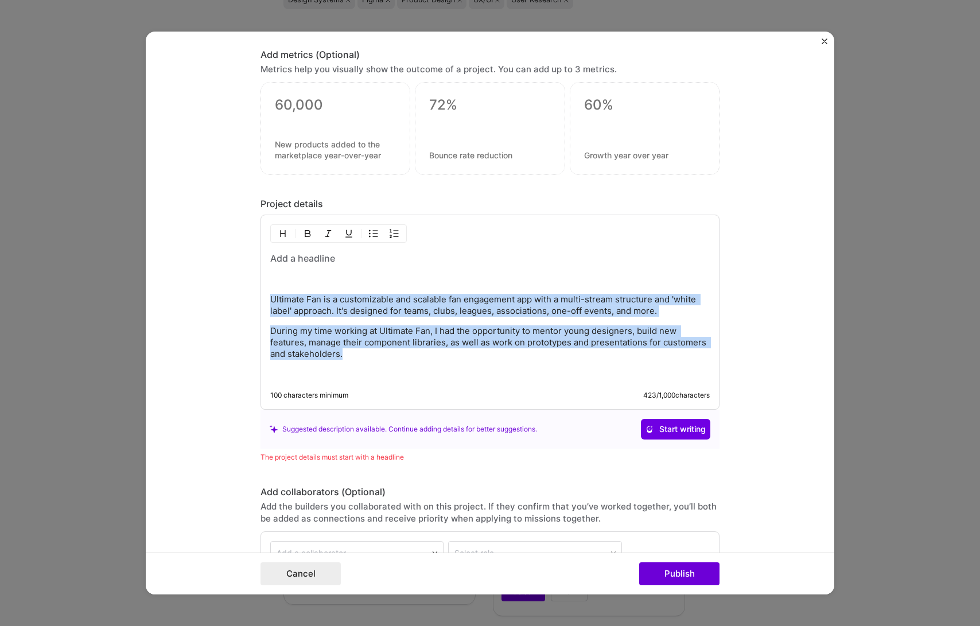
drag, startPoint x: 360, startPoint y: 356, endPoint x: 233, endPoint y: 293, distance: 141.1
click at [233, 293] on form "Project title Ultimate Fan App Company Great Big Events Project industry Indust…" at bounding box center [490, 313] width 688 height 563
copy div "Ultimate Fan is a customizable and scalable fan engagement app with a multi-str…"
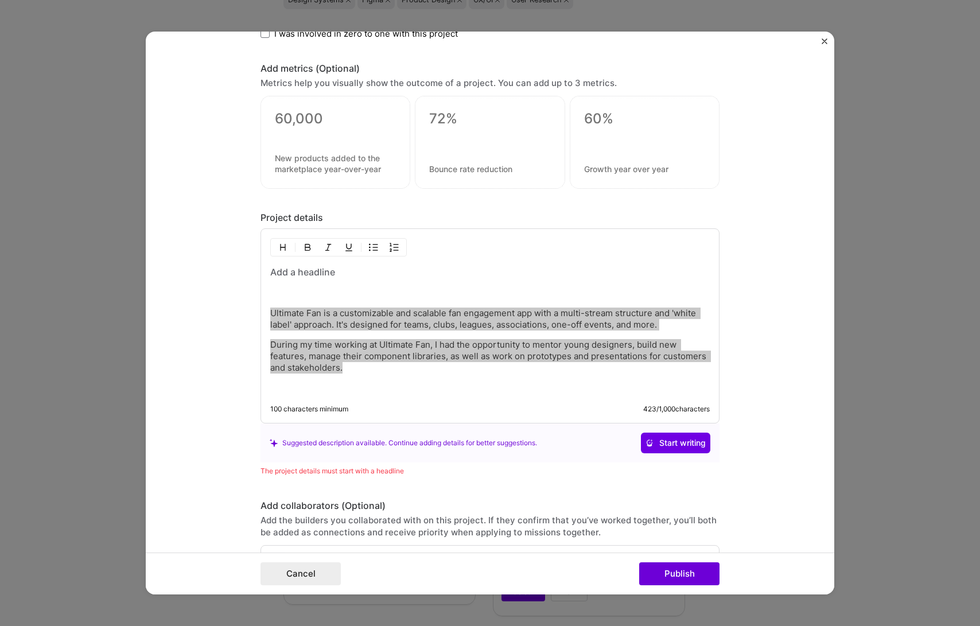
scroll to position [1272, 0]
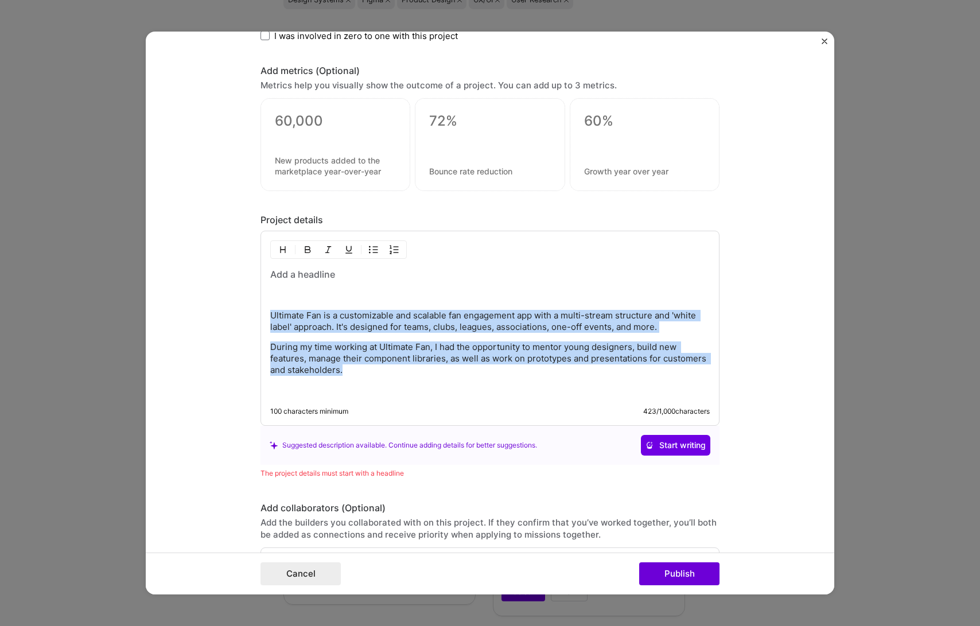
click at [368, 340] on div "Ultimate Fan is a customizable and scalable fan engagement app with a multi-str…" at bounding box center [489, 332] width 439 height 128
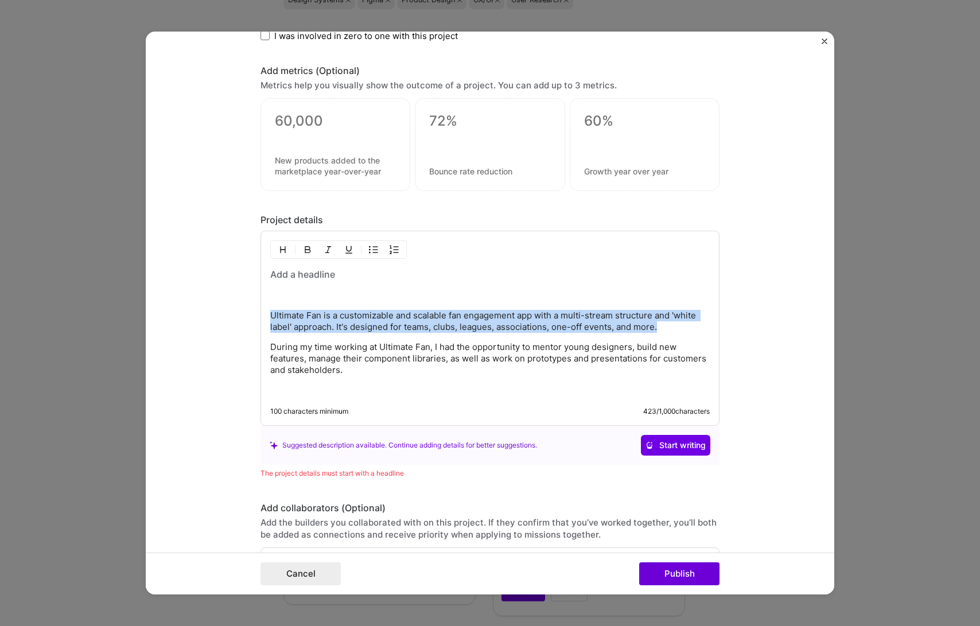
drag, startPoint x: 657, startPoint y: 325, endPoint x: 261, endPoint y: 316, distance: 396.5
click at [261, 316] on div "Ultimate Fan is a customizable and scalable fan engagement app with a multi-str…" at bounding box center [489, 328] width 459 height 195
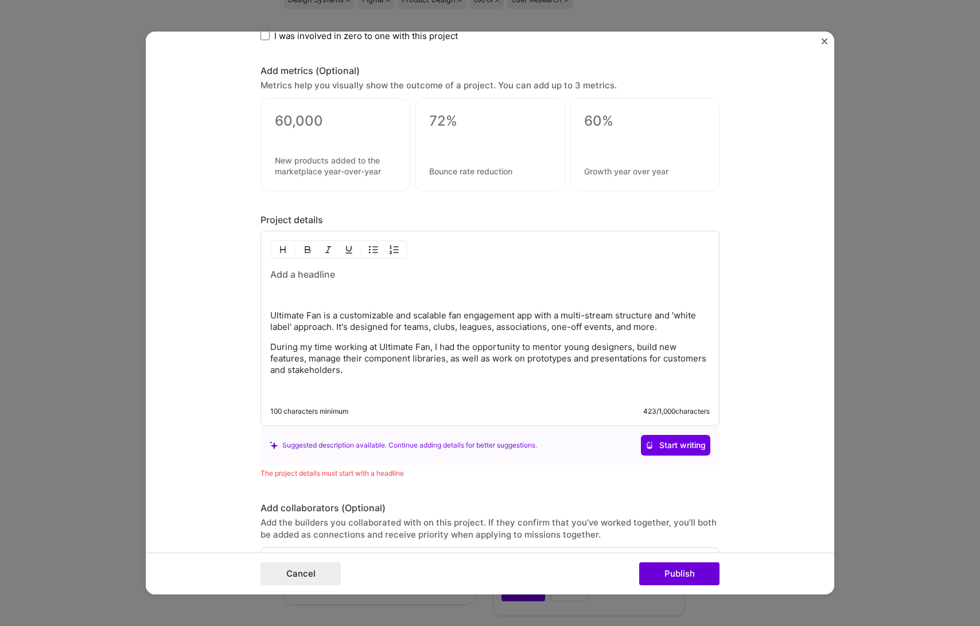
click at [297, 272] on h3 at bounding box center [489, 274] width 439 height 13
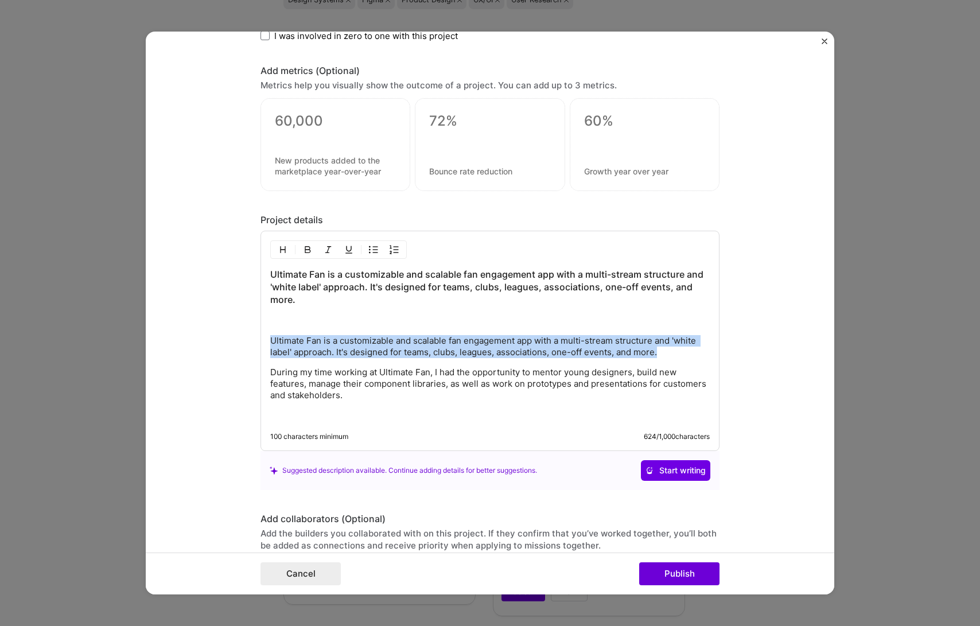
drag, startPoint x: 657, startPoint y: 352, endPoint x: 240, endPoint y: 329, distance: 417.1
click at [240, 329] on form "Project title Ultimate Fan App Company Great Big Events Project industry Indust…" at bounding box center [490, 313] width 688 height 563
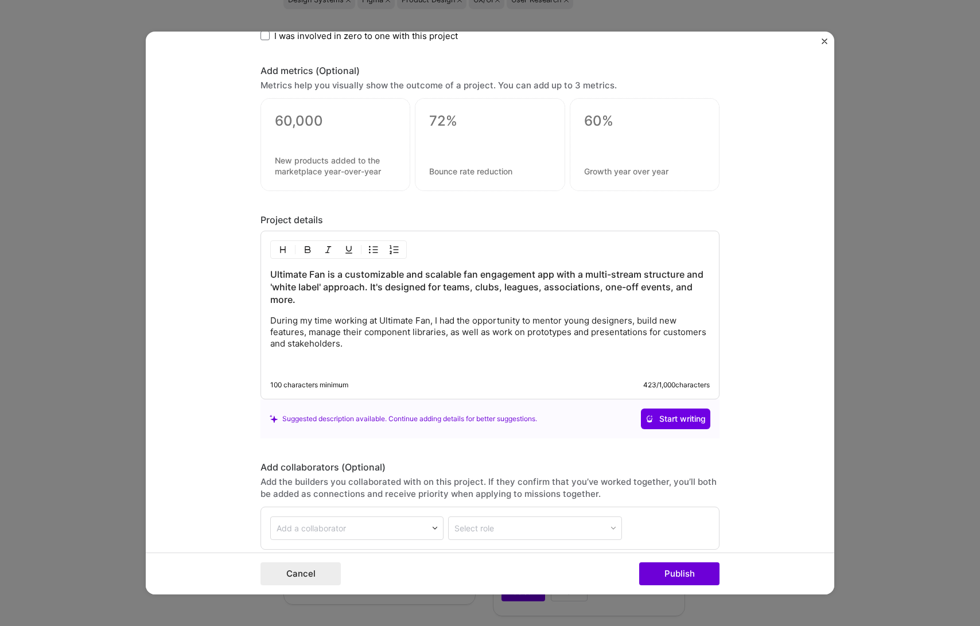
drag, startPoint x: 352, startPoint y: 349, endPoint x: 251, endPoint y: 325, distance: 104.5
click at [251, 325] on form "Project title Ultimate Fan App Company Great Big Events Project industry Indust…" at bounding box center [490, 313] width 688 height 563
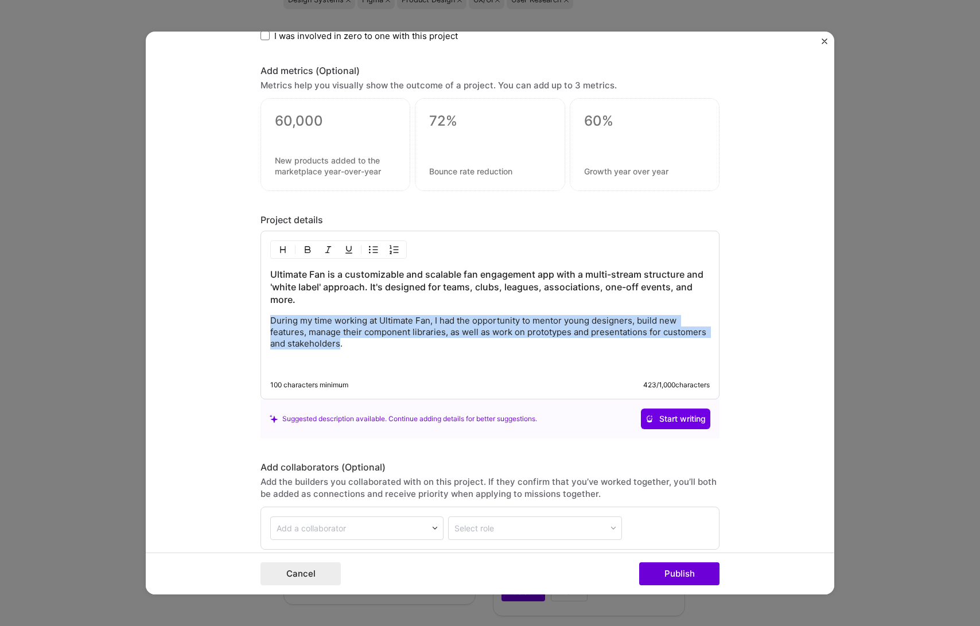
drag, startPoint x: 335, startPoint y: 345, endPoint x: 242, endPoint y: 321, distance: 96.0
click at [242, 321] on form "Project title Ultimate Fan App Company Great Big Events Project industry Indust…" at bounding box center [490, 313] width 688 height 563
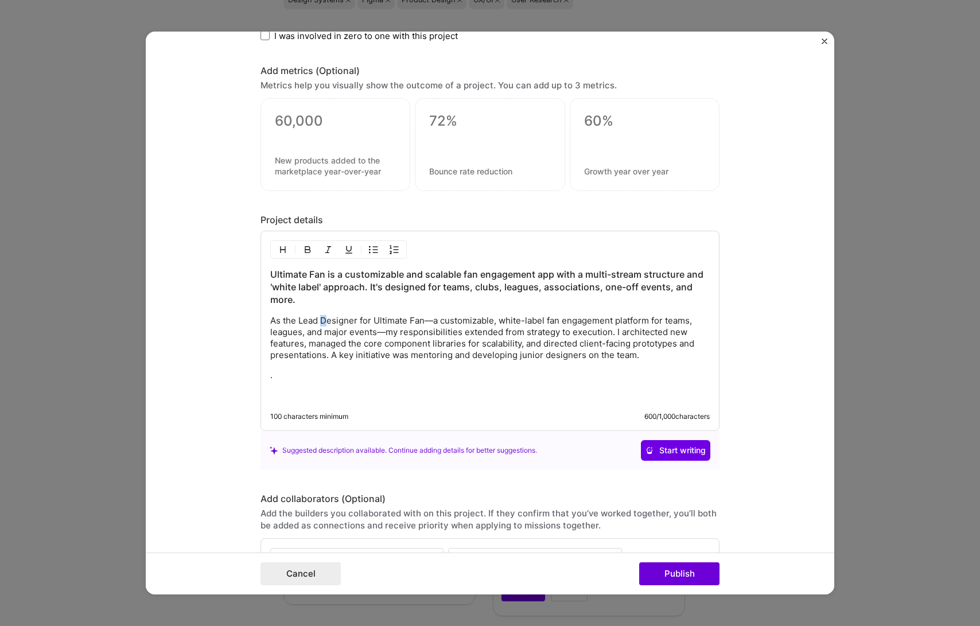
click at [320, 320] on p "As the Lead Designer for Ultimate Fan—a customizable, white-label fan engagemen…" at bounding box center [489, 338] width 439 height 46
click at [291, 352] on p "As the Lead Designer for Ultimate Fan—a customizable, white-label fan engagemen…" at bounding box center [489, 338] width 439 height 46
click at [281, 374] on p "." at bounding box center [489, 374] width 439 height 11
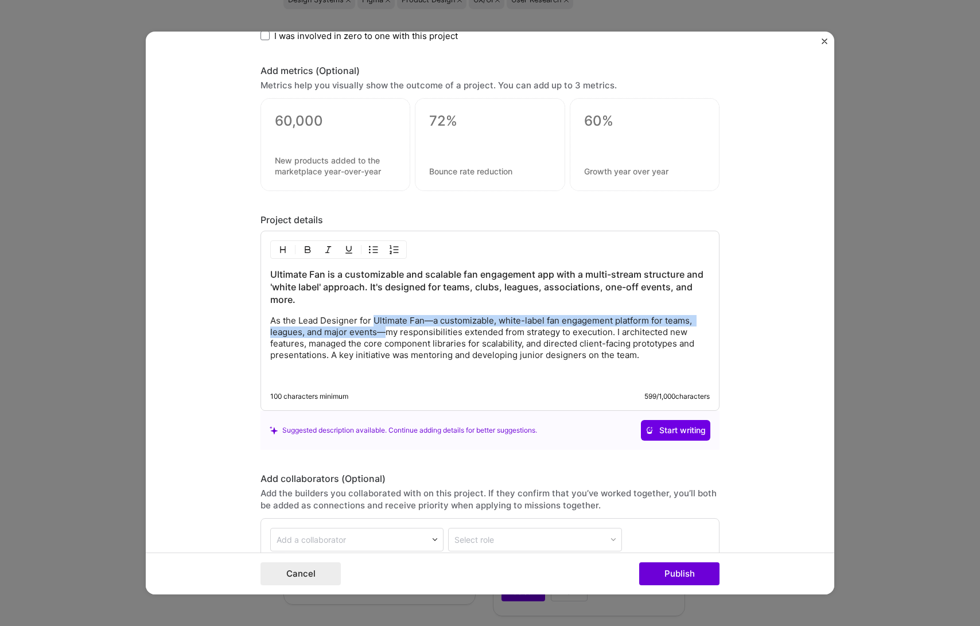
drag, startPoint x: 371, startPoint y: 322, endPoint x: 381, endPoint y: 332, distance: 13.8
click at [381, 332] on p "As the Lead Designer for Ultimate Fan—a customizable, white-label fan engagemen…" at bounding box center [489, 338] width 439 height 46
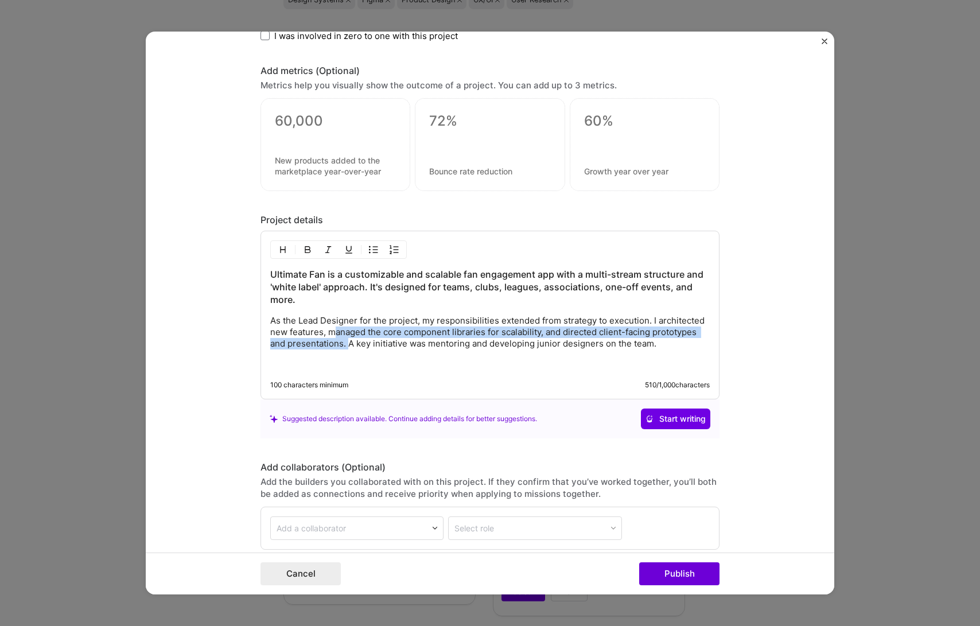
drag, startPoint x: 329, startPoint y: 329, endPoint x: 345, endPoint y: 339, distance: 18.8
click at [345, 339] on p "As the Lead Designer for the project, my responsibilities extended from strateg…" at bounding box center [489, 332] width 439 height 34
click at [345, 340] on p "As the Lead Designer for the project, my responsibilities extended from strateg…" at bounding box center [489, 332] width 439 height 34
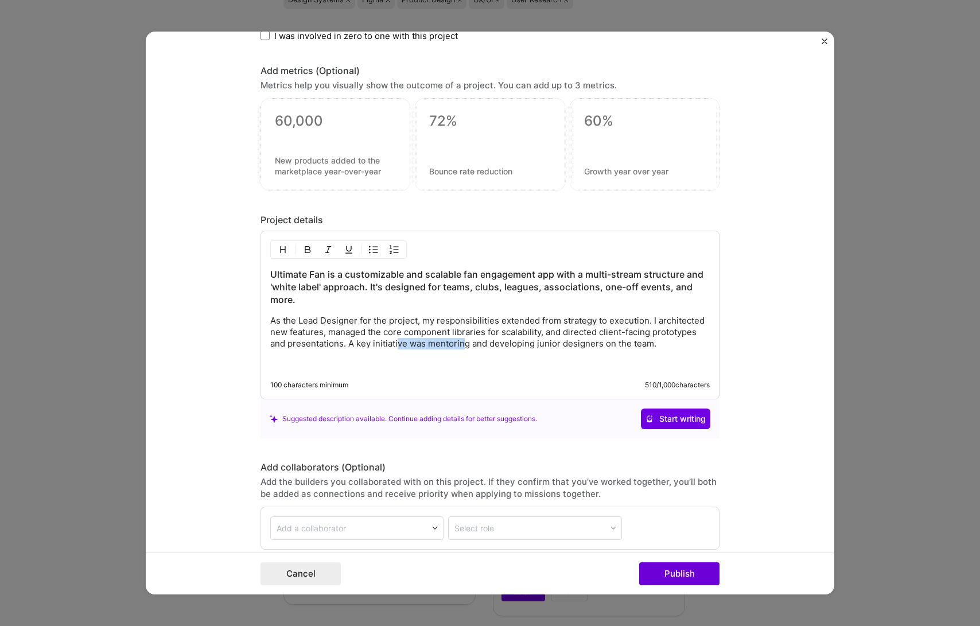
drag, startPoint x: 393, startPoint y: 342, endPoint x: 459, endPoint y: 340, distance: 66.0
click at [459, 340] on p "As the Lead Designer for the project, my responsibilities extended from strateg…" at bounding box center [489, 332] width 439 height 34
click at [491, 340] on p "As the Lead Designer for the project, my responsibilities extended from strateg…" at bounding box center [489, 332] width 439 height 34
drag, startPoint x: 489, startPoint y: 344, endPoint x: 528, endPoint y: 342, distance: 39.6
click at [528, 342] on p "As the Lead Designer for the project, my responsibilities extended from strateg…" at bounding box center [489, 332] width 439 height 34
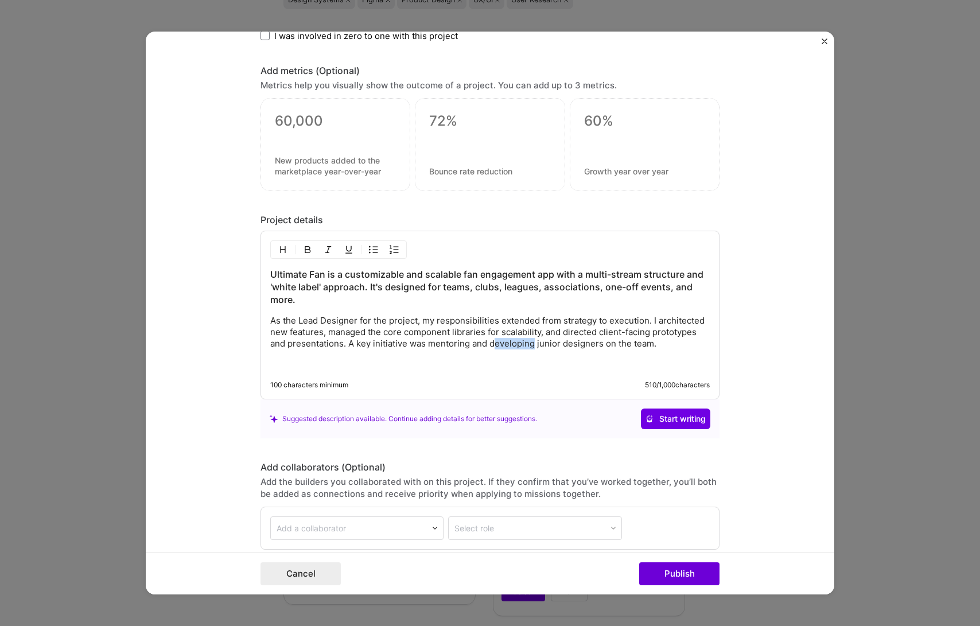
click at [530, 342] on p "As the Lead Designer for the project, my responsibilities extended from strateg…" at bounding box center [489, 332] width 439 height 34
click at [598, 342] on p "As the Lead Designer for the project, my responsibilities extended from strateg…" at bounding box center [489, 332] width 439 height 34
click at [661, 344] on p "As the Lead Designer for the project, my responsibilities extended from strateg…" at bounding box center [489, 332] width 439 height 34
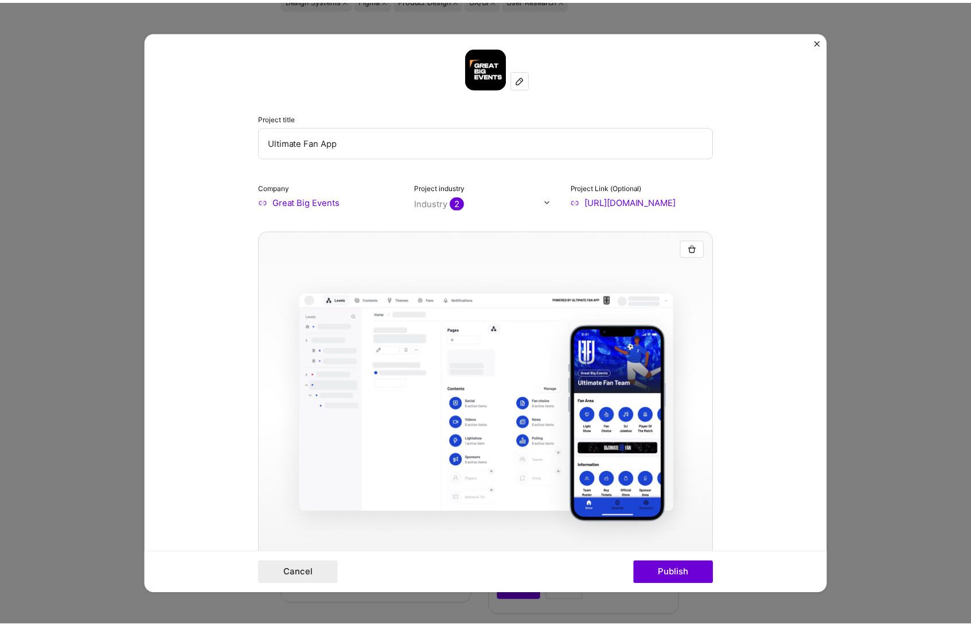
scroll to position [0, 0]
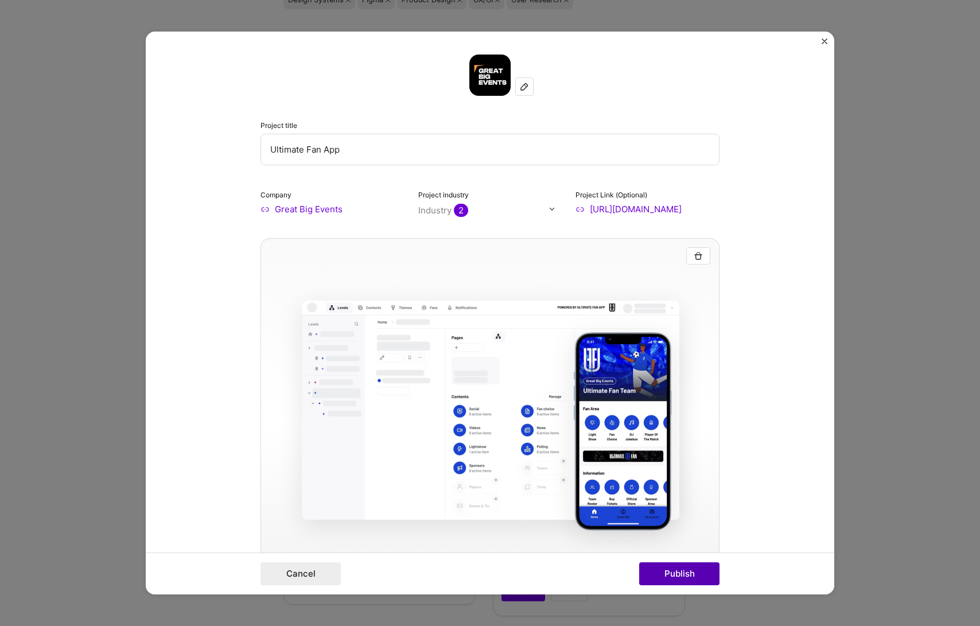
click at [687, 575] on button "Publish" at bounding box center [679, 573] width 80 height 23
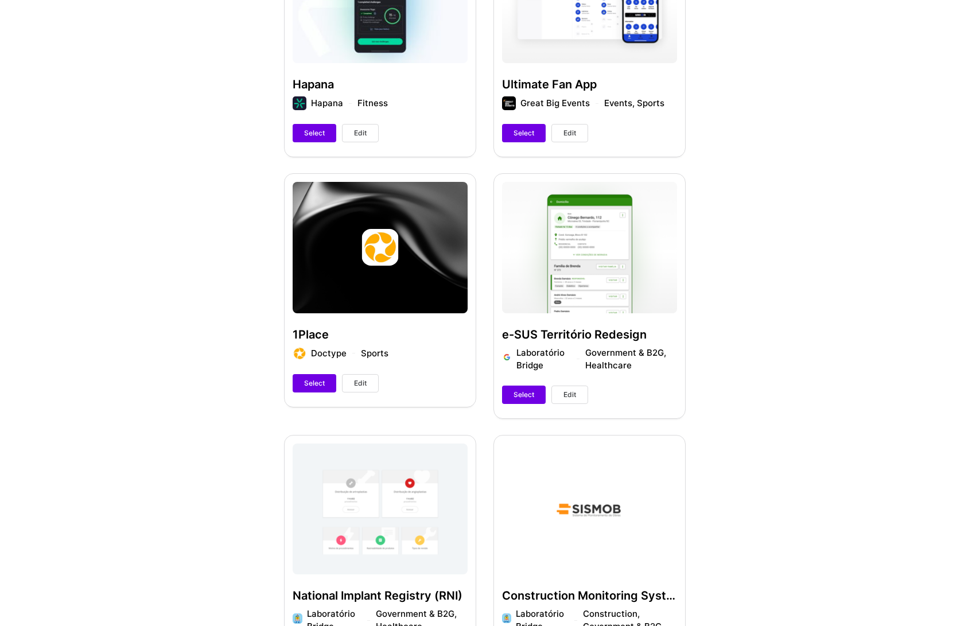
scroll to position [349, 0]
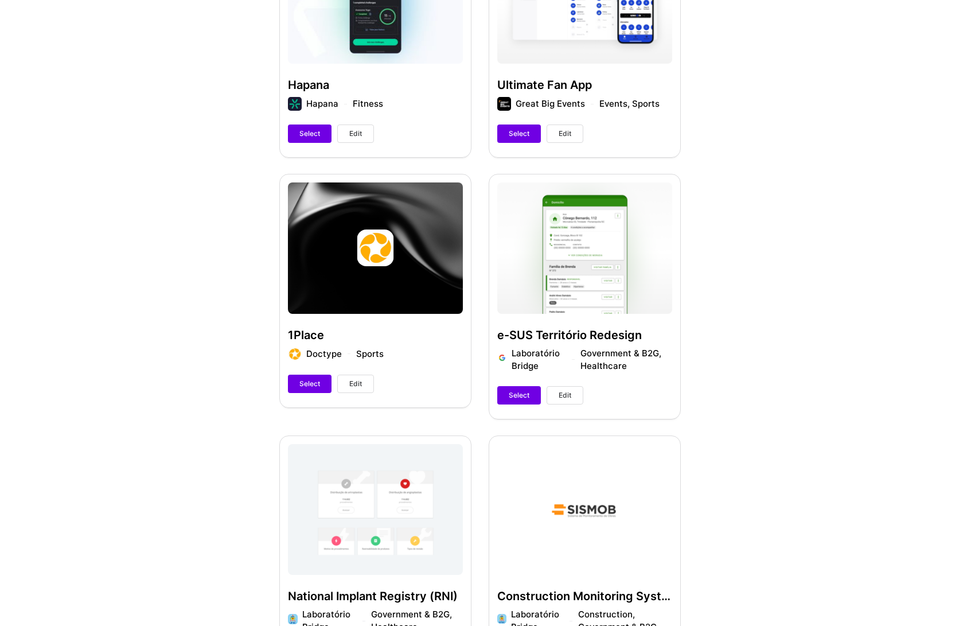
click at [359, 388] on button "Edit" at bounding box center [355, 384] width 37 height 18
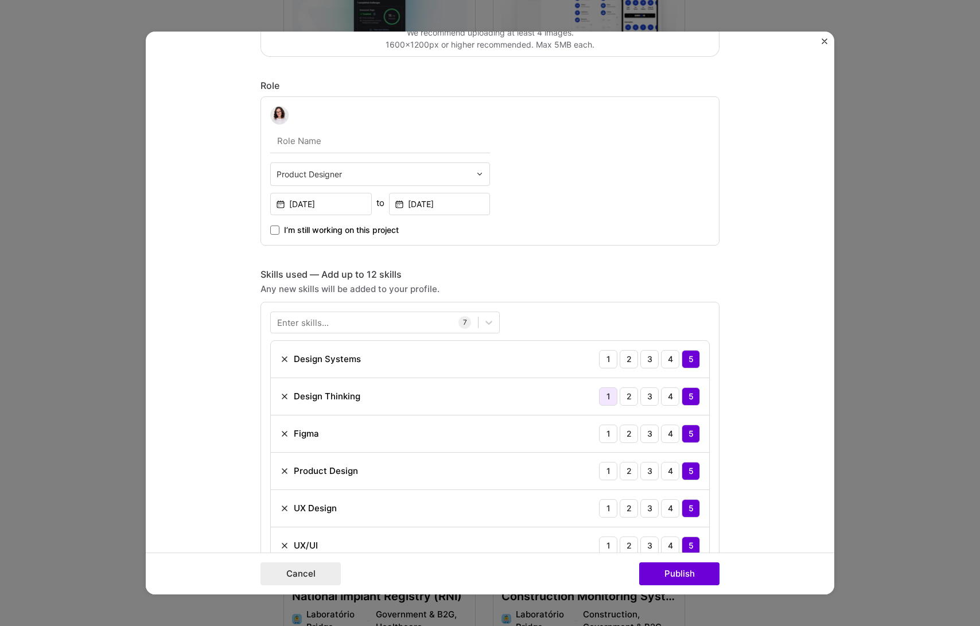
scroll to position [301, 0]
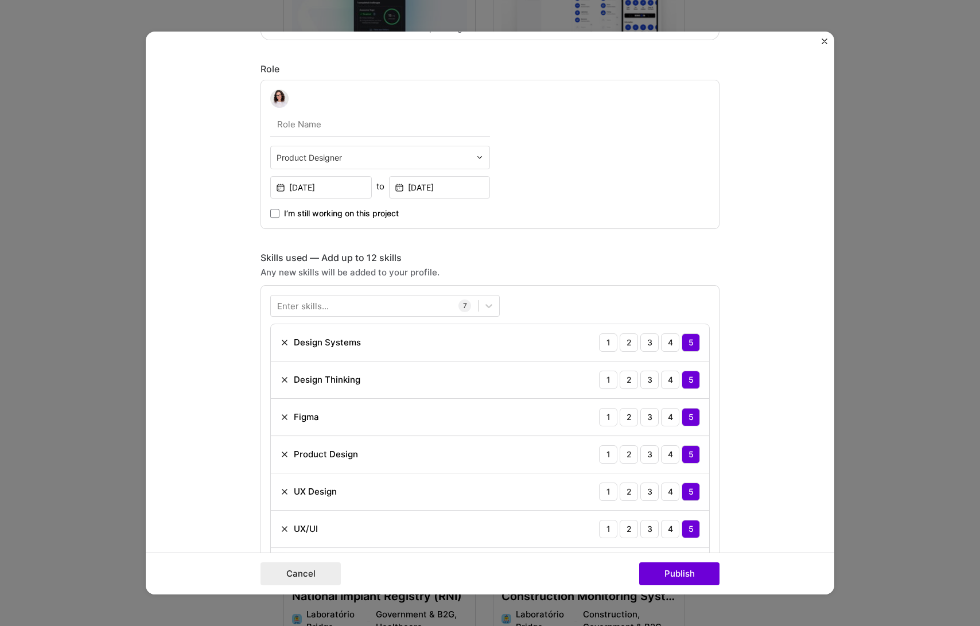
click at [326, 126] on input "text" at bounding box center [380, 124] width 220 height 24
type input "Product Designer"
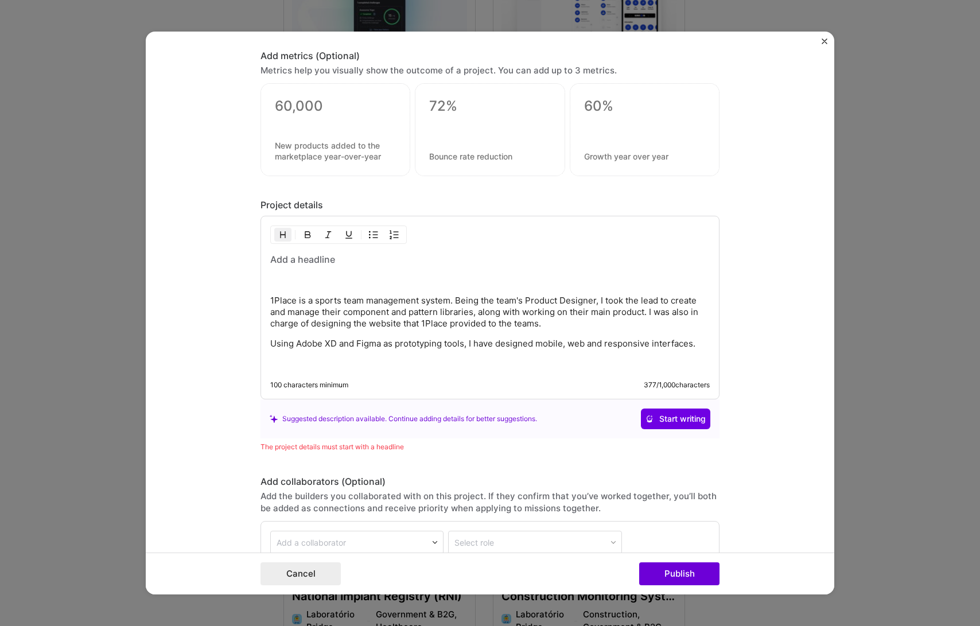
scroll to position [996, 0]
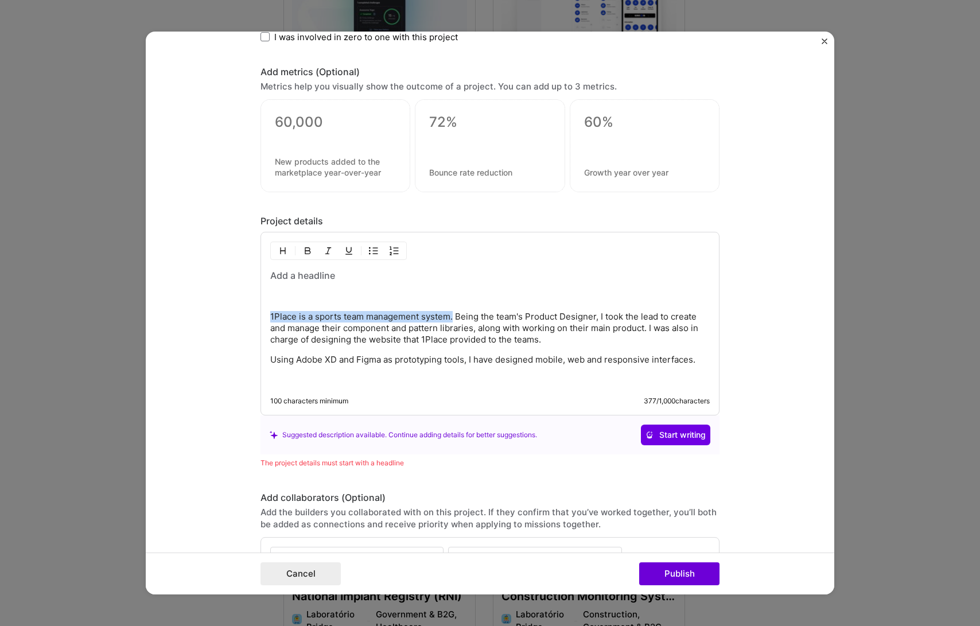
drag, startPoint x: 449, startPoint y: 317, endPoint x: 262, endPoint y: 309, distance: 187.2
click at [262, 309] on div "1Place is a sports team management system. Being the team's Product Designer, I…" at bounding box center [489, 324] width 459 height 184
click at [282, 278] on h3 at bounding box center [489, 275] width 439 height 13
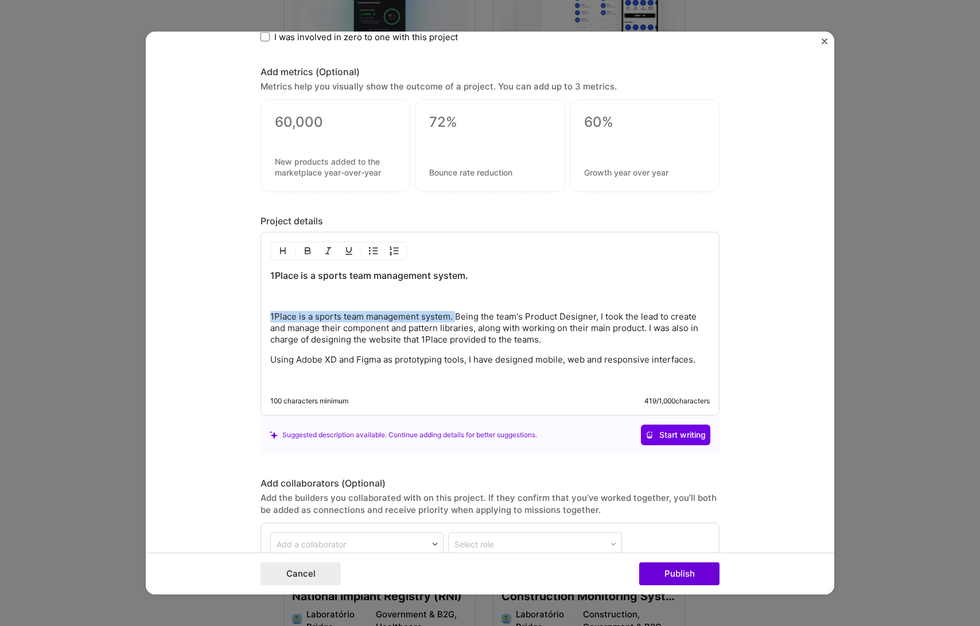
drag, startPoint x: 452, startPoint y: 314, endPoint x: 193, endPoint y: 312, distance: 259.3
click at [193, 312] on form "Project title 1Place Company Doctype Project industry Industry 1 Project Link (…" at bounding box center [490, 313] width 688 height 563
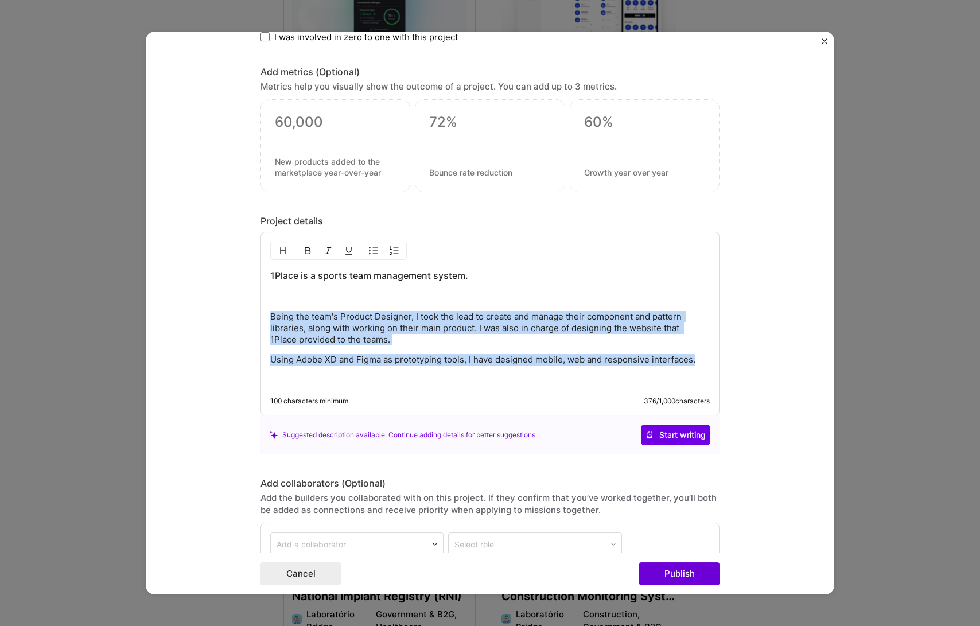
drag, startPoint x: 692, startPoint y: 359, endPoint x: 248, endPoint y: 306, distance: 447.1
click at [248, 306] on form "Project title 1Place Company Doctype Project industry Industry 1 Project Link (…" at bounding box center [490, 313] width 688 height 563
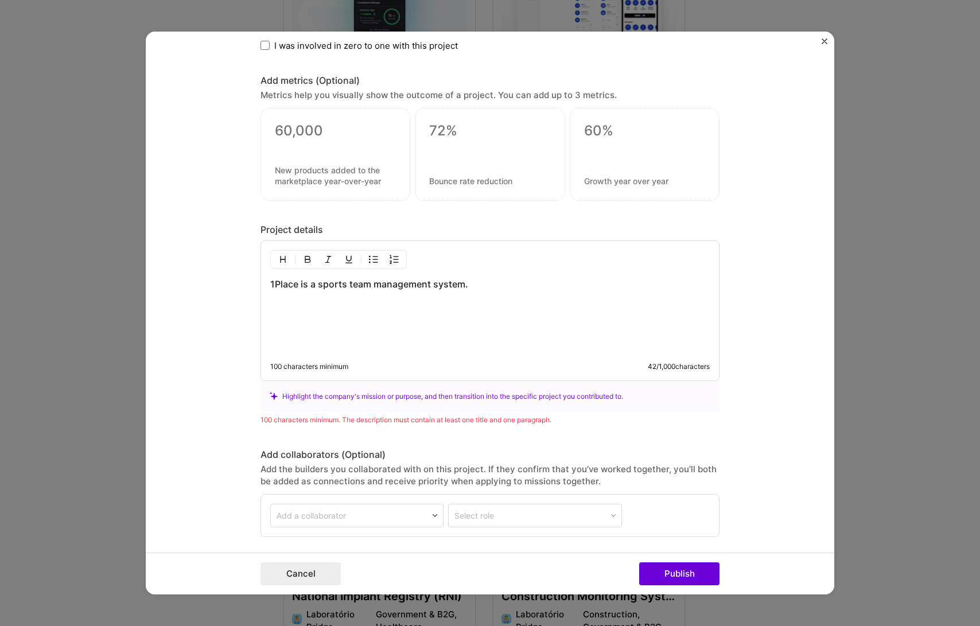
scroll to position [985, 0]
click at [364, 283] on h3 "1Place is a sports team management system." at bounding box center [489, 286] width 439 height 13
click at [466, 290] on h3 "1Place is a sports teams management system." at bounding box center [489, 286] width 439 height 13
drag, startPoint x: 642, startPoint y: 285, endPoint x: 245, endPoint y: 287, distance: 397.0
click at [245, 287] on form "Project title 1Place Company Doctype Project industry Industry 1 Project Link (…" at bounding box center [490, 313] width 688 height 563
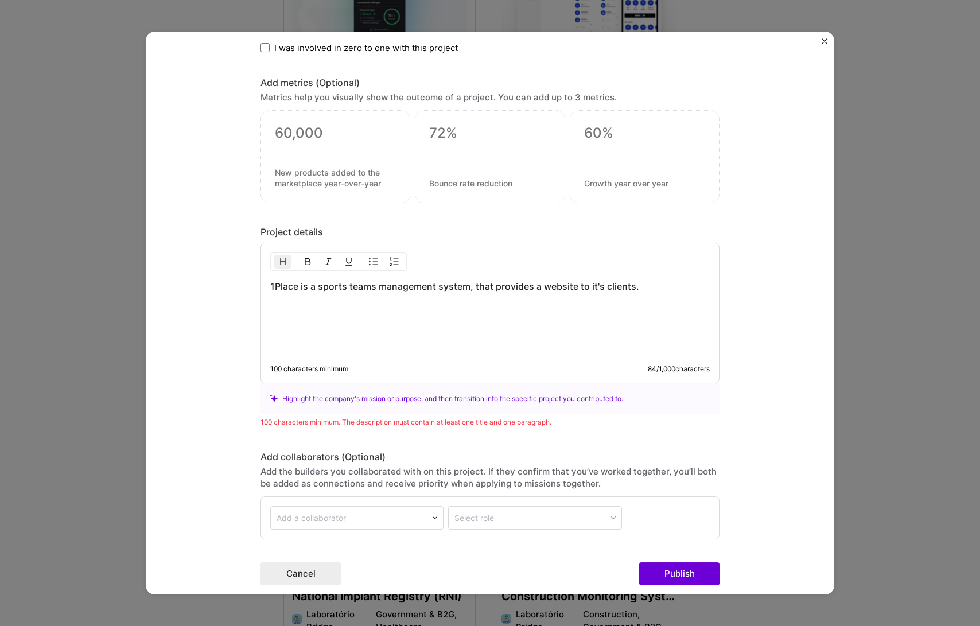
click at [298, 313] on div "1Place is a sports teams management system, that provides a website to it's cli…" at bounding box center [489, 316] width 439 height 73
click at [297, 310] on p at bounding box center [489, 307] width 439 height 11
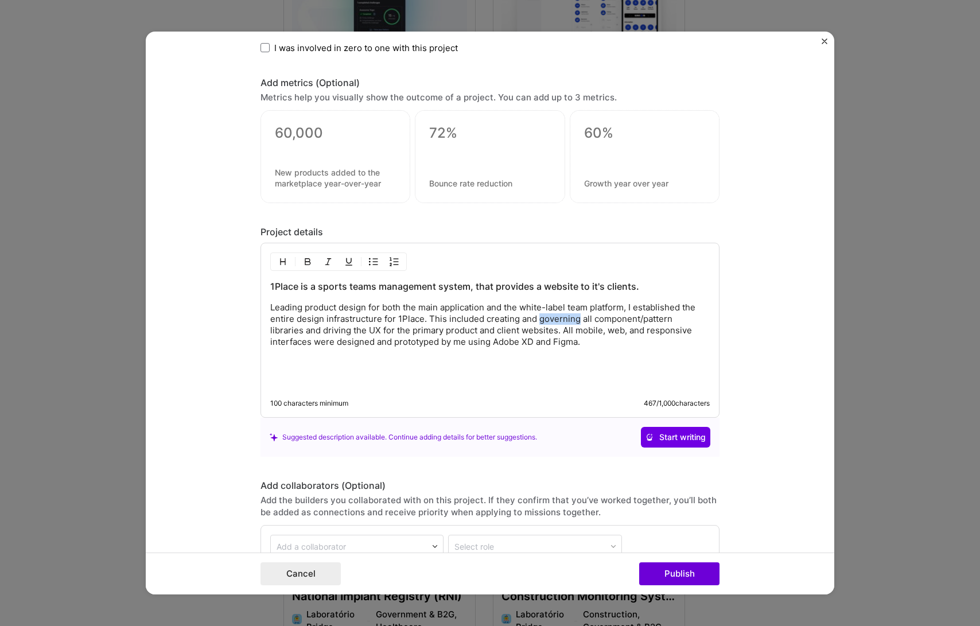
drag, startPoint x: 573, startPoint y: 319, endPoint x: 535, endPoint y: 317, distance: 37.9
click at [535, 317] on p "Leading product design for both the main application and the white-label team p…" at bounding box center [489, 325] width 439 height 46
click at [633, 317] on p "Leading product design for both the main application and the white-label team p…" at bounding box center [489, 325] width 439 height 46
drag, startPoint x: 646, startPoint y: 286, endPoint x: 262, endPoint y: 287, distance: 384.4
click at [262, 287] on div "1Place is a sports teams management system, that provides a website to it's cli…" at bounding box center [489, 330] width 459 height 175
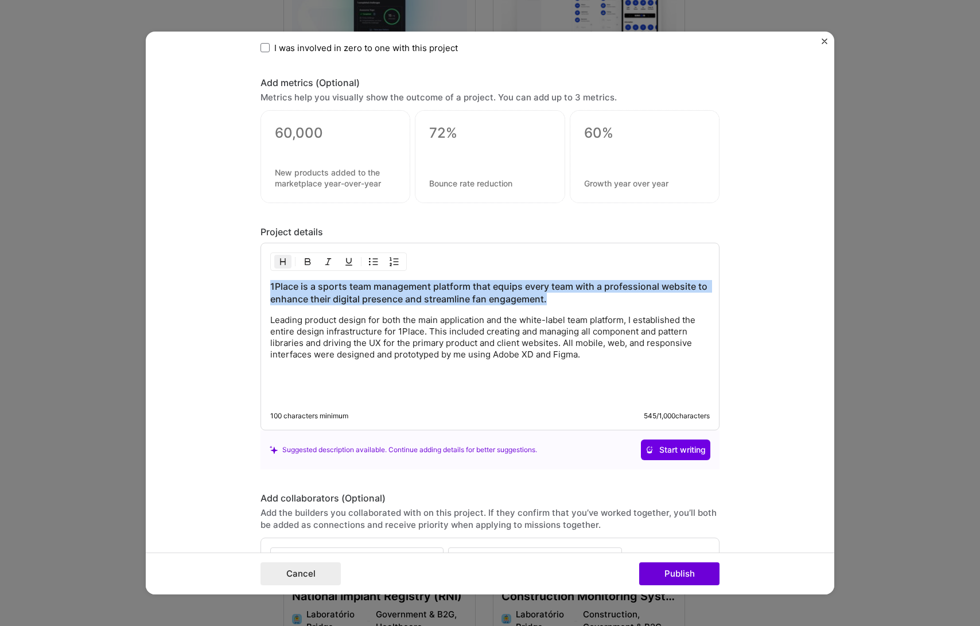
drag, startPoint x: 554, startPoint y: 301, endPoint x: 254, endPoint y: 285, distance: 301.0
click at [254, 285] on form "Project title 1Place Company Doctype Project industry Industry 1 Project Link (…" at bounding box center [490, 313] width 688 height 563
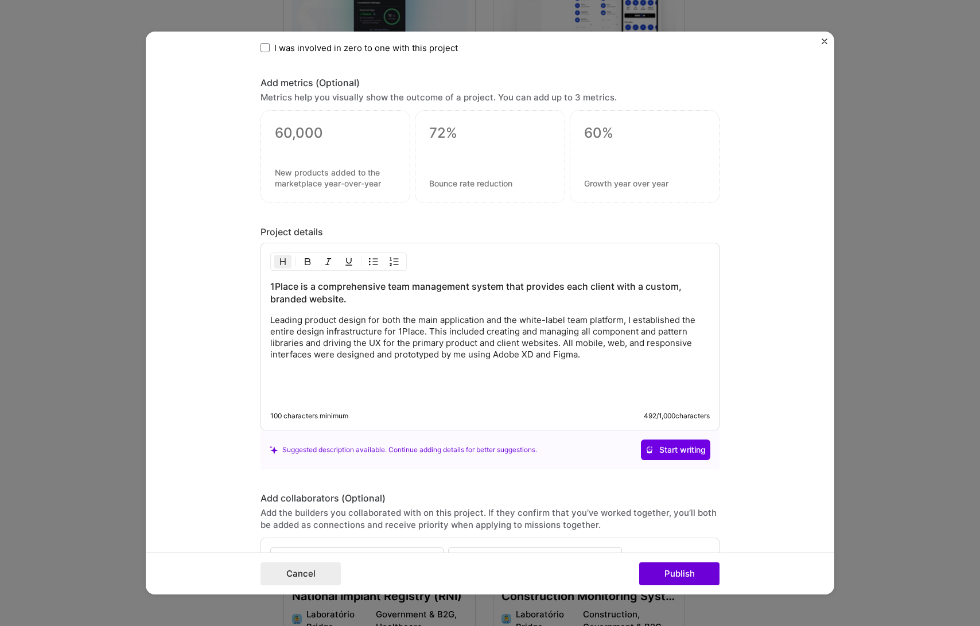
click at [531, 318] on p "Leading product design for both the main application and the white-label team p…" at bounding box center [489, 337] width 439 height 46
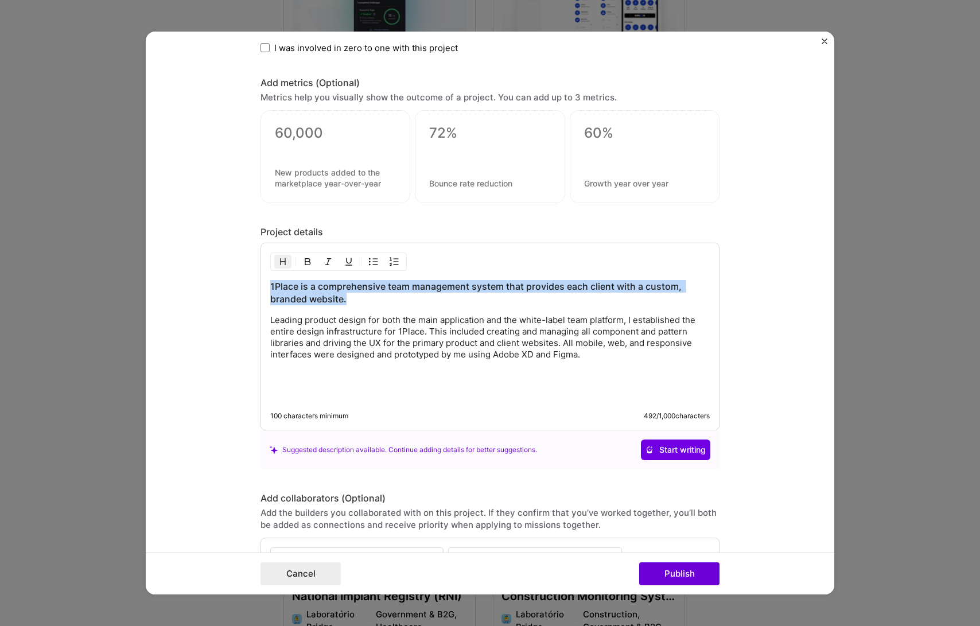
drag, startPoint x: 353, startPoint y: 299, endPoint x: 266, endPoint y: 286, distance: 88.8
click at [270, 286] on h3 "1Place is a comprehensive team management system that provides each client with…" at bounding box center [489, 292] width 439 height 25
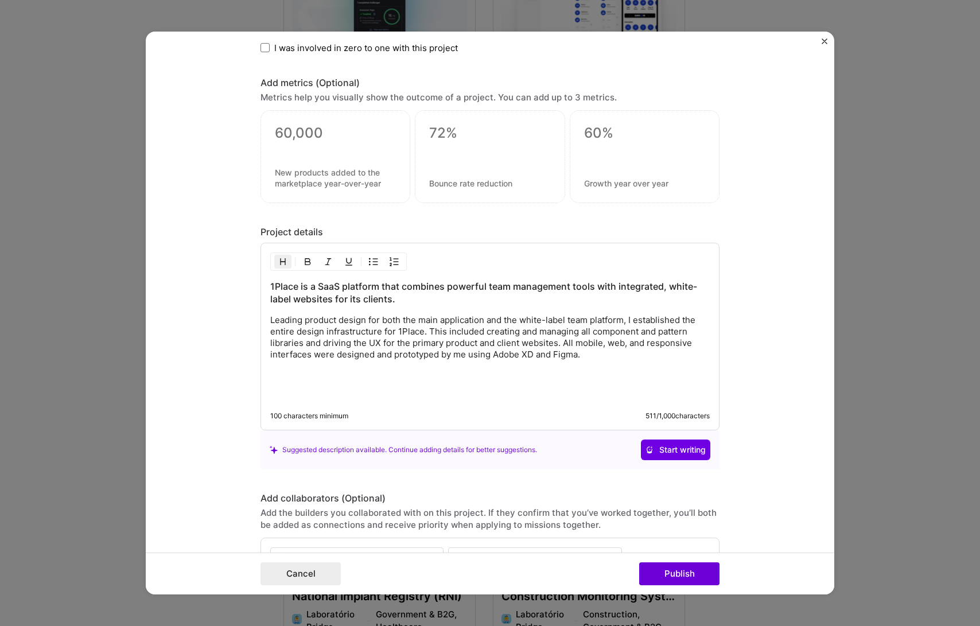
click at [399, 297] on h3 "1Place is a SaaS platform that combines powerful team management tools with int…" at bounding box center [489, 292] width 439 height 25
click at [459, 285] on h3 "1Place is a SaaS platform that combines powerful team management tools with int…" at bounding box center [489, 292] width 439 height 25
click at [470, 285] on h3 "1Place is a SaaS platform that combines powerful team management tools with int…" at bounding box center [489, 292] width 439 height 25
click at [481, 285] on h3 "1Place is a SaaS platform that combines powerful team management tools with int…" at bounding box center [489, 292] width 439 height 25
drag, startPoint x: 486, startPoint y: 286, endPoint x: 497, endPoint y: 288, distance: 11.1
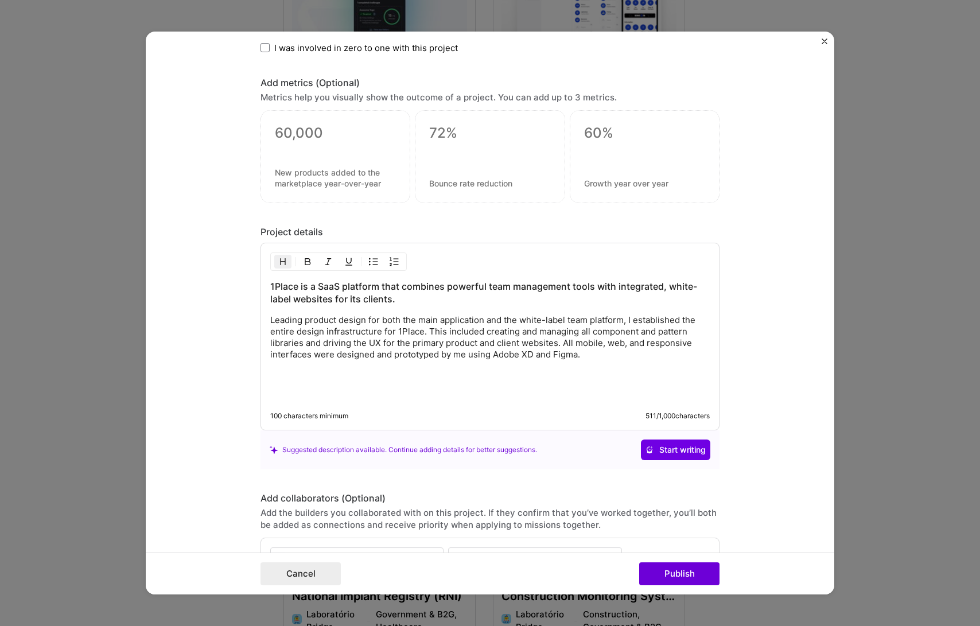
click at [486, 286] on h3 "1Place is a SaaS platform that combines powerful team management tools with int…" at bounding box center [489, 292] width 439 height 25
click at [534, 291] on h3 "1Place is a SaaS platform that combines powerful team management tools with int…" at bounding box center [489, 292] width 439 height 25
click at [522, 294] on h3 "1Place is a SaaS platform that combines powerful team management tools with int…" at bounding box center [489, 292] width 439 height 25
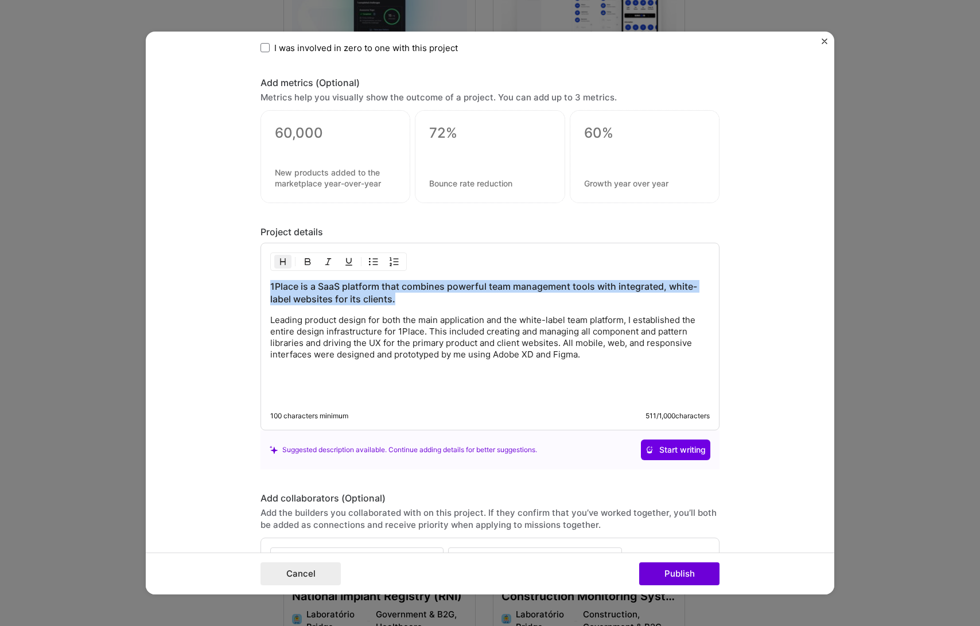
drag, startPoint x: 409, startPoint y: 301, endPoint x: 242, endPoint y: 287, distance: 168.1
click at [242, 287] on form "Project title 1Place Company Doctype Project industry Industry 1 Project Link (…" at bounding box center [490, 313] width 688 height 563
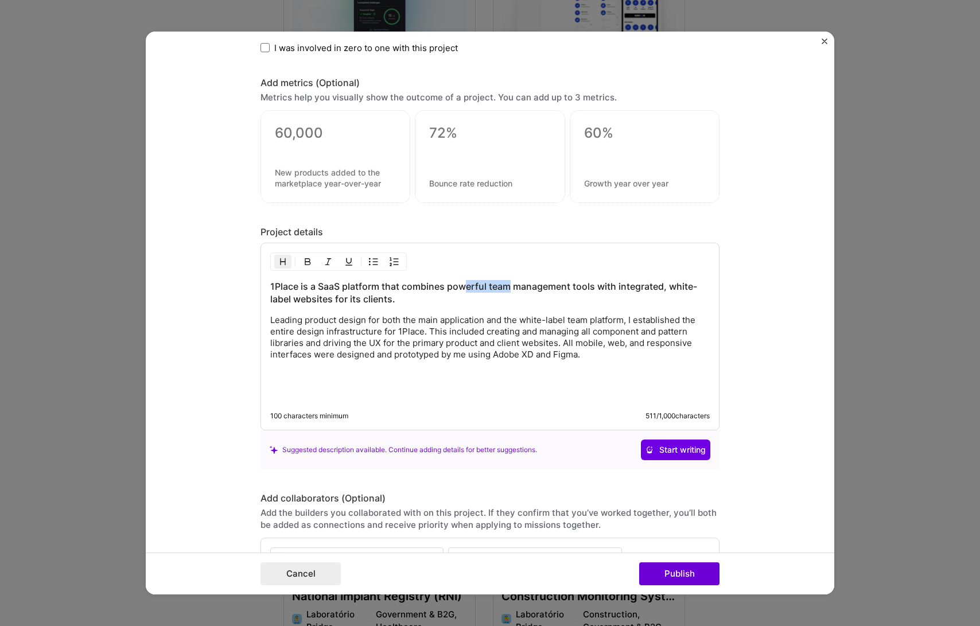
drag, startPoint x: 465, startPoint y: 287, endPoint x: 506, endPoint y: 285, distance: 41.4
click at [506, 285] on h3 "1Place is a SaaS platform that combines powerful team management tools with int…" at bounding box center [489, 292] width 439 height 25
click at [613, 283] on h3 "1Place is a SaaS platform that combines powerful team management tools with int…" at bounding box center [489, 292] width 439 height 25
click at [676, 291] on h3 "1Place is a SaaS platform that combines powerful team management tools with an …" at bounding box center [489, 292] width 439 height 25
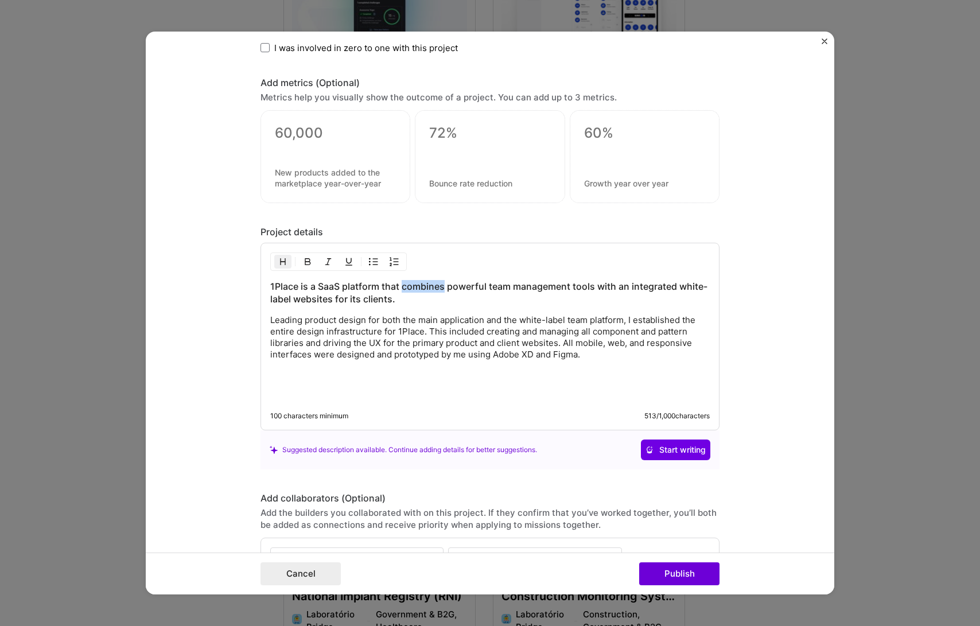
drag, startPoint x: 399, startPoint y: 289, endPoint x: 439, endPoint y: 283, distance: 40.0
click at [439, 283] on h3 "1Place is a SaaS platform that combines powerful team management tools with an …" at bounding box center [489, 292] width 439 height 25
click at [327, 300] on h3 "1Place is a SaaS platform that provides powerful team management tools with an …" at bounding box center [489, 292] width 439 height 25
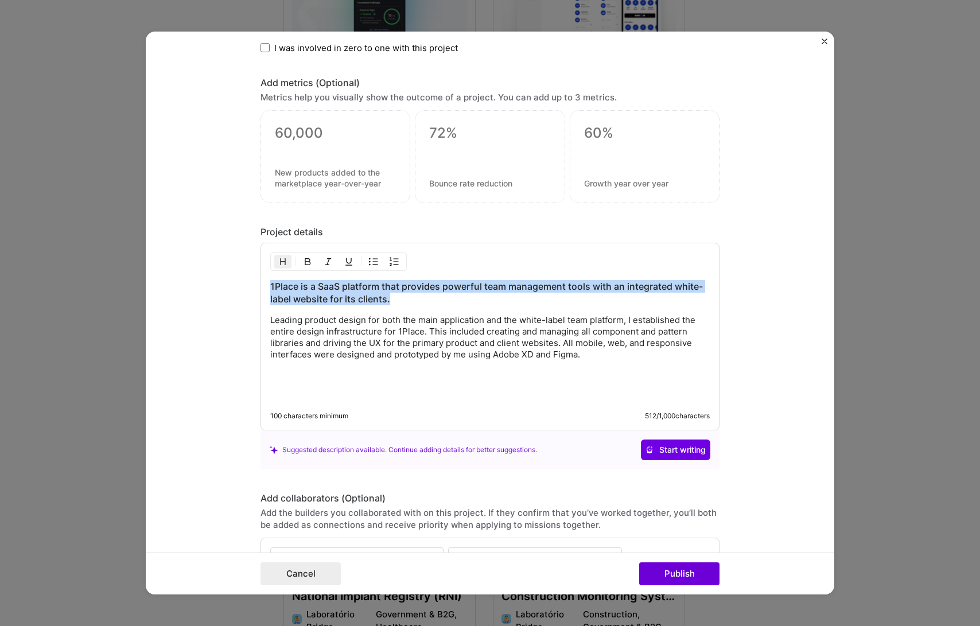
drag, startPoint x: 392, startPoint y: 302, endPoint x: 247, endPoint y: 287, distance: 146.4
click at [247, 287] on form "Project title 1Place Company Doctype Project industry Industry 1 Project Link (…" at bounding box center [490, 313] width 688 height 563
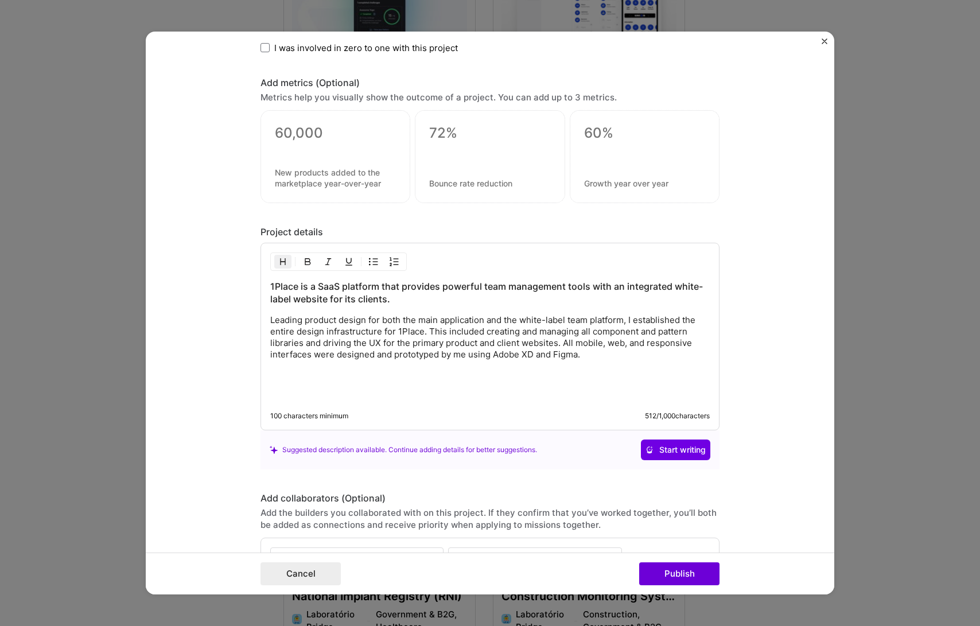
click at [391, 311] on div "1Place is a SaaS platform that provides powerful team management tools with an …" at bounding box center [489, 340] width 439 height 120
click at [603, 372] on p at bounding box center [489, 374] width 439 height 11
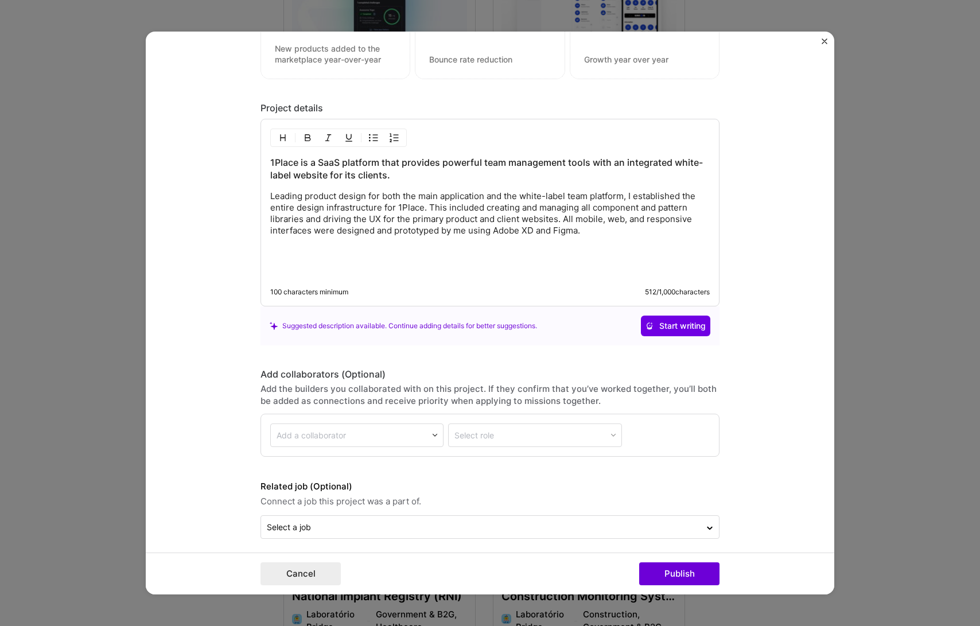
scroll to position [1116, 0]
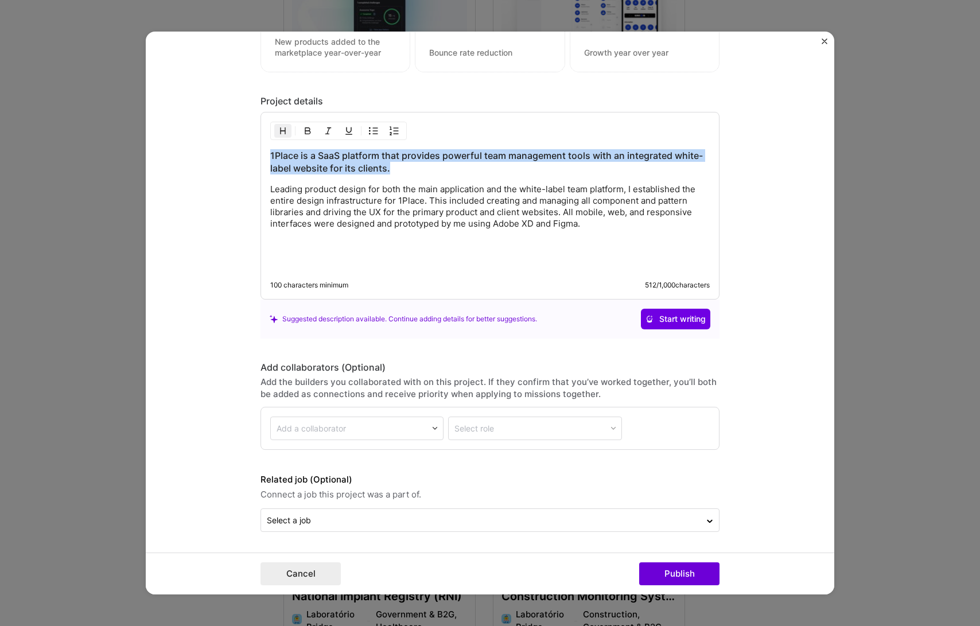
drag, startPoint x: 388, startPoint y: 168, endPoint x: 254, endPoint y: 160, distance: 133.9
click at [254, 160] on form "Project title 1Place Company Doctype Project industry Industry 1 Project Link (…" at bounding box center [490, 313] width 688 height 563
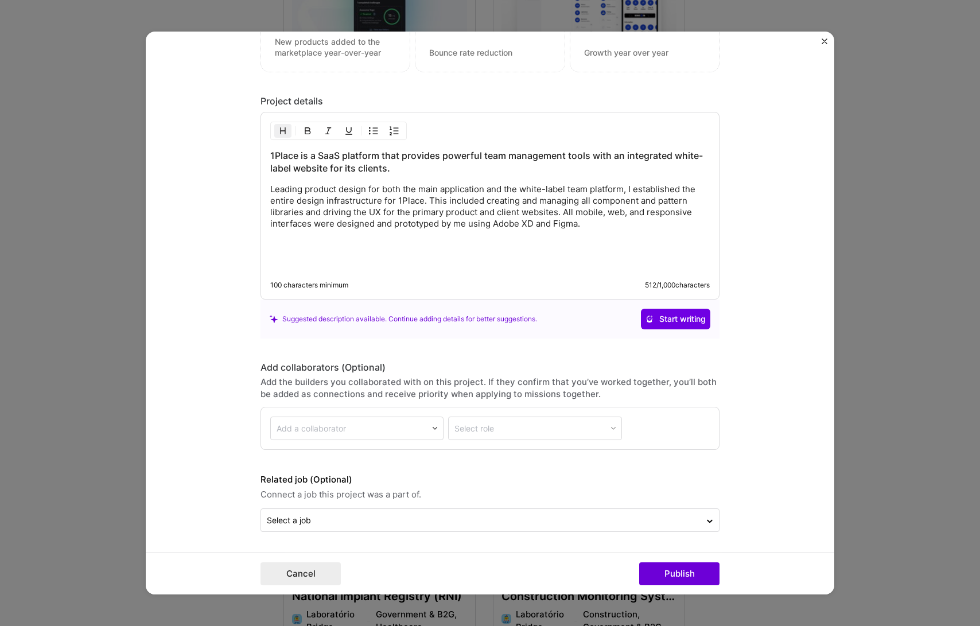
click at [472, 229] on p "Leading product design for both the main application and the white-label team p…" at bounding box center [489, 207] width 439 height 46
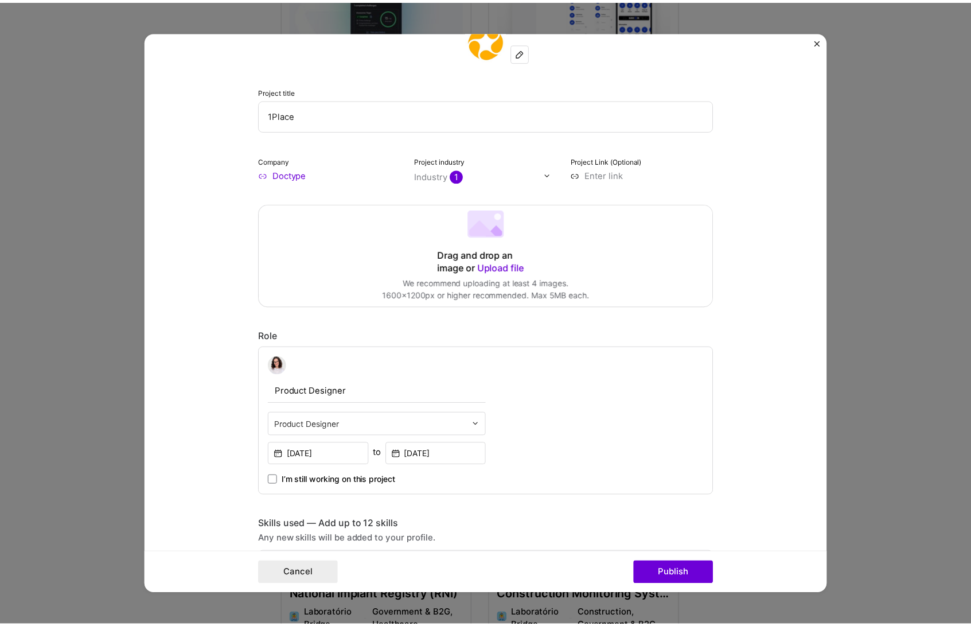
scroll to position [0, 0]
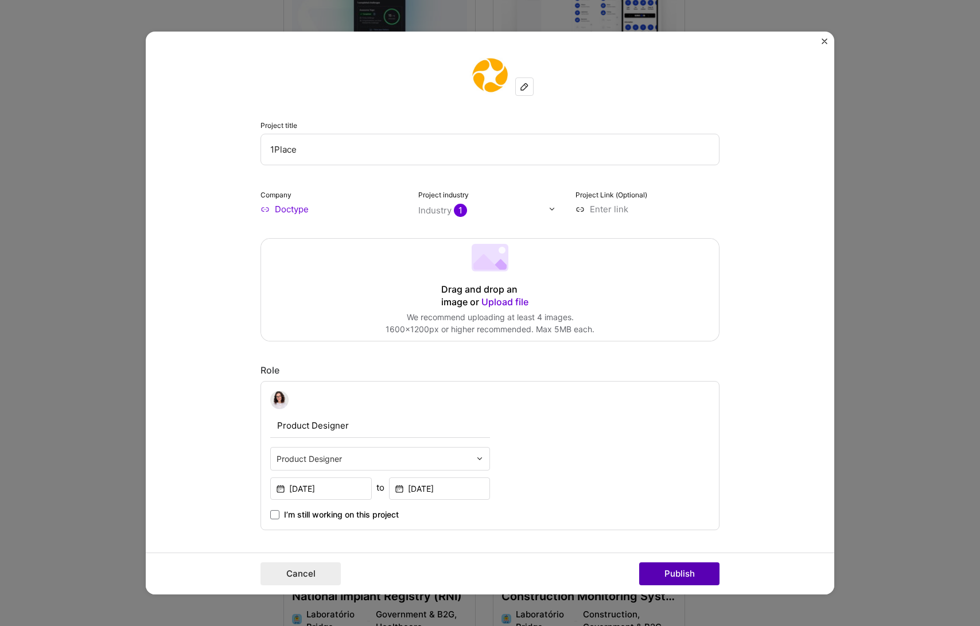
click at [668, 579] on button "Publish" at bounding box center [679, 573] width 80 height 23
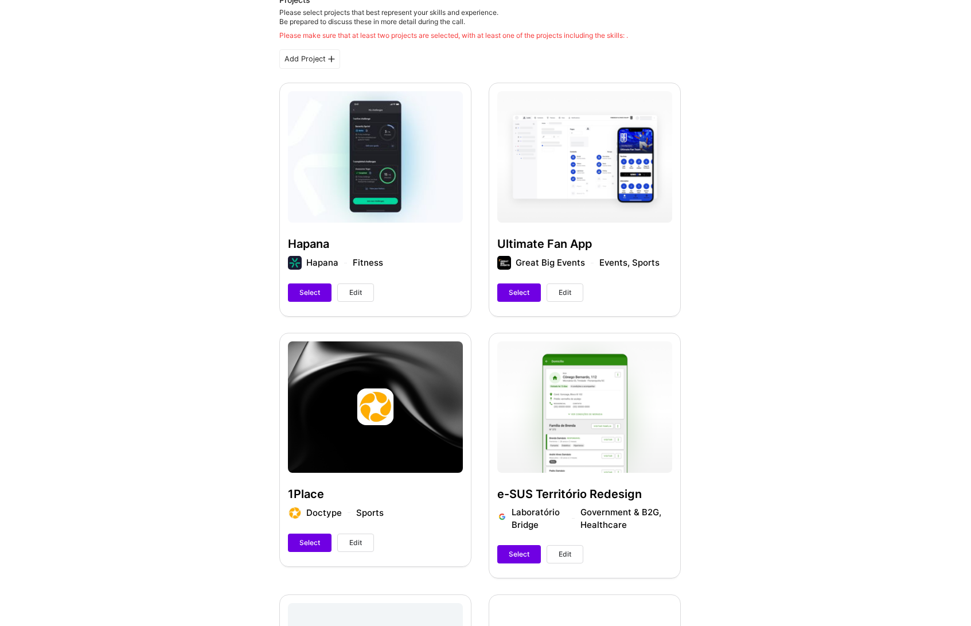
scroll to position [192, 0]
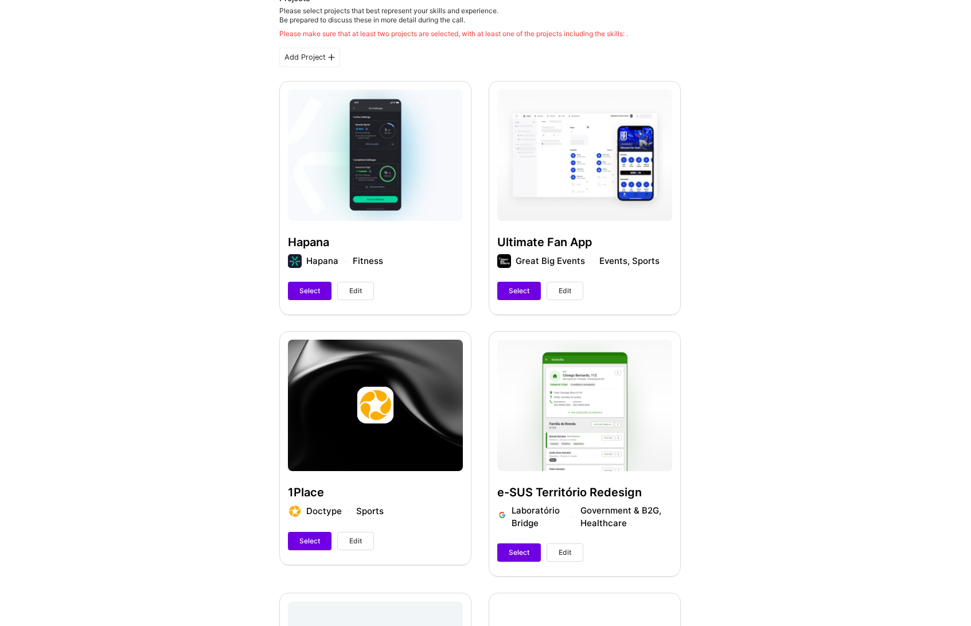
click at [355, 540] on span "Edit" at bounding box center [355, 541] width 13 height 10
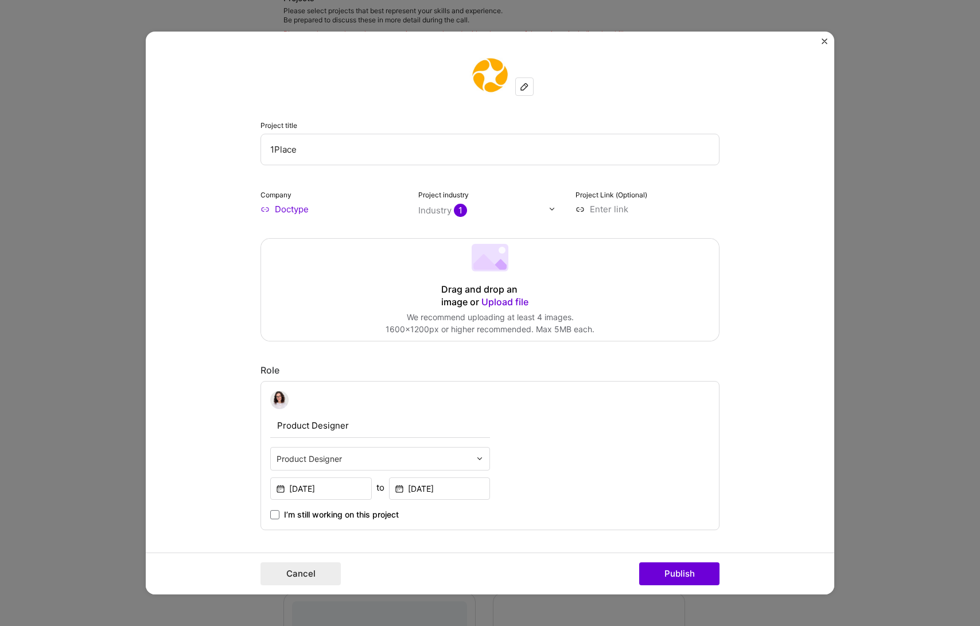
click at [460, 212] on span "1" at bounding box center [460, 210] width 13 height 13
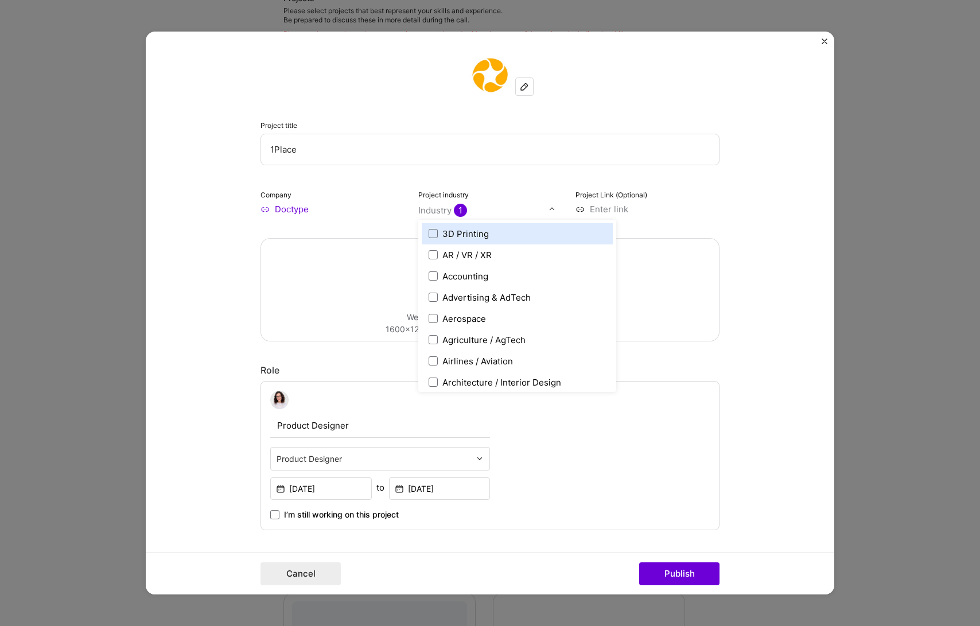
click at [490, 185] on div "Project title 1Place Company Doctype Project industry option 3D Printing focuse…" at bounding box center [489, 134] width 459 height 161
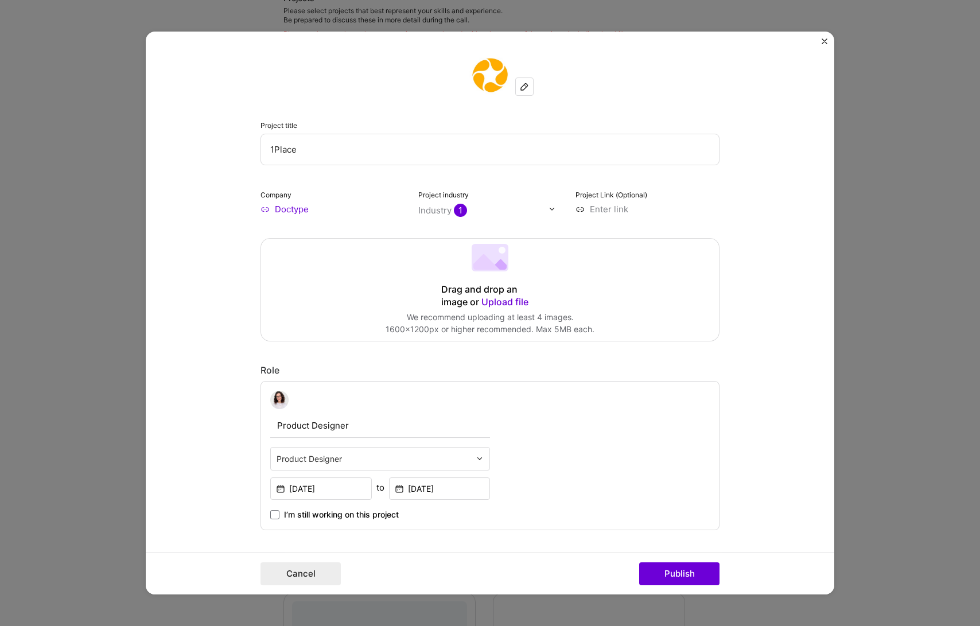
click at [472, 285] on div "Drag and drop an image or Upload file" at bounding box center [490, 295] width 98 height 25
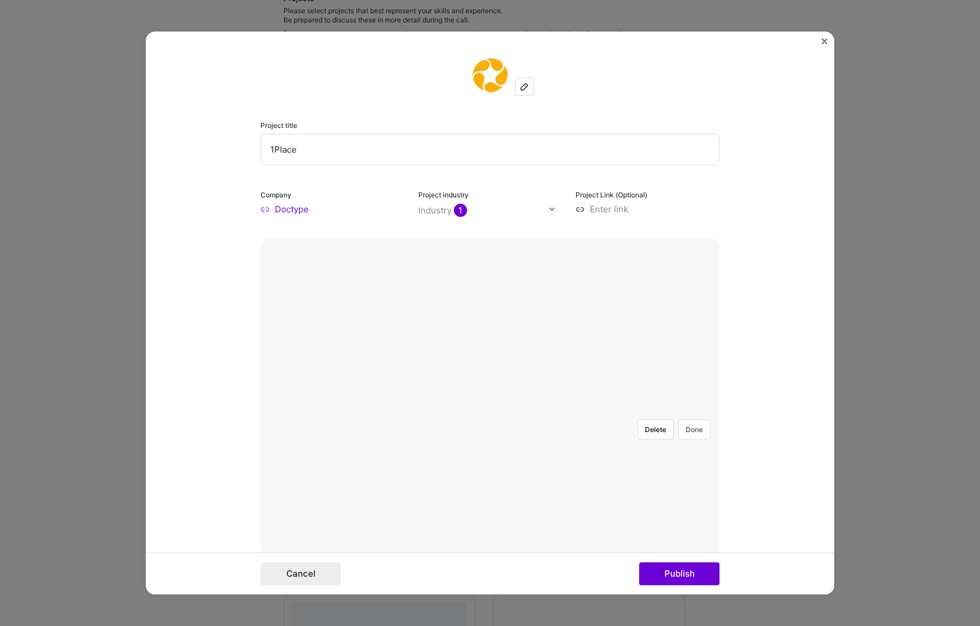
click at [690, 419] on button "Done" at bounding box center [694, 429] width 32 height 20
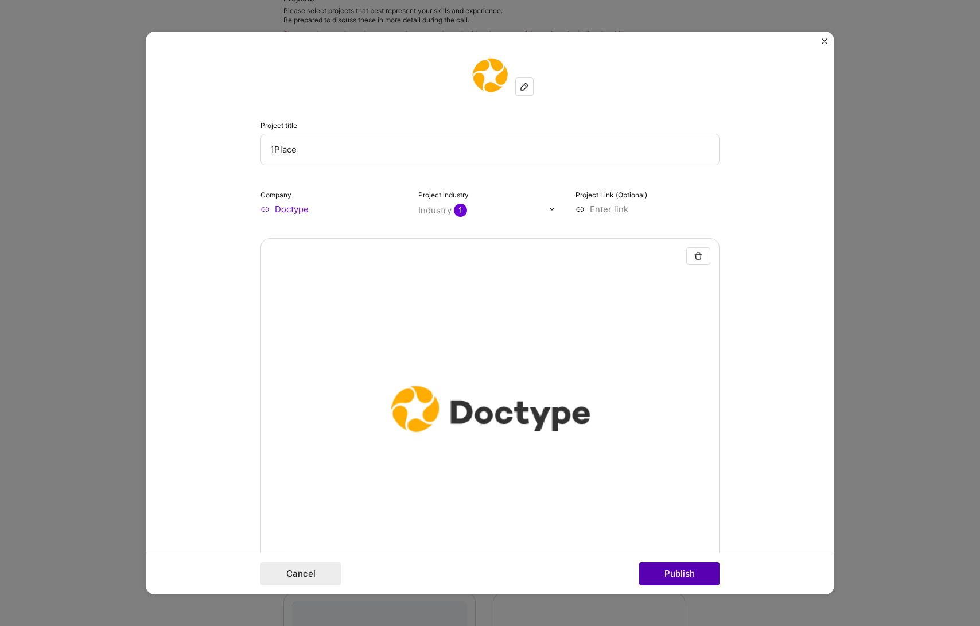
click at [673, 569] on button "Publish" at bounding box center [679, 573] width 80 height 23
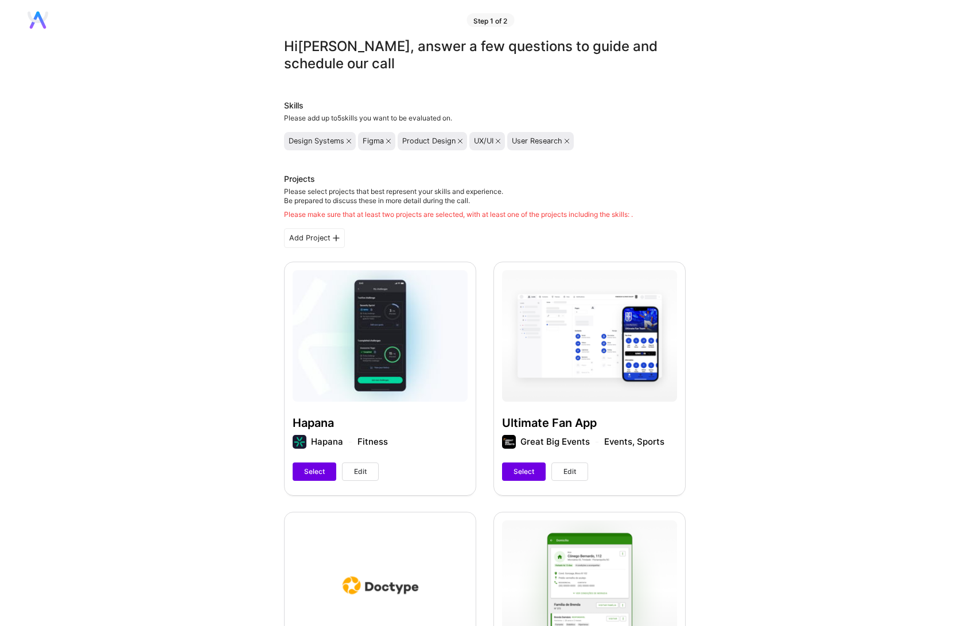
scroll to position [9, 0]
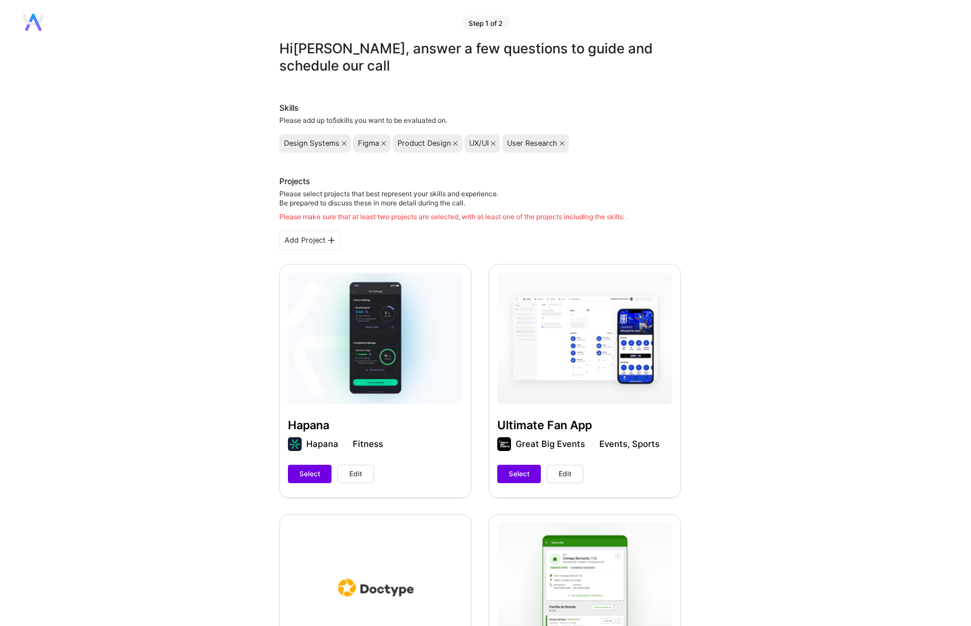
click at [310, 248] on div "Add Project" at bounding box center [309, 241] width 61 height 20
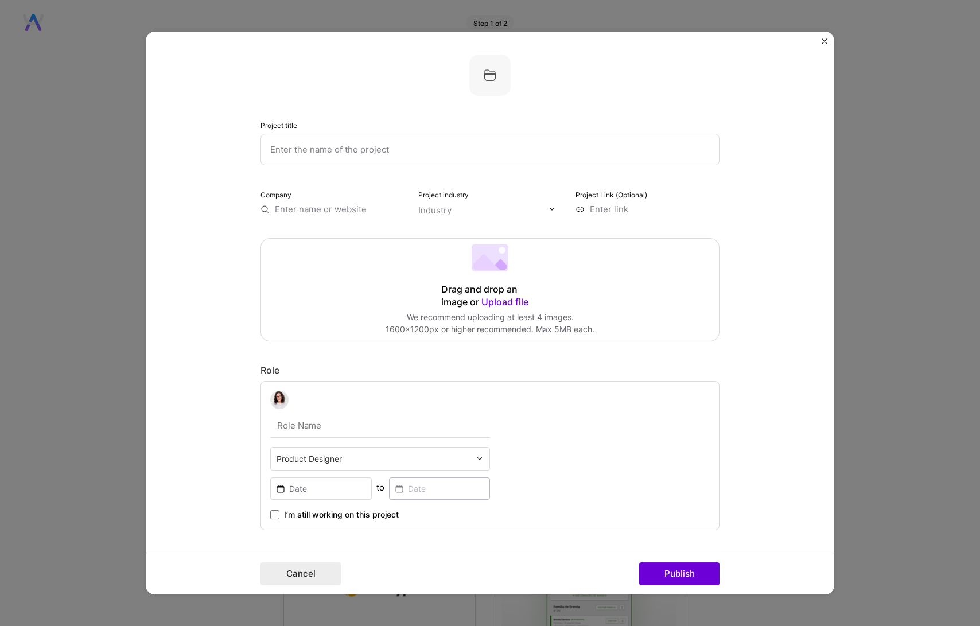
click at [410, 152] on input "text" at bounding box center [489, 150] width 459 height 32
type input "Team Engige"
click at [331, 208] on input "text" at bounding box center [332, 209] width 144 height 12
type input "Team Engine"
click at [329, 236] on div "Team Engine" at bounding box center [356, 235] width 63 height 20
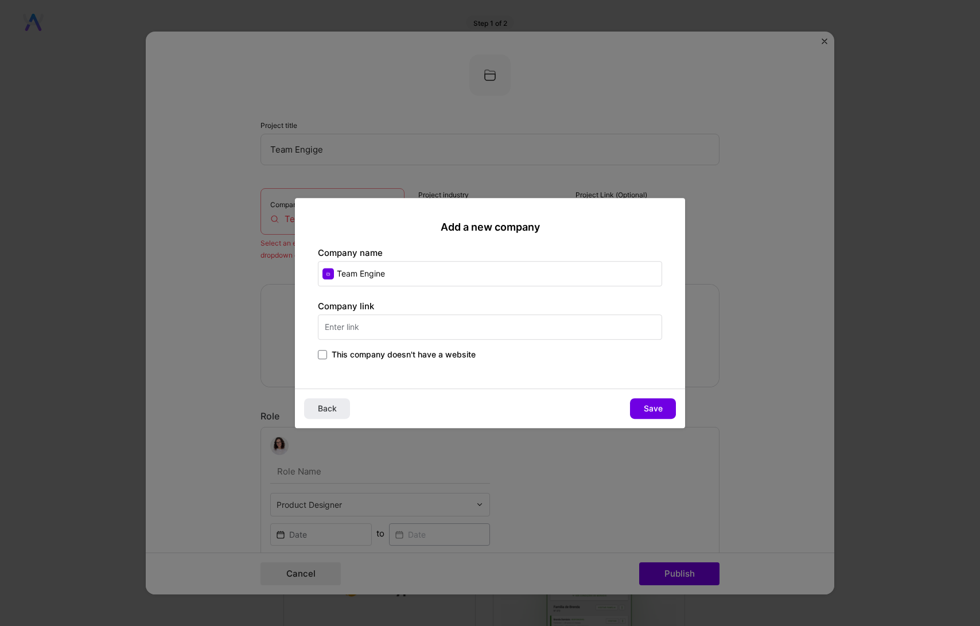
click at [343, 332] on input "text" at bounding box center [490, 326] width 344 height 25
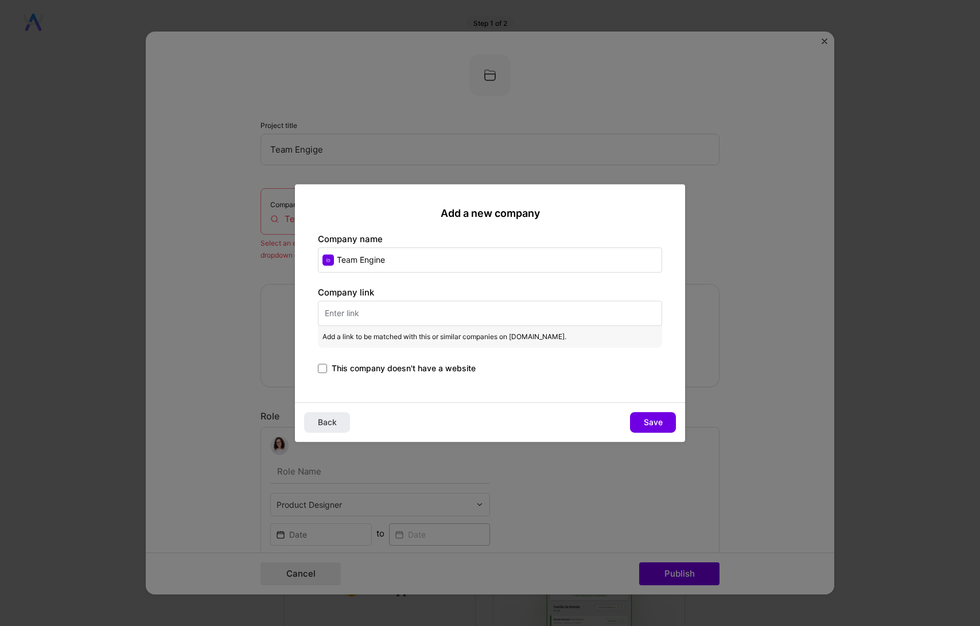
click at [366, 308] on input "text" at bounding box center [490, 313] width 344 height 25
paste input "[URL][DOMAIN_NAME]"
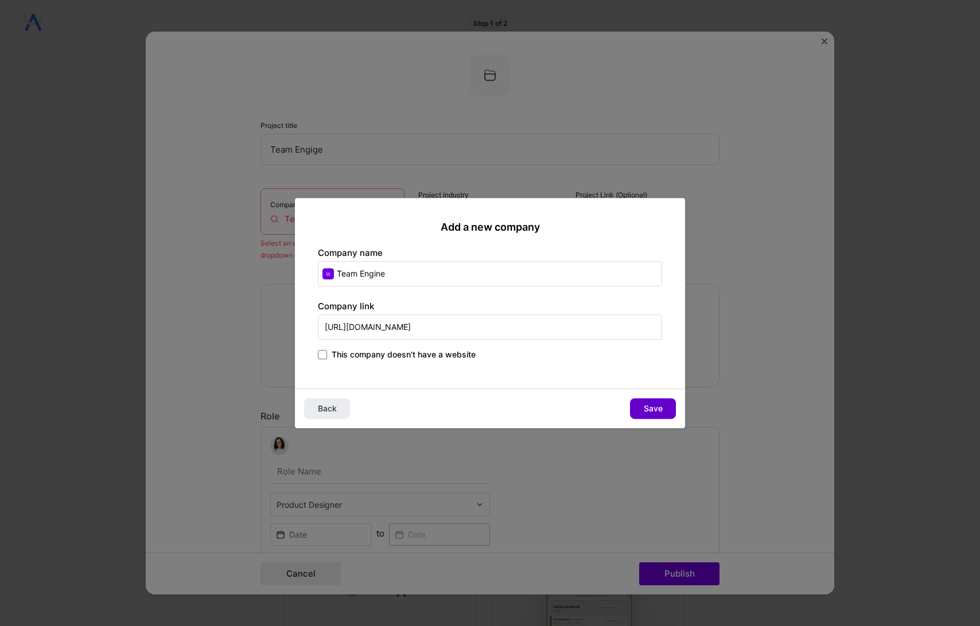
type input "[URL][DOMAIN_NAME]"
click at [637, 404] on button "Save" at bounding box center [653, 408] width 46 height 21
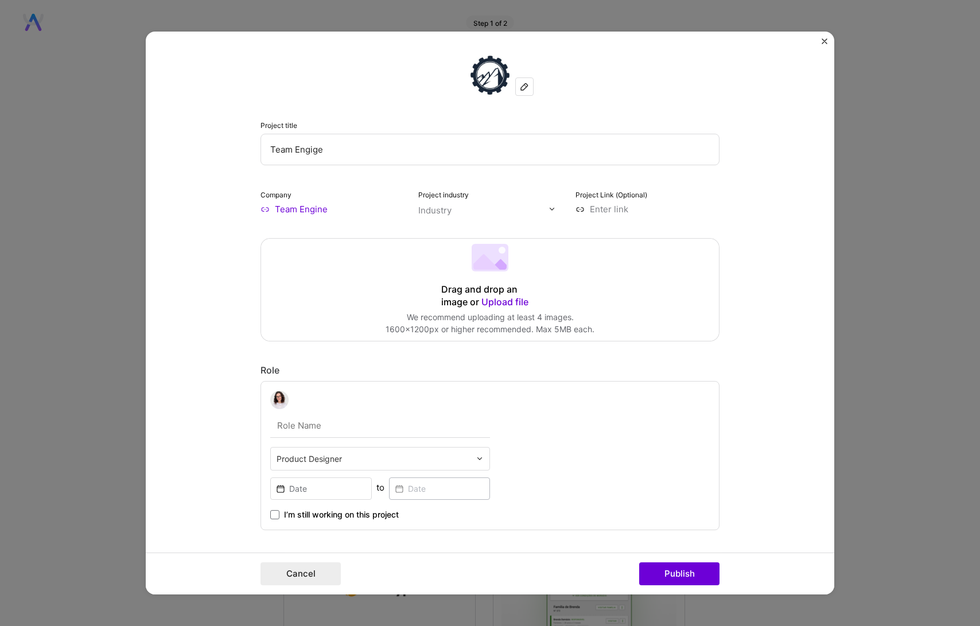
click at [429, 207] on div "Industry" at bounding box center [434, 210] width 33 height 12
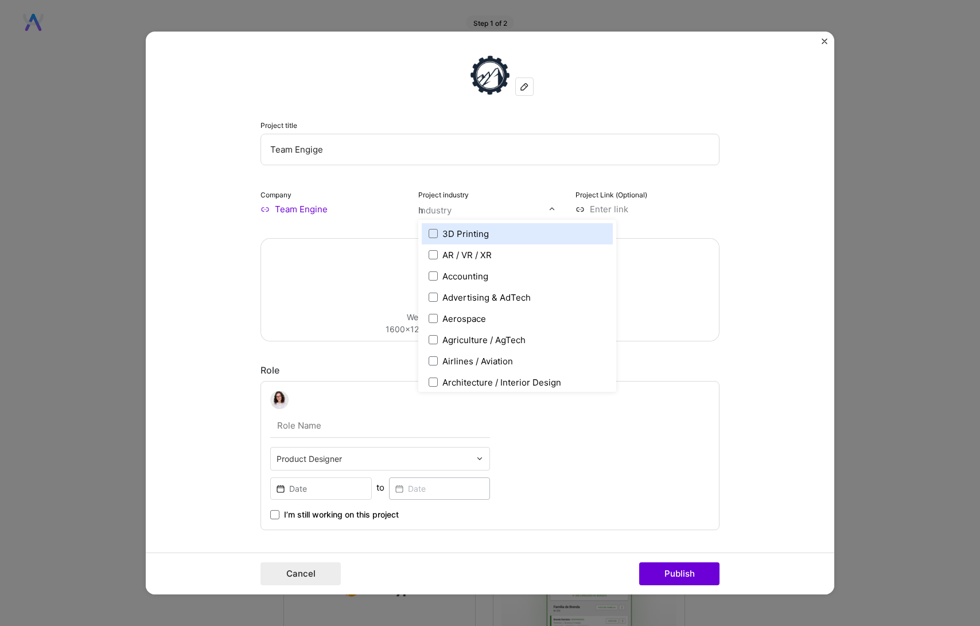
type input "hr"
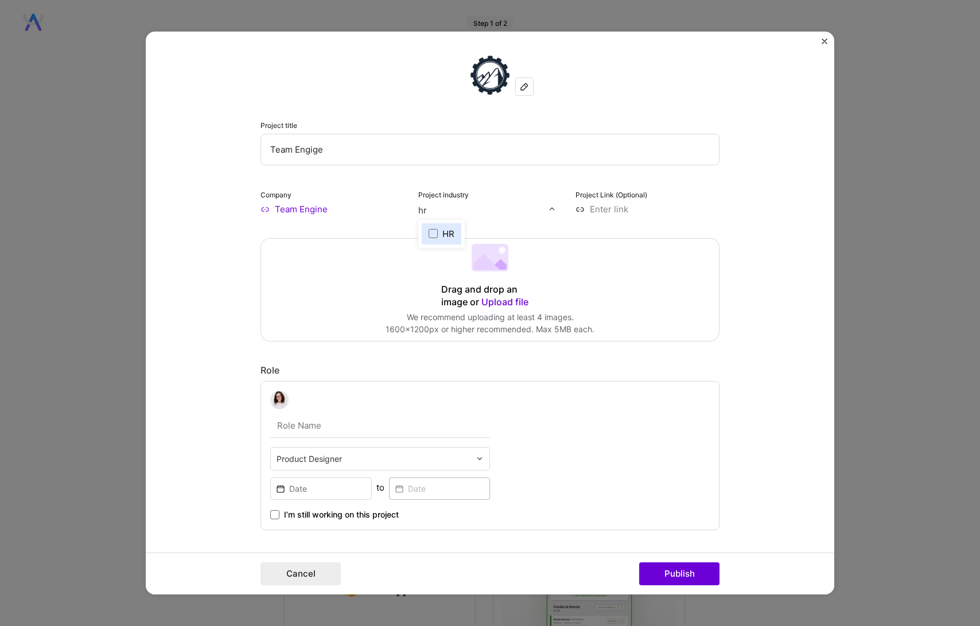
click at [431, 239] on label "HR" at bounding box center [442, 234] width 26 height 12
type input "recru"
click at [435, 231] on label "Recruitment" at bounding box center [461, 234] width 64 height 12
click at [592, 205] on input at bounding box center [647, 209] width 144 height 12
click at [653, 201] on div "Project Link (Optional)" at bounding box center [647, 201] width 144 height 27
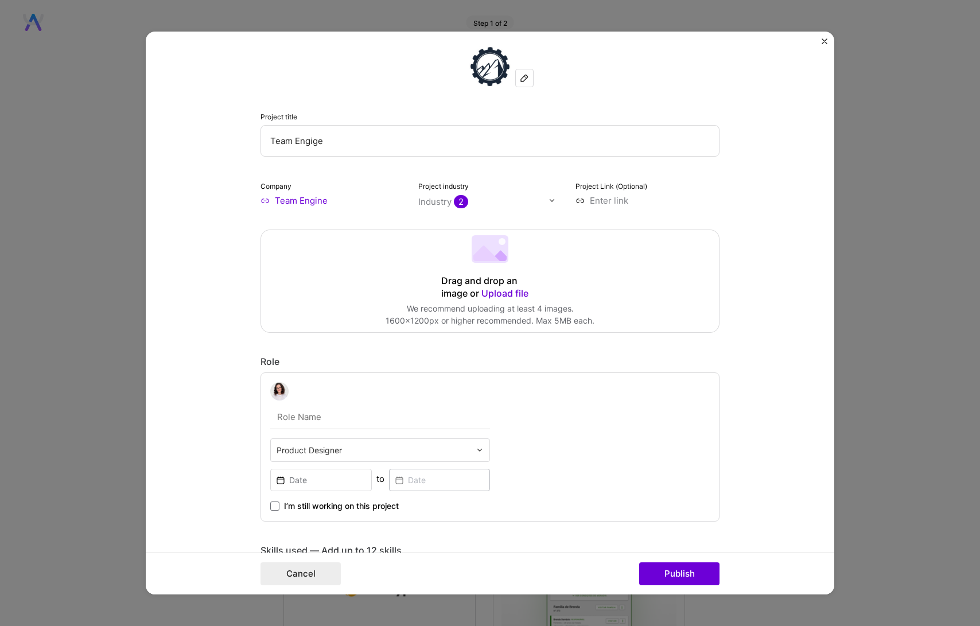
scroll to position [21, 0]
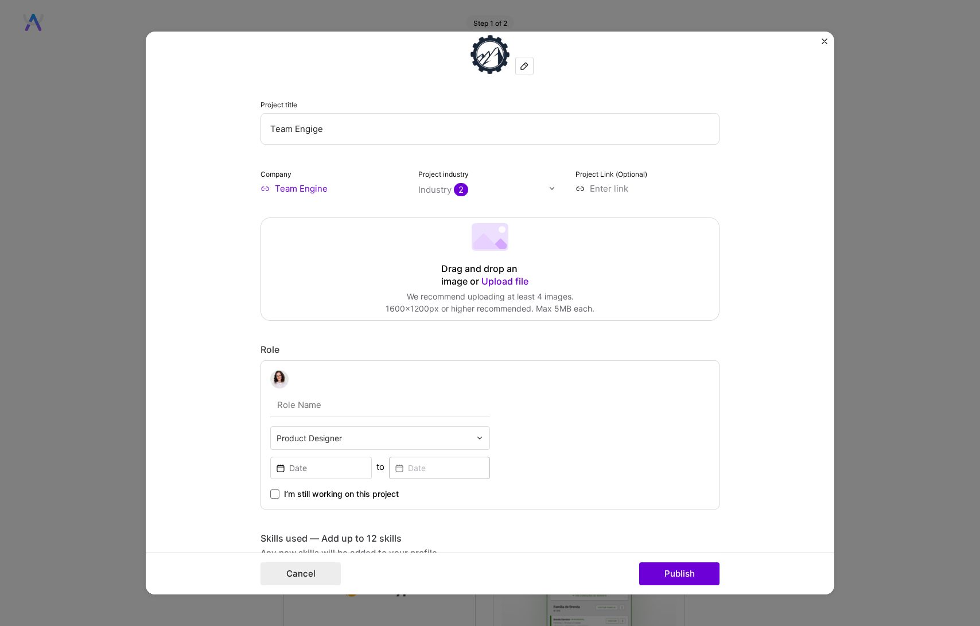
click at [342, 406] on input "text" at bounding box center [380, 405] width 220 height 24
type input "Senior Product Designer"
click at [311, 462] on input at bounding box center [321, 468] width 102 height 22
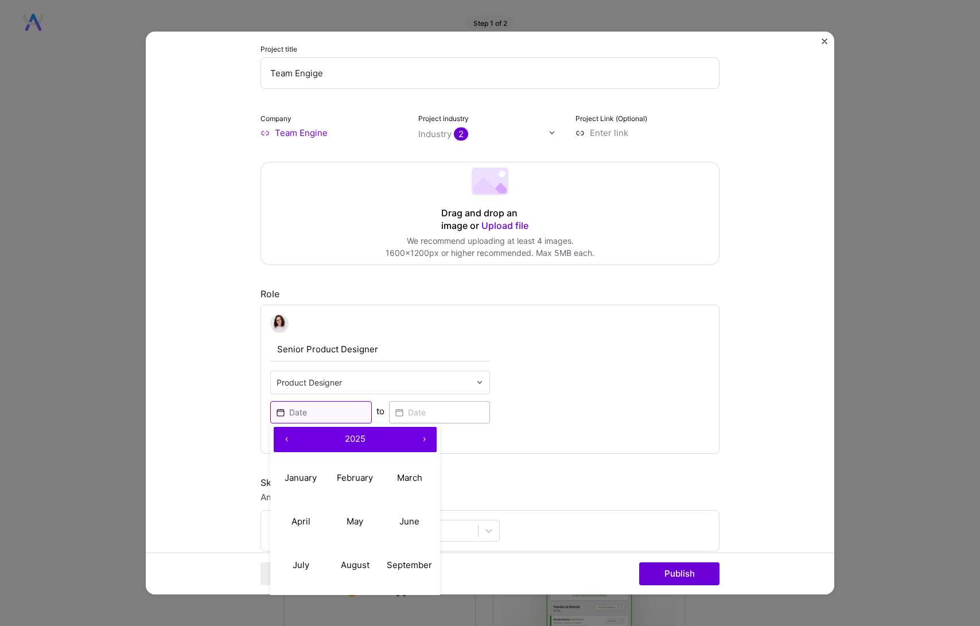
scroll to position [117, 0]
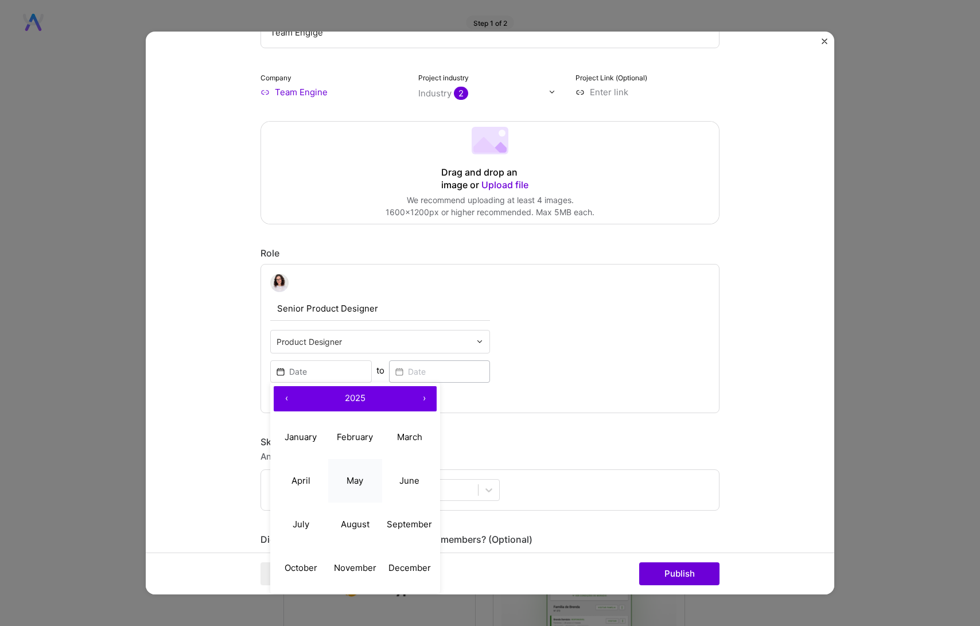
click at [365, 477] on button "May" at bounding box center [355, 481] width 54 height 44
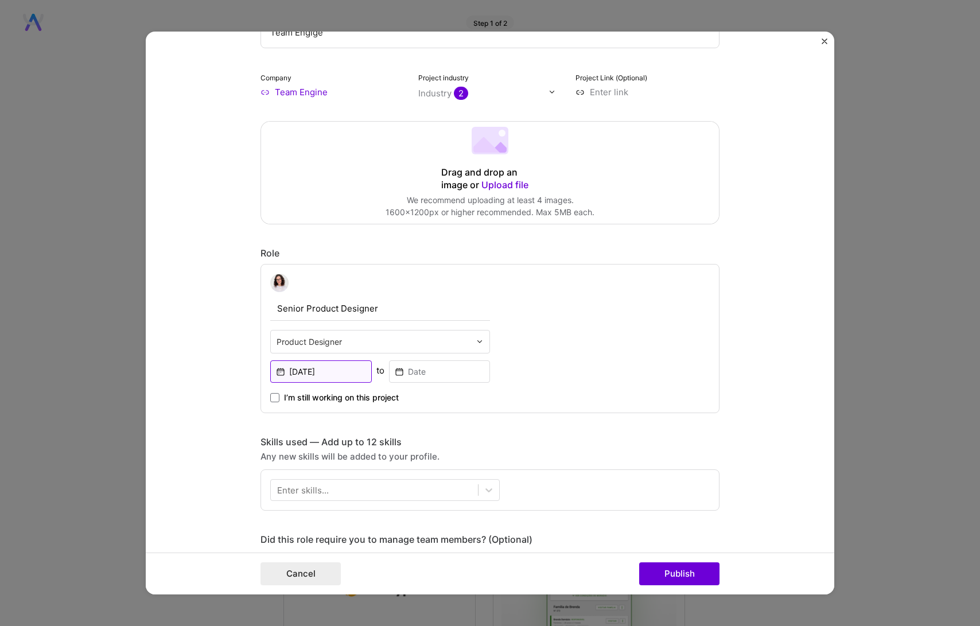
click at [327, 365] on input "[DATE]" at bounding box center [321, 371] width 102 height 22
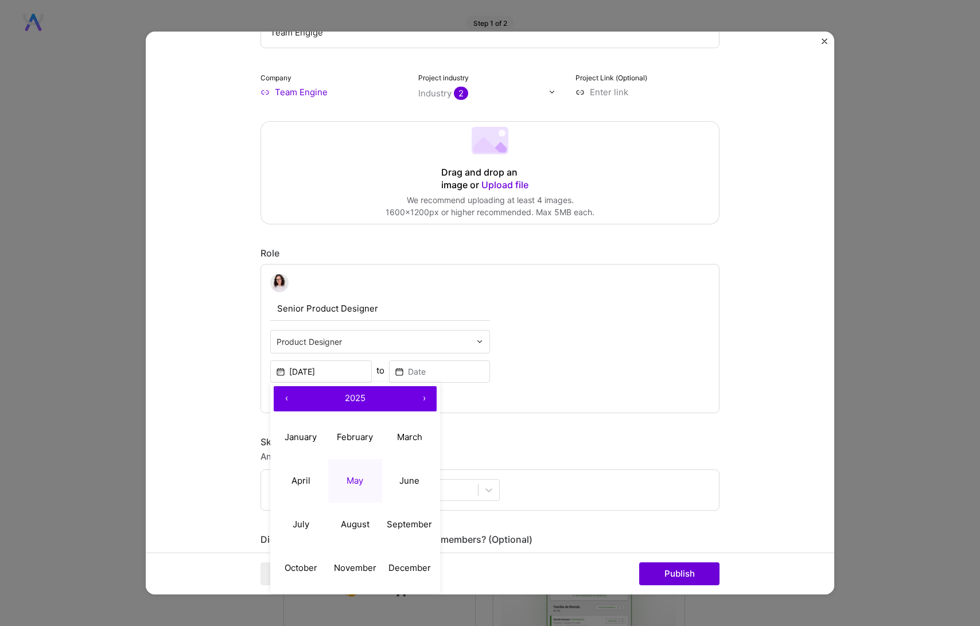
click at [287, 396] on button "‹" at bounding box center [286, 398] width 25 height 25
click at [337, 470] on button "May" at bounding box center [355, 481] width 54 height 44
type input "[DATE]"
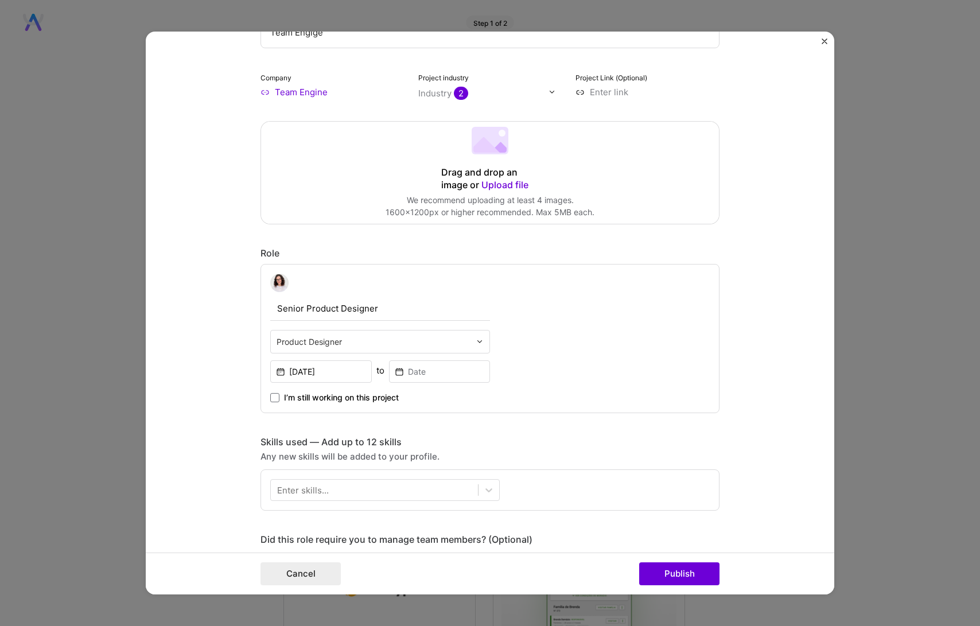
click at [378, 395] on span "I’m still working on this project" at bounding box center [341, 397] width 115 height 11
click at [0, 0] on input "I’m still working on this project" at bounding box center [0, 0] width 0 height 0
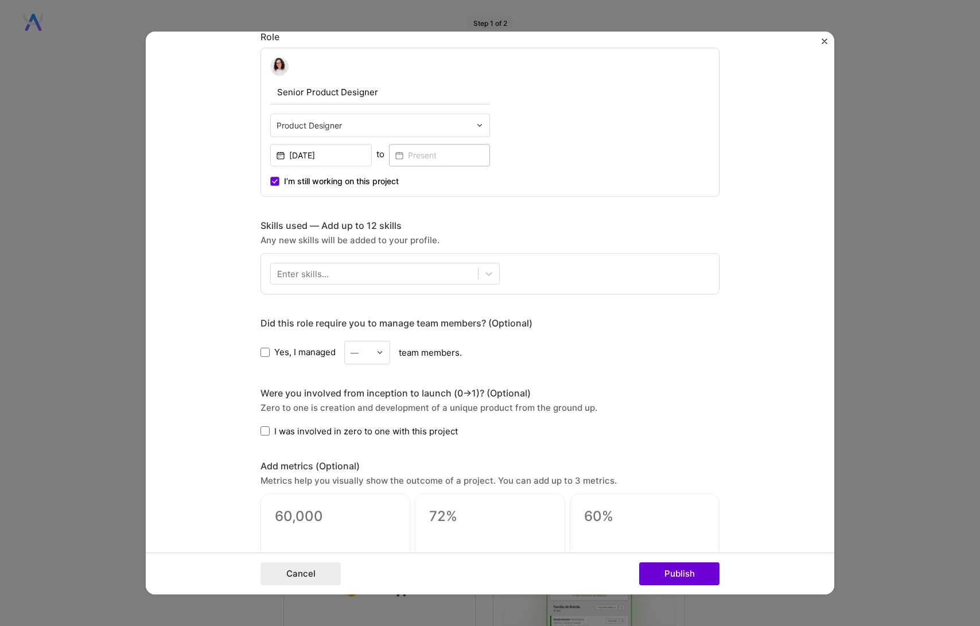
scroll to position [341, 0]
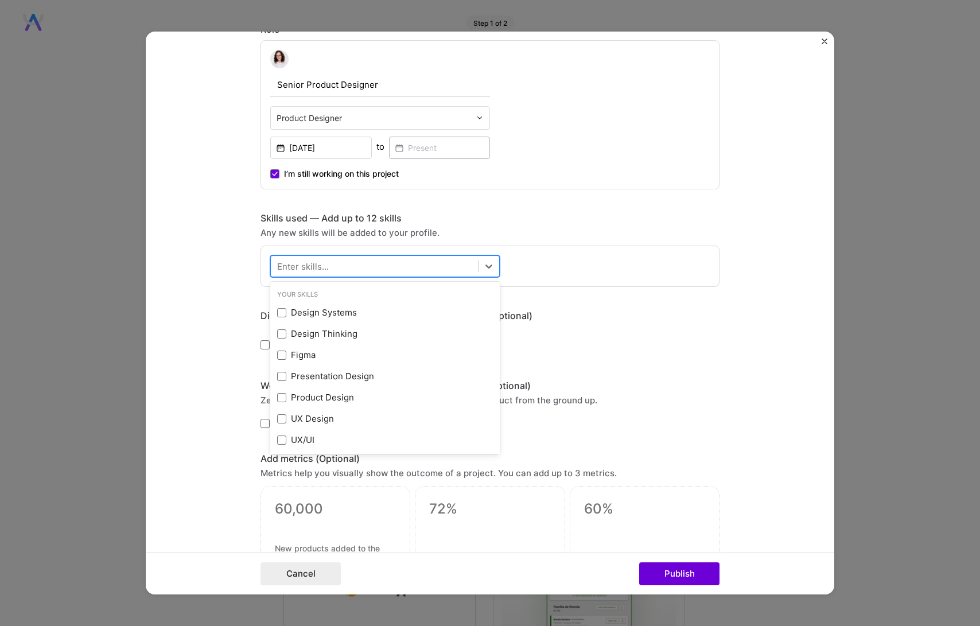
click at [457, 266] on div at bounding box center [374, 265] width 207 height 19
click at [356, 307] on div "Design Systems" at bounding box center [385, 312] width 216 height 12
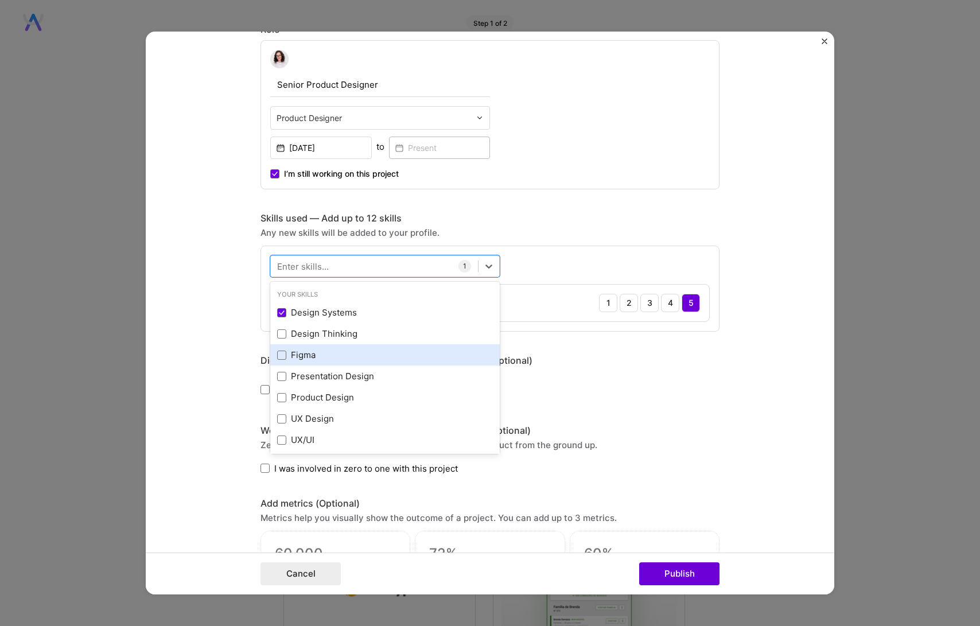
click at [304, 351] on div "Figma" at bounding box center [385, 355] width 216 height 12
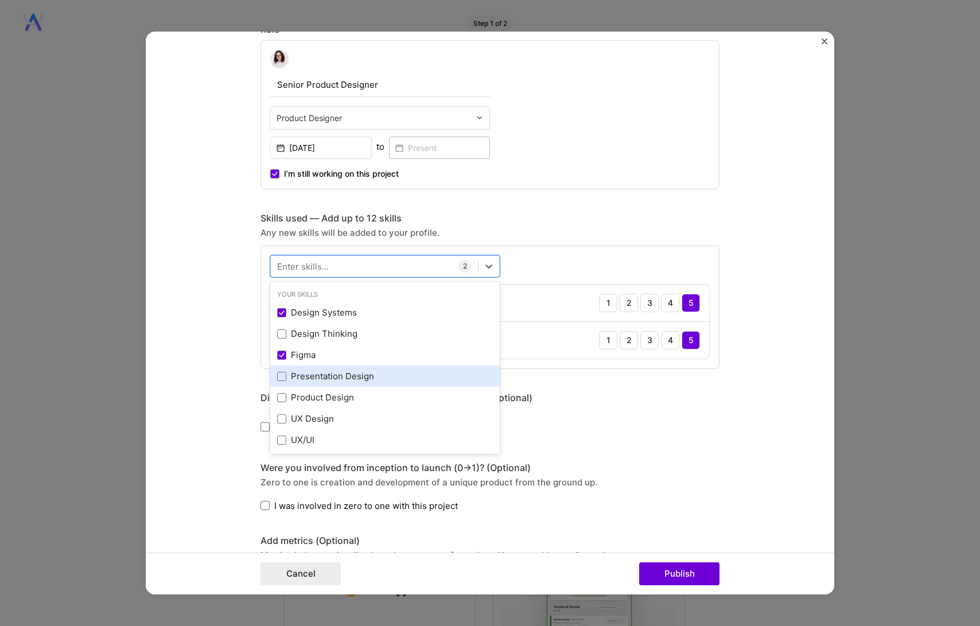
click at [311, 370] on div "Presentation Design" at bounding box center [385, 376] width 216 height 12
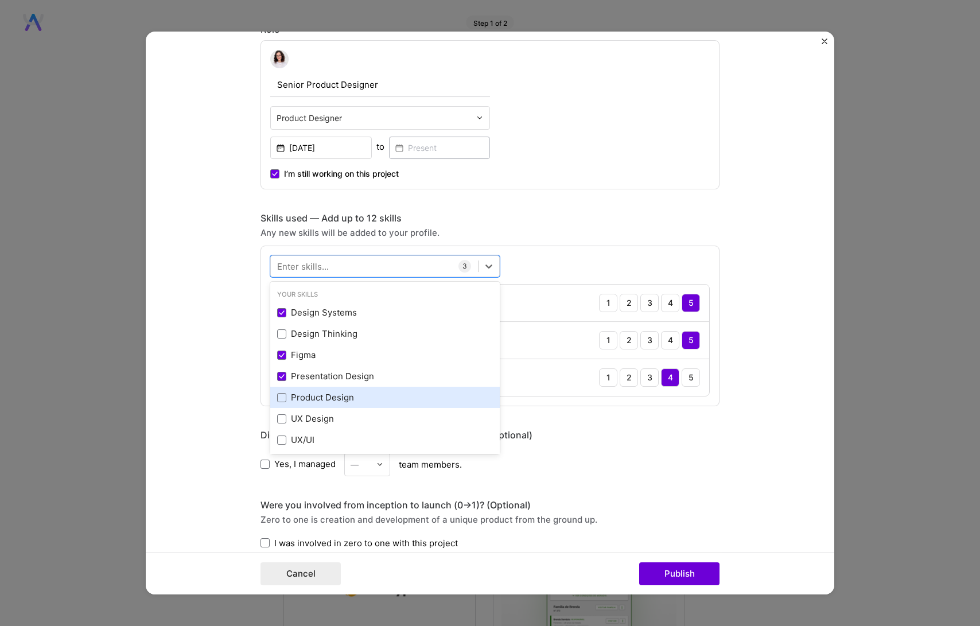
click at [310, 393] on div "Product Design" at bounding box center [385, 397] width 216 height 12
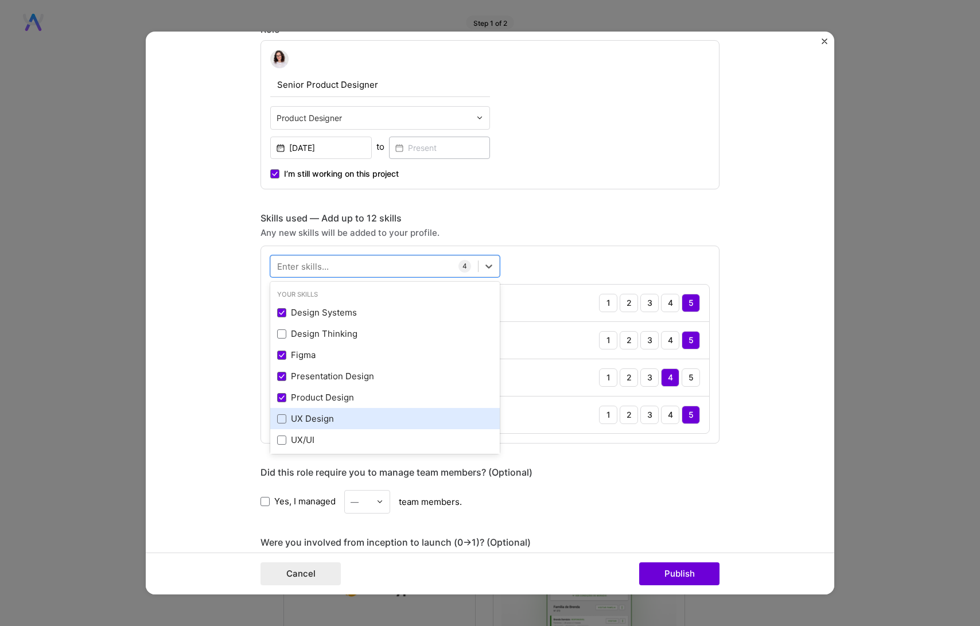
drag, startPoint x: 305, startPoint y: 414, endPoint x: 303, endPoint y: 424, distance: 10.5
click at [305, 414] on div "UX Design" at bounding box center [385, 418] width 216 height 12
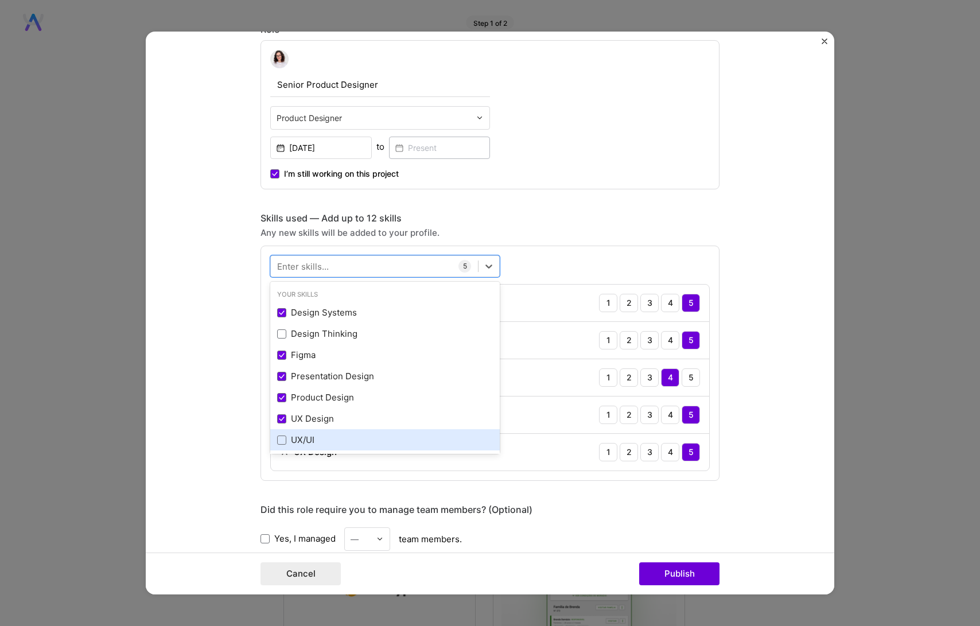
click at [299, 437] on div "UX/UI" at bounding box center [385, 440] width 216 height 12
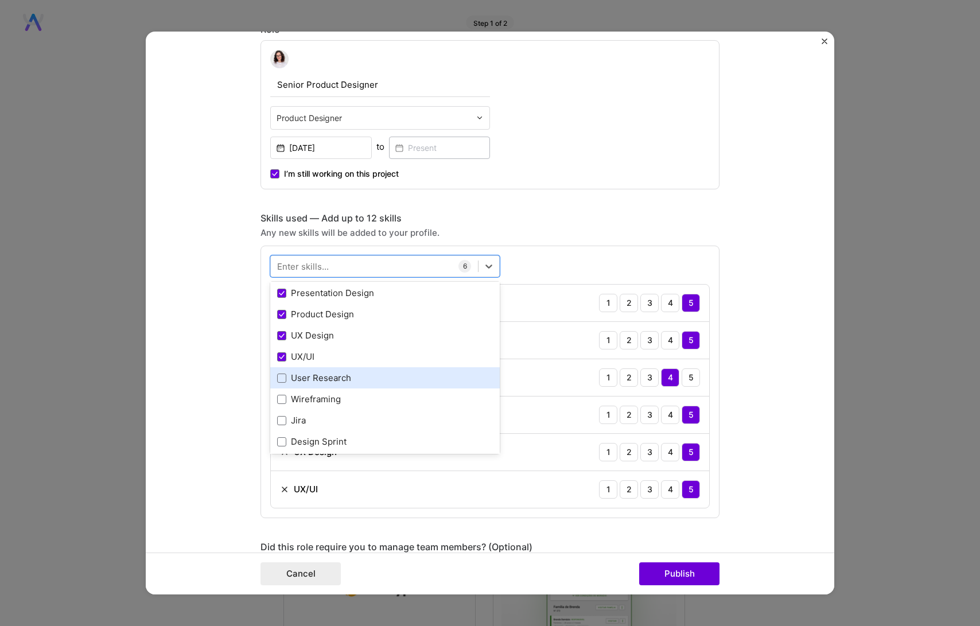
scroll to position [85, 0]
click at [359, 377] on div "User Research" at bounding box center [385, 376] width 216 height 12
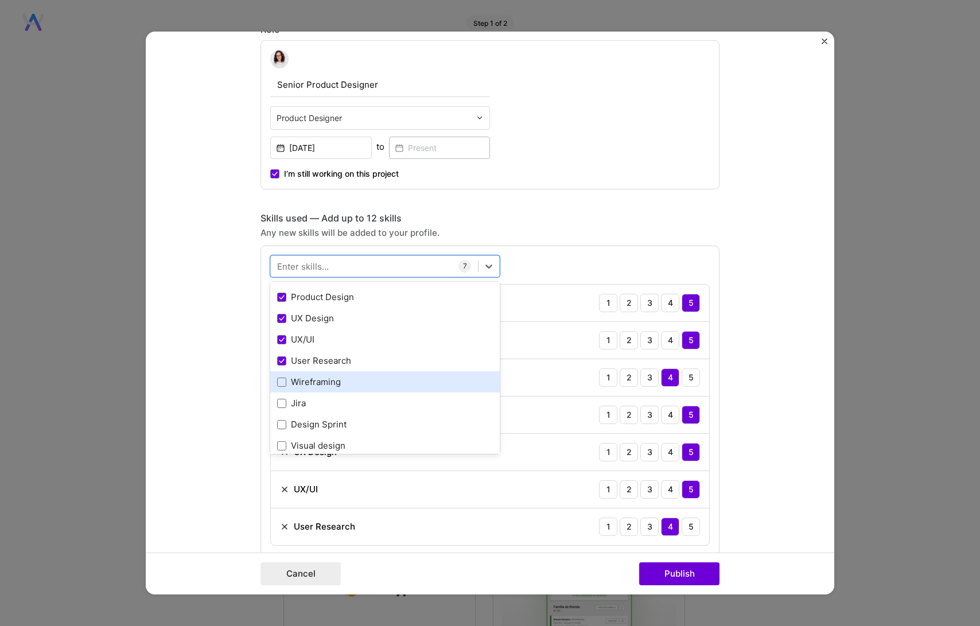
click at [345, 387] on div "Wireframing" at bounding box center [385, 382] width 216 height 12
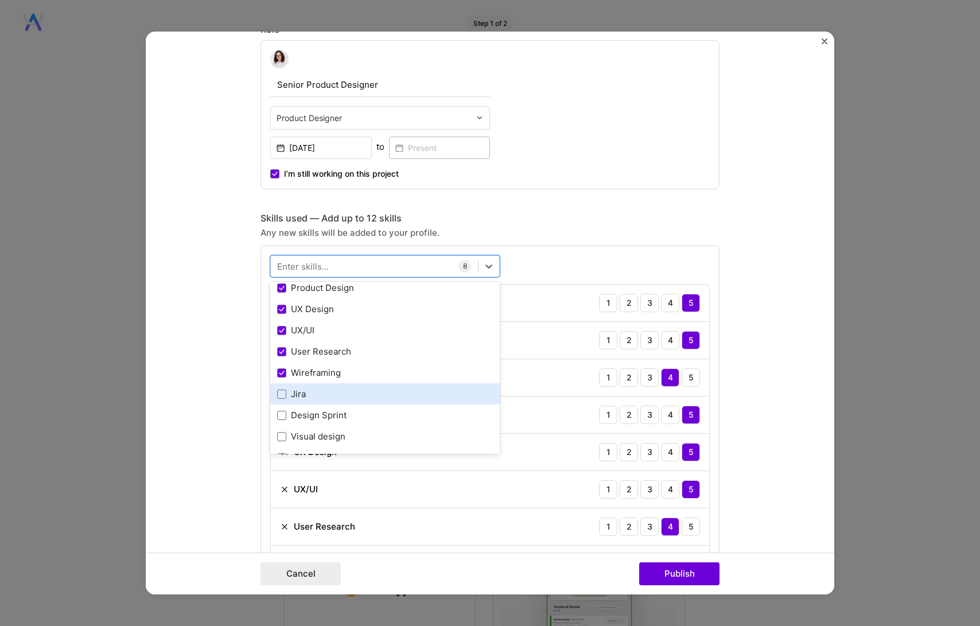
scroll to position [111, 0]
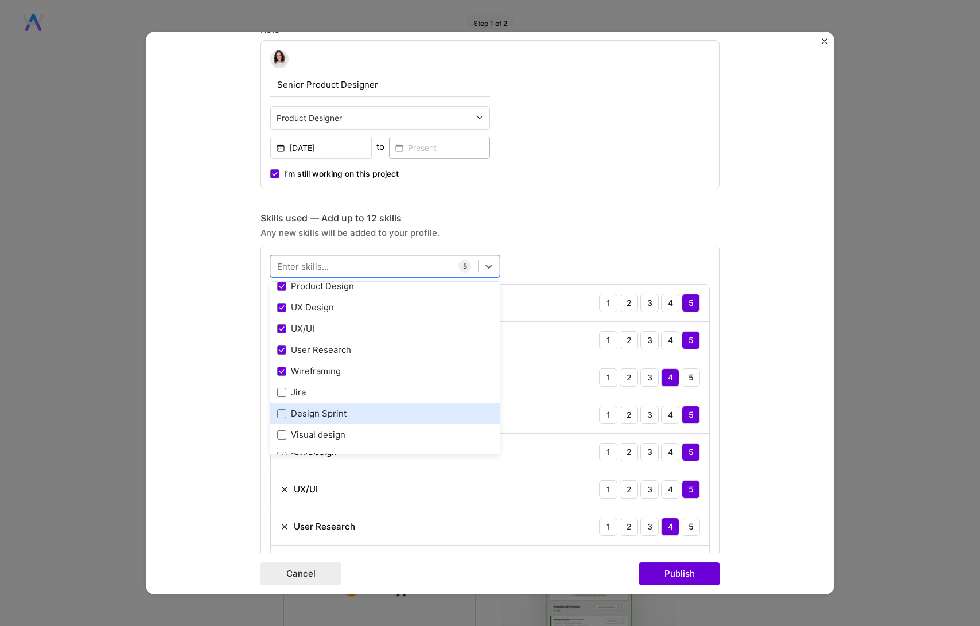
click at [321, 407] on div "Design Sprint" at bounding box center [384, 413] width 229 height 21
click at [301, 410] on div "Design Sprint" at bounding box center [385, 413] width 216 height 12
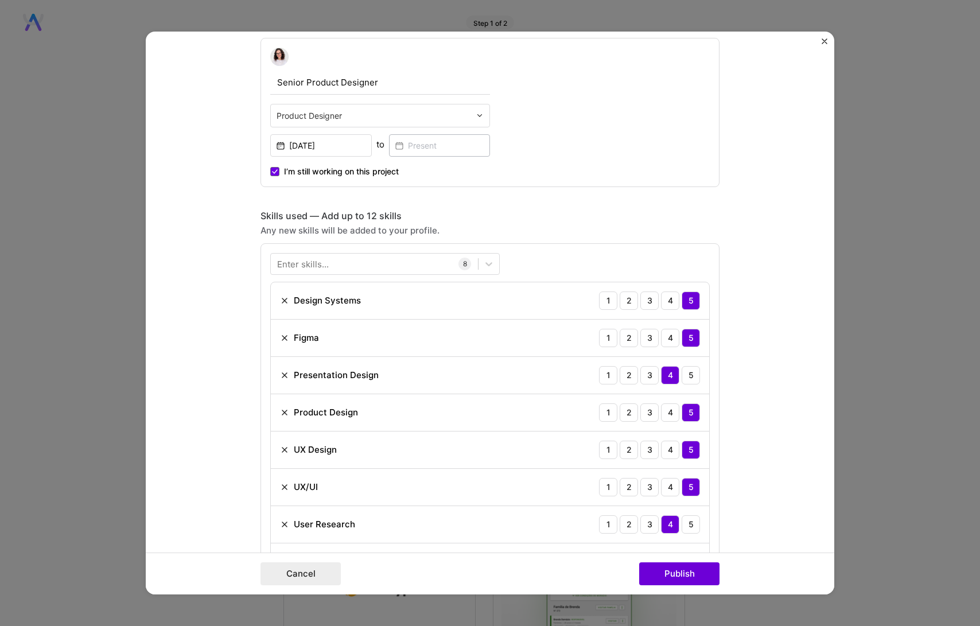
click at [220, 394] on form "Project title Team Engige Company Team Engine Project industry Industry 2 Proje…" at bounding box center [490, 313] width 688 height 563
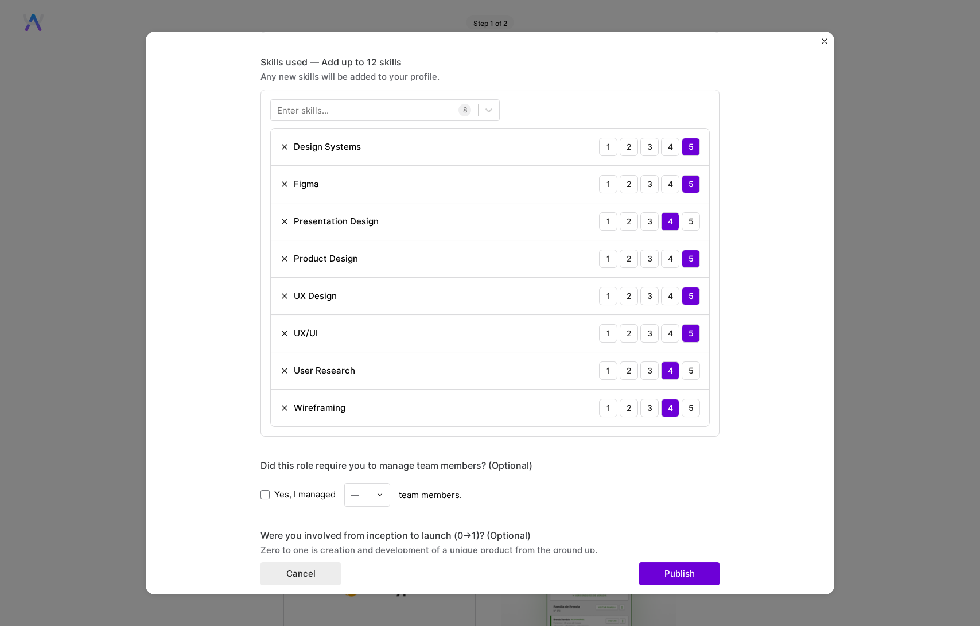
scroll to position [497, 0]
click at [684, 371] on div "5" at bounding box center [691, 370] width 18 height 18
click at [684, 225] on div "5" at bounding box center [691, 221] width 18 height 18
click at [726, 285] on form "Project title Team Engige Company Team Engine Project industry Industry 2 Proje…" at bounding box center [490, 313] width 688 height 563
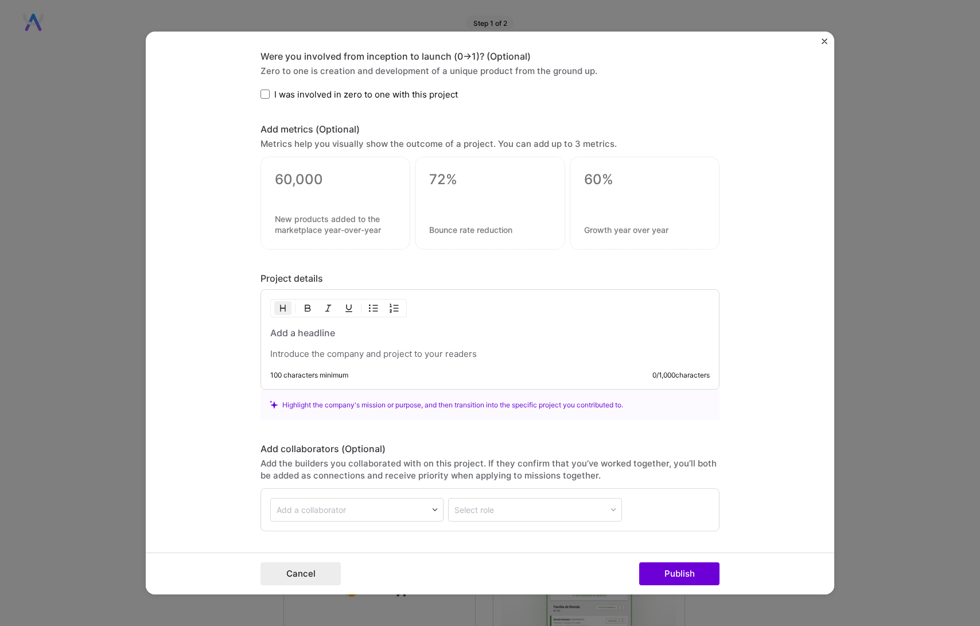
scroll to position [977, 0]
click at [348, 338] on div at bounding box center [489, 341] width 439 height 33
click at [340, 333] on h3 at bounding box center [489, 331] width 439 height 13
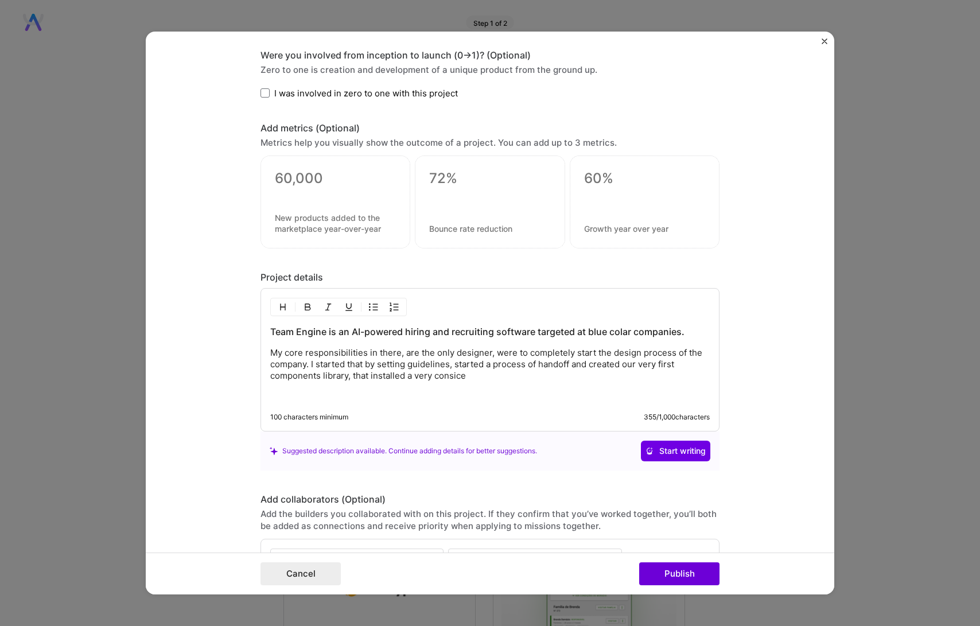
click at [474, 379] on p "My core responsibilities in there, are the only designer, were to completely st…" at bounding box center [489, 364] width 439 height 34
click at [412, 351] on p "My core responsibilities in there, are the only designer, were to completely st…" at bounding box center [489, 364] width 439 height 34
drag, startPoint x: 505, startPoint y: 353, endPoint x: 488, endPoint y: 357, distance: 17.7
click at [488, 357] on p "My core responsibilities in there, as the only designer, were to completely sta…" at bounding box center [489, 364] width 439 height 34
drag, startPoint x: 376, startPoint y: 368, endPoint x: 466, endPoint y: 368, distance: 90.1
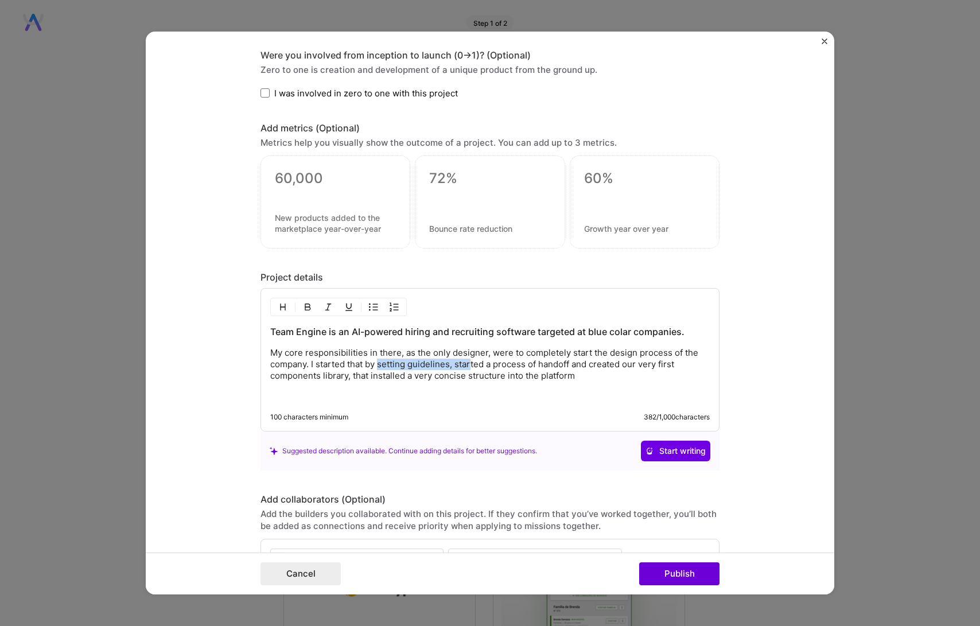
click at [466, 368] on p "My core responsibilities in there, as the only designer, were to completely sta…" at bounding box center [489, 364] width 439 height 34
click at [449, 366] on p "My core responsibilities in there, as the only designer, were to completely sta…" at bounding box center [489, 364] width 439 height 34
drag, startPoint x: 417, startPoint y: 376, endPoint x: 508, endPoint y: 379, distance: 91.2
click at [508, 379] on p "My core responsibilities in there, as the only designer, were to completely sta…" at bounding box center [489, 364] width 439 height 34
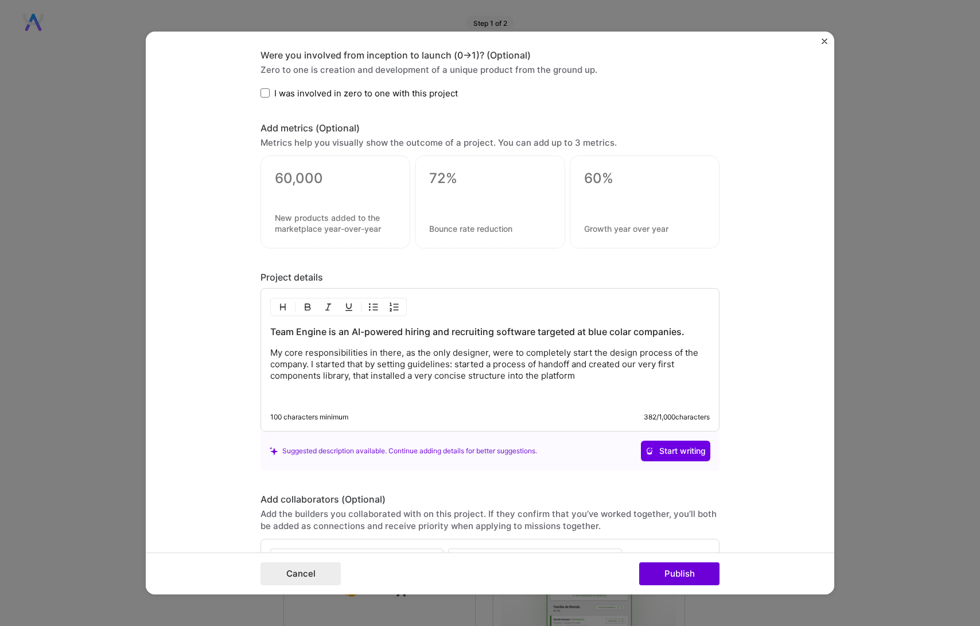
click at [519, 377] on p "My core responsibilities in there, as the only designer, were to completely sta…" at bounding box center [489, 364] width 439 height 34
click at [573, 375] on p "My core responsibilities in there, as the only designer, were to completely sta…" at bounding box center [489, 364] width 439 height 34
drag, startPoint x: 580, startPoint y: 377, endPoint x: 234, endPoint y: 351, distance: 346.9
click at [234, 351] on form "Project title Team Engige Company Team Engine Project industry Industry 2 Proje…" at bounding box center [490, 313] width 688 height 563
click at [580, 368] on p "My core responsibilities in there, as the only designer, were to completely sta…" at bounding box center [489, 364] width 439 height 34
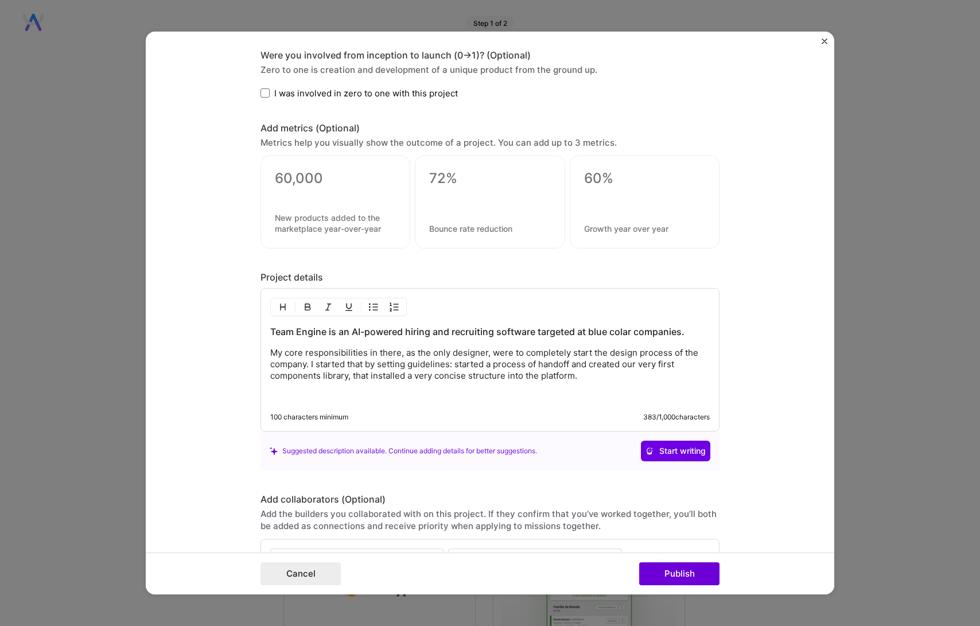
drag, startPoint x: 583, startPoint y: 376, endPoint x: 257, endPoint y: 328, distance: 329.4
click at [260, 328] on div "Team Engine is an AI-powered hiring and recruiting software targeted at blue co…" at bounding box center [489, 359] width 459 height 143
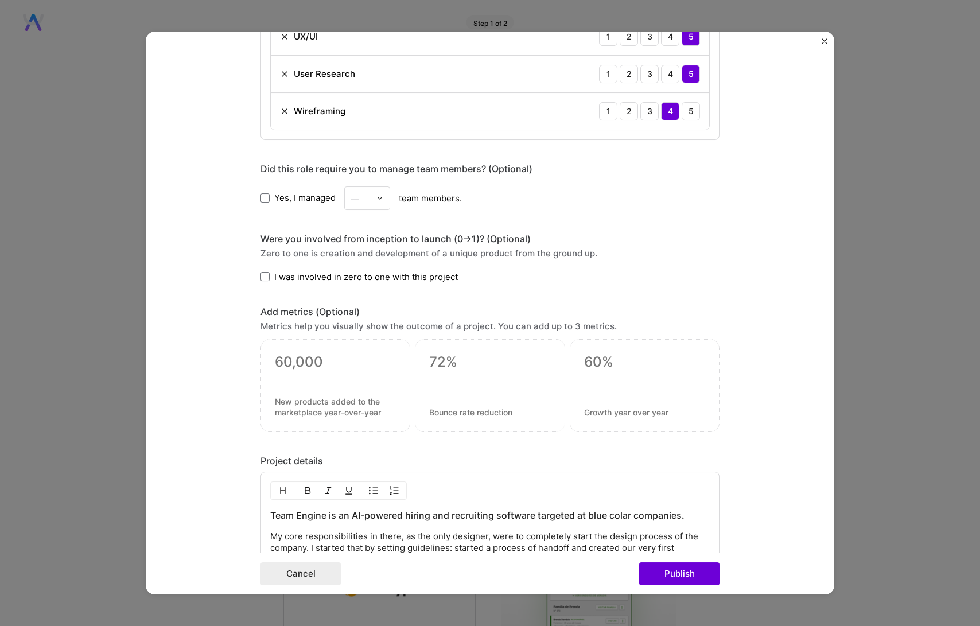
scroll to position [916, 0]
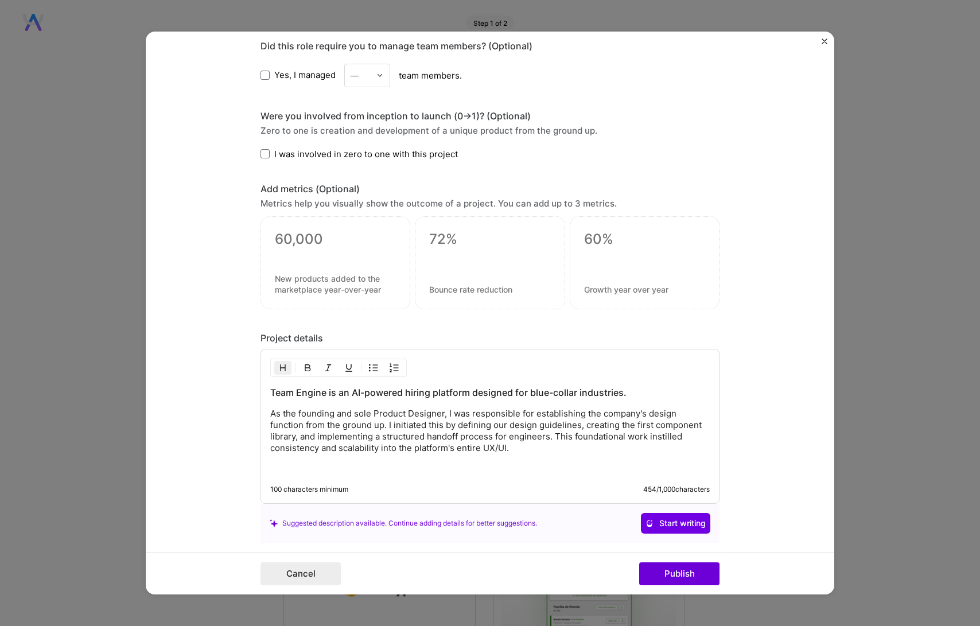
click at [427, 394] on h3 "Team Engine is an AI-powered hiring platform designed for blue-collar industrie…" at bounding box center [489, 392] width 439 height 13
click at [450, 423] on p "As the founding and sole Product Designer, I was responsible for establishing t…" at bounding box center [489, 431] width 439 height 46
drag, startPoint x: 365, startPoint y: 412, endPoint x: 295, endPoint y: 413, distance: 70.0
click at [295, 413] on p "As the founding and sole Product Designer, I was responsible for establishing t…" at bounding box center [489, 431] width 439 height 46
click at [341, 412] on p "As the founding and sole Product Designer, I was responsible for establishing t…" at bounding box center [489, 431] width 439 height 46
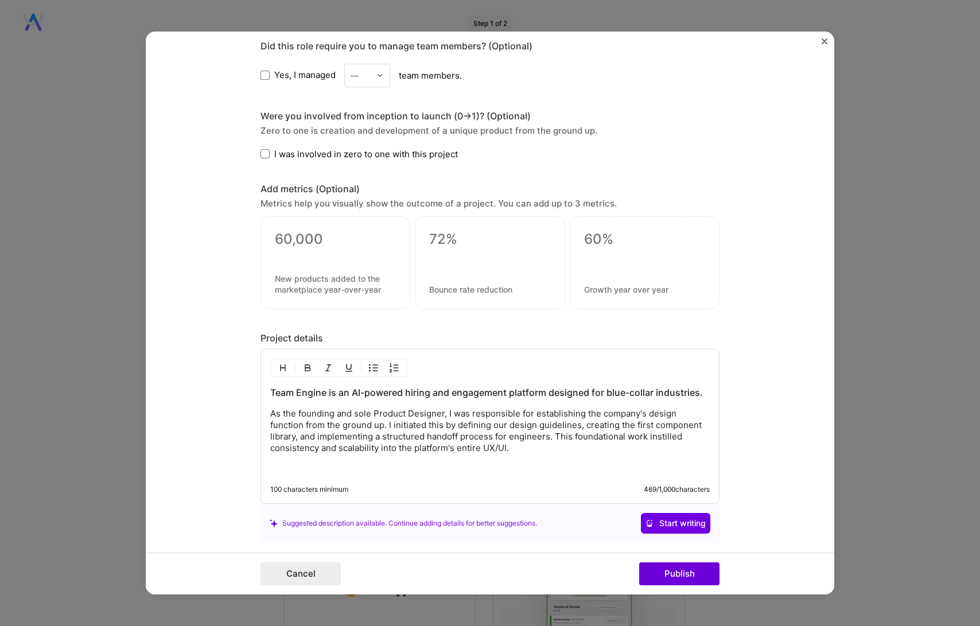
click at [333, 414] on p "As the founding and sole Product Designer, I was responsible for establishing t…" at bounding box center [489, 431] width 439 height 46
drag, startPoint x: 367, startPoint y: 414, endPoint x: 295, endPoint y: 416, distance: 71.2
click at [295, 416] on p "As the founding and sole Product Designer, I was responsible for establishing t…" at bounding box center [489, 431] width 439 height 46
click at [396, 425] on p "As the onlu Product Designer, I was responsible for establishing the company's …" at bounding box center [489, 431] width 439 height 46
drag, startPoint x: 390, startPoint y: 413, endPoint x: 294, endPoint y: 413, distance: 95.8
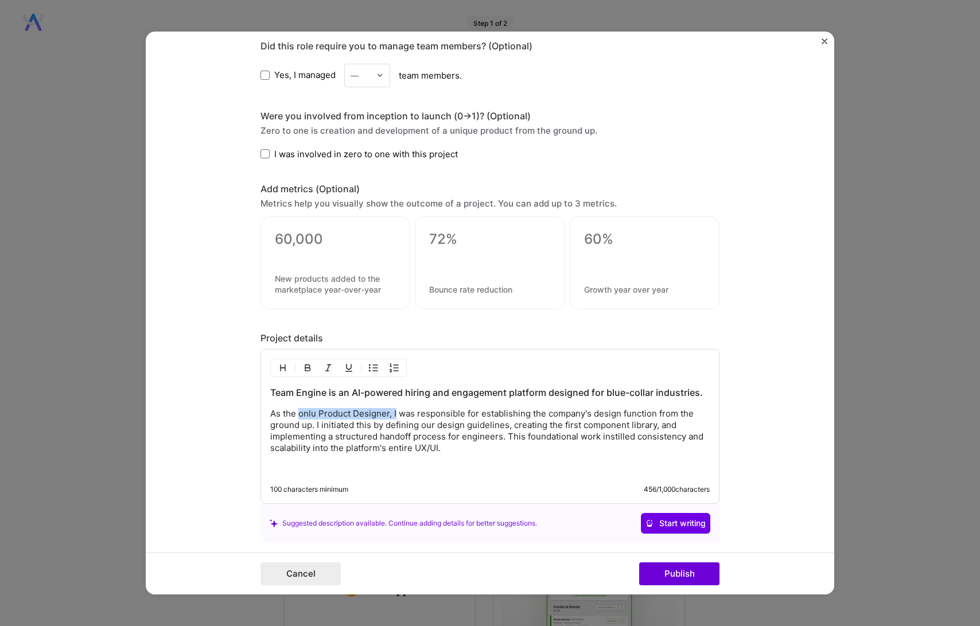
click at [294, 413] on p "As the onlu Product Designer, I was responsible for establishing the company's …" at bounding box center [489, 431] width 439 height 46
click at [295, 413] on p "As the onlu Product Designer, I was responsible for establishing the company's …" at bounding box center [489, 431] width 439 height 46
drag, startPoint x: 295, startPoint y: 414, endPoint x: 312, endPoint y: 412, distance: 17.3
click at [312, 412] on p "As the onlu Product Designer, I was responsible for establishing the company's …" at bounding box center [489, 431] width 439 height 46
click at [381, 412] on p "As the first Product Designer, I was responsible for establishing the company's…" at bounding box center [489, 431] width 439 height 46
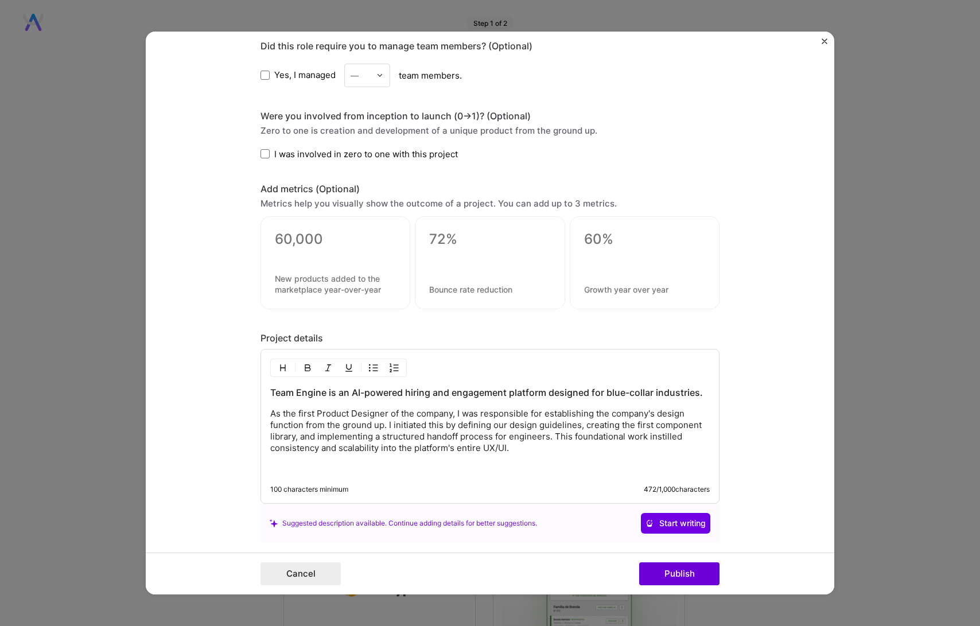
click at [539, 449] on p "As the first Product Designer of the company, I was responsible for establishin…" at bounding box center [489, 431] width 439 height 46
drag, startPoint x: 298, startPoint y: 425, endPoint x: 262, endPoint y: 425, distance: 36.7
click at [262, 425] on div "Team Engine is an AI-powered hiring and engagement platform designed for blue-c…" at bounding box center [489, 426] width 459 height 155
drag, startPoint x: 426, startPoint y: 423, endPoint x: 477, endPoint y: 420, distance: 51.7
click at [477, 420] on p "As the first Product Designer of the company, I was responsible for establishin…" at bounding box center [489, 431] width 439 height 46
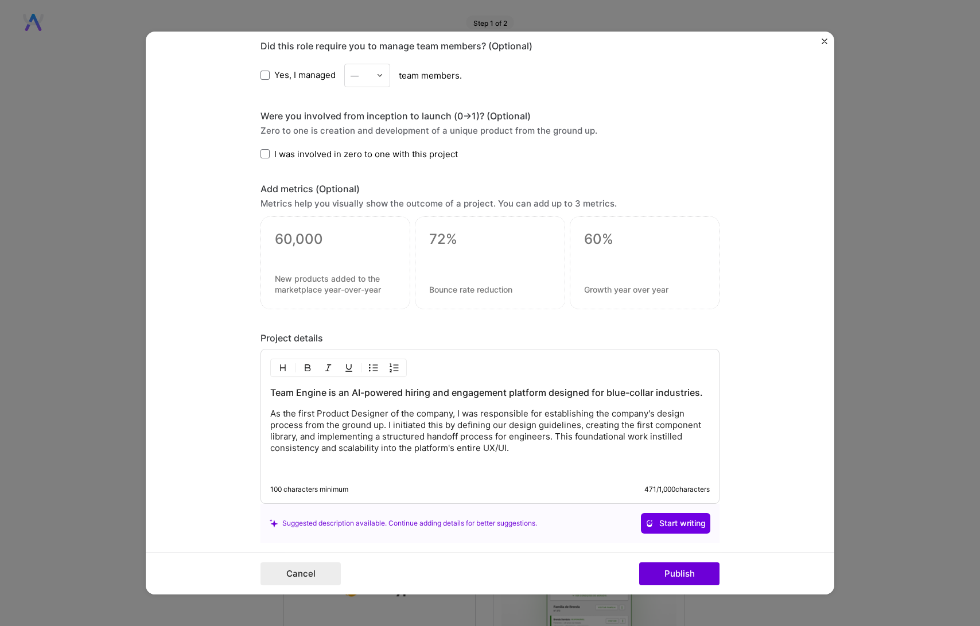
click at [480, 419] on p "As the first Product Designer of the company, I was responsible for establishin…" at bounding box center [489, 431] width 439 height 46
drag, startPoint x: 558, startPoint y: 422, endPoint x: 587, endPoint y: 422, distance: 29.3
click at [587, 422] on p "As the first Product Designer of the company, I was responsible for establishin…" at bounding box center [489, 431] width 439 height 46
drag, startPoint x: 295, startPoint y: 436, endPoint x: 415, endPoint y: 435, distance: 120.5
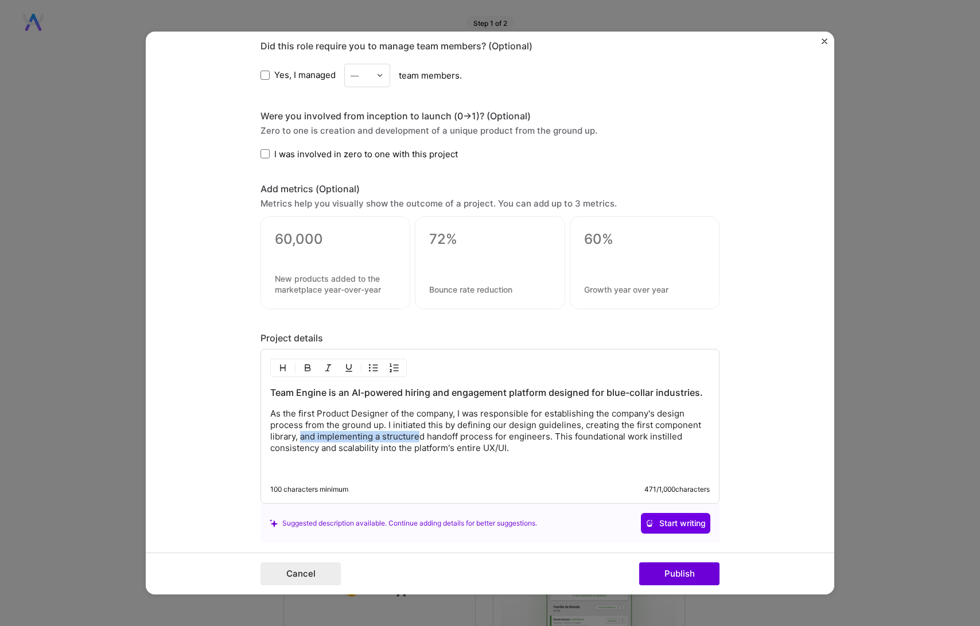
click at [415, 435] on p "As the first Product Designer of the company, I was responsible for establishin…" at bounding box center [489, 431] width 439 height 46
click at [416, 435] on p "As the first Product Designer of the company, I was responsible for establishin…" at bounding box center [489, 431] width 439 height 46
drag, startPoint x: 409, startPoint y: 438, endPoint x: 521, endPoint y: 435, distance: 111.9
click at [521, 435] on p "As the first Product Designer of the company, I was responsible for establishin…" at bounding box center [489, 431] width 439 height 46
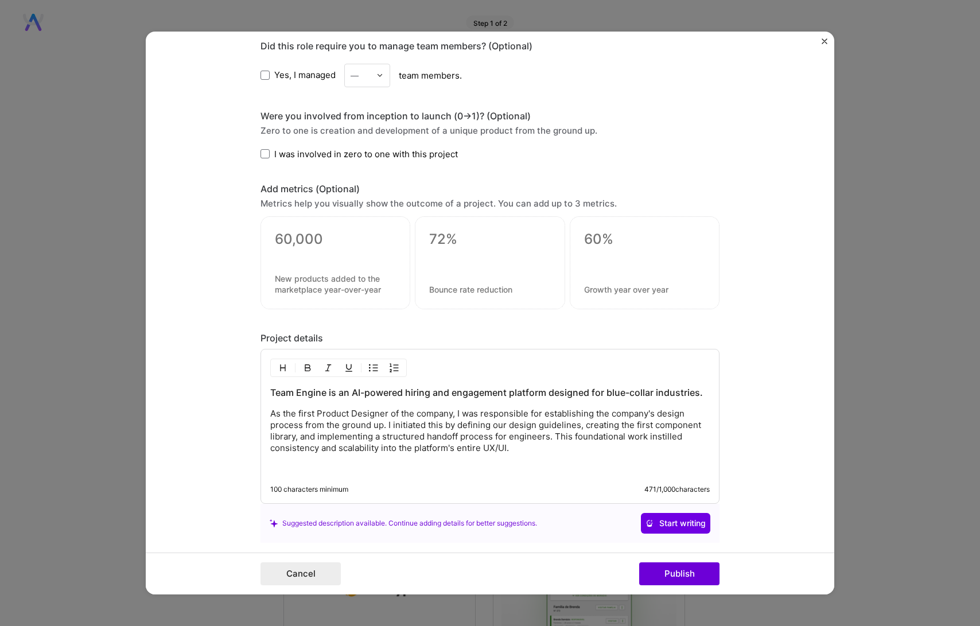
click at [528, 447] on p "As the first Product Designer of the company, I was responsible for establishin…" at bounding box center [489, 431] width 439 height 46
drag, startPoint x: 677, startPoint y: 437, endPoint x: 645, endPoint y: 438, distance: 32.7
click at [645, 438] on p "As the first Product Designer of the company, I was responsible for establishin…" at bounding box center [489, 431] width 439 height 46
drag, startPoint x: 505, startPoint y: 446, endPoint x: 482, endPoint y: 449, distance: 23.2
click at [482, 449] on p "As the first Product Designer of the company, I was responsible for establishin…" at bounding box center [489, 431] width 439 height 46
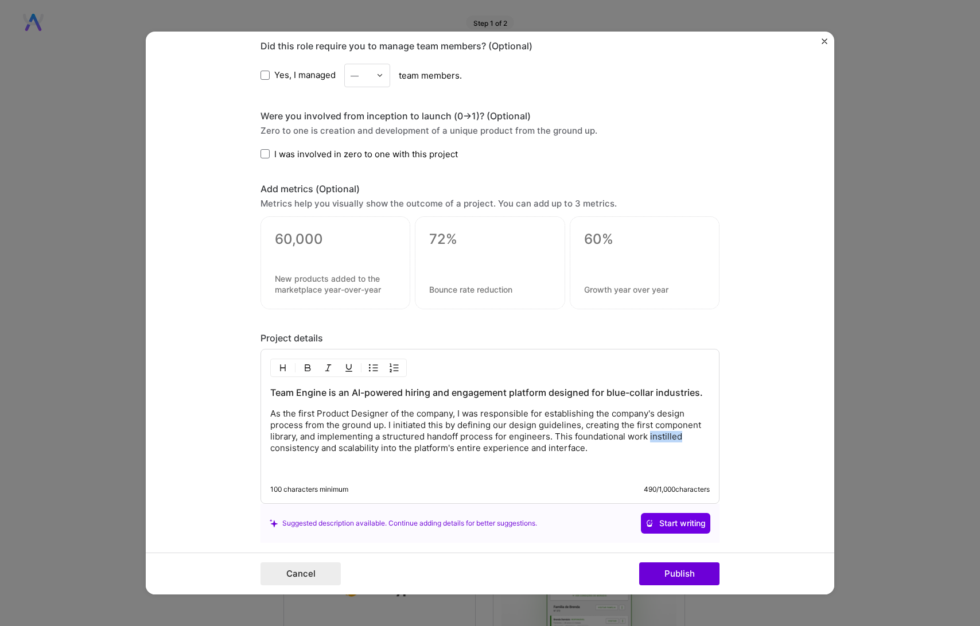
drag, startPoint x: 645, startPoint y: 439, endPoint x: 675, endPoint y: 438, distance: 29.3
click at [675, 438] on p "As the first Product Designer of the company, I was responsible for establishin…" at bounding box center [489, 431] width 439 height 46
drag, startPoint x: 644, startPoint y: 440, endPoint x: 694, endPoint y: 440, distance: 49.9
click at [694, 440] on p "As the first Product Designer of the company, I was responsible for establishin…" at bounding box center [489, 431] width 439 height 46
drag, startPoint x: 409, startPoint y: 451, endPoint x: 442, endPoint y: 451, distance: 32.7
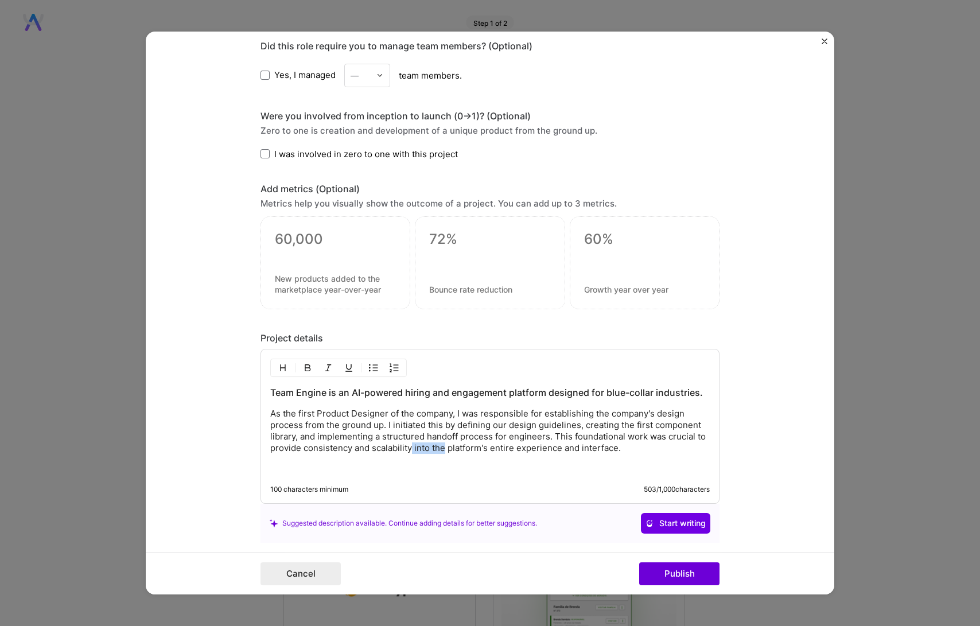
click at [442, 451] on p "As the first Product Designer of the company, I was responsible for establishin…" at bounding box center [489, 431] width 439 height 46
click at [398, 449] on p "As the first Product Designer of the company, I was responsible for establishin…" at bounding box center [489, 431] width 439 height 46
drag, startPoint x: 410, startPoint y: 447, endPoint x: 441, endPoint y: 447, distance: 30.4
click at [441, 447] on p "As the first Product Designer of the company, I was responsible for establishin…" at bounding box center [489, 431] width 439 height 46
drag, startPoint x: 455, startPoint y: 449, endPoint x: 616, endPoint y: 449, distance: 160.1
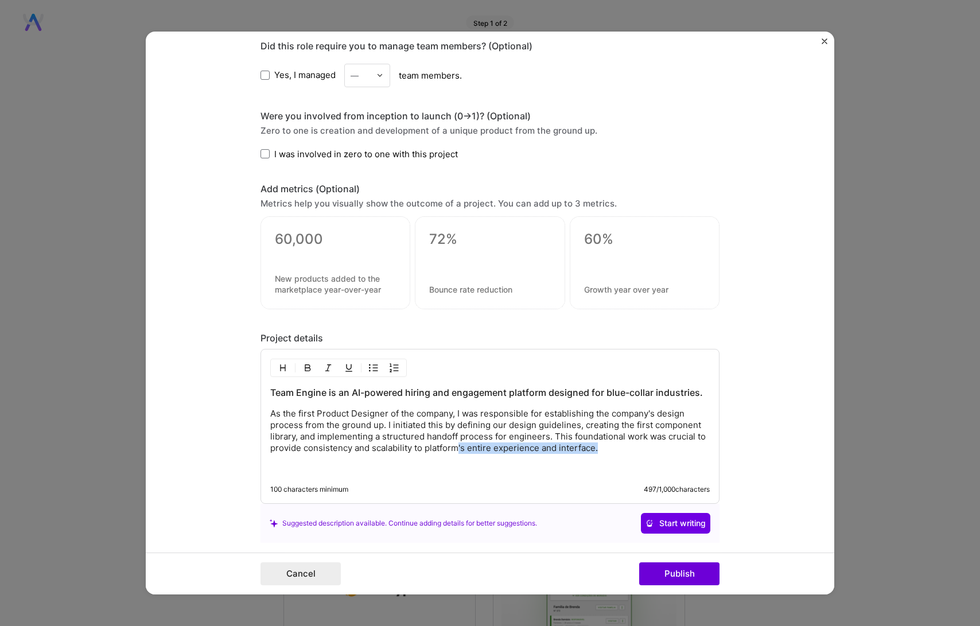
click at [616, 449] on p "As the first Product Designer of the company, I was responsible for establishin…" at bounding box center [489, 431] width 439 height 46
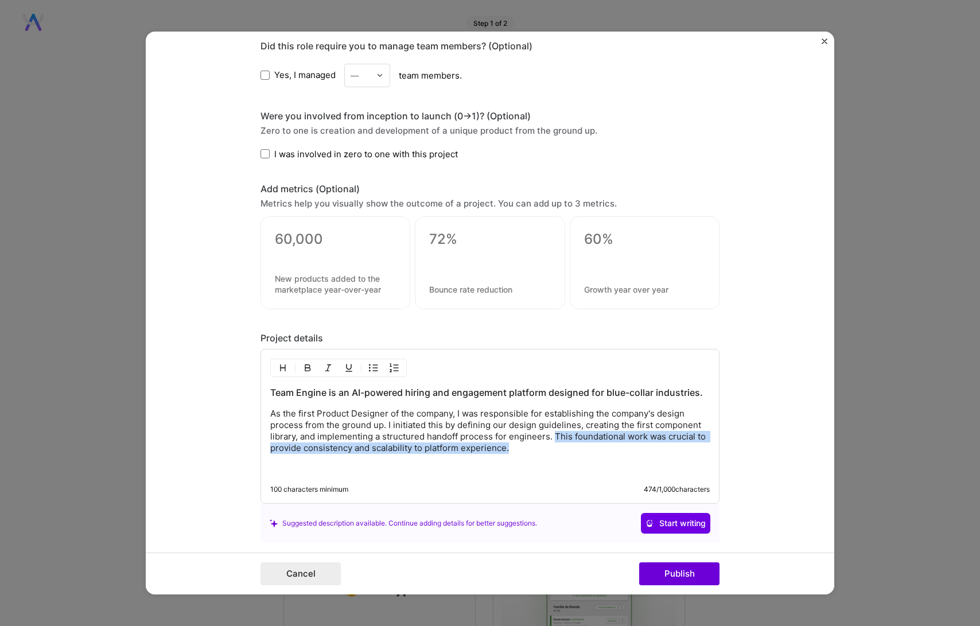
drag, startPoint x: 584, startPoint y: 447, endPoint x: 551, endPoint y: 438, distance: 33.8
click at [551, 438] on p "As the first Product Designer of the company, I was responsible for establishin…" at bounding box center [489, 431] width 439 height 46
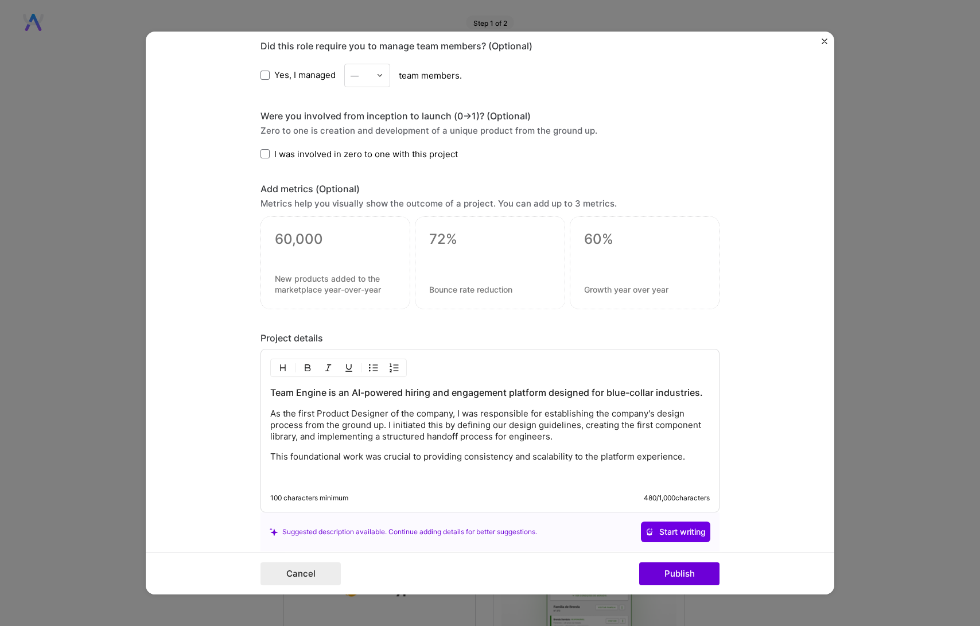
drag, startPoint x: 560, startPoint y: 437, endPoint x: 714, endPoint y: 472, distance: 158.4
click at [714, 472] on div "Team Engine is an AI-powered hiring and engagement platform designed for blue-c…" at bounding box center [489, 430] width 459 height 163
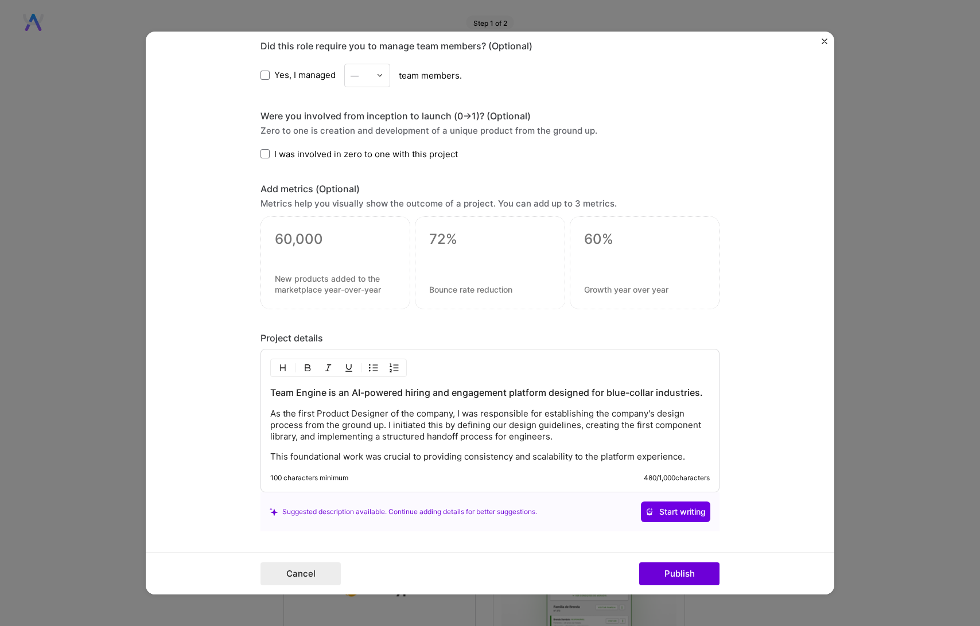
click at [270, 457] on p "This foundational work was crucial to providing consistency and scalability to …" at bounding box center [489, 456] width 439 height 11
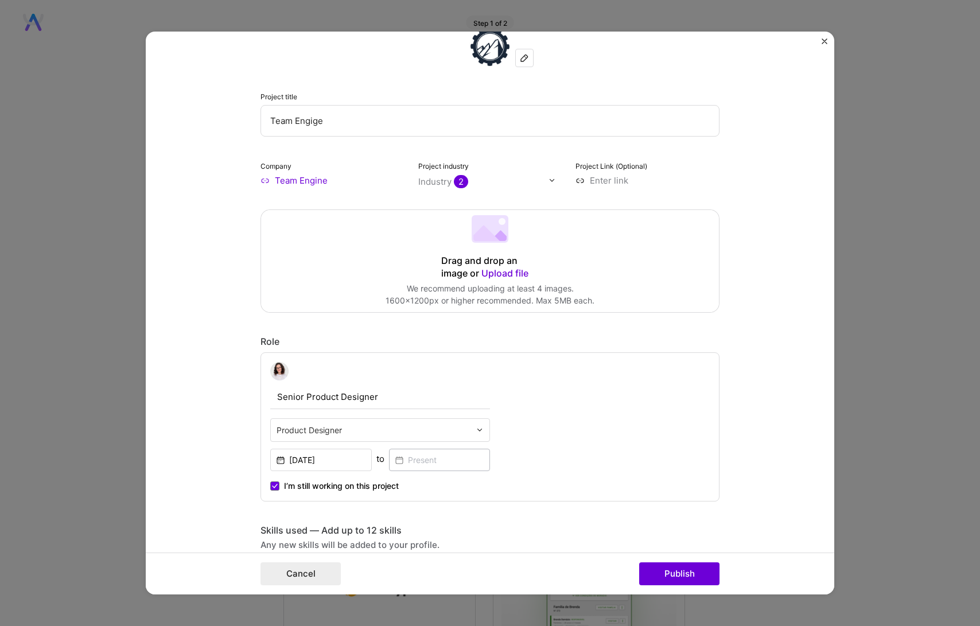
scroll to position [0, 0]
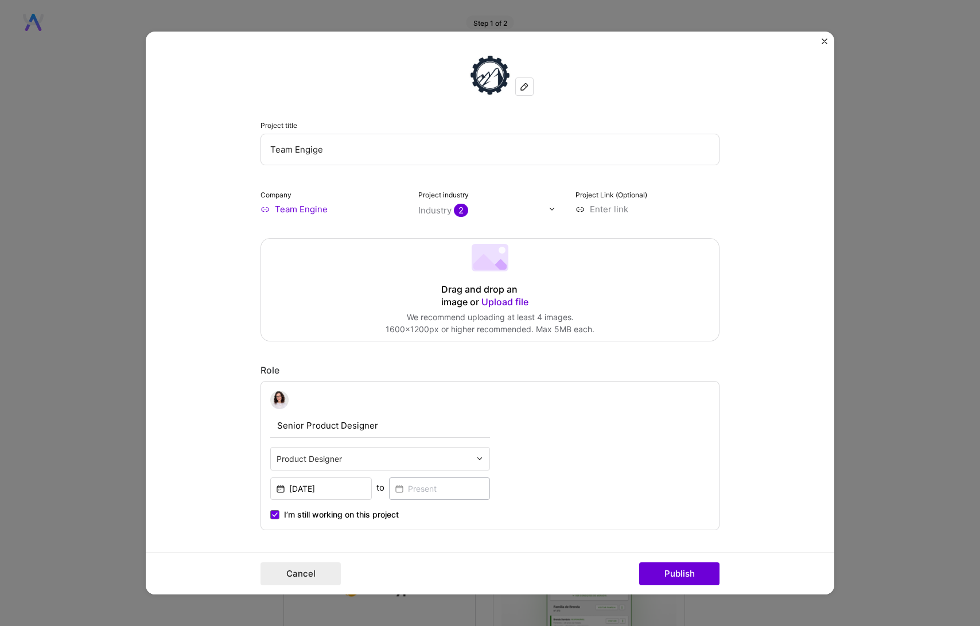
click at [499, 292] on div "Drag and drop an image or Upload file" at bounding box center [490, 295] width 98 height 25
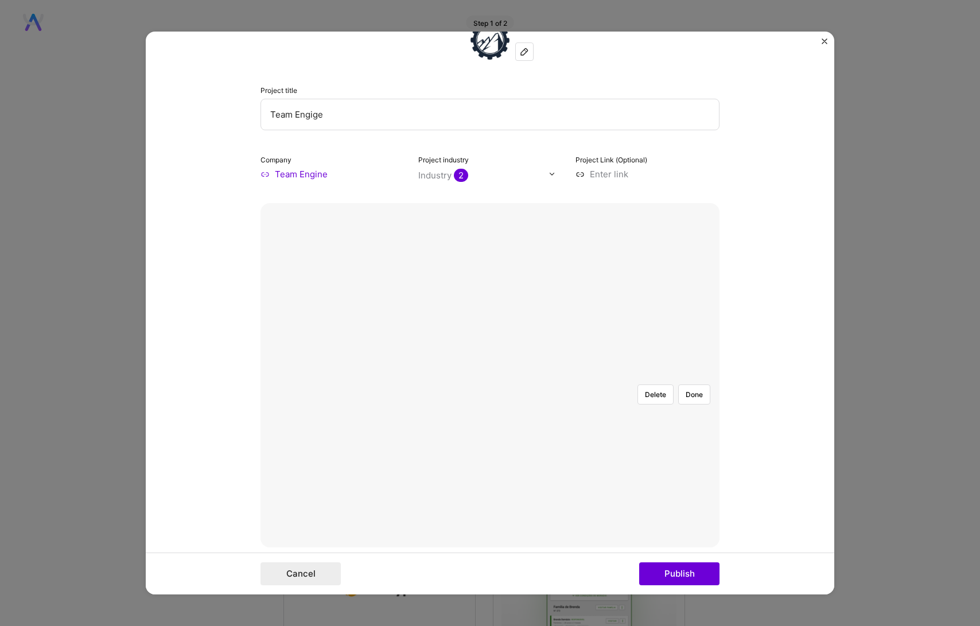
scroll to position [46, 0]
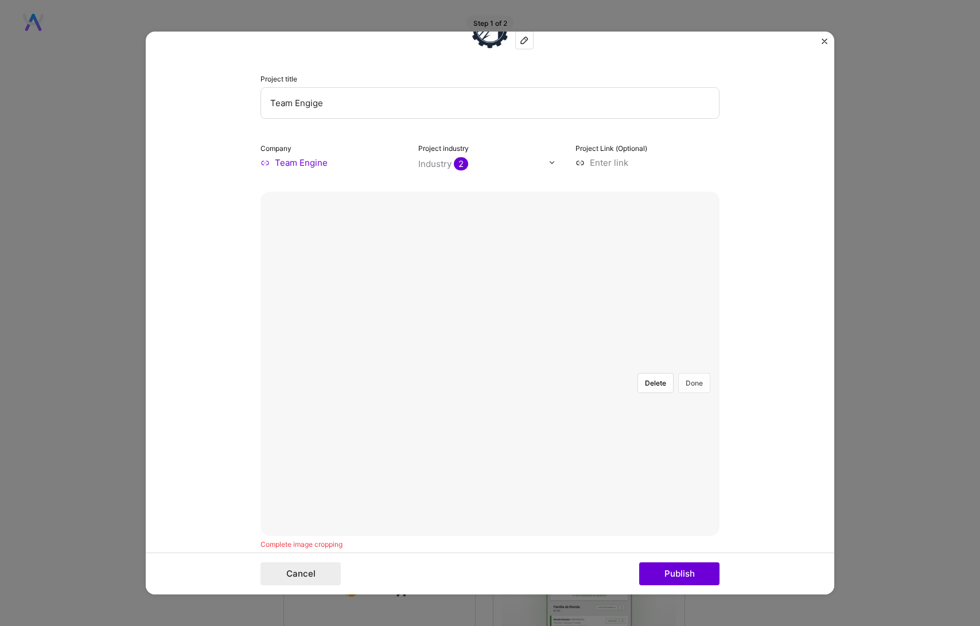
click at [690, 373] on button "Done" at bounding box center [694, 383] width 32 height 20
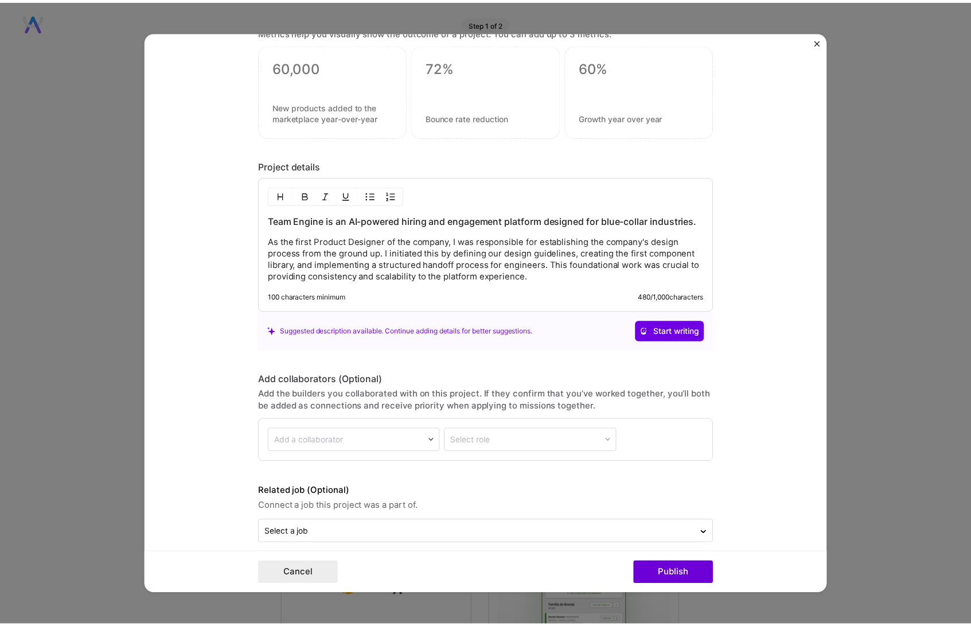
scroll to position [1376, 0]
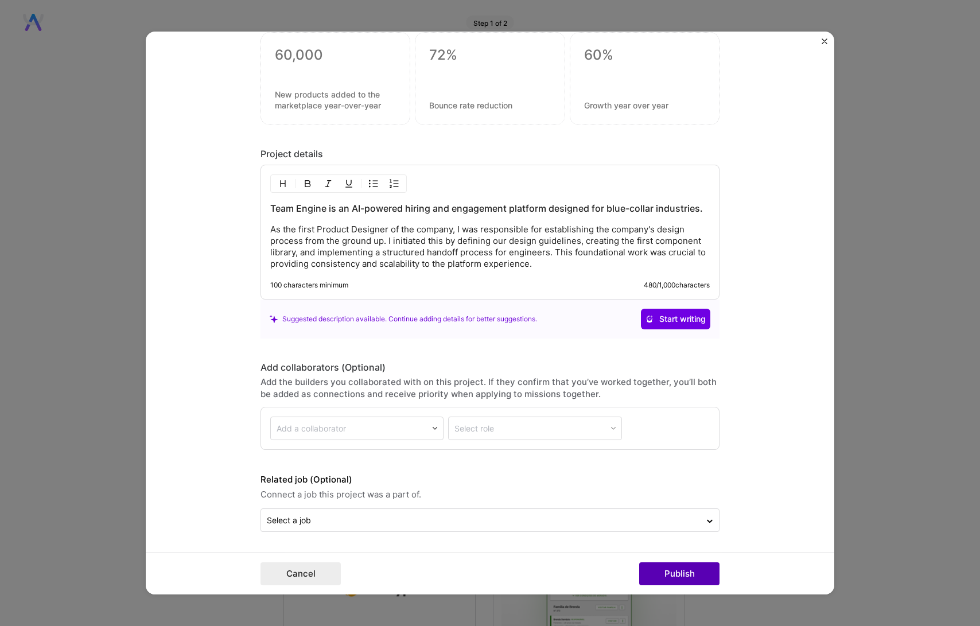
click at [661, 573] on button "Publish" at bounding box center [679, 573] width 80 height 23
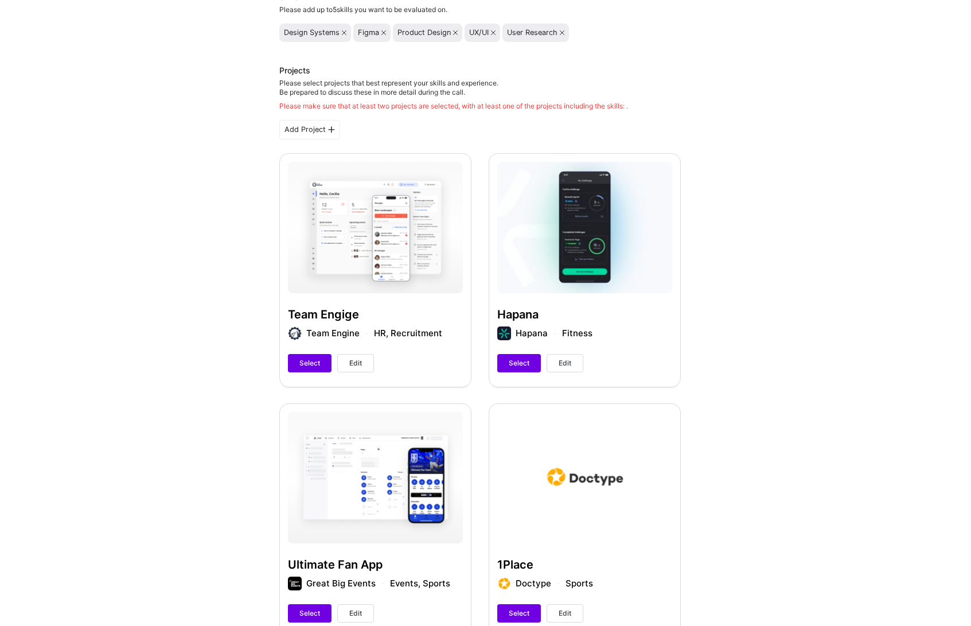
scroll to position [127, 0]
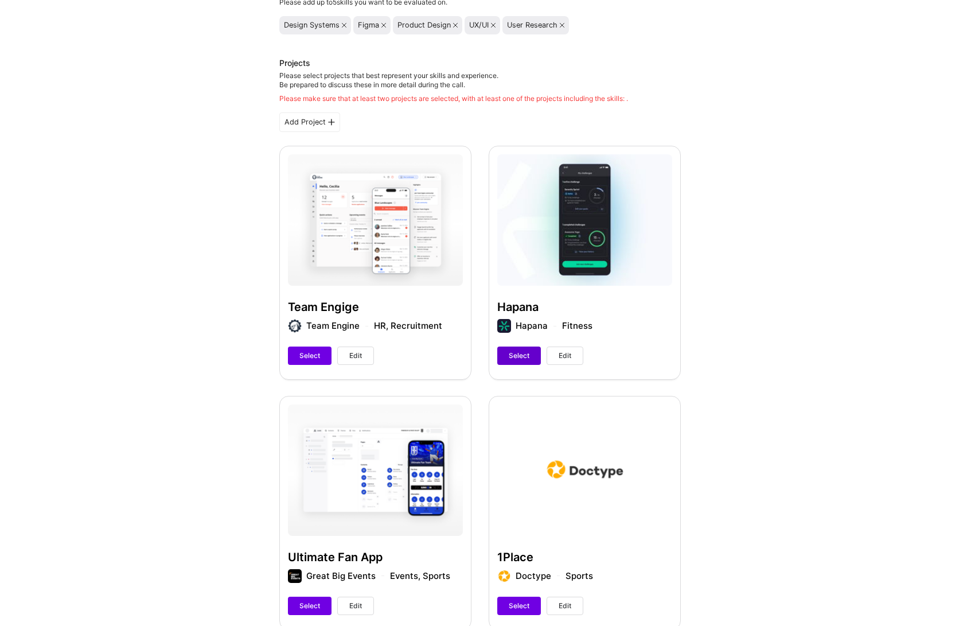
click at [514, 357] on span "Select" at bounding box center [519, 356] width 21 height 10
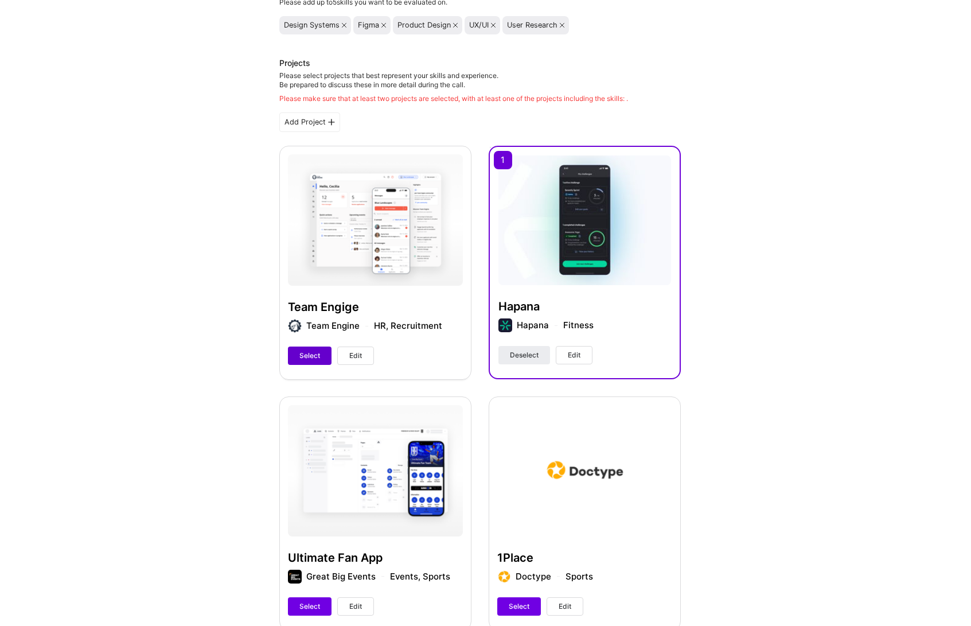
click at [295, 350] on button "Select" at bounding box center [310, 355] width 44 height 18
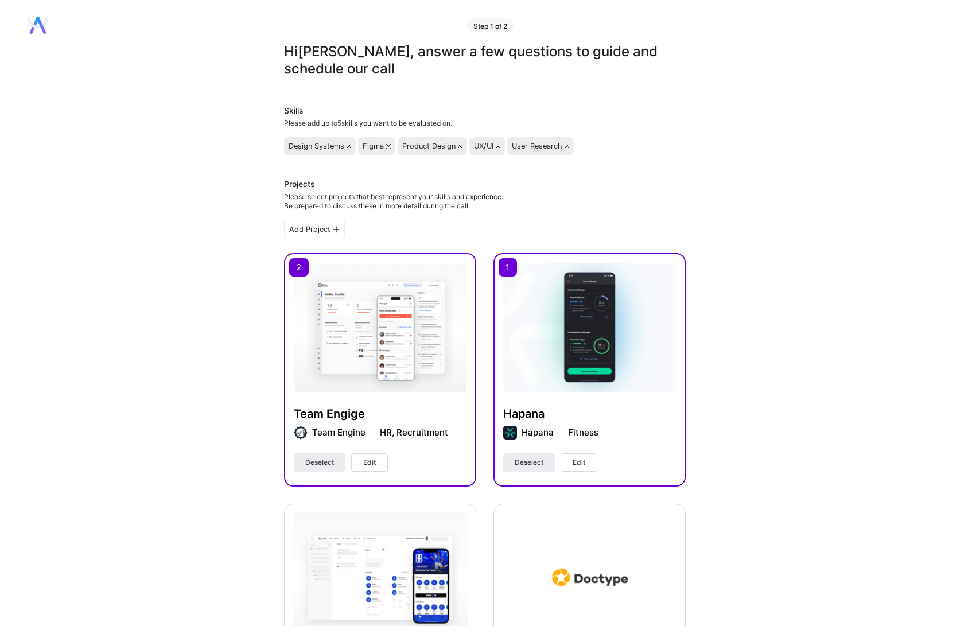
scroll to position [0, 0]
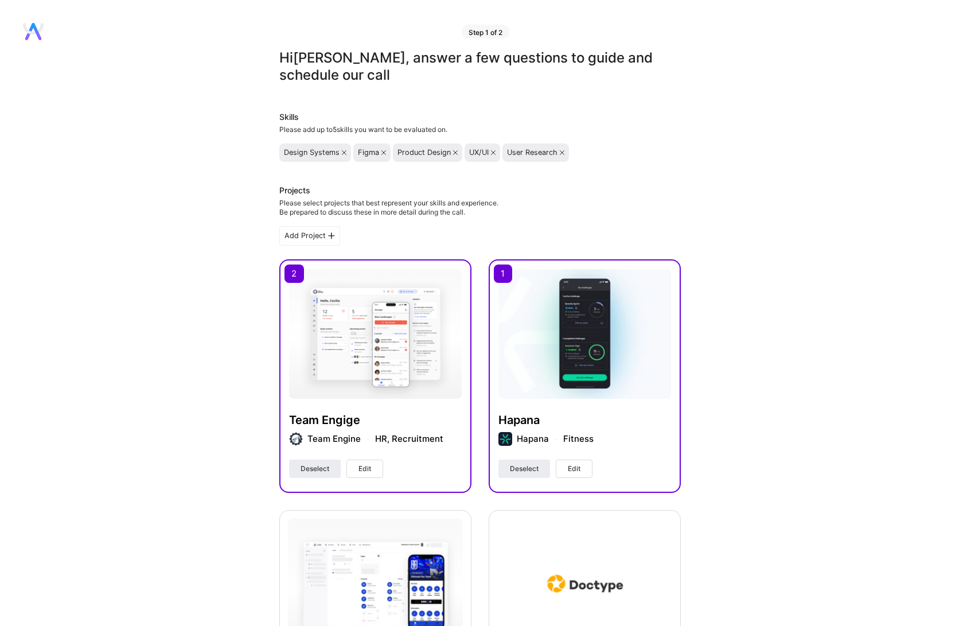
click at [371, 320] on img at bounding box center [375, 334] width 173 height 130
click at [283, 272] on div "Team Engige Team Engine HR, Recruitment Deselect Edit" at bounding box center [375, 375] width 192 height 233
click at [294, 271] on div "Team Engige Team Engine HR, Recruitment Deselect Edit" at bounding box center [375, 375] width 192 height 233
click at [302, 466] on span "Deselect" at bounding box center [315, 469] width 29 height 10
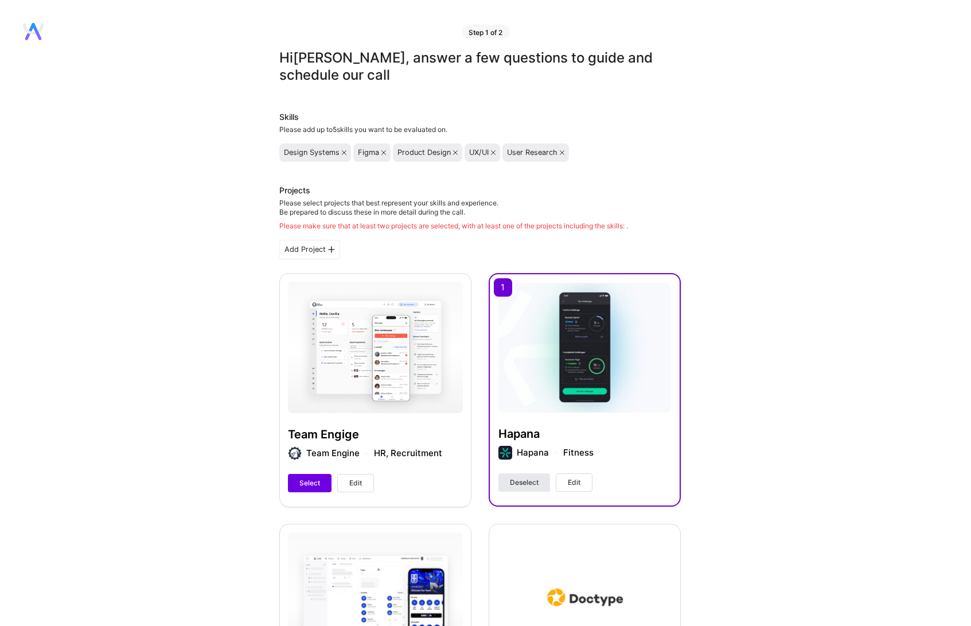
click at [521, 479] on span "Deselect" at bounding box center [524, 482] width 29 height 10
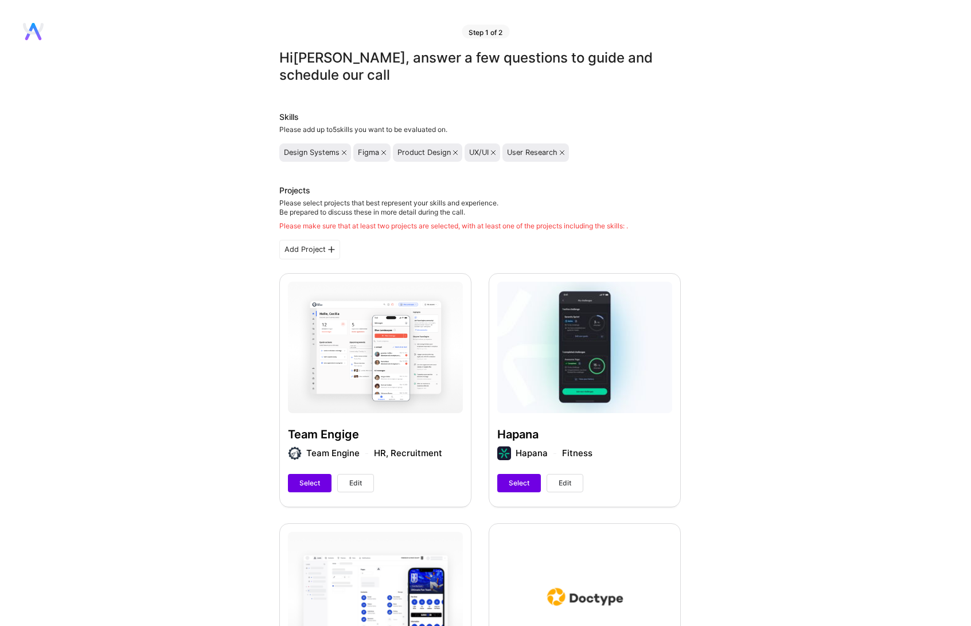
click at [353, 478] on span "Edit" at bounding box center [355, 483] width 13 height 10
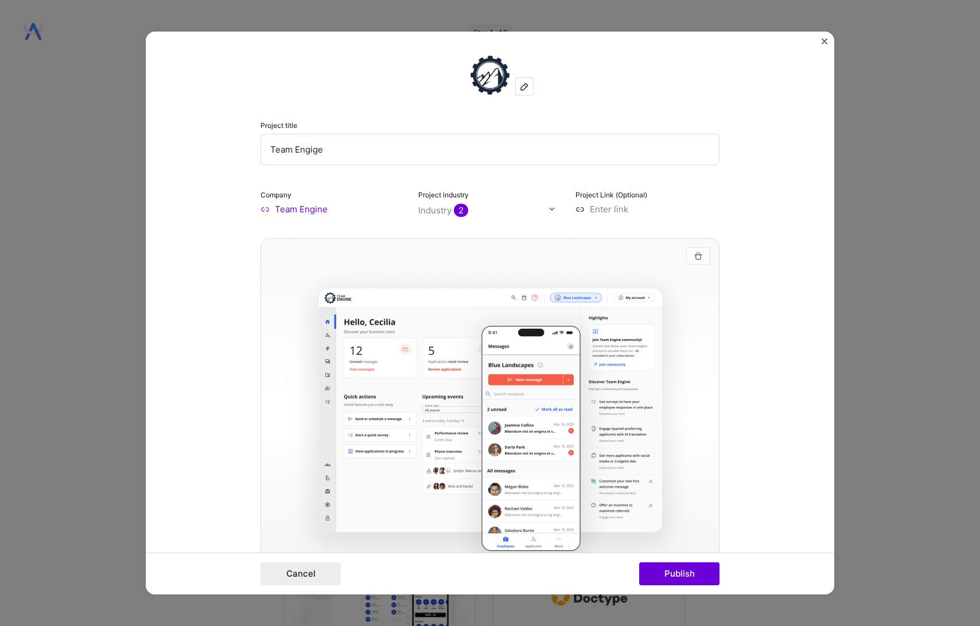
click at [689, 263] on button "button" at bounding box center [698, 255] width 24 height 17
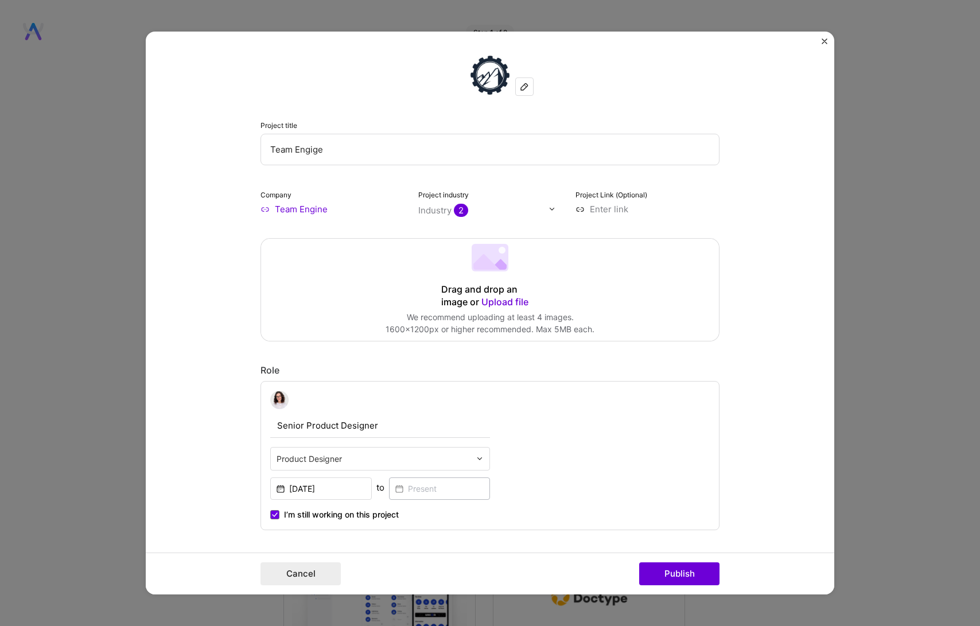
click at [509, 287] on div "Drag and drop an image or Upload file" at bounding box center [490, 295] width 98 height 25
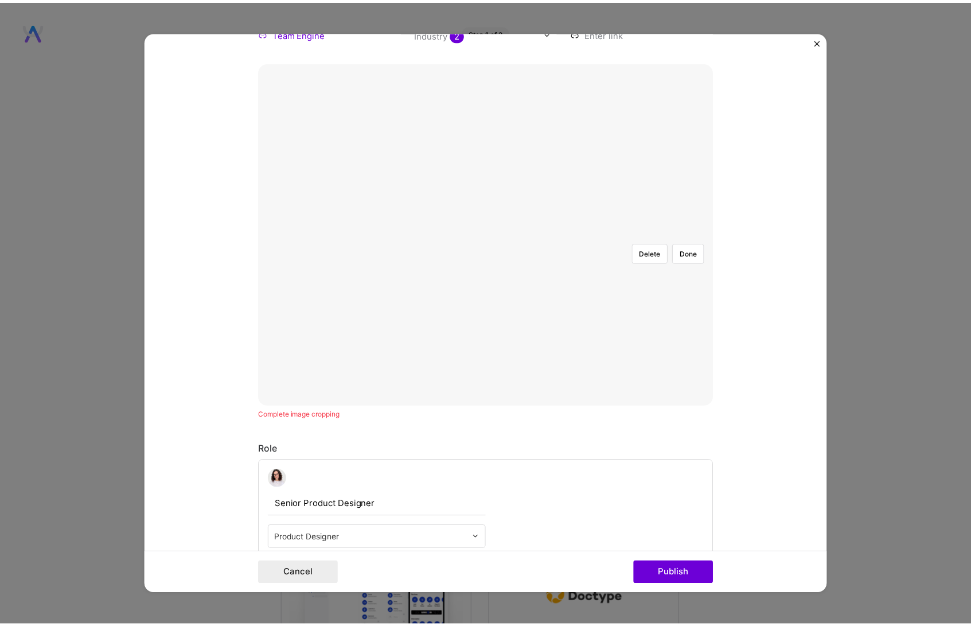
scroll to position [190, 0]
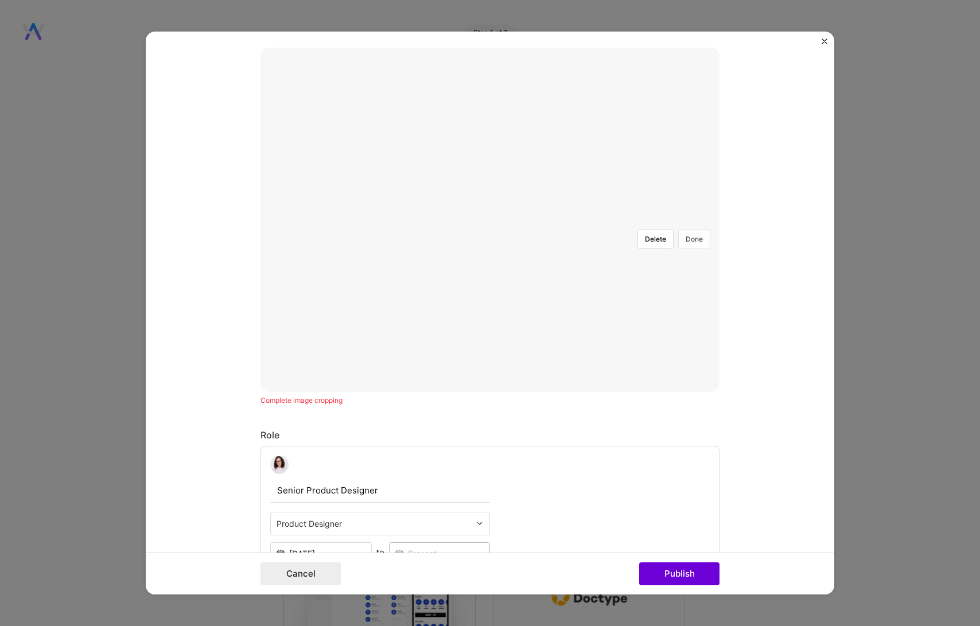
click at [690, 229] on button "Done" at bounding box center [694, 239] width 32 height 20
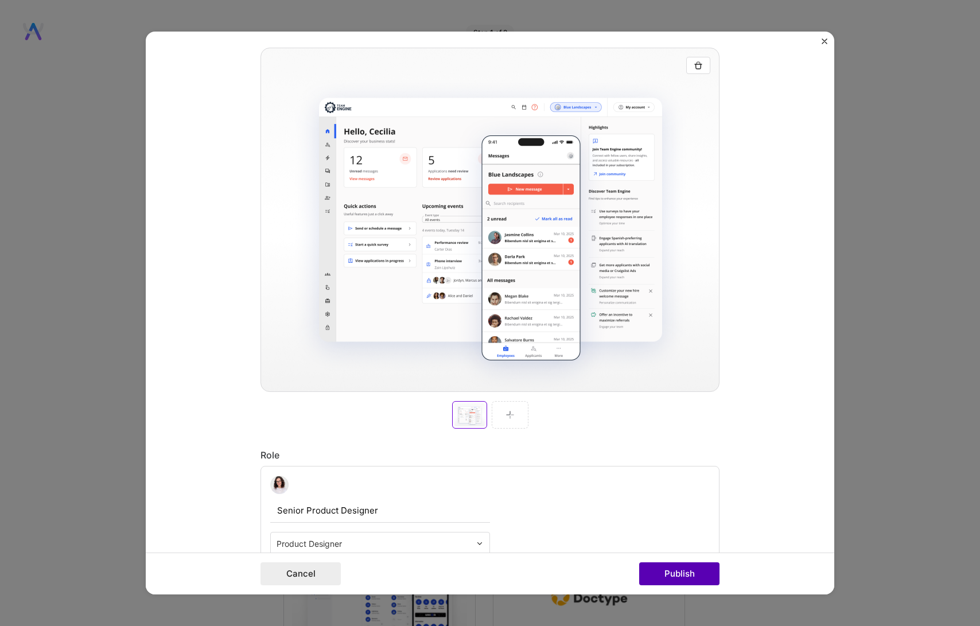
click at [670, 576] on button "Publish" at bounding box center [679, 573] width 80 height 23
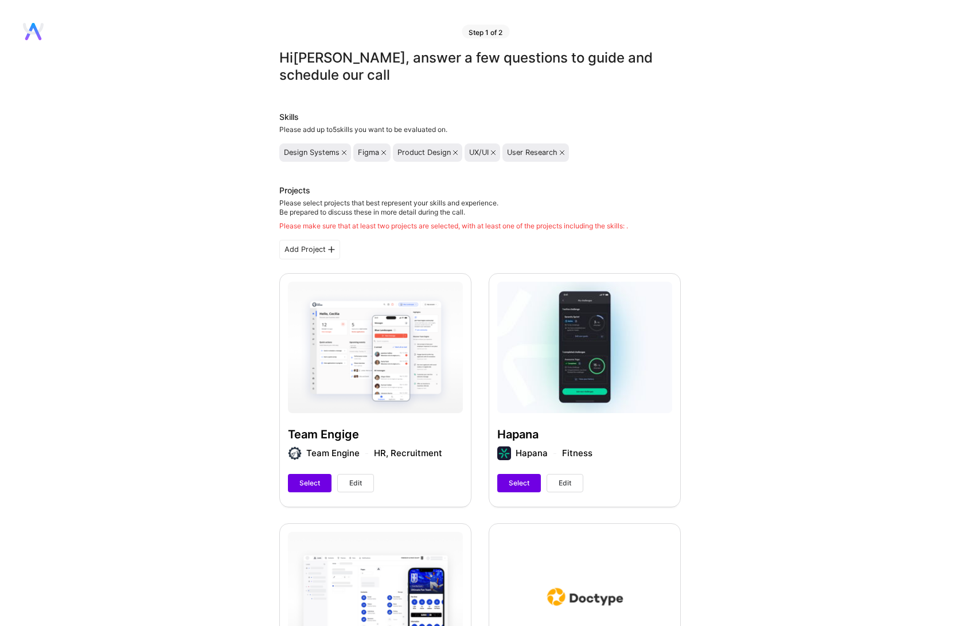
click at [317, 483] on span "Select" at bounding box center [309, 483] width 21 height 10
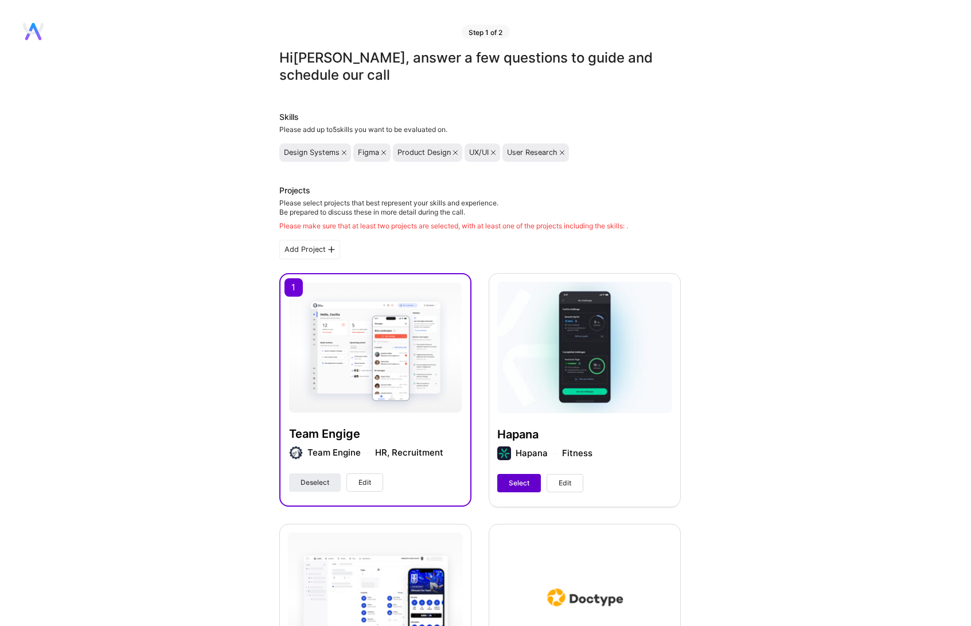
click at [516, 488] on button "Select" at bounding box center [519, 483] width 44 height 18
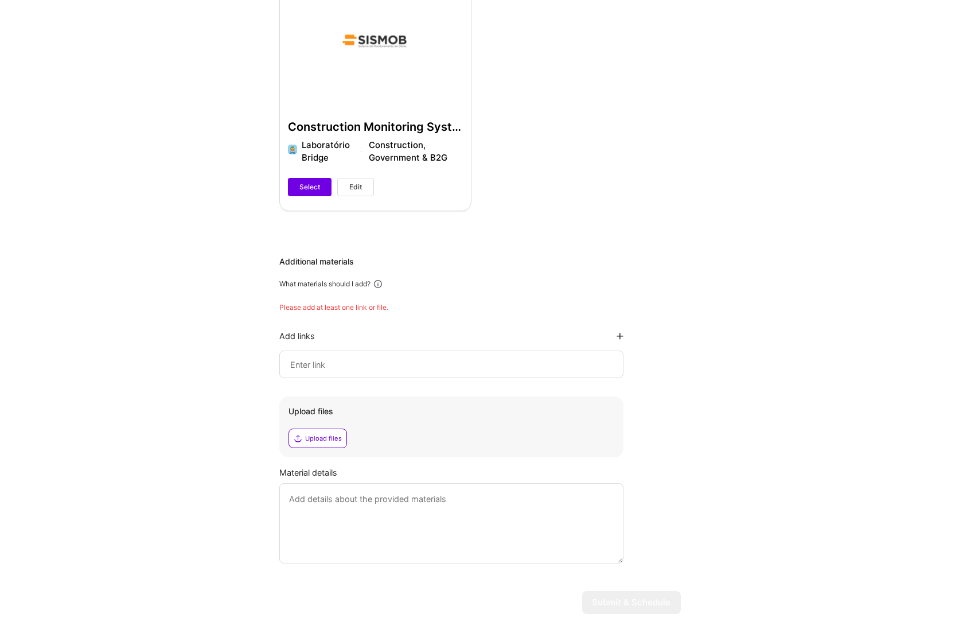
scroll to position [1056, 0]
click at [306, 368] on input at bounding box center [451, 364] width 325 height 14
click at [330, 438] on div "Upload files" at bounding box center [323, 437] width 37 height 9
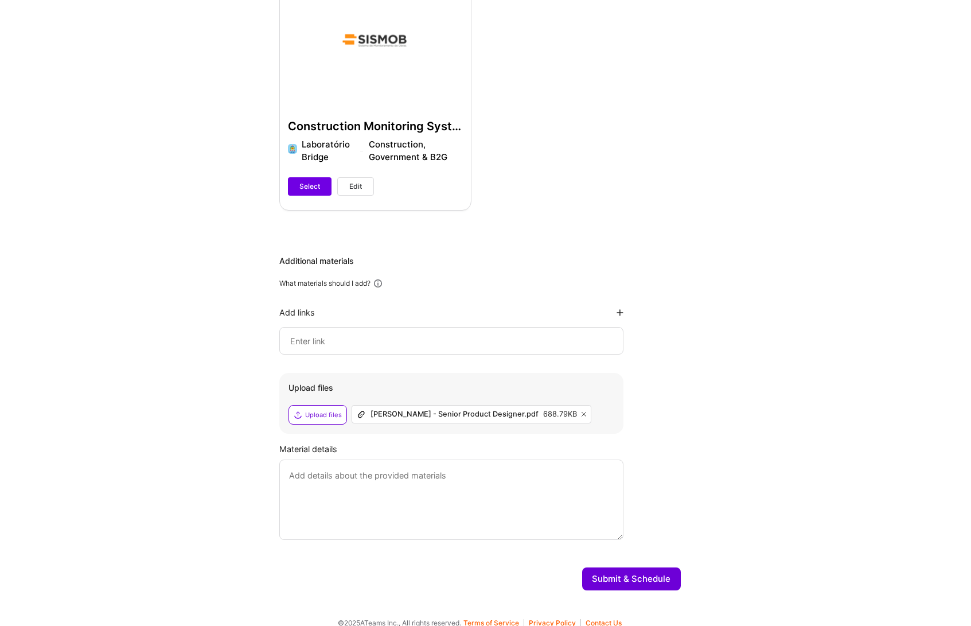
click at [453, 334] on input at bounding box center [451, 341] width 325 height 14
paste input "[DOMAIN_NAME][URL]"
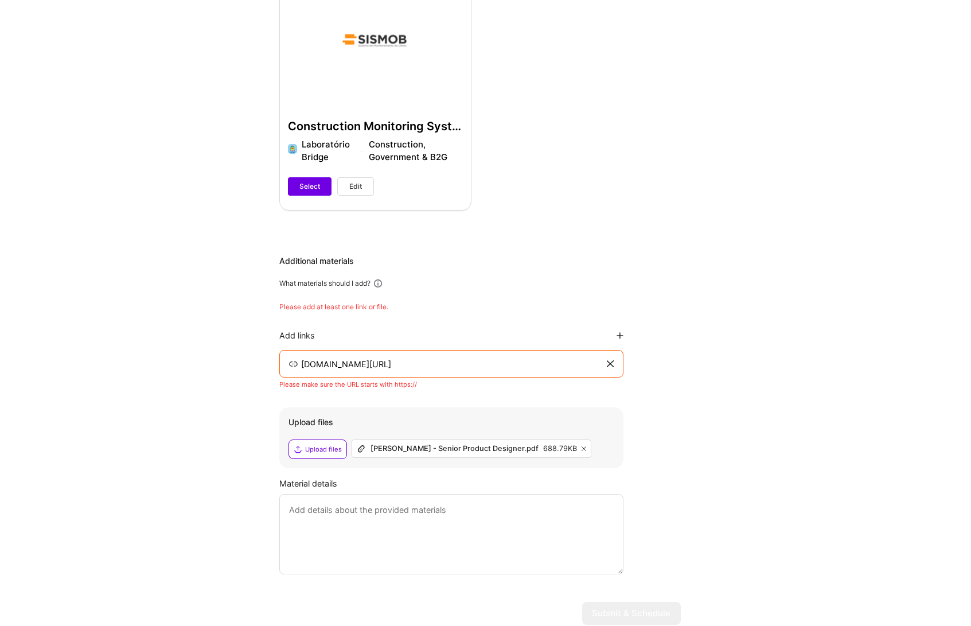
type input "[DOMAIN_NAME][URL]"
click at [476, 343] on div "Add links [DOMAIN_NAME][URL] Please make sure the URL starts with https://" at bounding box center [451, 359] width 344 height 59
click at [669, 375] on div "Additional materials What materials should I add? Please add at least one link …" at bounding box center [480, 414] width 402 height 319
click at [513, 363] on input "[DOMAIN_NAME][URL]" at bounding box center [452, 364] width 305 height 14
click at [623, 365] on div "Additional materials What materials should I add? Please add at least one link …" at bounding box center [480, 414] width 402 height 319
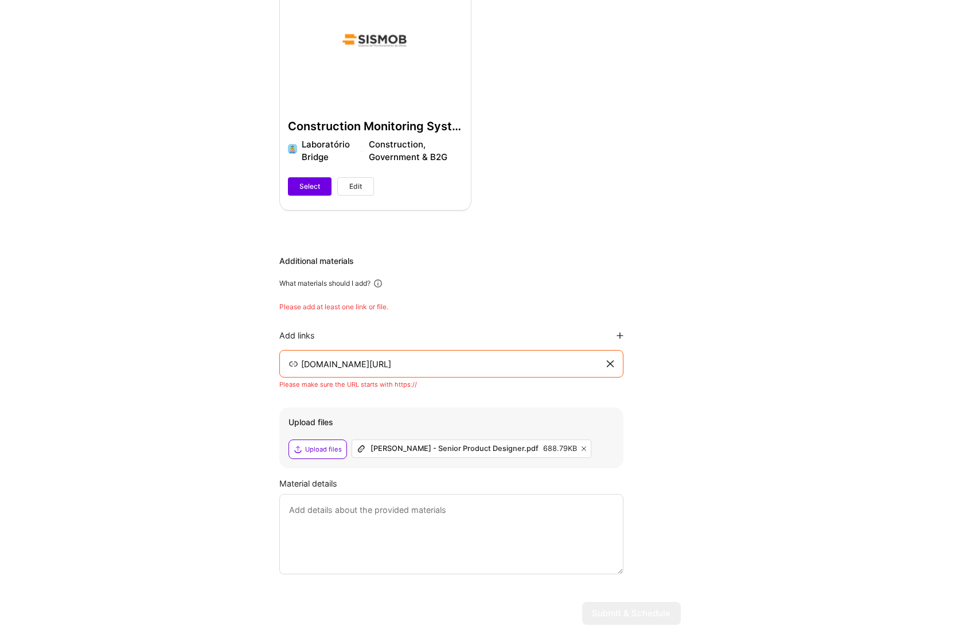
drag, startPoint x: 613, startPoint y: 363, endPoint x: 607, endPoint y: 363, distance: 6.3
click at [613, 363] on div "[DOMAIN_NAME][URL]" at bounding box center [451, 364] width 344 height 28
click at [613, 366] on div "[DOMAIN_NAME][URL]" at bounding box center [451, 364] width 344 height 28
click at [605, 361] on div "[DOMAIN_NAME][URL]" at bounding box center [451, 364] width 344 height 28
click at [549, 361] on input "[DOMAIN_NAME][URL]" at bounding box center [452, 364] width 305 height 14
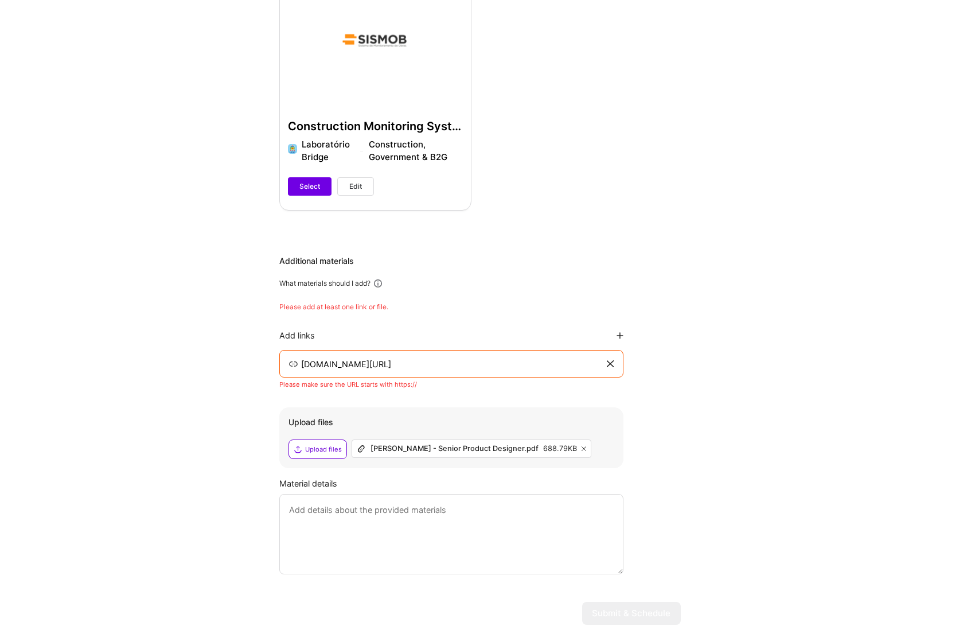
click at [425, 363] on input "[DOMAIN_NAME][URL]" at bounding box center [452, 364] width 305 height 14
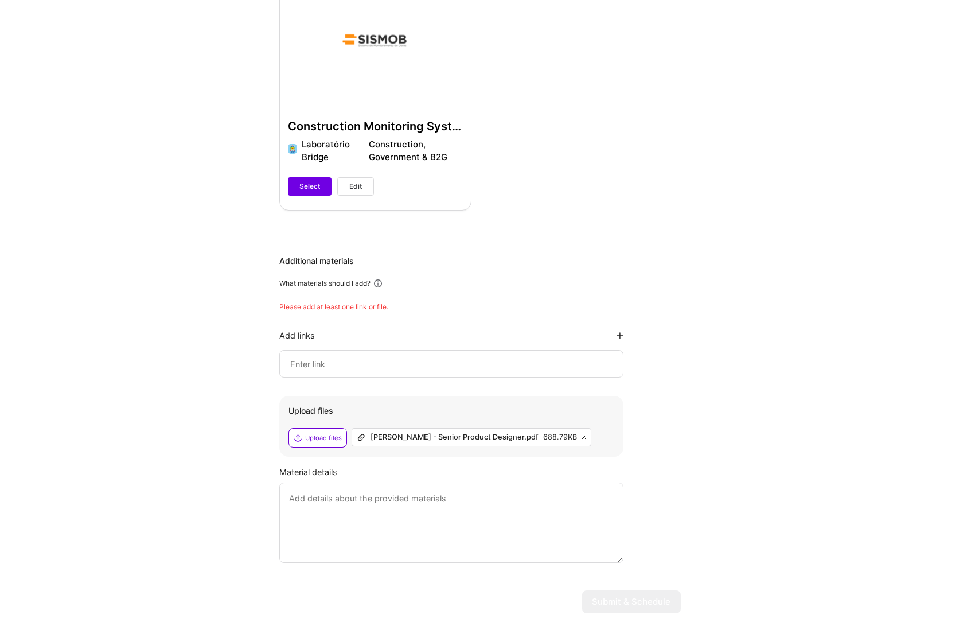
paste input "[URL][DOMAIN_NAME]"
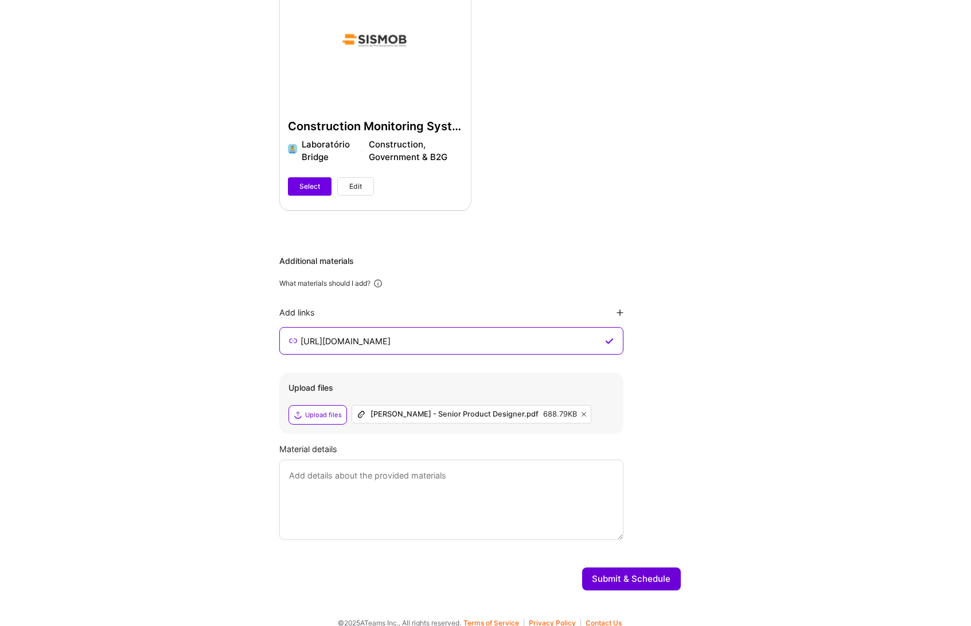
type input "[URL][DOMAIN_NAME]"
click at [644, 360] on div "Additional materials What materials should I add? Add links [URL][DOMAIN_NAME] …" at bounding box center [480, 397] width 402 height 285
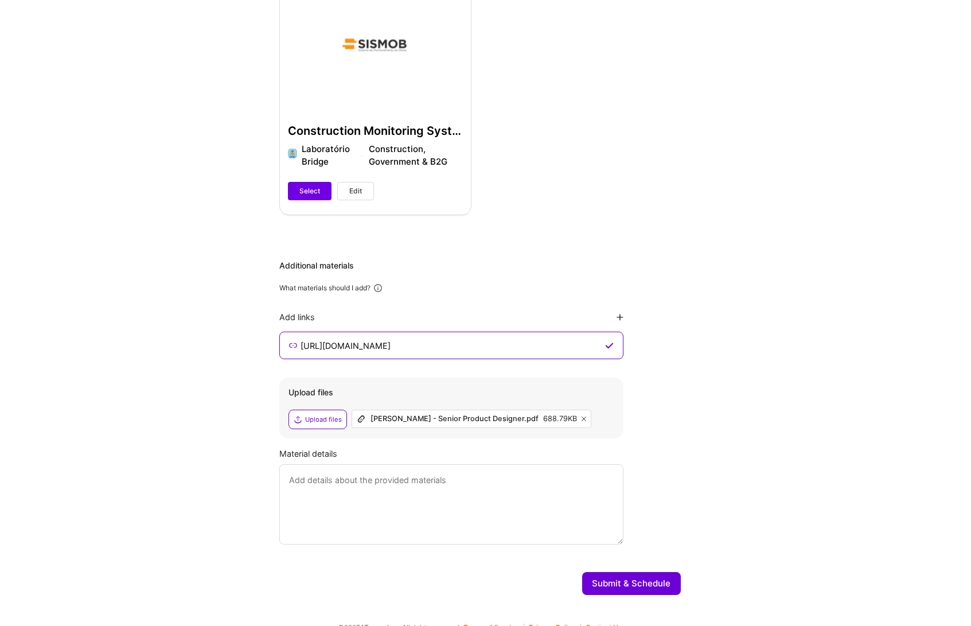
scroll to position [1049, 0]
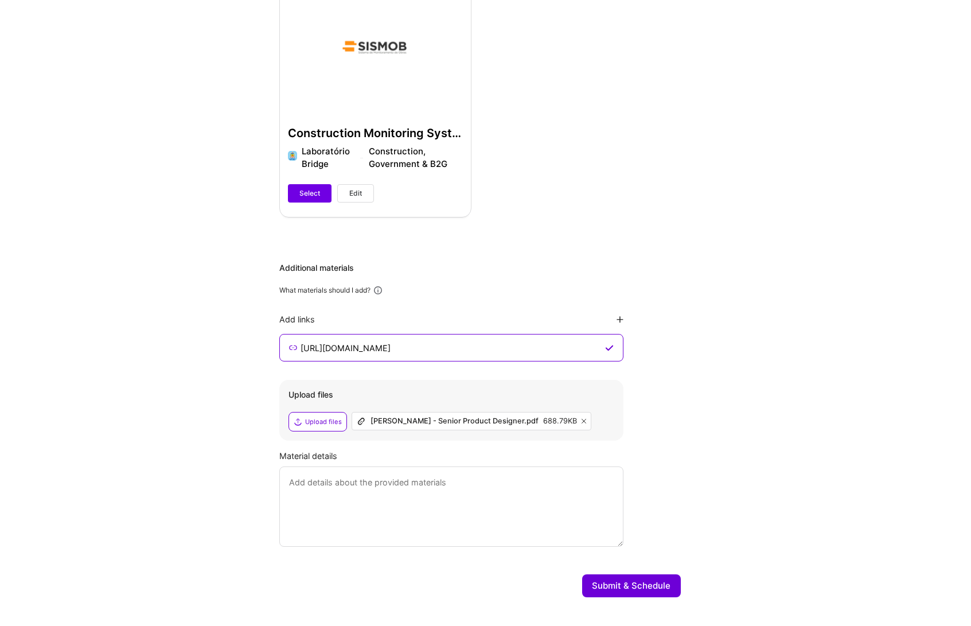
click at [443, 491] on textarea at bounding box center [451, 506] width 344 height 80
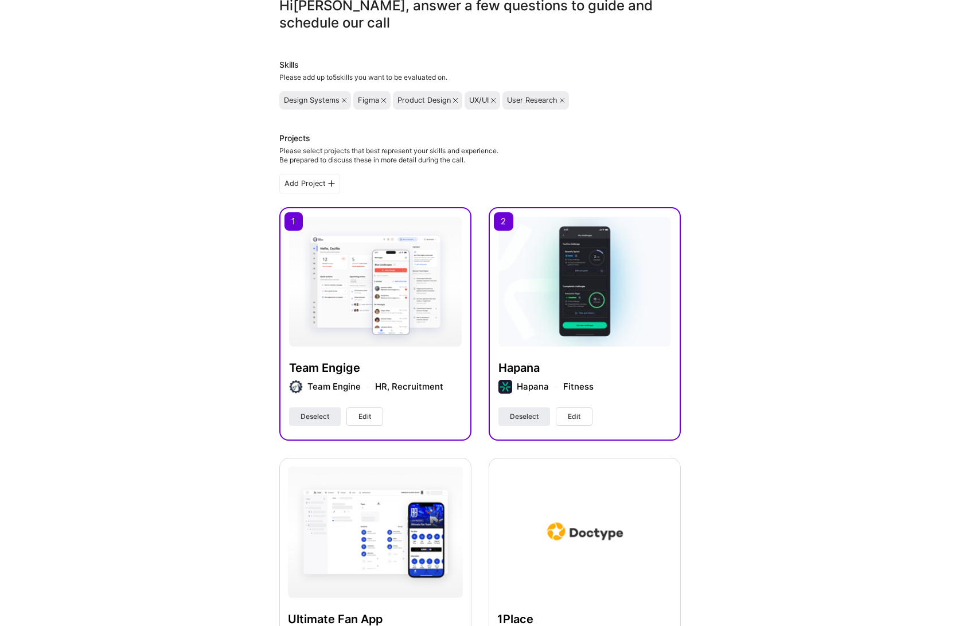
scroll to position [0, 0]
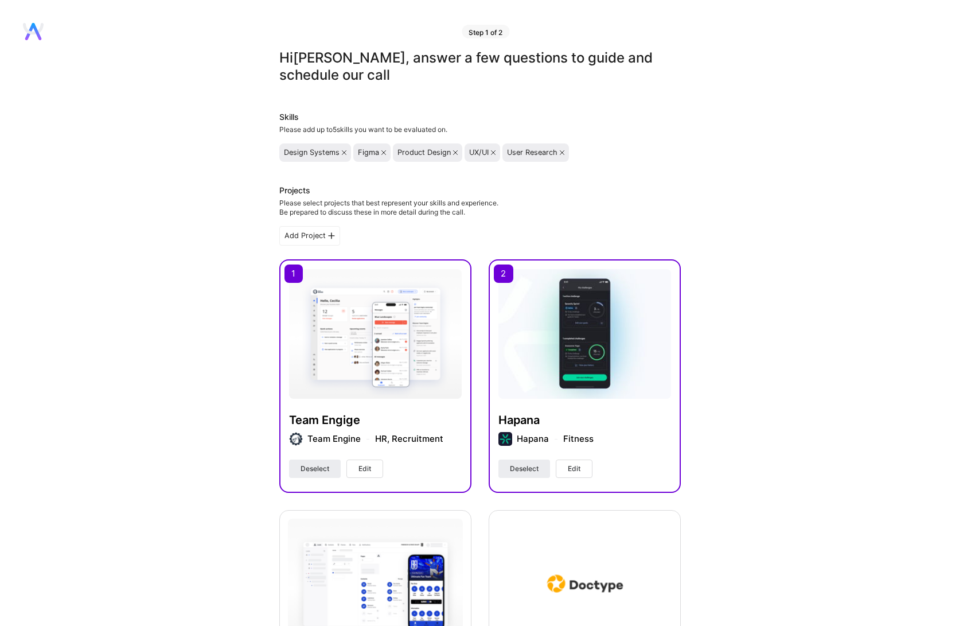
type textarea "I have attached my resume and my portfolio link."
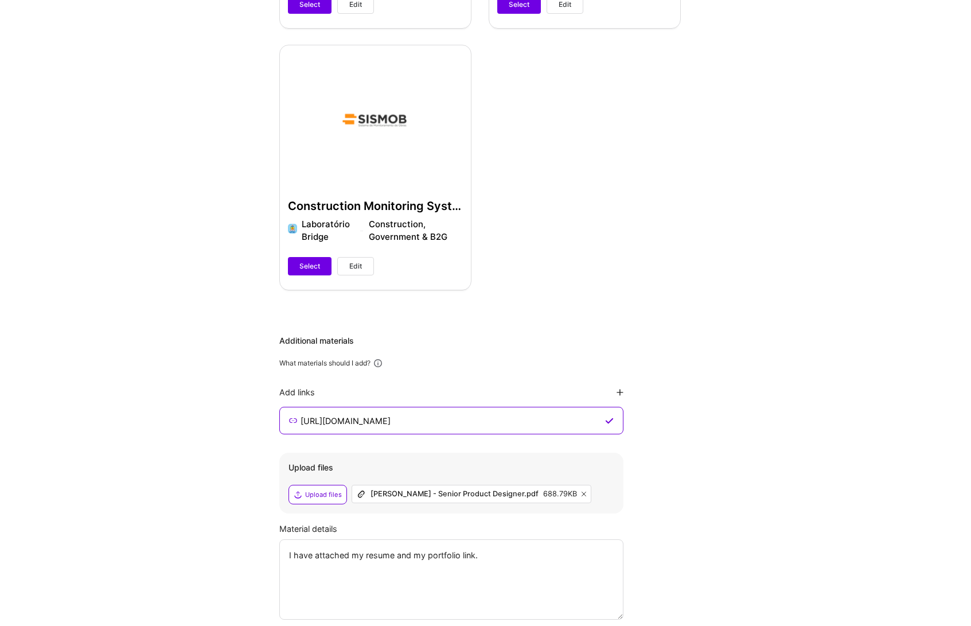
scroll to position [1068, 0]
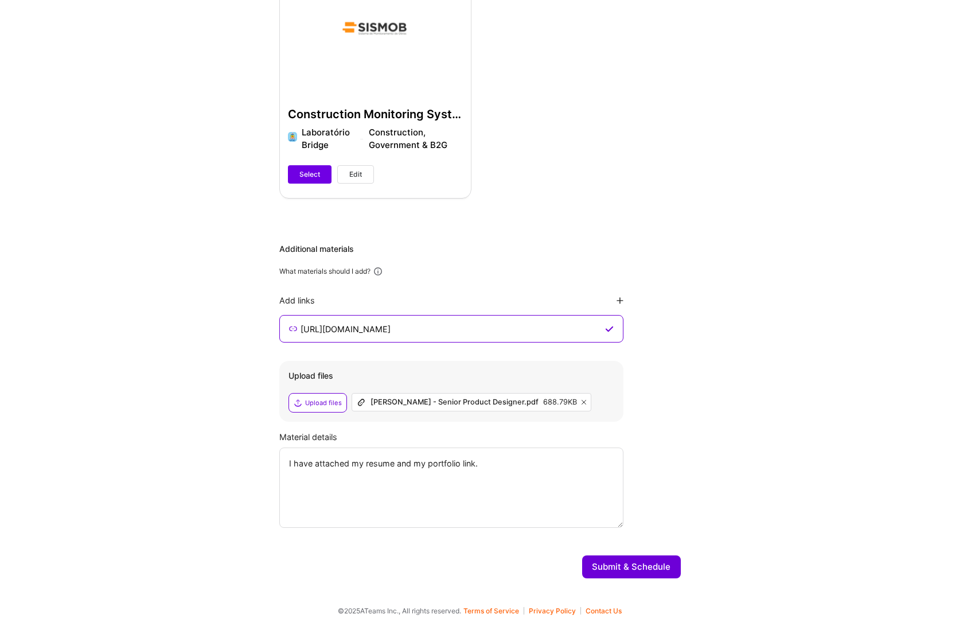
click at [626, 575] on button "Submit & Schedule" at bounding box center [631, 566] width 99 height 23
